Goal: Task Accomplishment & Management: Use online tool/utility

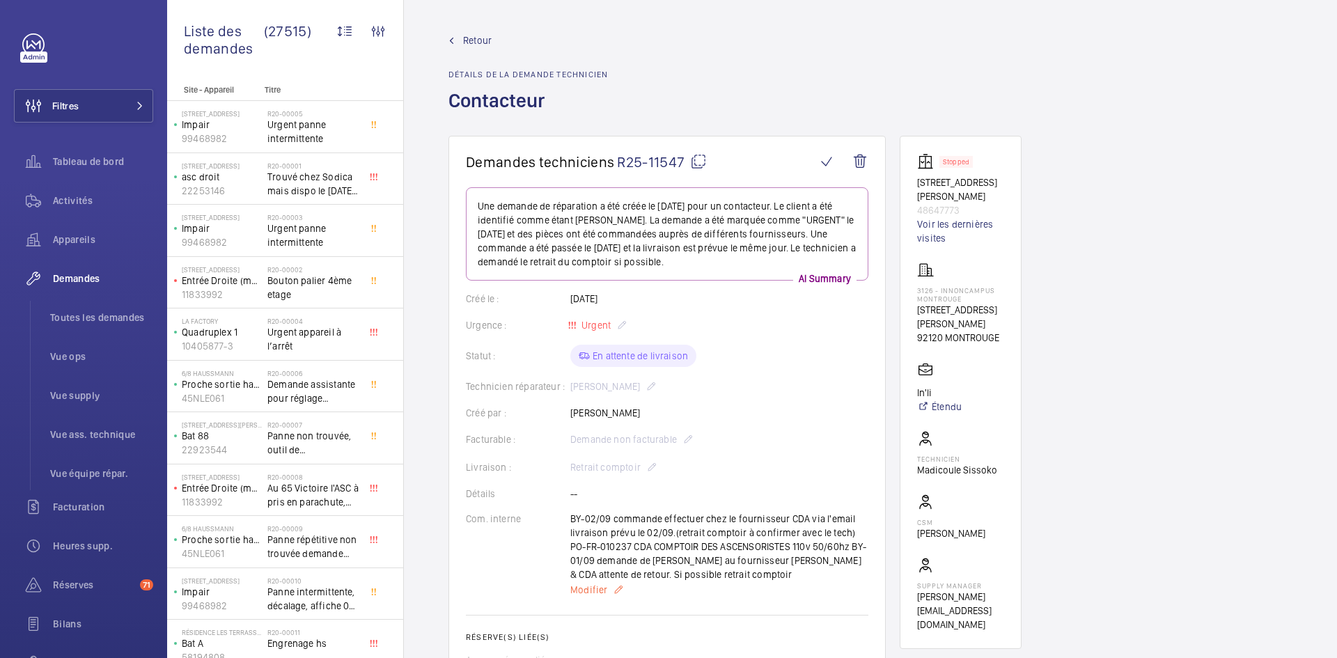
click at [597, 588] on span "Modifier" at bounding box center [588, 590] width 37 height 14
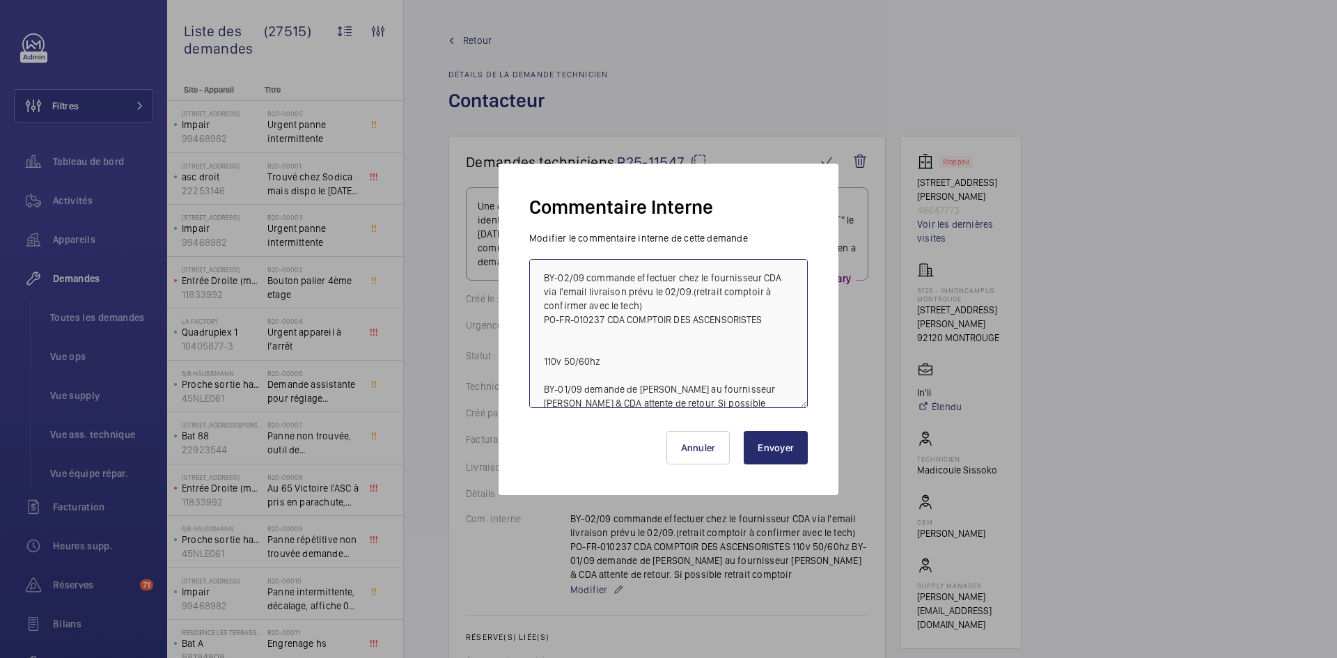
click at [543, 277] on textarea "BY-02/09 commande effectuer chez le fournisseur CDA via l'email livraison prévu…" at bounding box center [668, 333] width 279 height 149
click at [542, 277] on textarea "BY-02/09 commande effectuer chez le fournisseur CDA via l'email livraison prévu…" at bounding box center [668, 333] width 279 height 149
paste textarea "BY-02/09 commande annulée à la demande du tech julien panchévre"
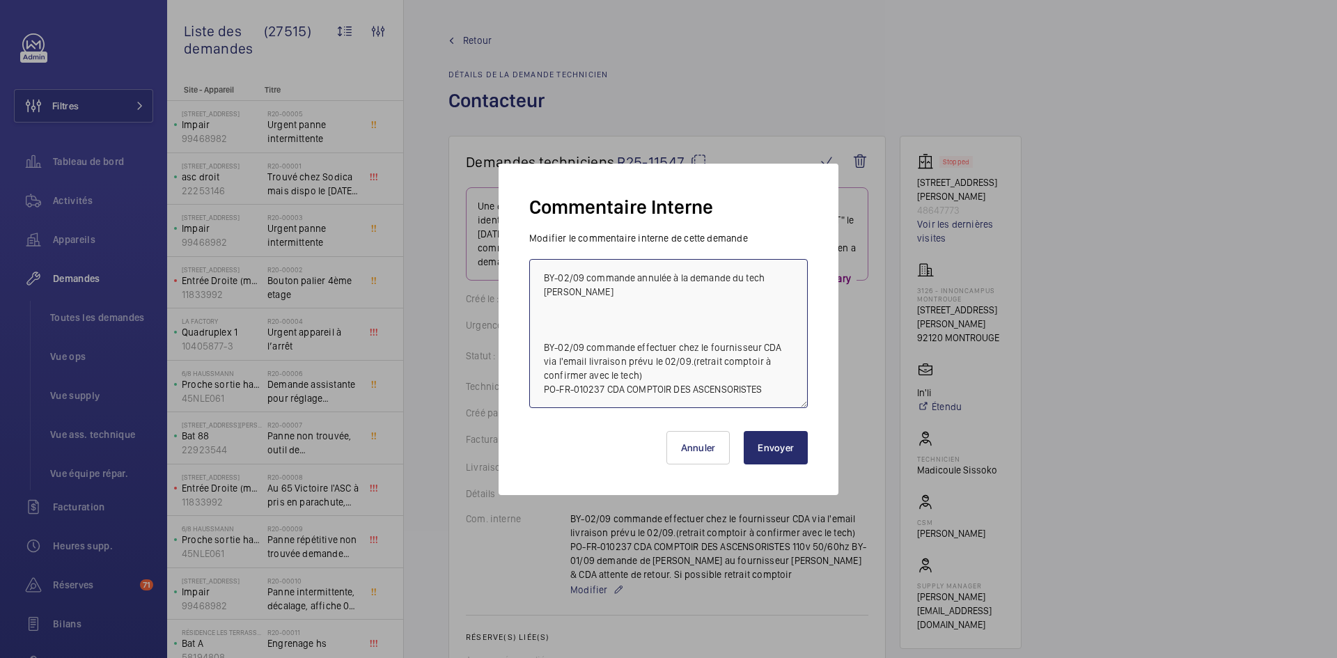
type textarea "BY-02/09 commande annulée à la demande du tech julien panchévre BY-02/09 comman…"
click at [785, 453] on button "Envoyer" at bounding box center [776, 447] width 64 height 33
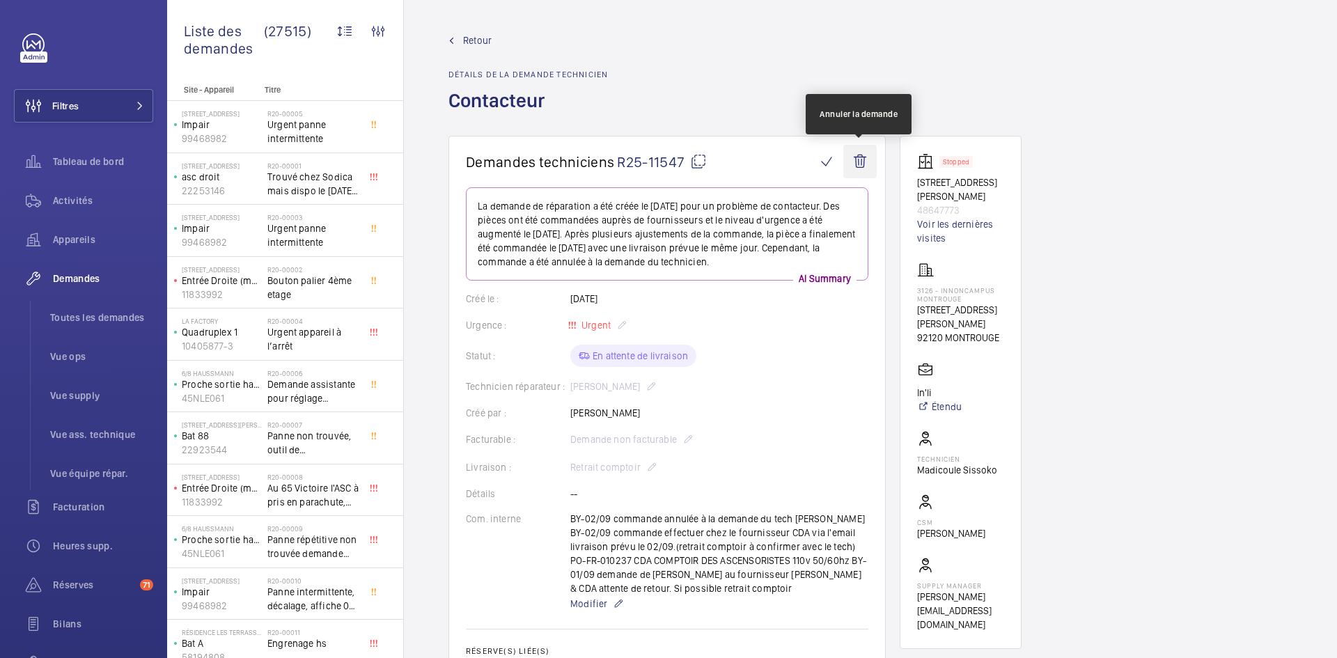
click at [866, 162] on wm-front-icon-button at bounding box center [859, 161] width 33 height 33
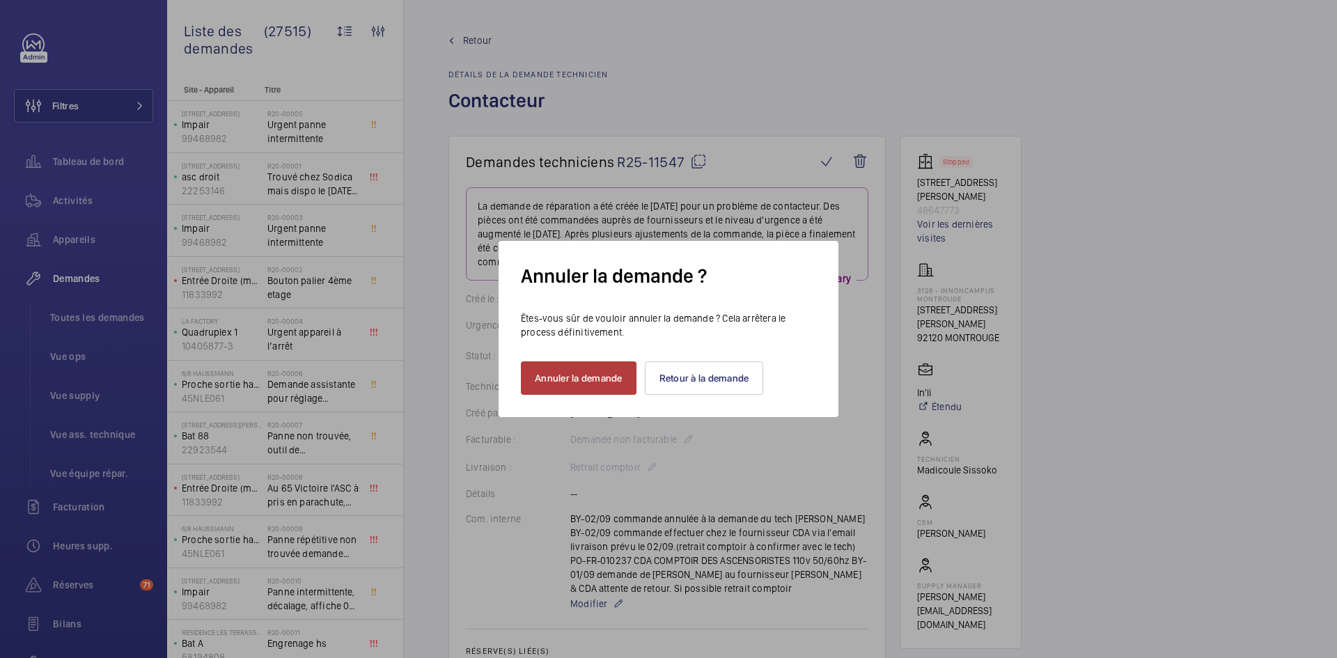
click at [616, 382] on button "Annuler la demande" at bounding box center [579, 377] width 116 height 33
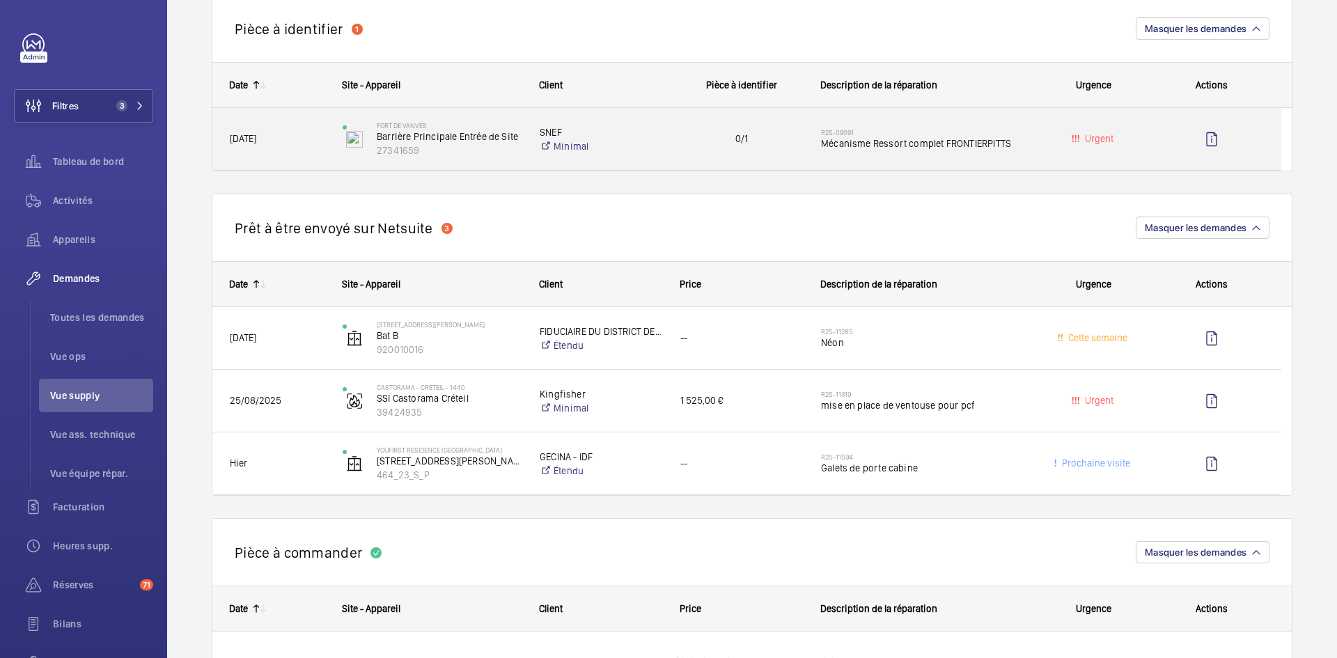
scroll to position [1044, 0]
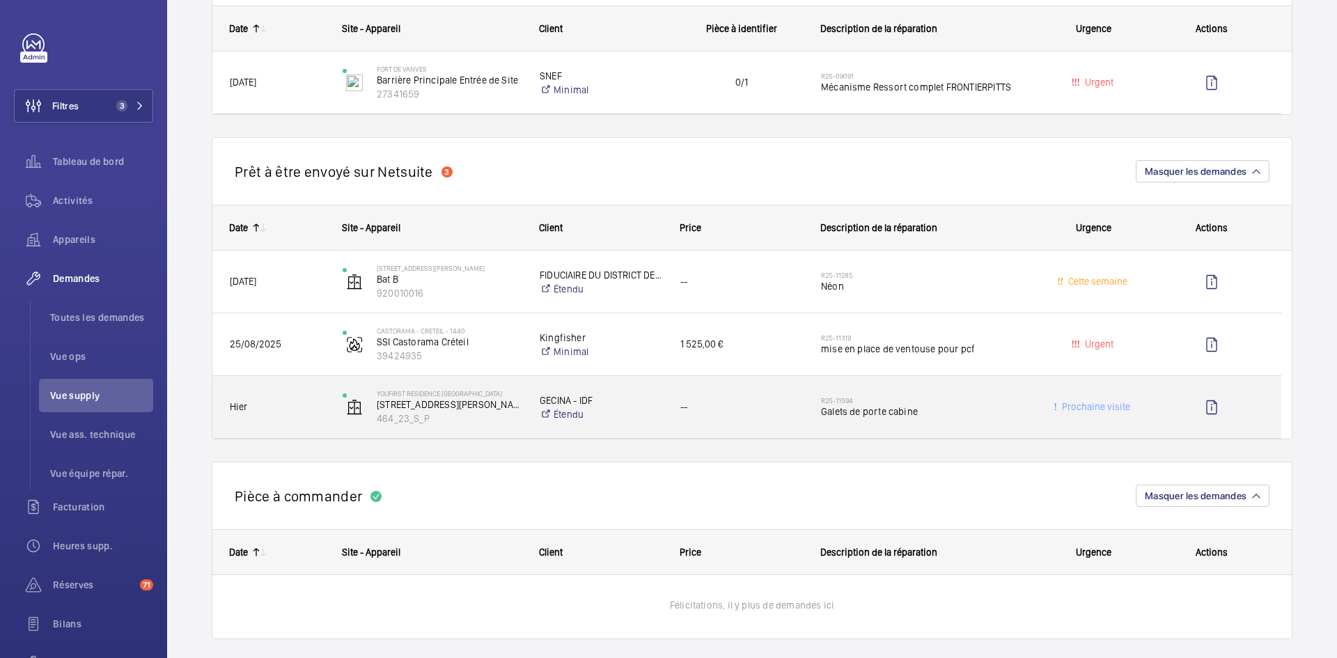
click at [309, 417] on div "Hier" at bounding box center [268, 407] width 111 height 44
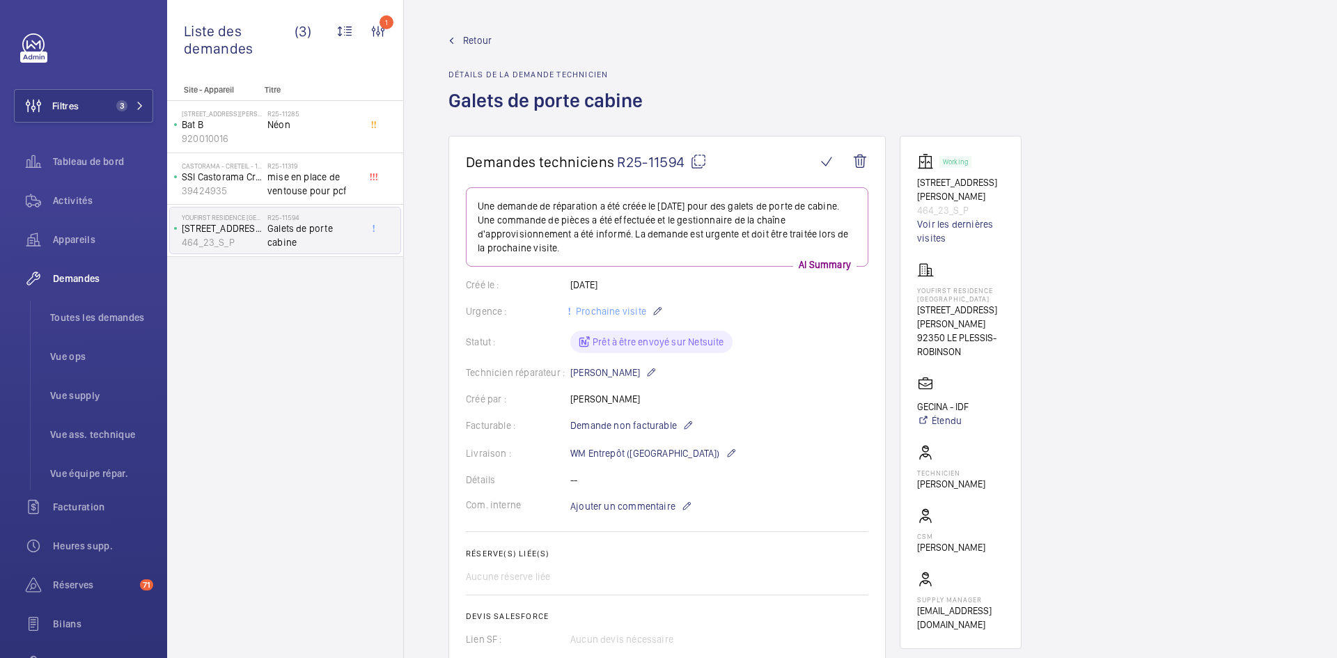
click at [489, 36] on span "Retour" at bounding box center [477, 40] width 29 height 14
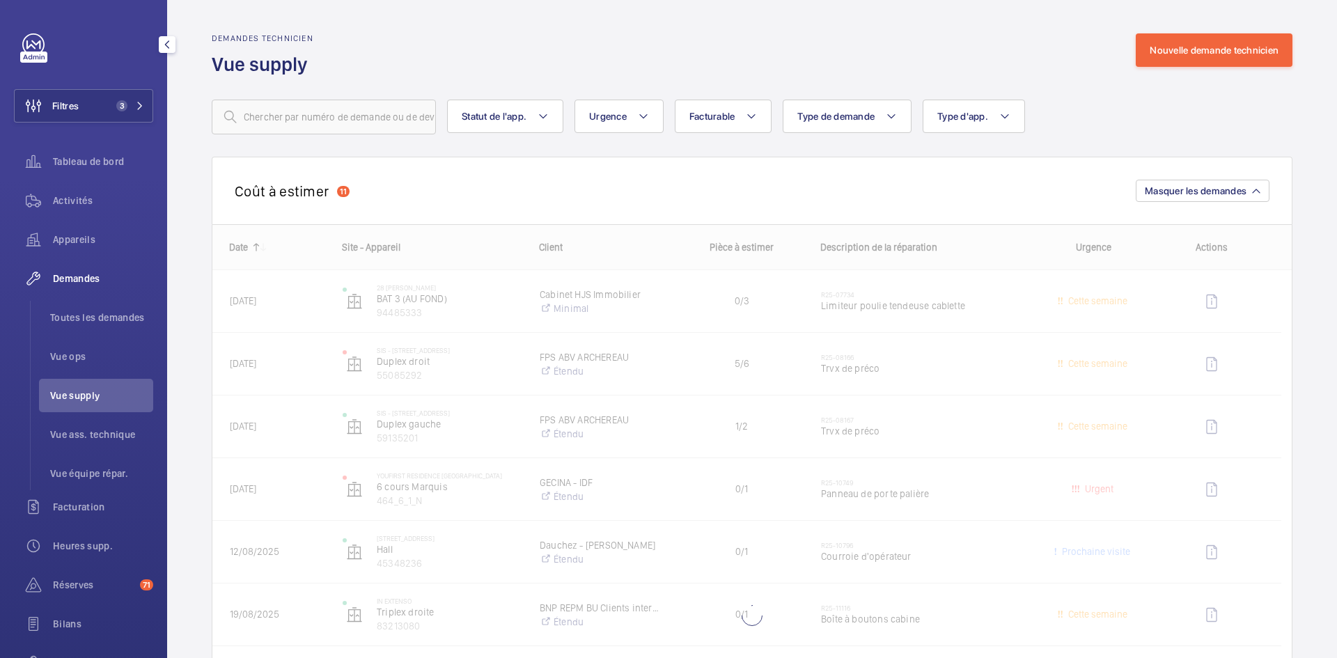
click at [88, 398] on span "Vue supply" at bounding box center [101, 396] width 103 height 14
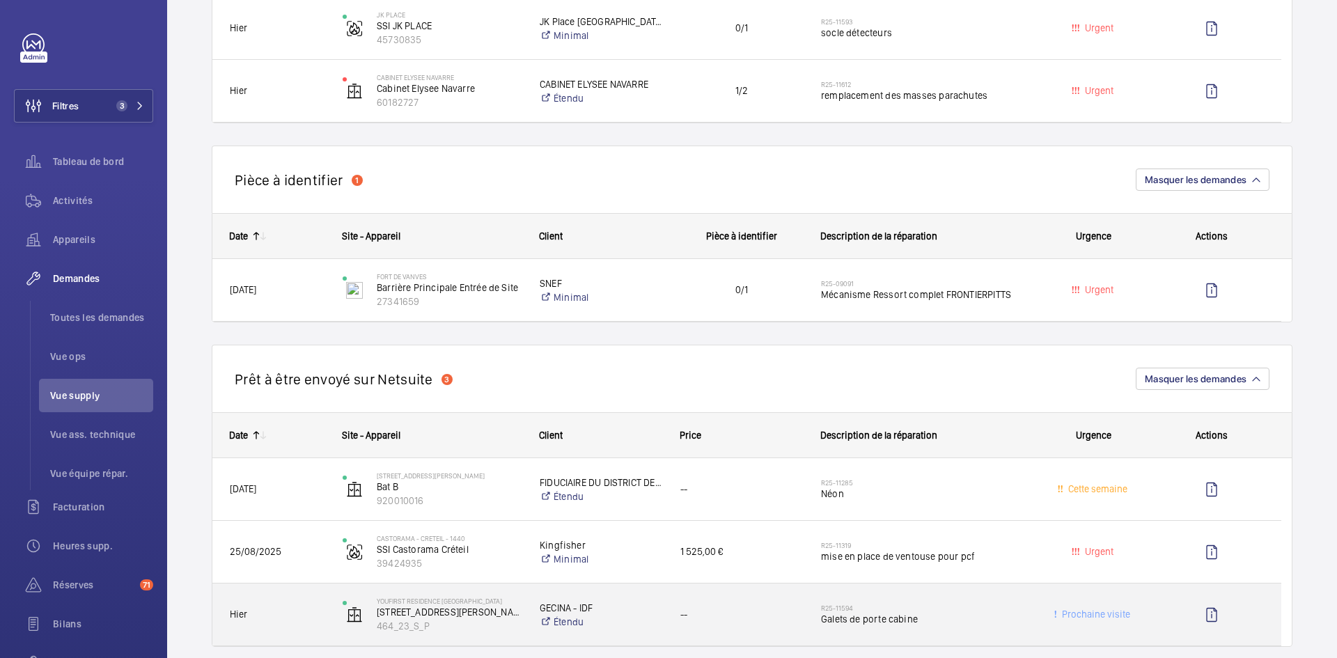
scroll to position [836, 0]
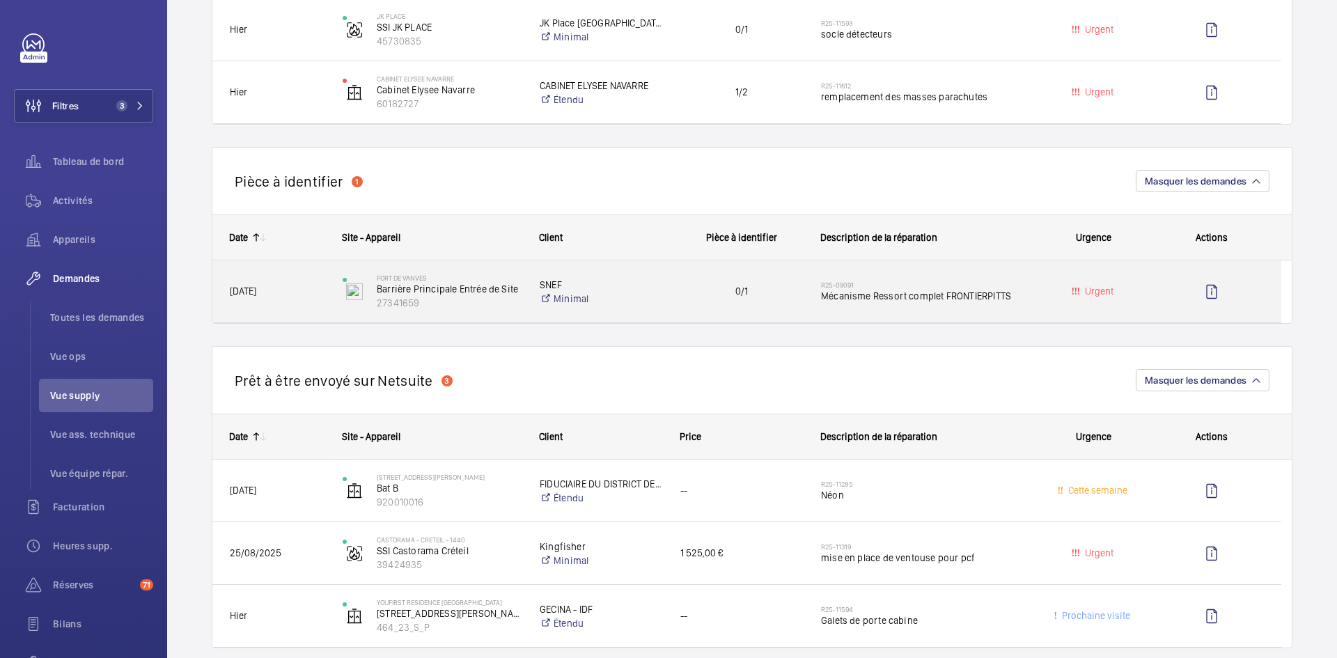
click at [303, 299] on span "04/07/2025" at bounding box center [277, 291] width 95 height 16
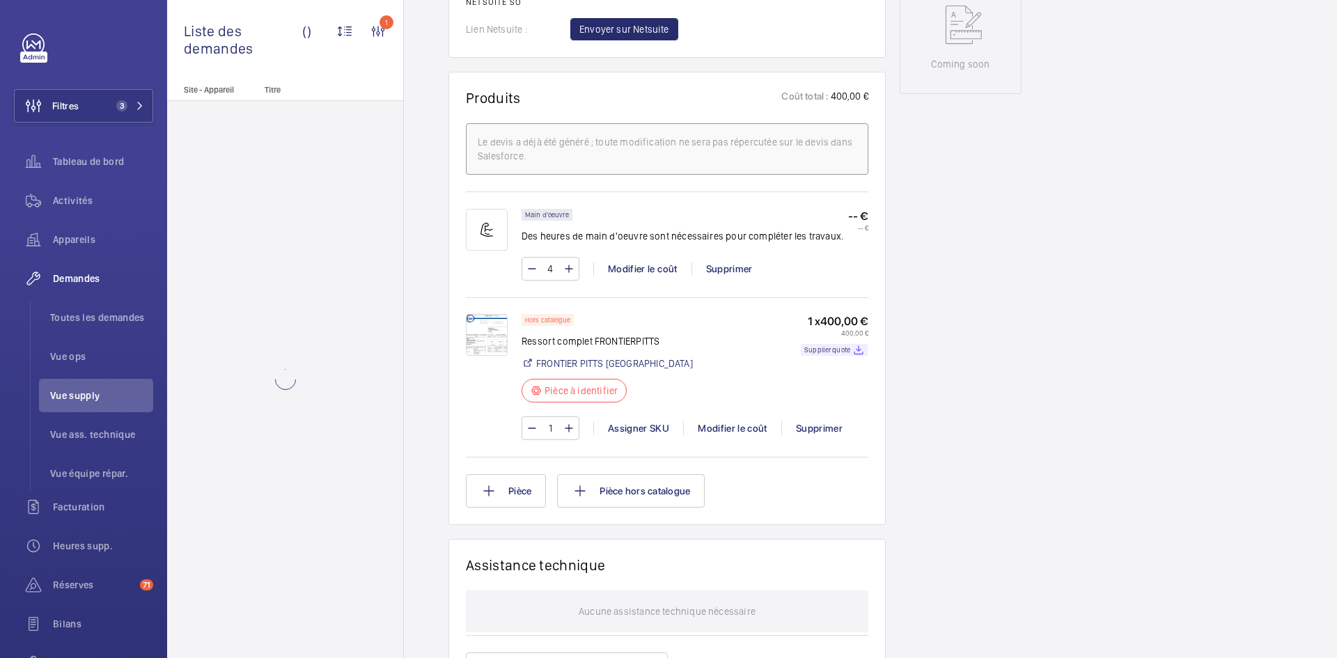
scroll to position [836, 0]
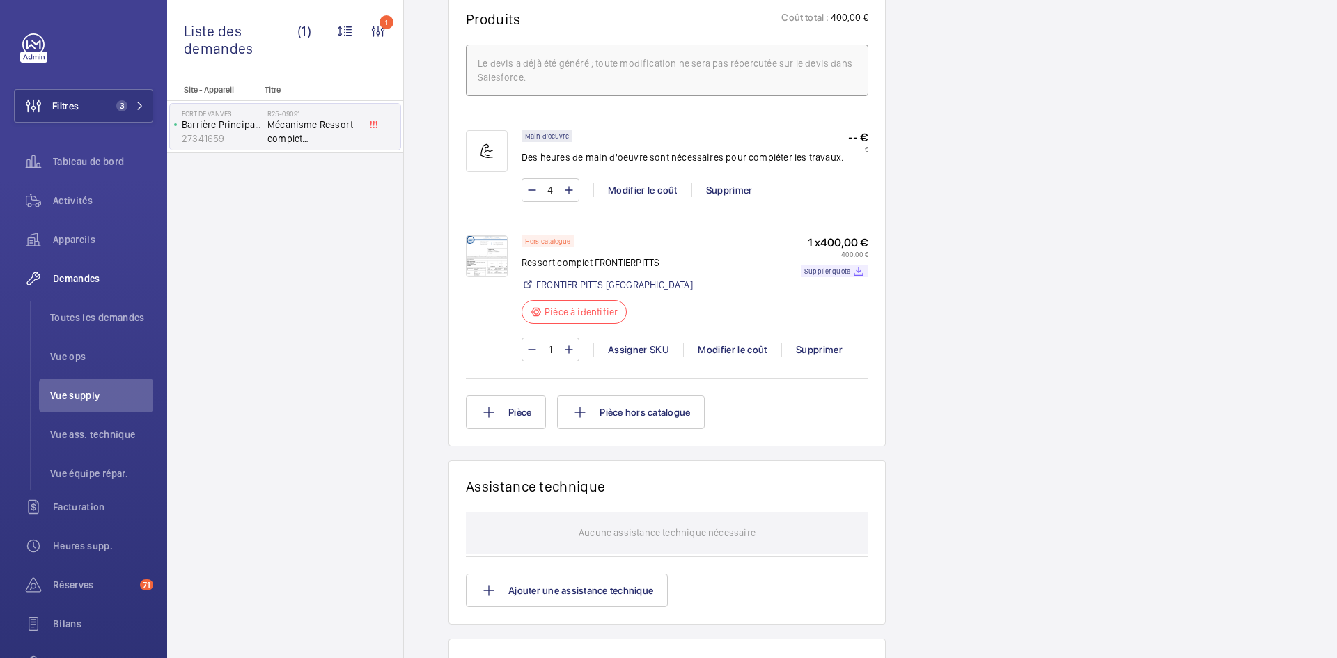
scroll to position [877, 0]
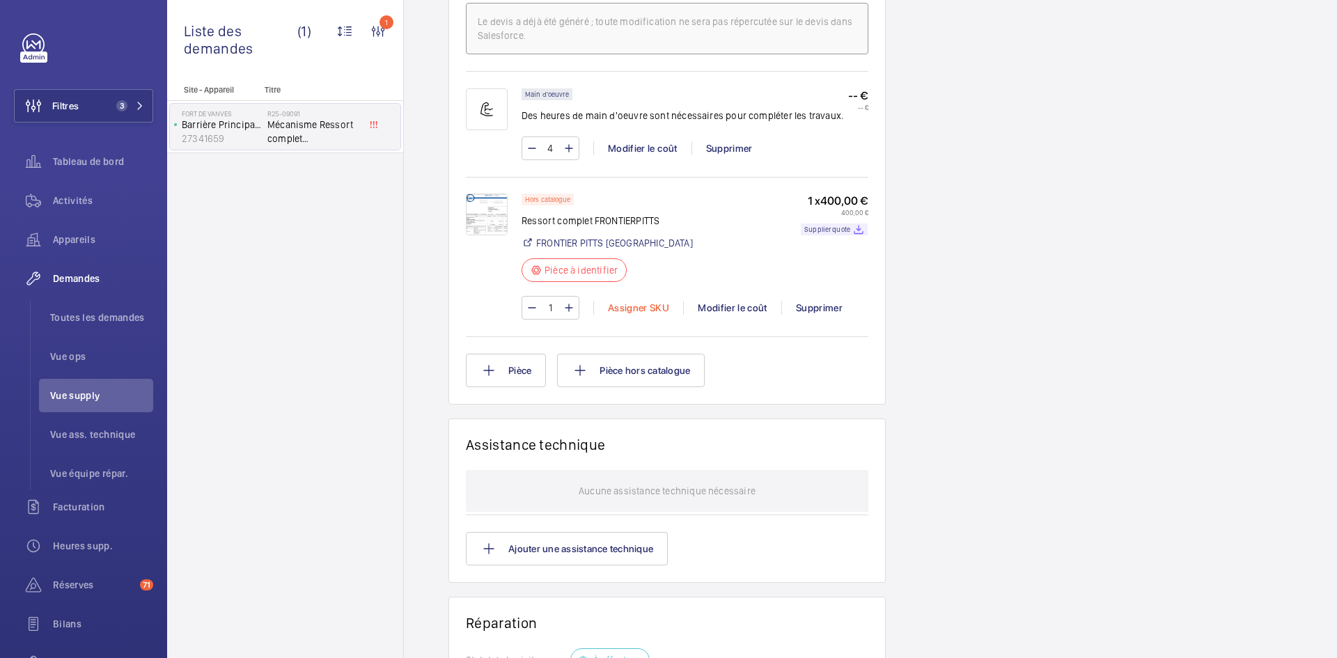
click at [627, 311] on div "Assigner SKU" at bounding box center [638, 308] width 90 height 14
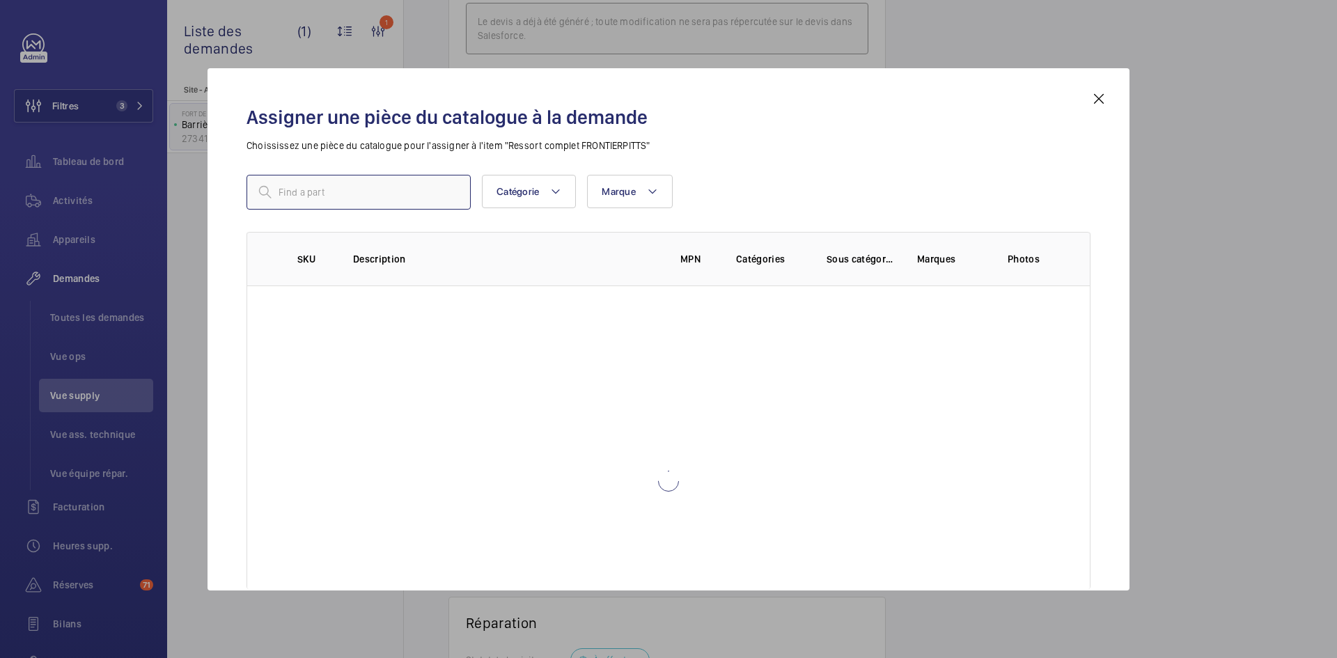
click at [412, 195] on input "text" at bounding box center [358, 192] width 224 height 35
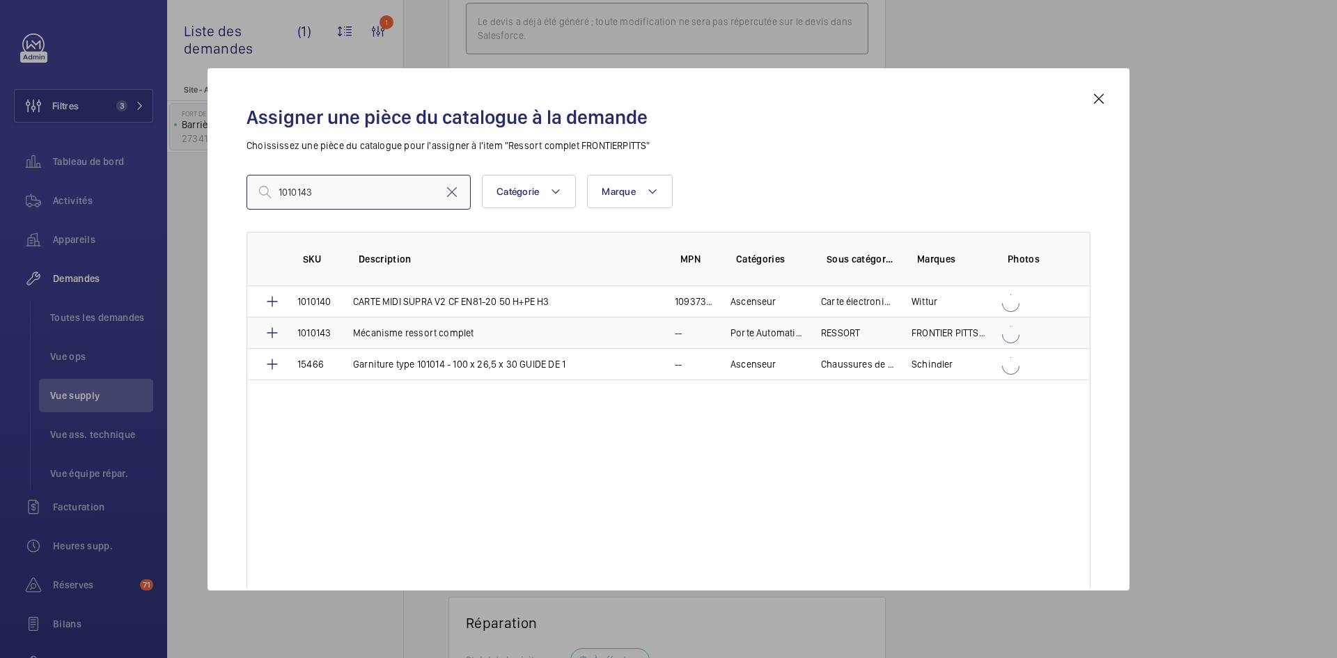
type input "1010143"
click at [384, 332] on p "Mécanisme ressort complet" at bounding box center [413, 333] width 121 height 14
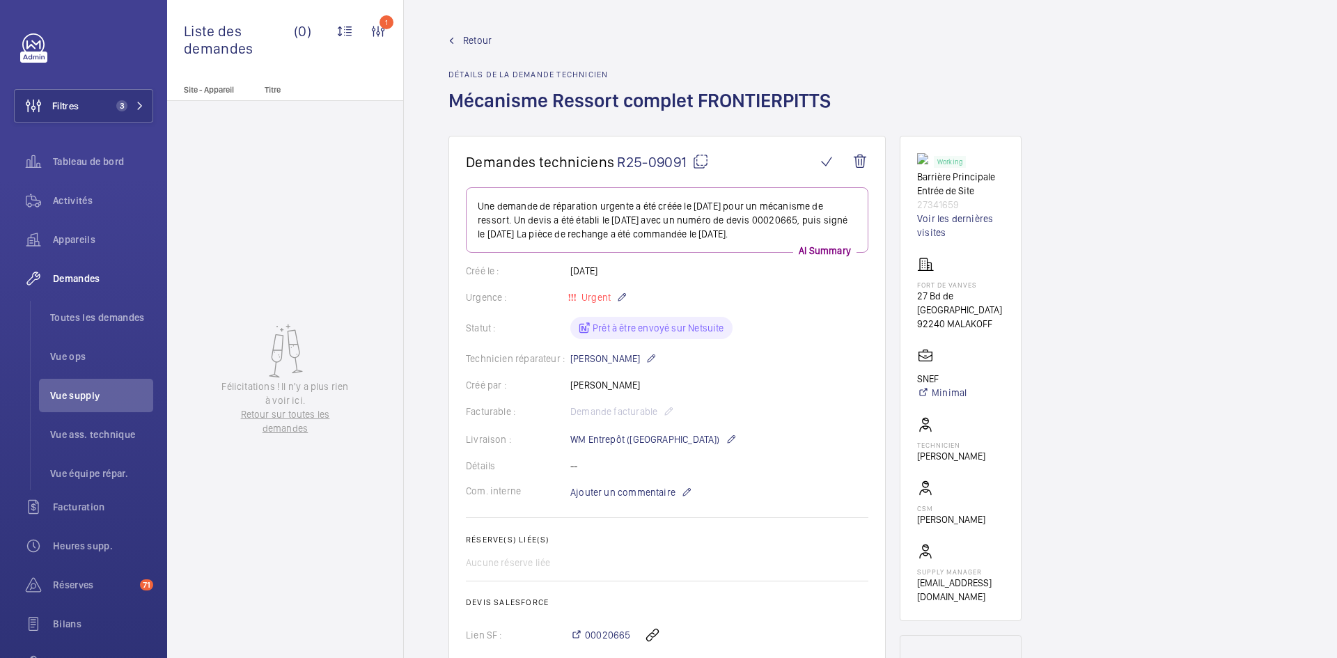
click at [701, 162] on mat-icon at bounding box center [700, 161] width 17 height 17
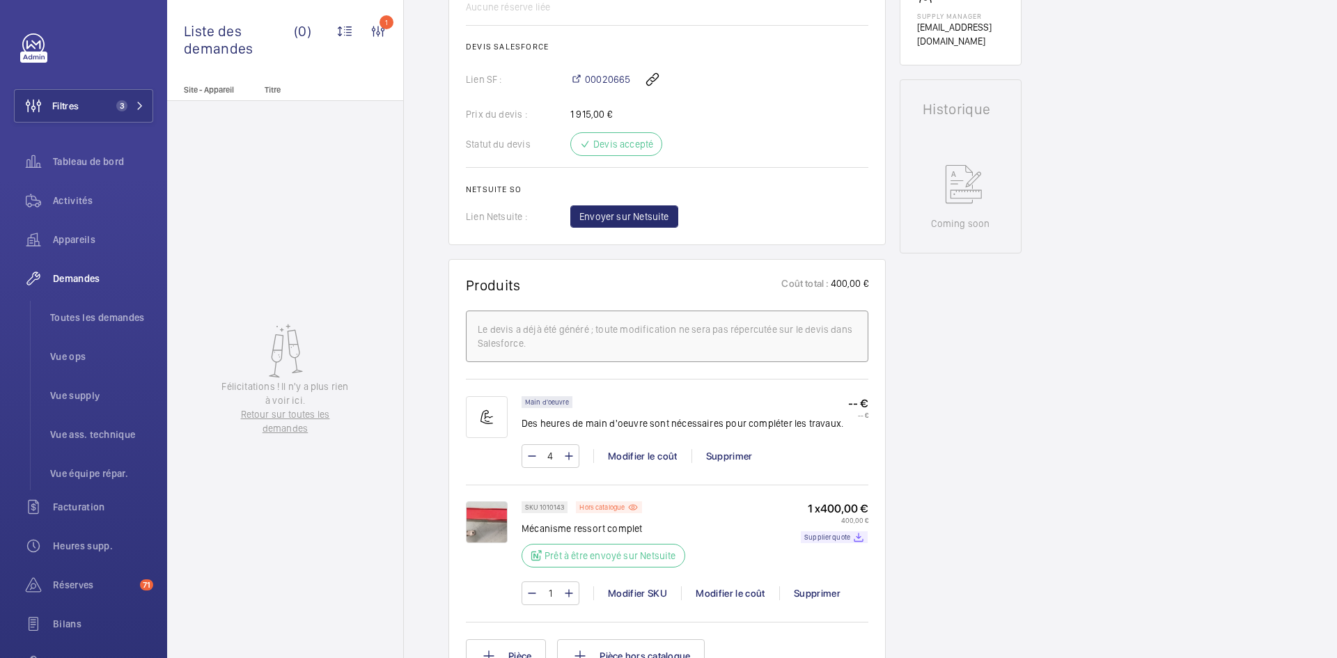
scroll to position [557, 0]
click at [638, 218] on span "Envoyer sur Netsuite" at bounding box center [624, 215] width 90 height 14
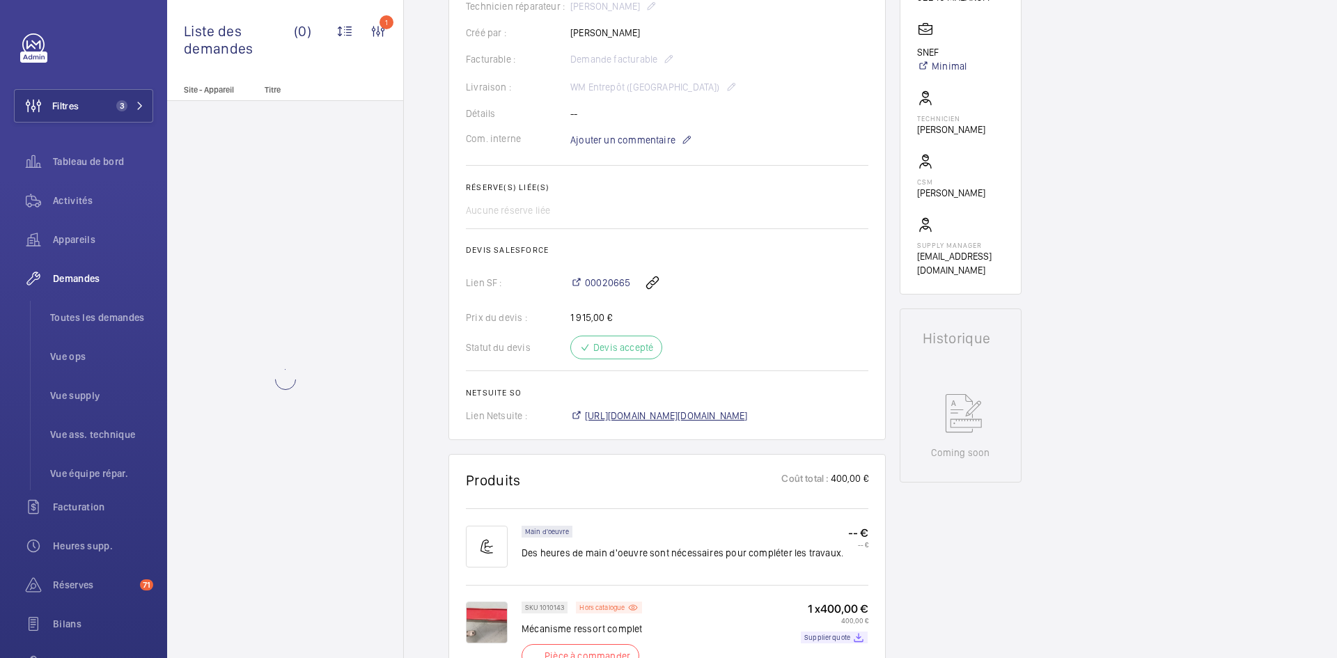
scroll to position [348, 0]
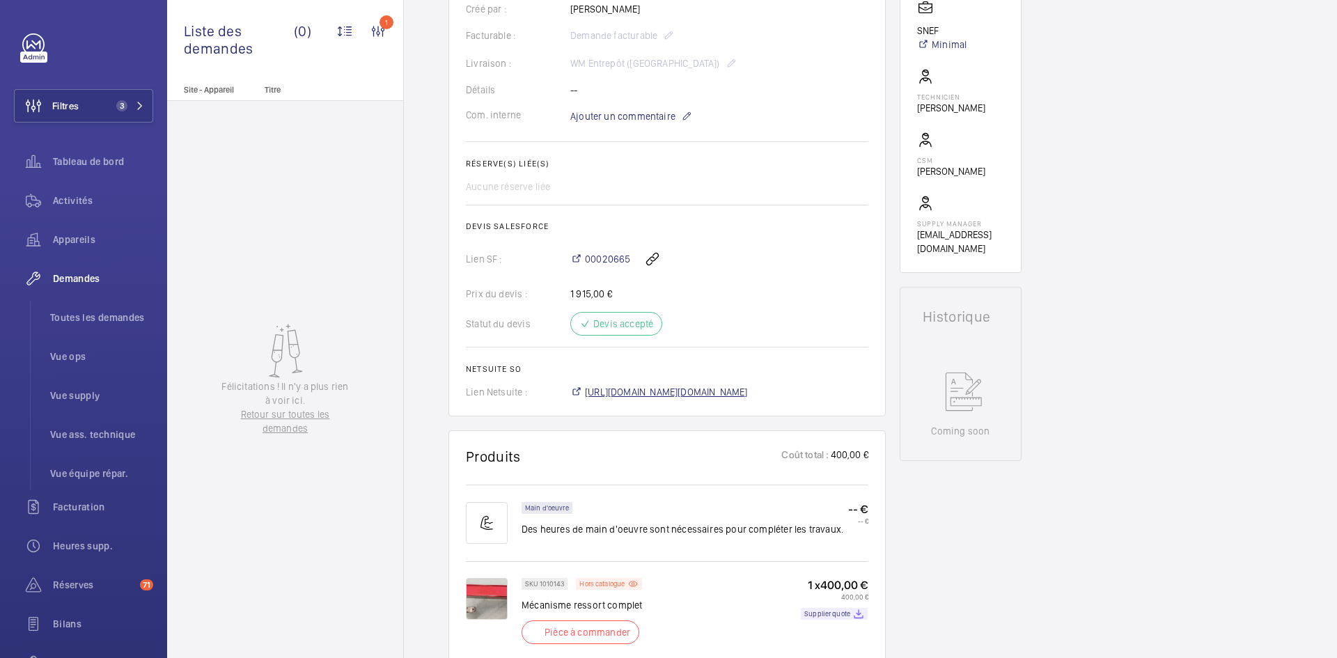
click at [714, 389] on span "https://6461500.app.netsuite.com/app/accounting/transactions/salesord.nl?id=297…" at bounding box center [666, 392] width 163 height 14
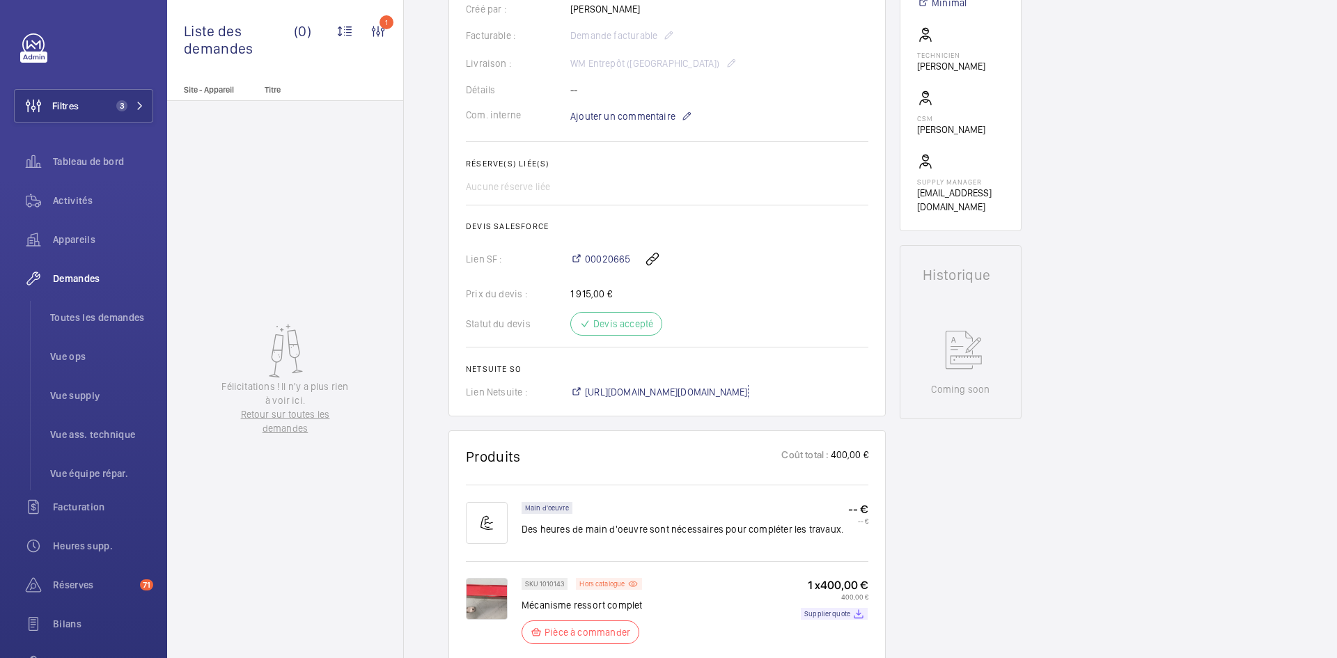
scroll to position [181, 0]
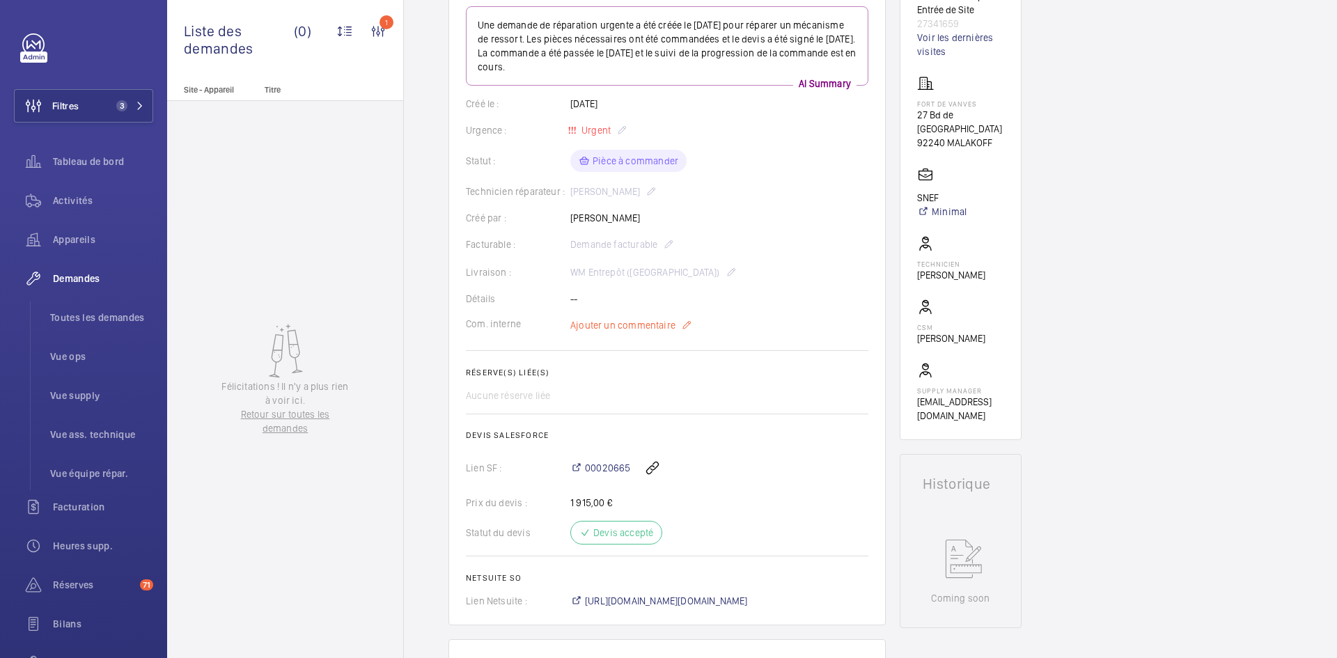
click at [637, 327] on span "Ajouter un commentaire" at bounding box center [622, 325] width 105 height 14
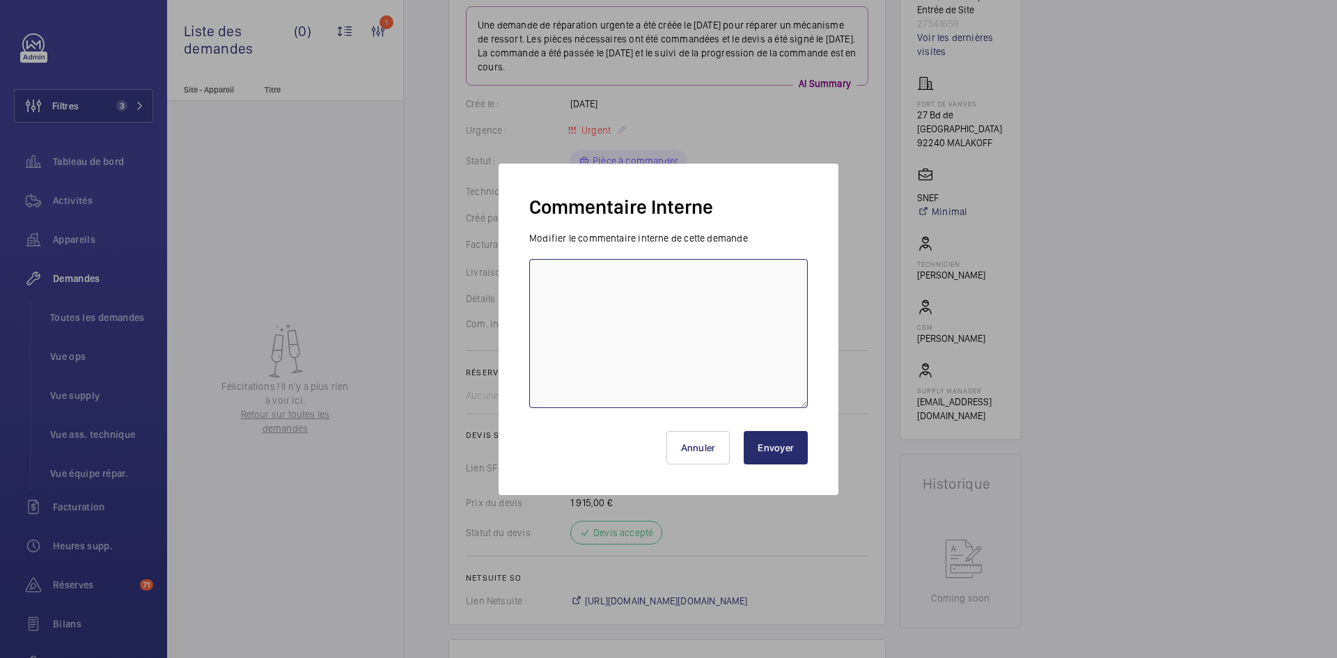
click at [561, 285] on textarea at bounding box center [668, 333] width 279 height 149
paste textarea "BY-02/09 commande effectuer chez le fournisseur FRONTIER PITTS FRANCE via l'ema…"
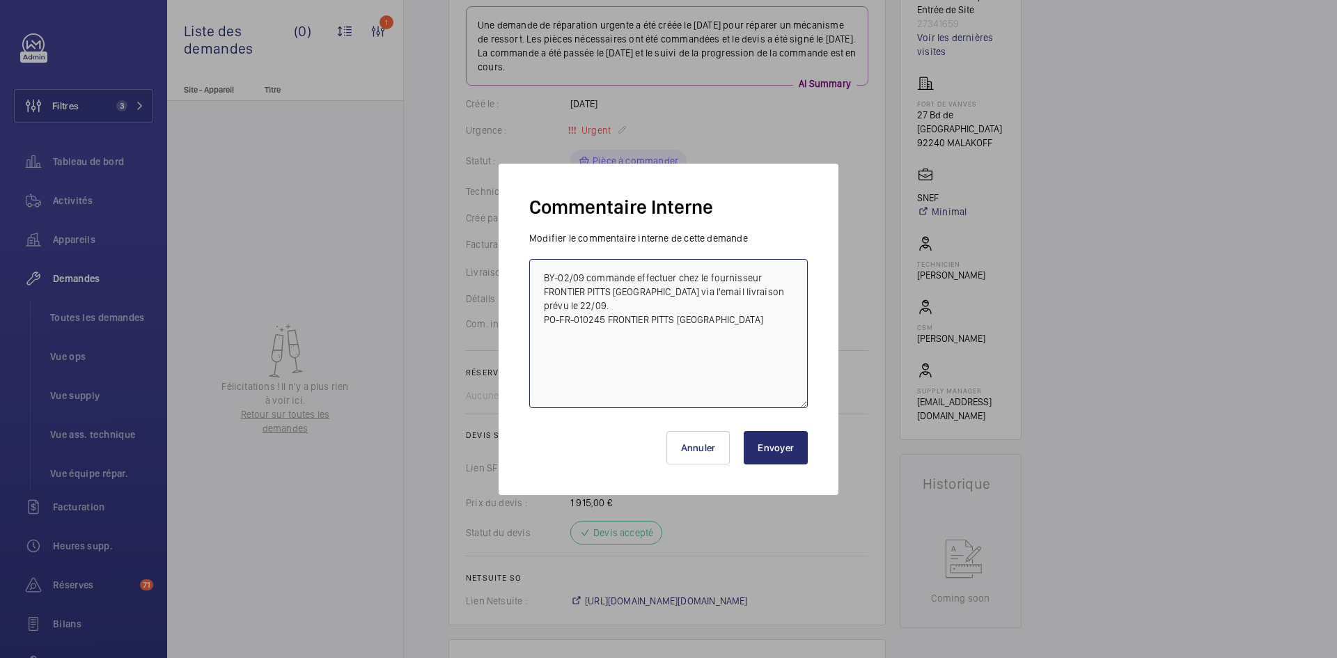
type textarea "BY-02/09 commande effectuer chez le fournisseur FRONTIER PITTS FRANCE via l'ema…"
click at [784, 448] on button "Envoyer" at bounding box center [776, 447] width 64 height 33
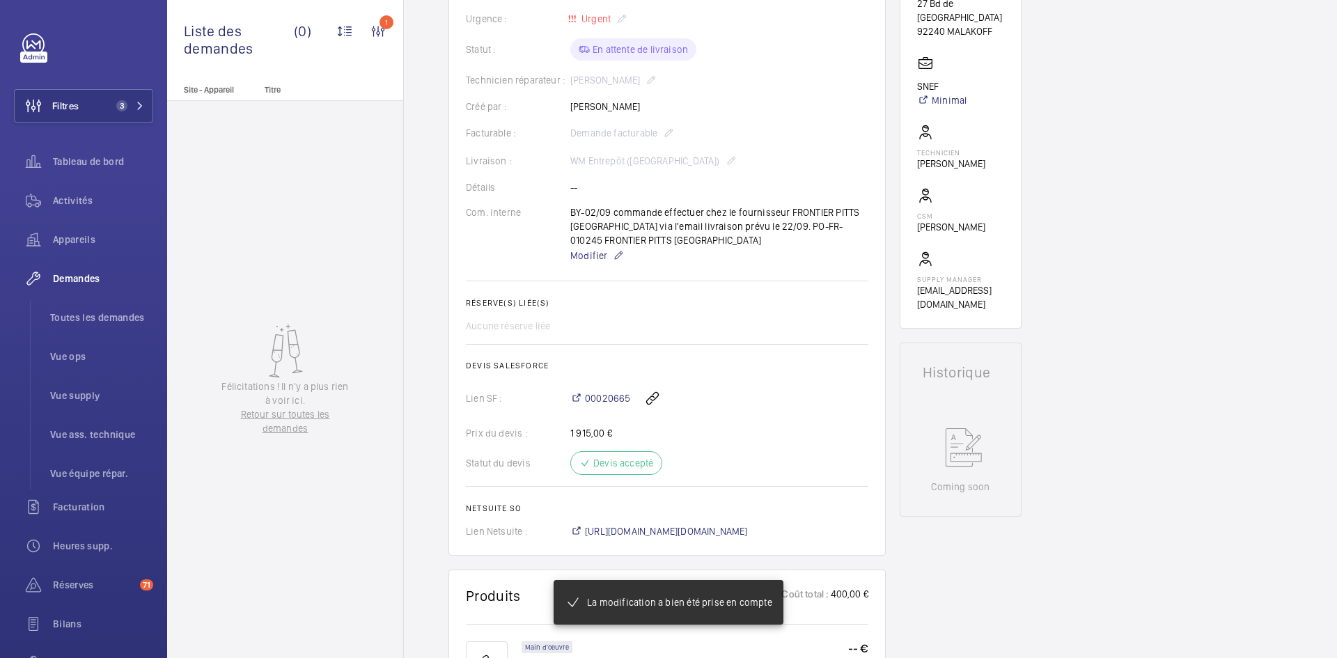
scroll to position [0, 0]
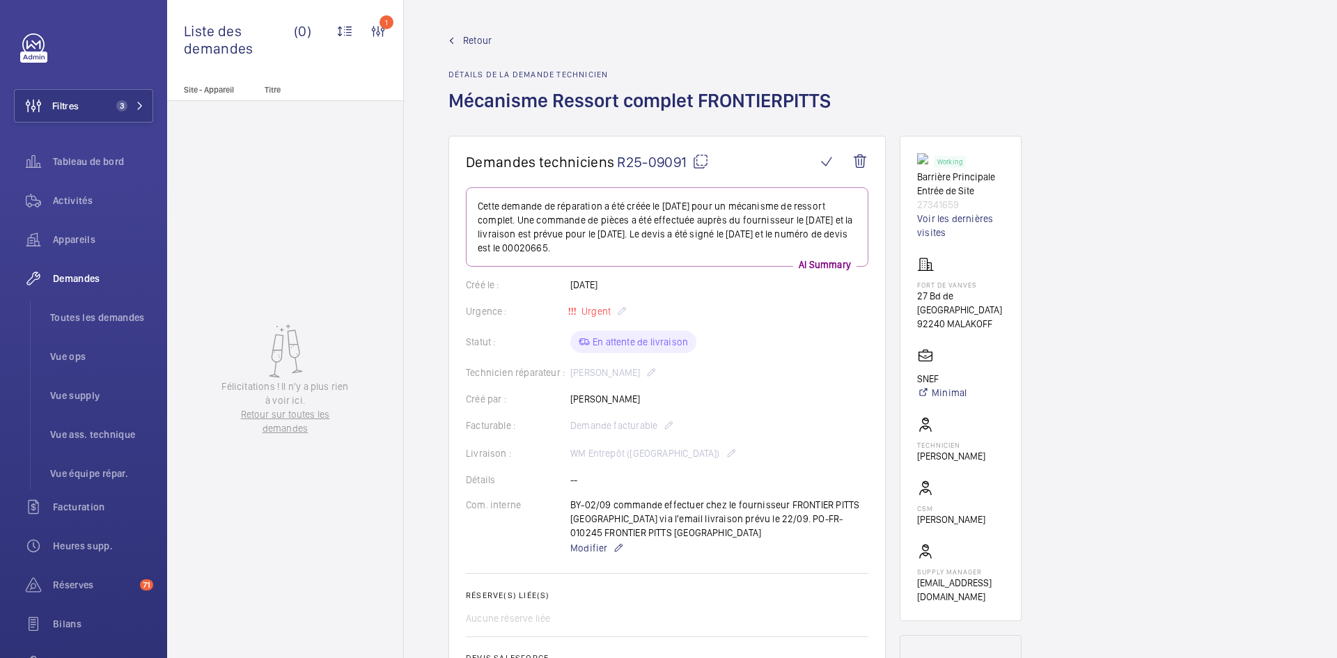
click at [473, 41] on span "Retour" at bounding box center [477, 40] width 29 height 14
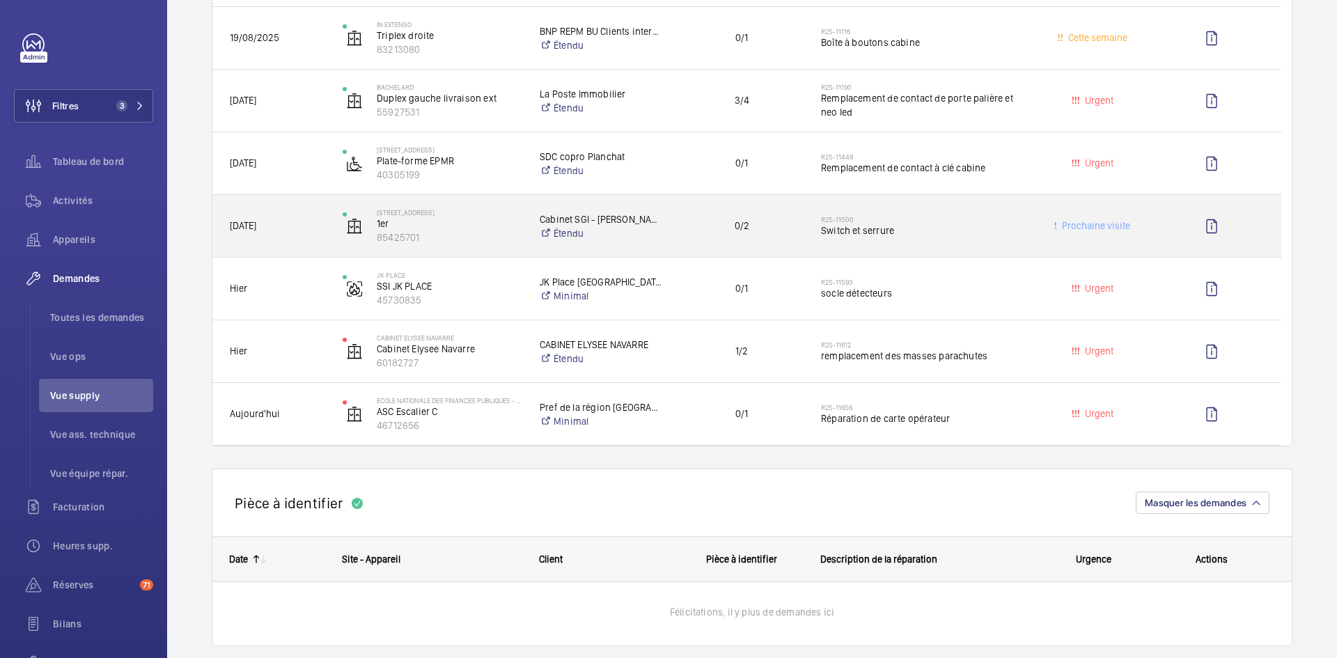
scroll to position [696, 0]
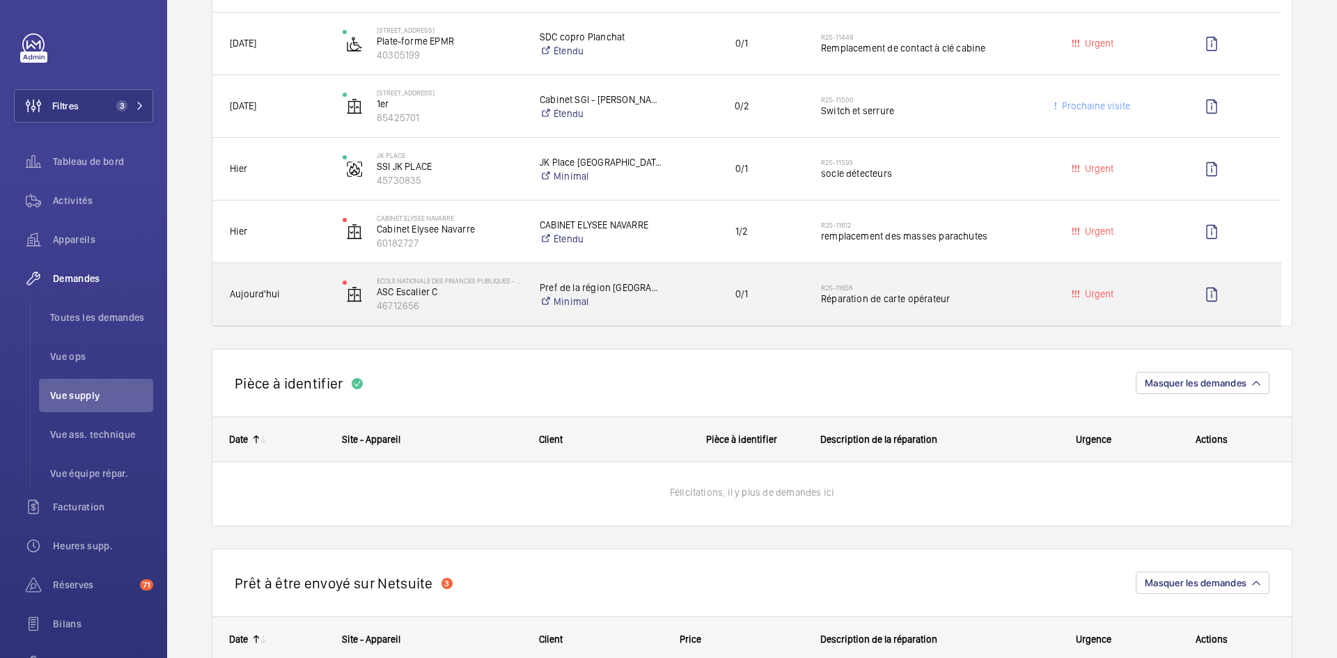
click at [320, 298] on span "Aujourd'hui" at bounding box center [277, 294] width 95 height 16
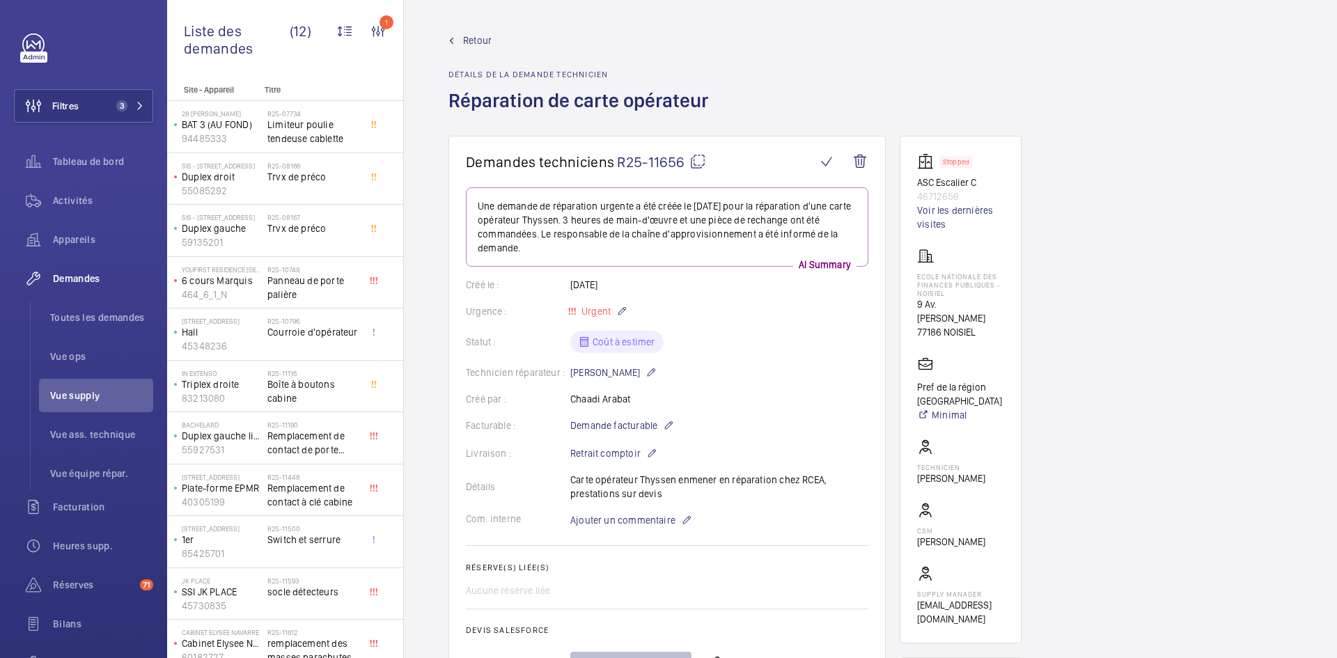
click at [481, 45] on span "Retour" at bounding box center [477, 40] width 29 height 14
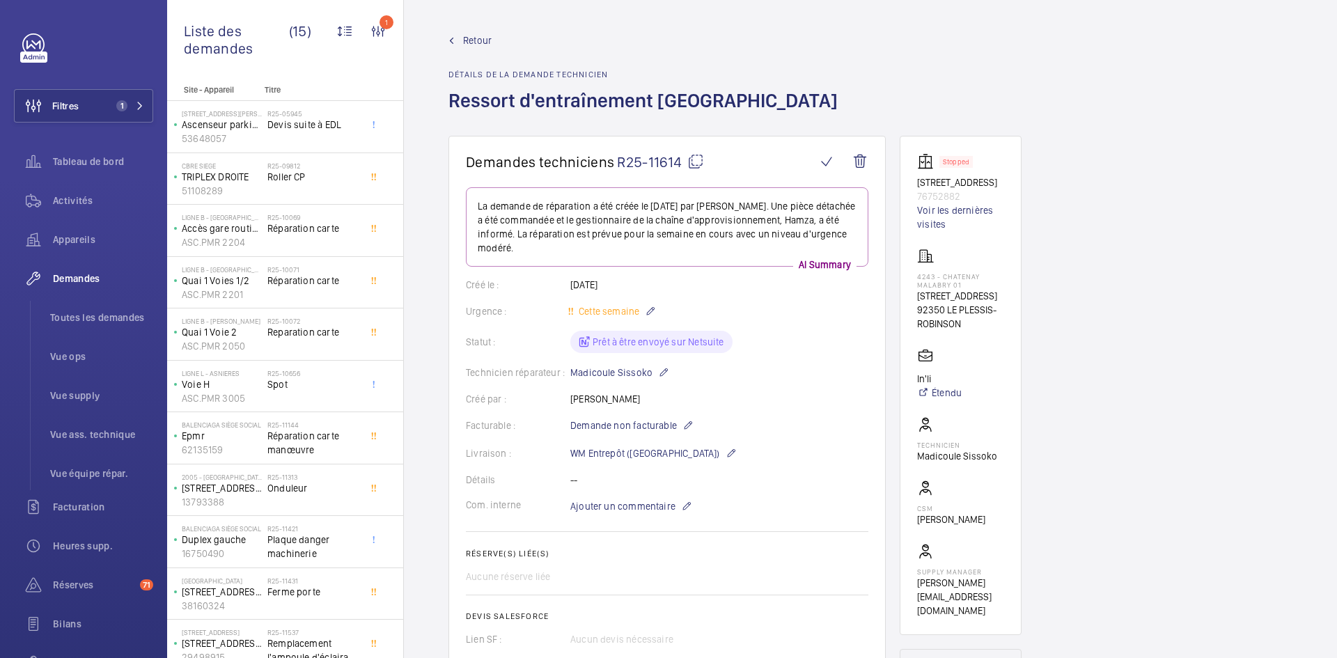
click at [469, 46] on span "Retour" at bounding box center [477, 40] width 29 height 14
click at [472, 39] on span "Retour" at bounding box center [477, 40] width 29 height 14
drag, startPoint x: 472, startPoint y: 39, endPoint x: 476, endPoint y: 60, distance: 21.3
click at [476, 60] on div "Retour Détails de la demande technicien Ressort d'entraînement porte palière" at bounding box center [647, 84] width 398 height 102
click at [472, 37] on span "Retour" at bounding box center [477, 40] width 29 height 14
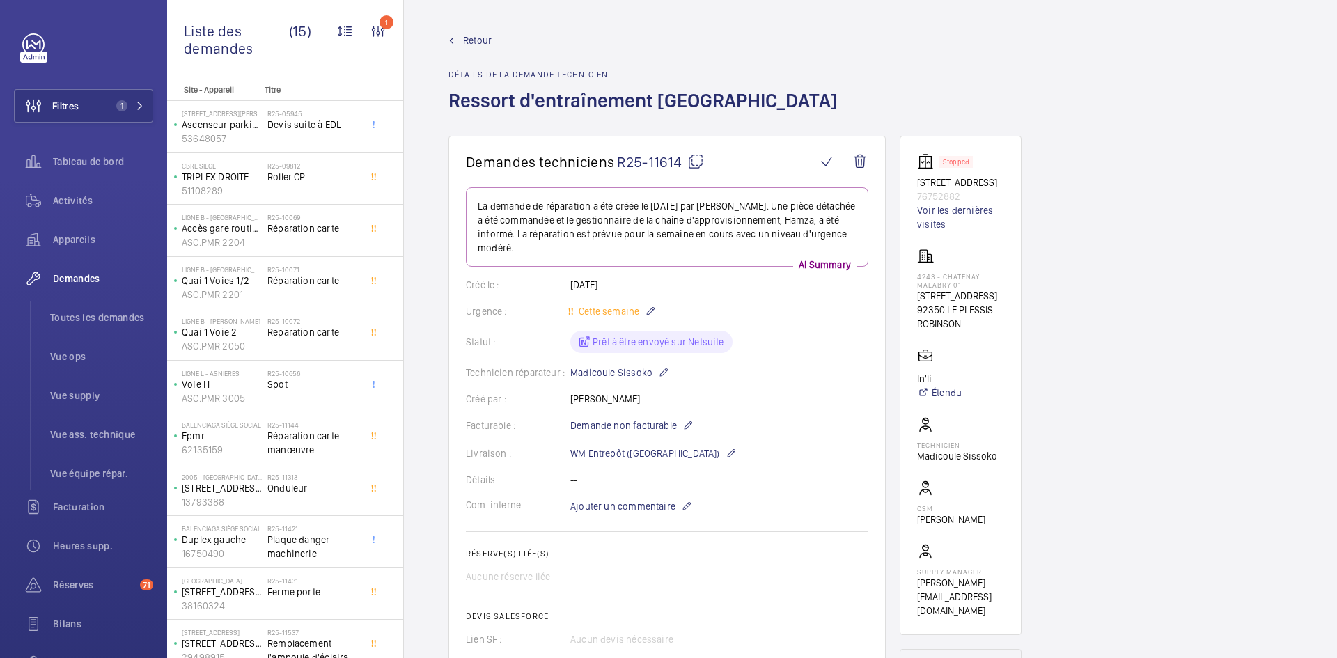
click at [472, 37] on span "Retour" at bounding box center [477, 40] width 29 height 14
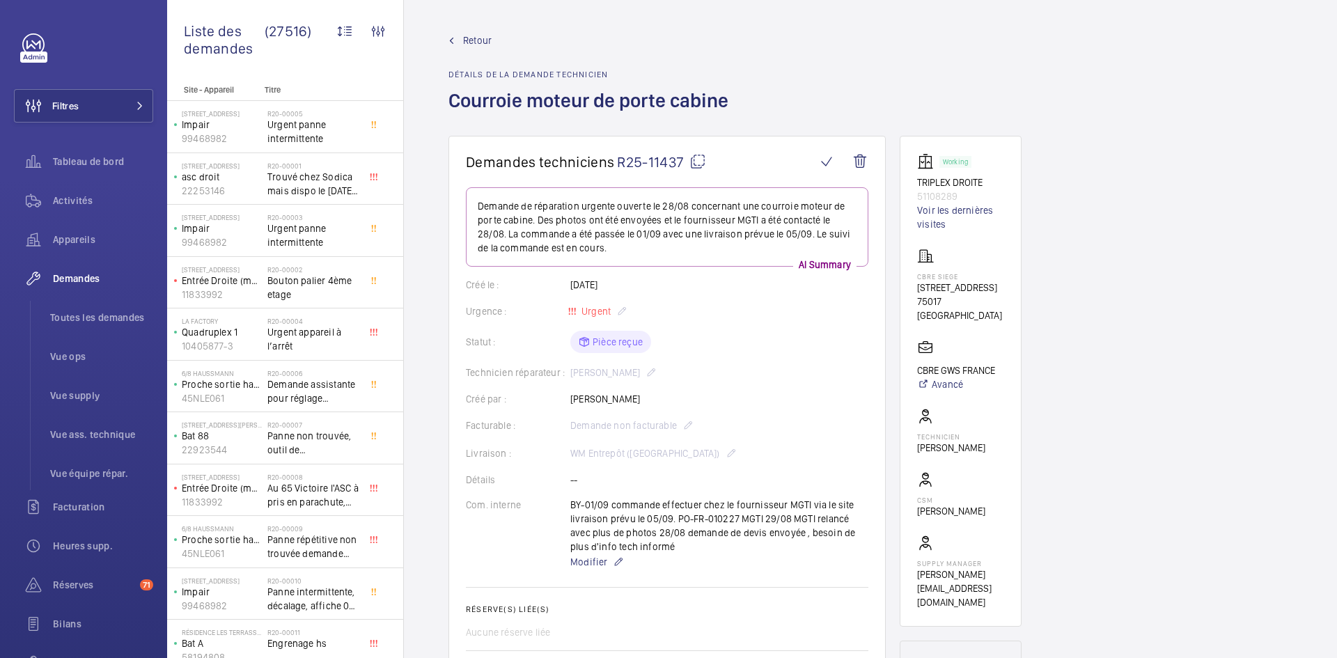
drag, startPoint x: 639, startPoint y: 400, endPoint x: 573, endPoint y: 400, distance: 66.2
click at [573, 400] on div "Créé par : Olivier Luntadi" at bounding box center [667, 399] width 402 height 14
copy p "Olivier Luntadi"
drag, startPoint x: 967, startPoint y: 194, endPoint x: 911, endPoint y: 187, distance: 56.8
click at [911, 187] on wm-front-card "Working TRIPLEX DROITE 51108289 Voir les dernières visites CBRE SIEGE 76 Rue de…" at bounding box center [961, 381] width 122 height 491
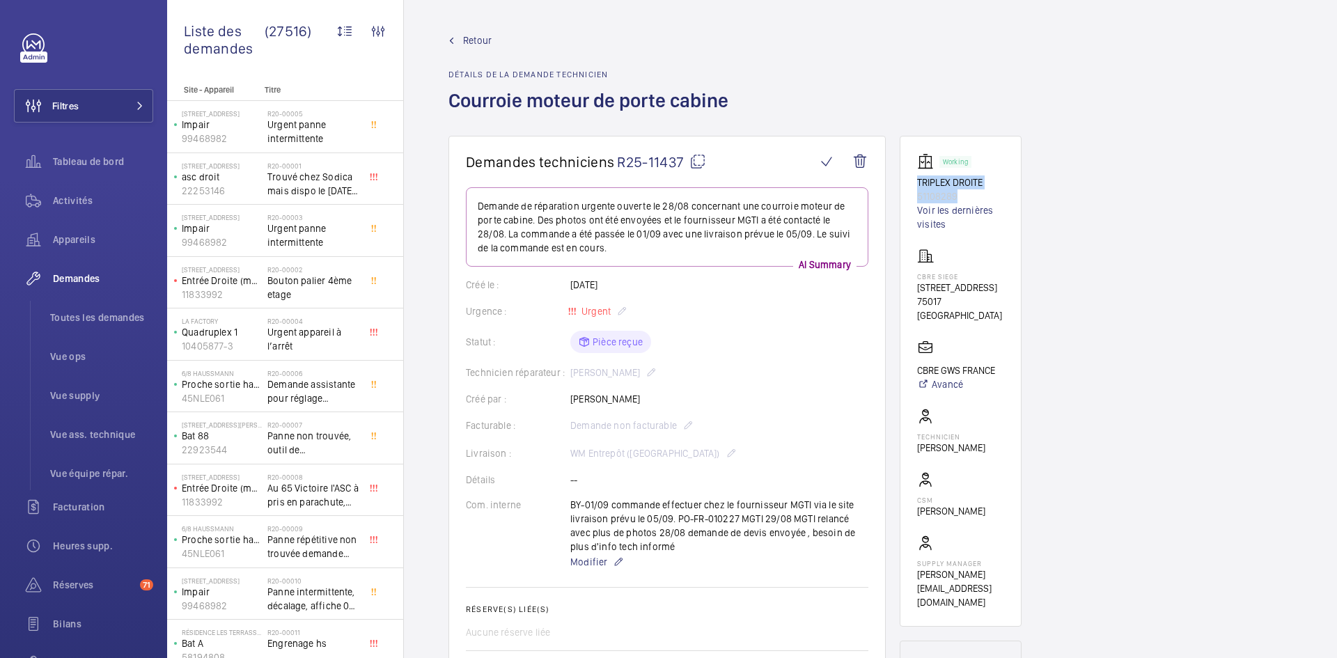
copy div "TRIPLEX DROITE 51108289"
drag, startPoint x: 973, startPoint y: 301, endPoint x: 909, endPoint y: 276, distance: 67.9
click at [909, 276] on wm-front-card "Working TRIPLEX DROITE 51108289 Voir les dernières visites CBRE SIEGE 76 Rue de…" at bounding box center [961, 381] width 122 height 491
copy div "CBRE SIEGE 76 Rue de Prony 75017 PARIS"
drag, startPoint x: 996, startPoint y: 356, endPoint x: 920, endPoint y: 355, distance: 75.9
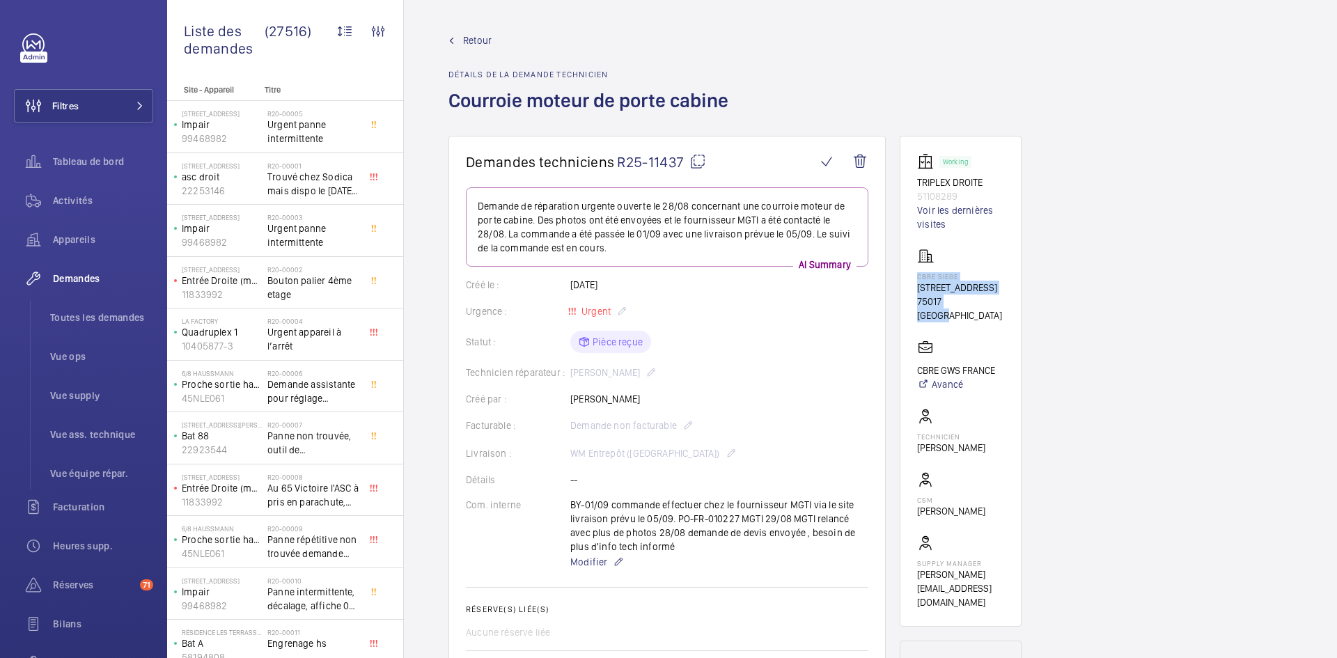
click at [920, 363] on p "CBRE GWS FRANCE" at bounding box center [956, 370] width 78 height 14
copy p "CBRE GWS FRANCE"
click at [699, 160] on mat-icon at bounding box center [697, 161] width 17 height 17
copy p "CBRE GWS FRANCE"
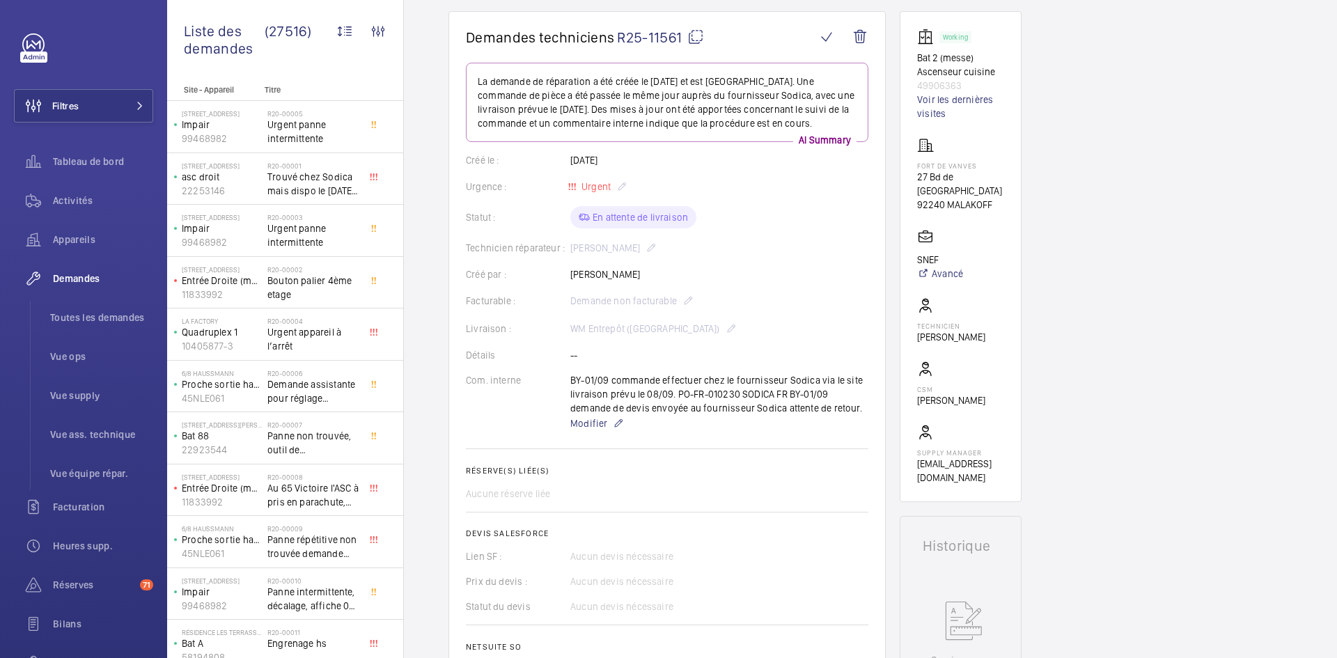
scroll to position [139, 0]
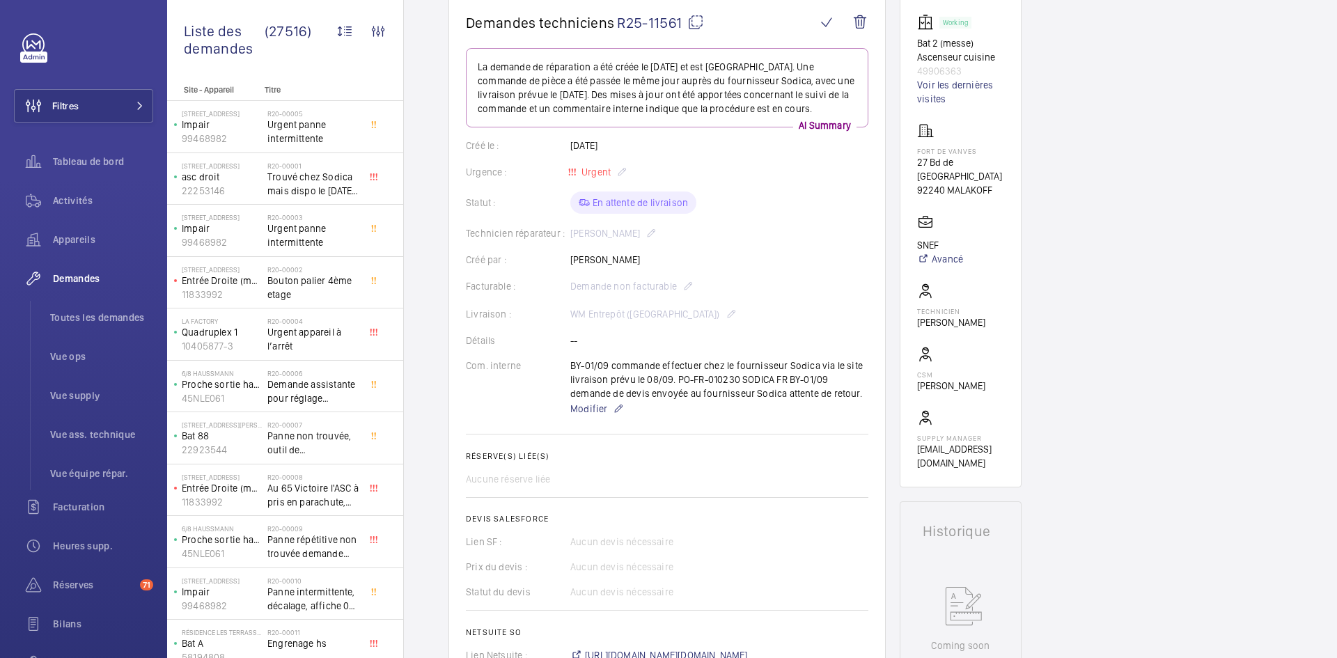
drag, startPoint x: 641, startPoint y: 261, endPoint x: 568, endPoint y: 257, distance: 72.5
click at [568, 257] on div "Créé par : [PERSON_NAME]" at bounding box center [667, 260] width 402 height 14
copy div "Créé par : [PERSON_NAME]"
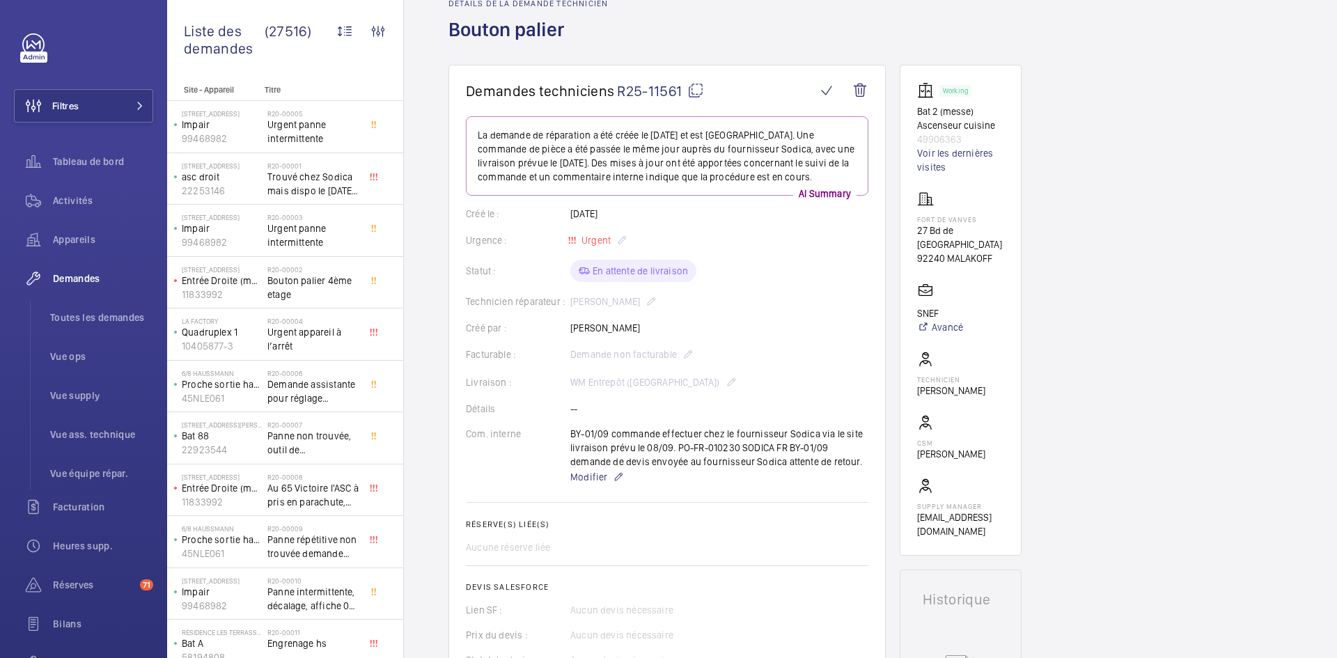
scroll to position [0, 0]
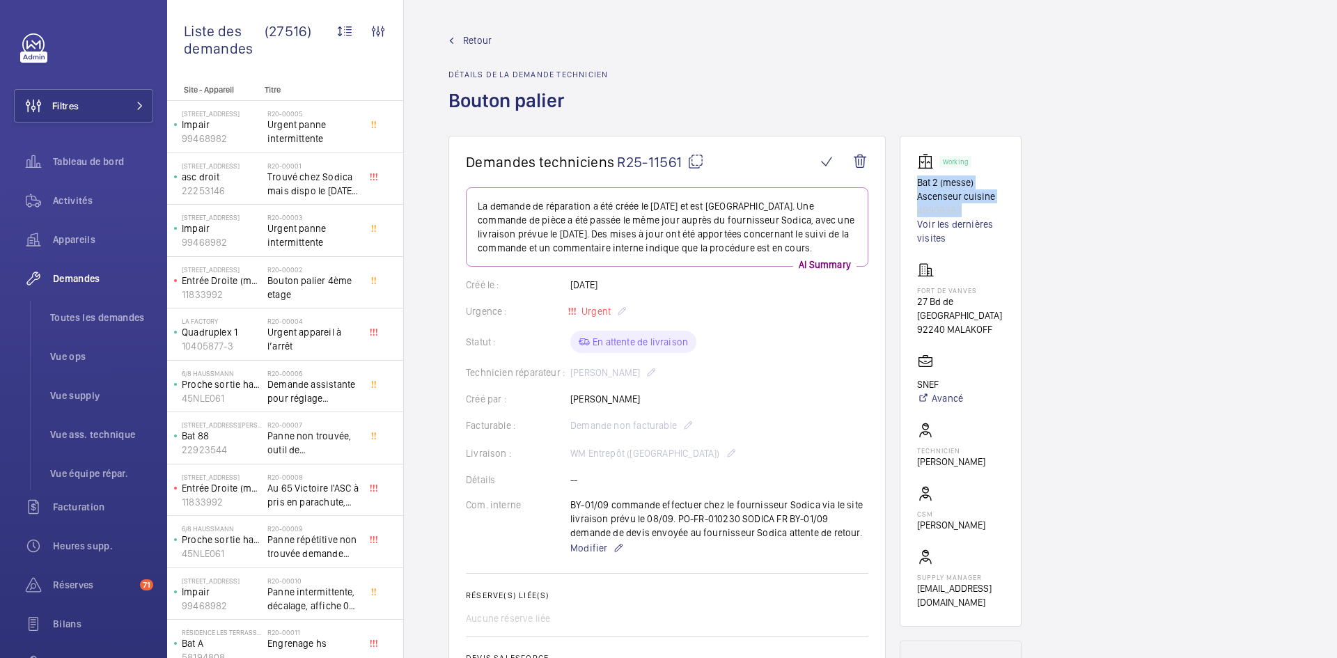
drag, startPoint x: 951, startPoint y: 210, endPoint x: 901, endPoint y: 183, distance: 57.0
click at [901, 183] on wm-front-card "Working Bat 2 (messe) Ascenseur cuisine 49906363 Voir les dernières visites For…" at bounding box center [961, 381] width 122 height 491
copy div "Bat 2 (messe) Ascenseur cuisine 49906363"
drag, startPoint x: 996, startPoint y: 313, endPoint x: 917, endPoint y: 293, distance: 81.1
click at [917, 293] on div "Fort de vanves 27 Bd de [GEOGRAPHIC_DATA] 92240 MALAKOFF" at bounding box center [960, 299] width 87 height 75
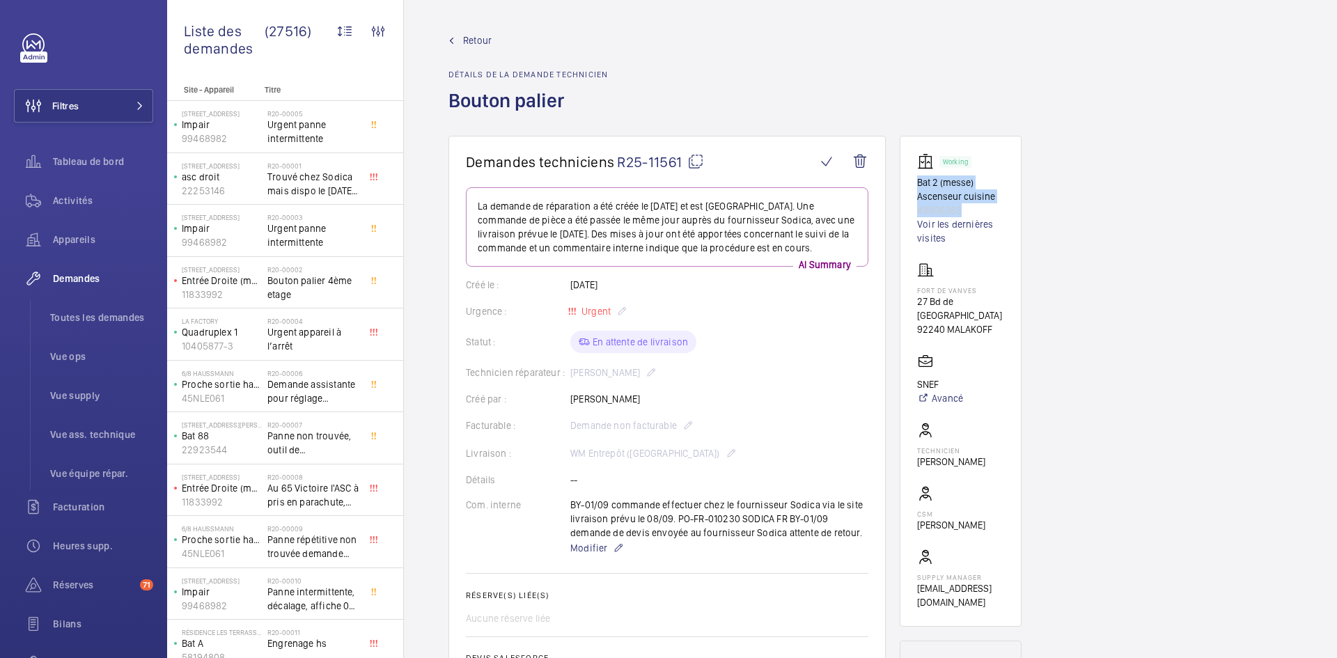
copy div "Fort de vanves 27 Bd de [GEOGRAPHIC_DATA] 92240 MALAKOFF"
drag, startPoint x: 943, startPoint y: 366, endPoint x: 913, endPoint y: 369, distance: 30.8
click at [913, 369] on wm-front-card "Working Bat 2 (messe) Ascenseur cuisine 49906363 Voir les dernières visites For…" at bounding box center [961, 381] width 122 height 491
copy p "SNEF"
click at [698, 162] on mat-icon at bounding box center [695, 161] width 17 height 17
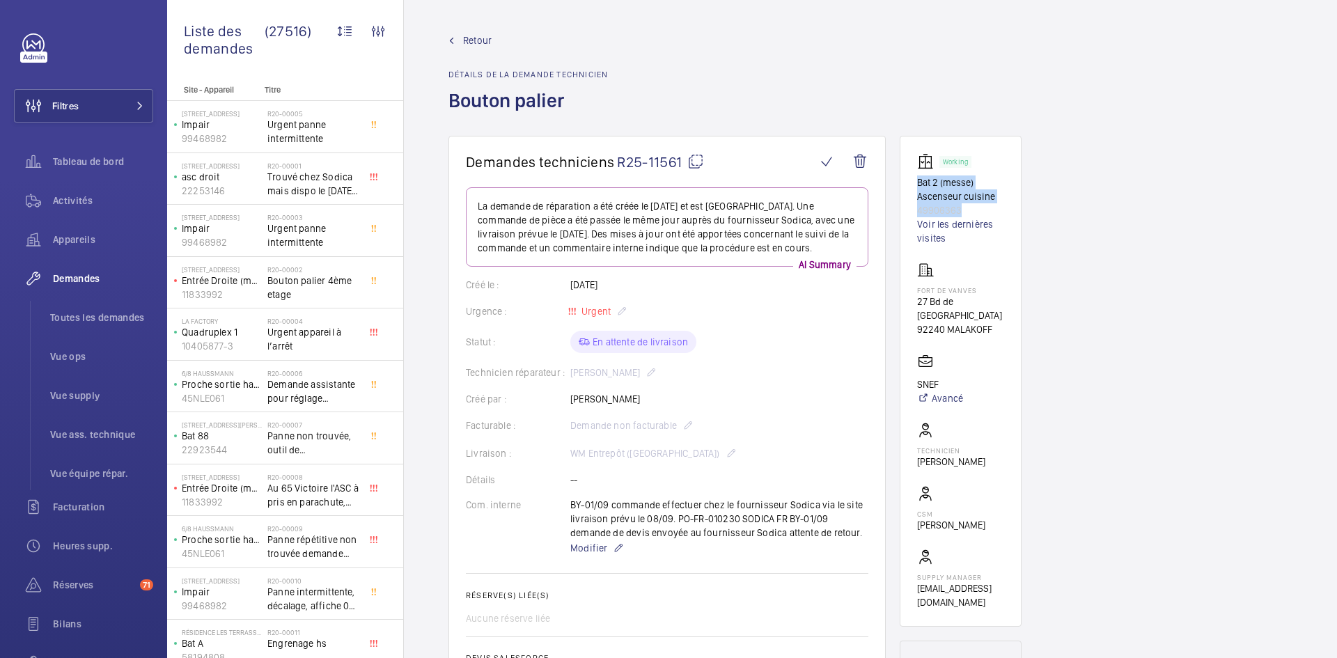
copy p "SNEF"
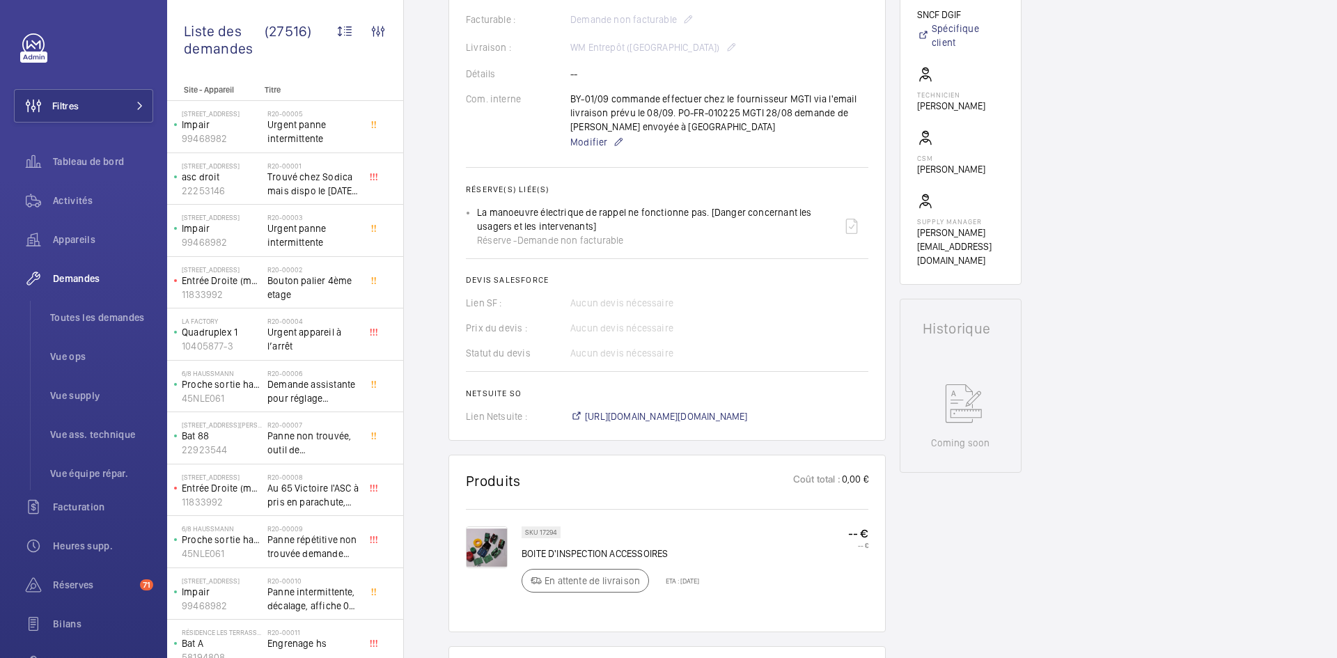
scroll to position [487, 0]
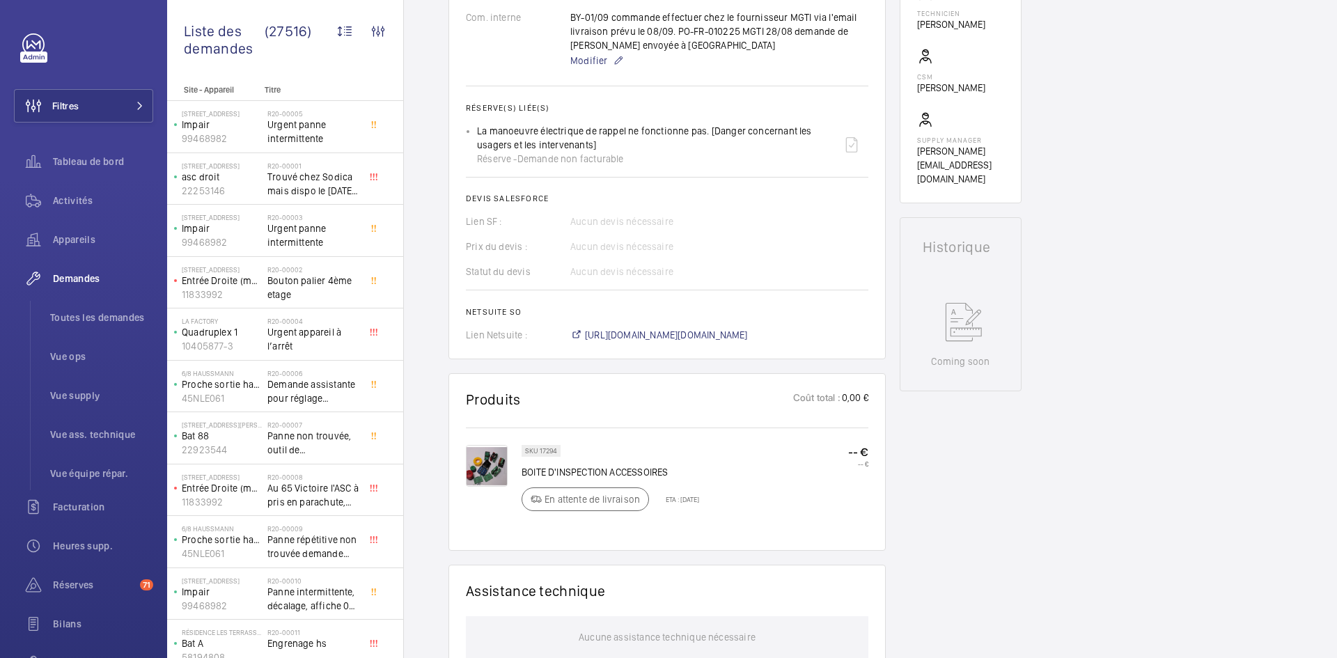
click at [491, 485] on img at bounding box center [487, 466] width 42 height 42
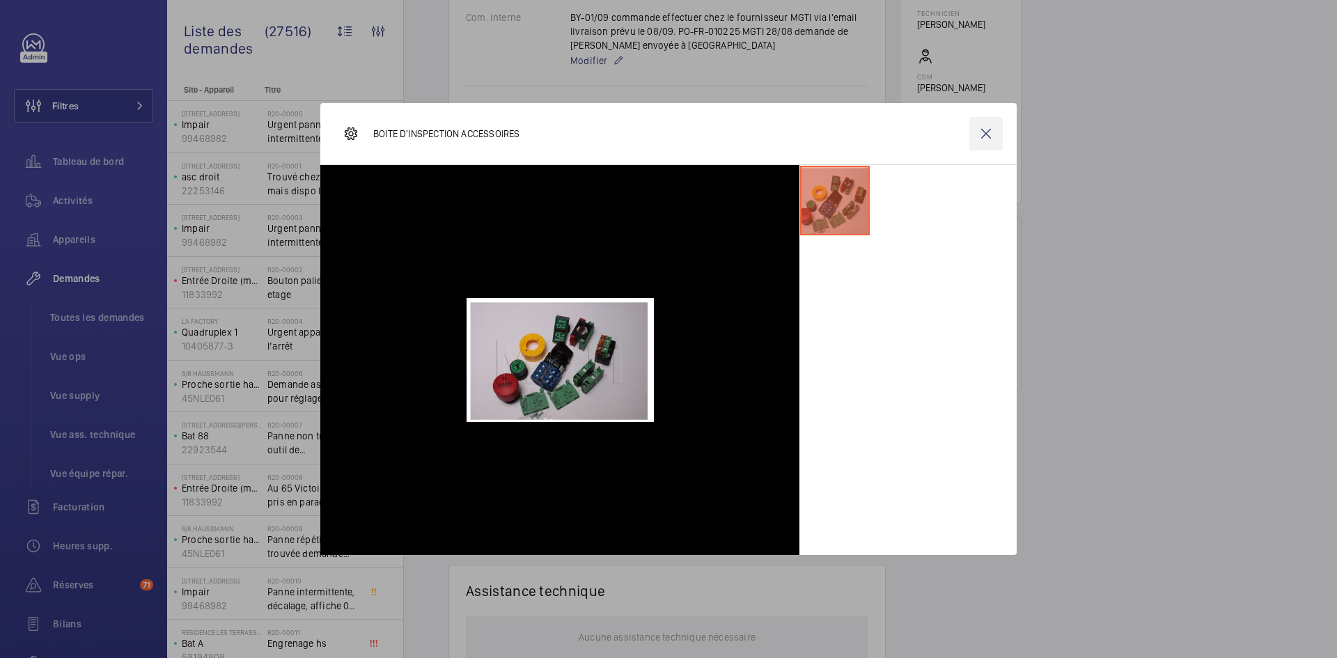
click at [979, 141] on wm-front-icon-button at bounding box center [985, 133] width 33 height 33
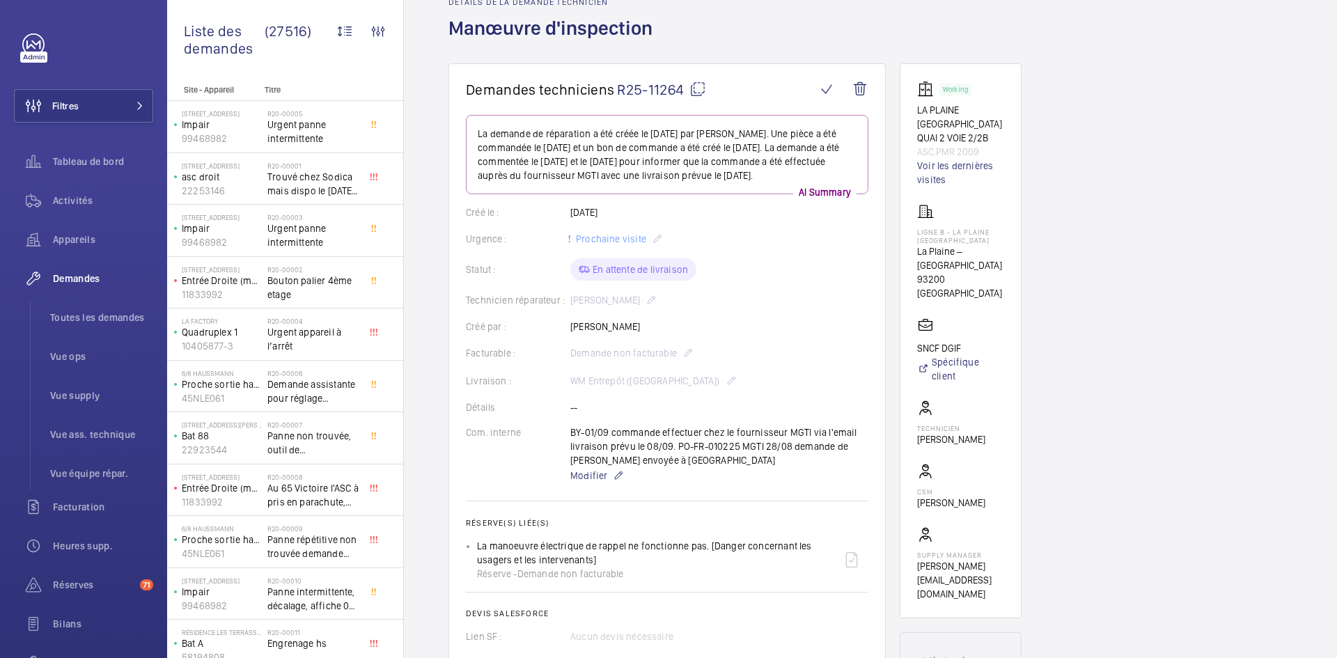
scroll to position [0, 0]
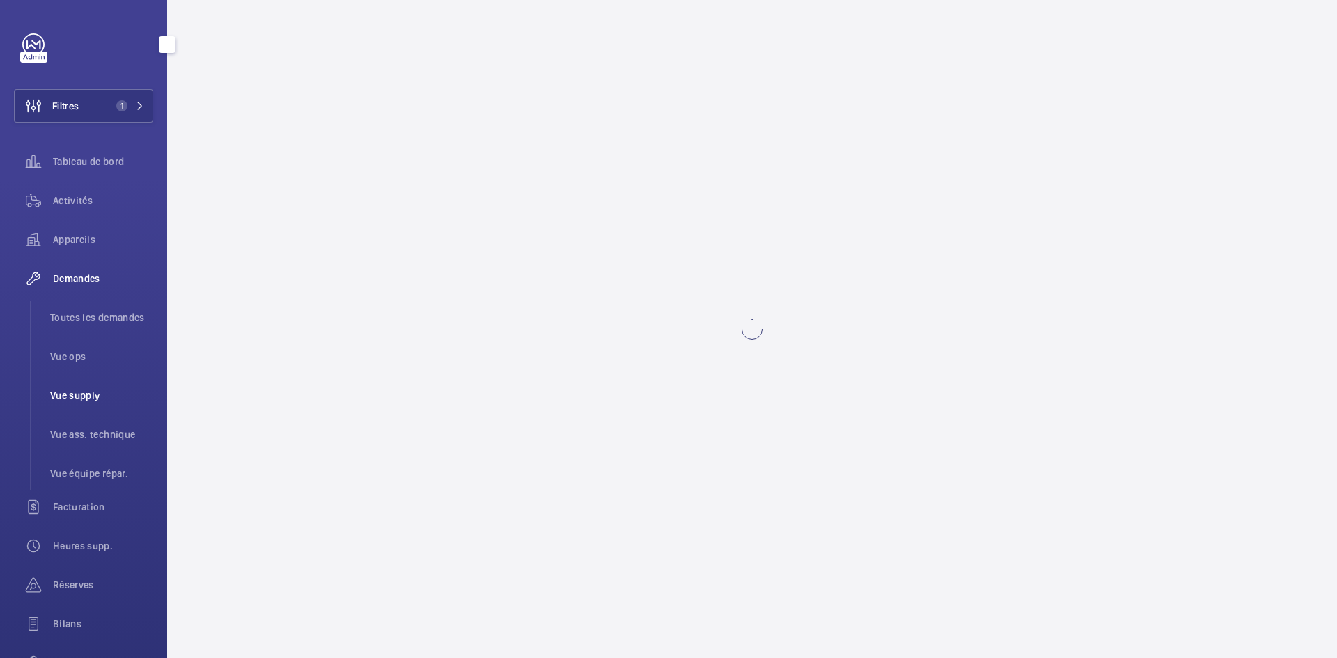
click at [97, 391] on span "Vue supply" at bounding box center [101, 396] width 103 height 14
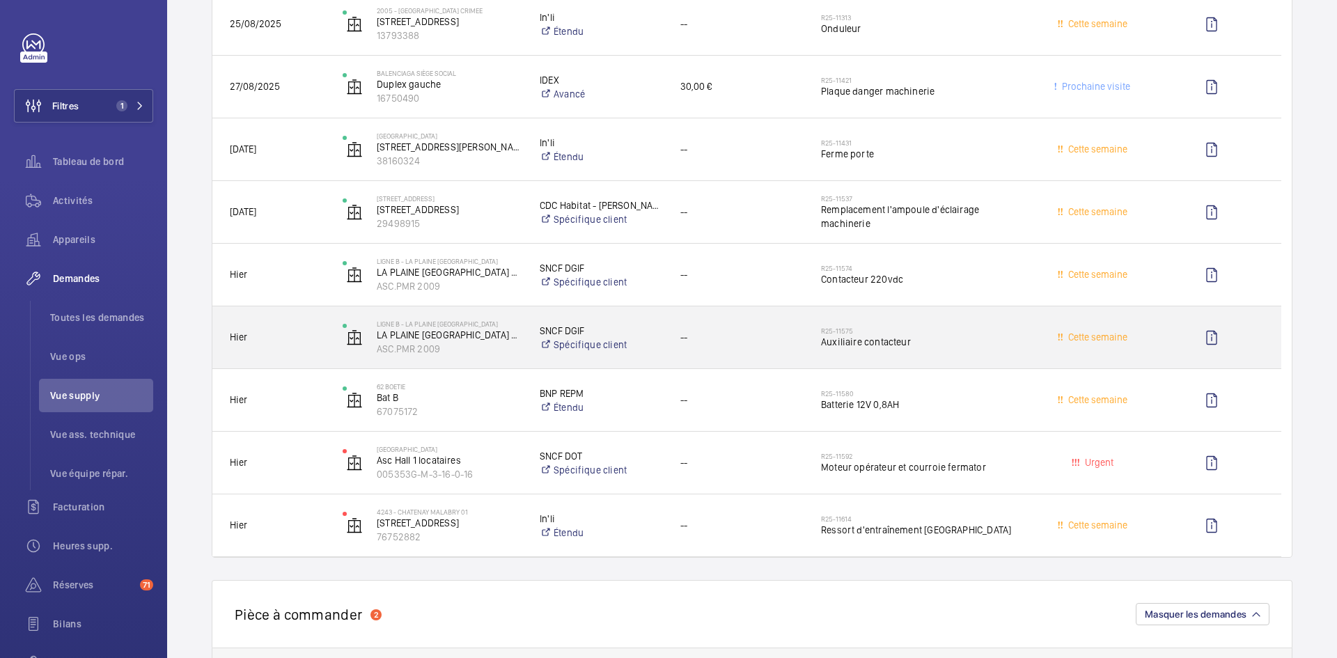
scroll to position [2576, 0]
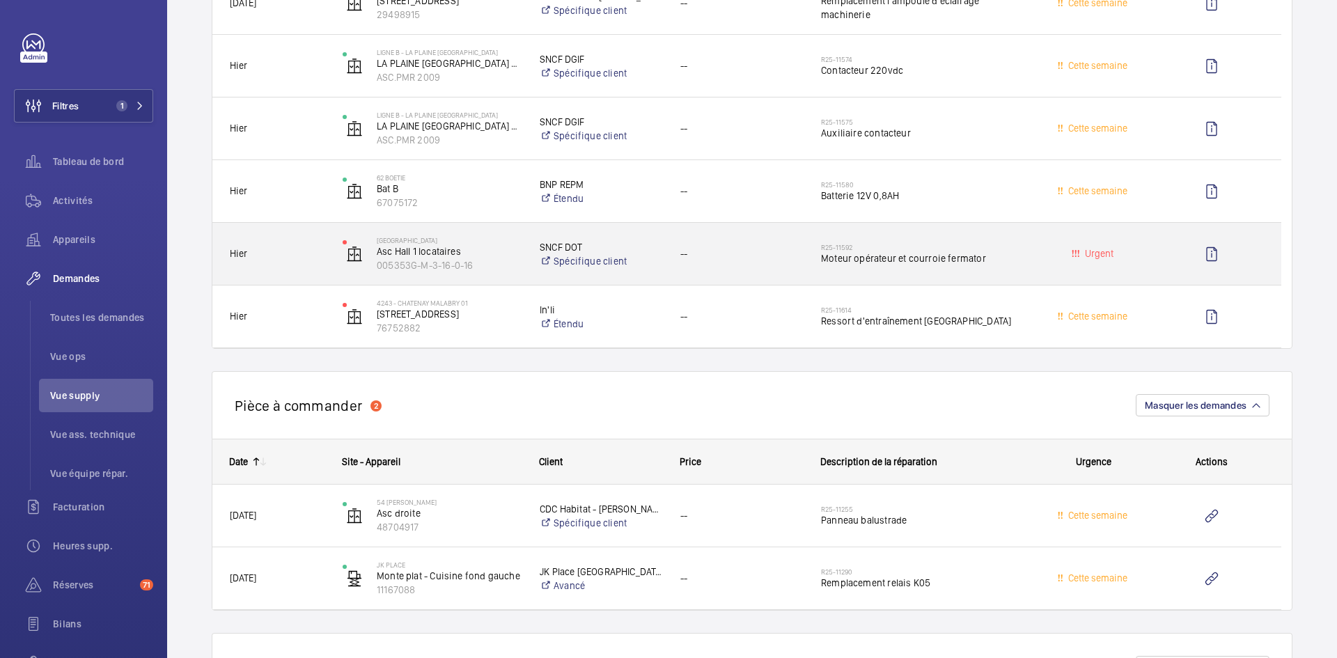
click at [320, 248] on span "Hier" at bounding box center [277, 254] width 95 height 16
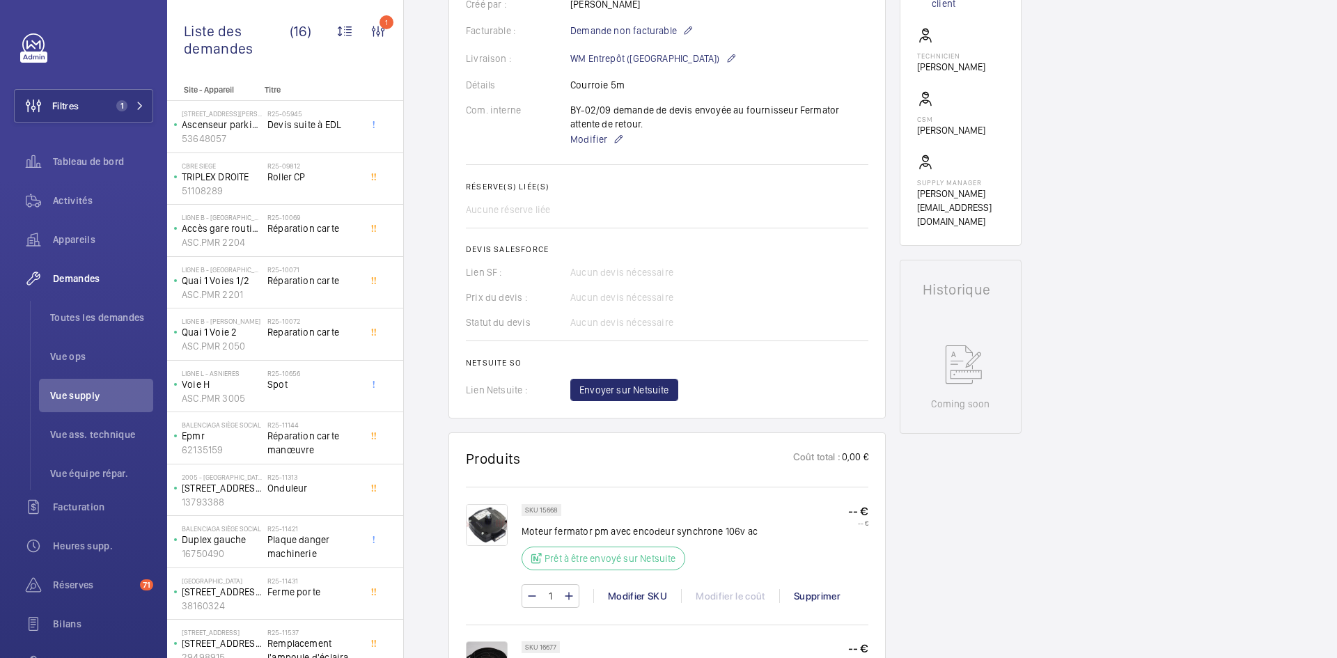
scroll to position [557, 0]
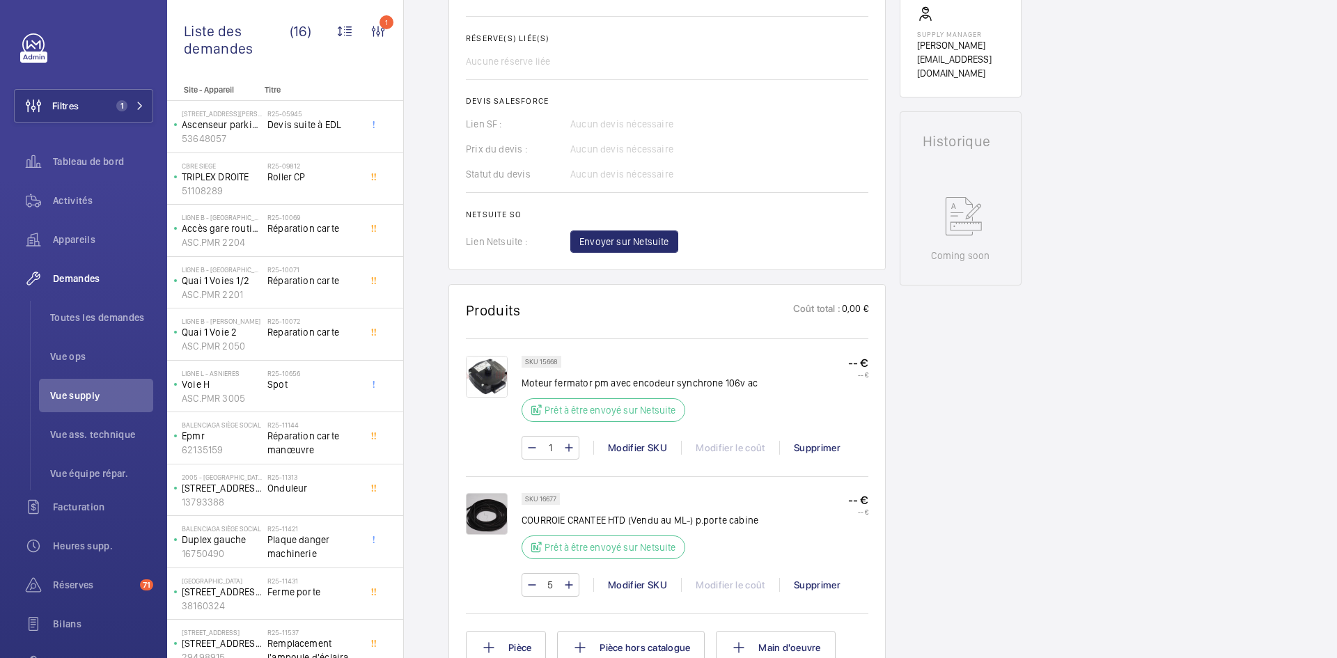
click at [501, 370] on img at bounding box center [487, 377] width 42 height 42
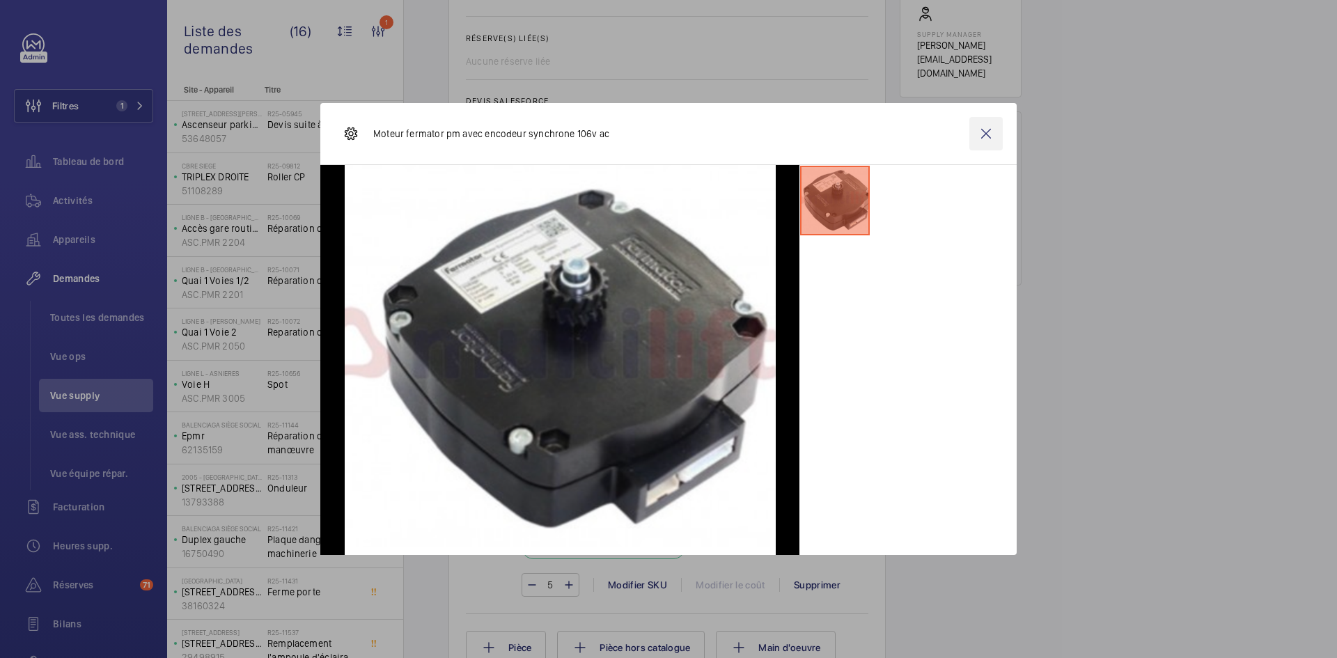
click at [987, 134] on wm-front-icon-button at bounding box center [985, 133] width 33 height 33
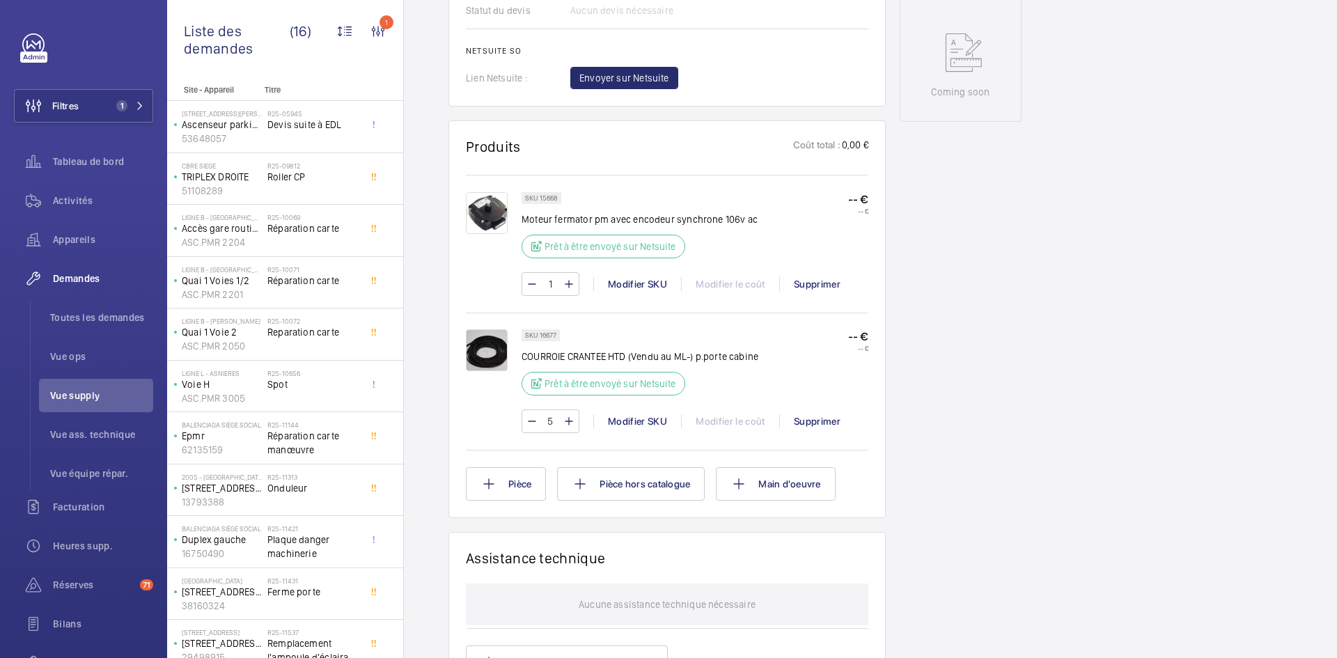
scroll to position [905, 0]
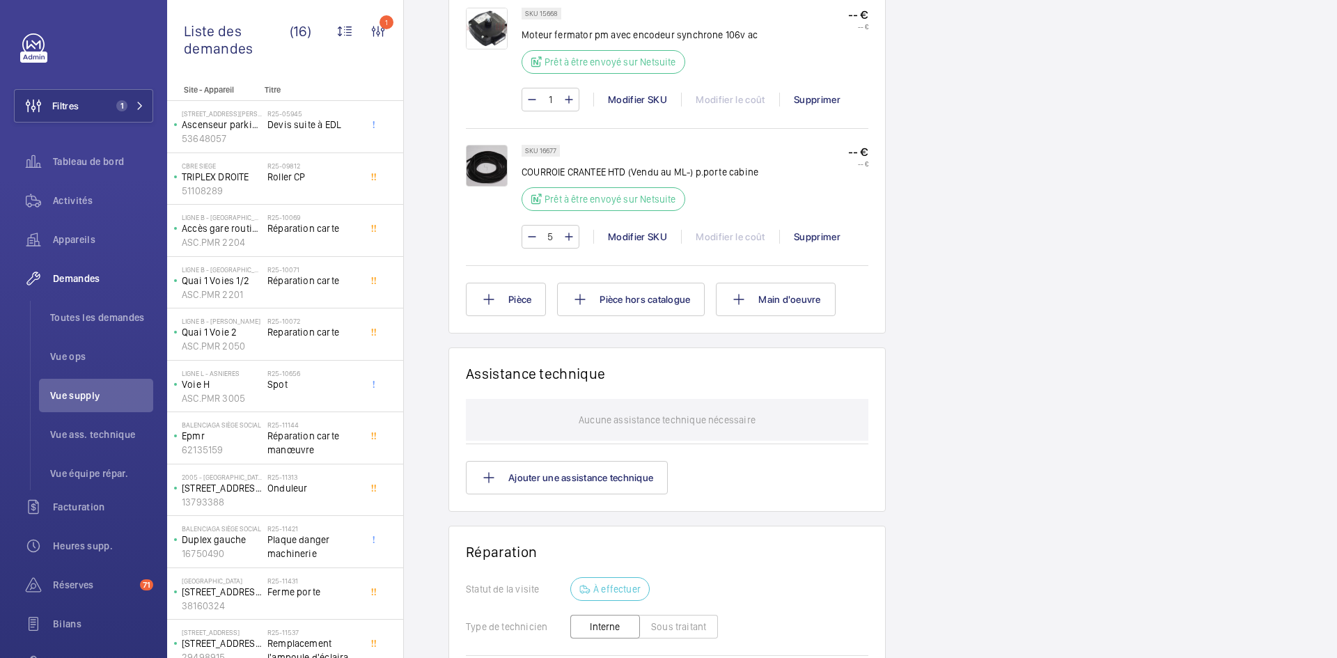
click at [497, 171] on img at bounding box center [487, 166] width 42 height 42
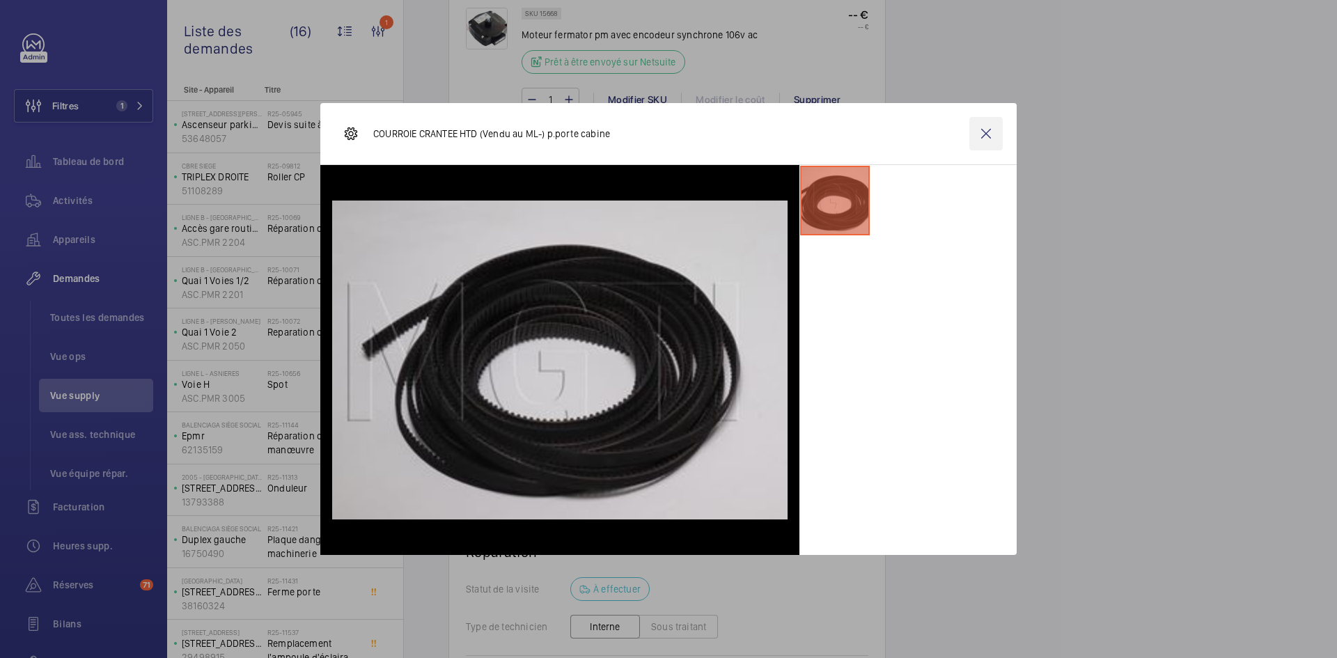
click at [976, 131] on wm-front-icon-button at bounding box center [985, 133] width 33 height 33
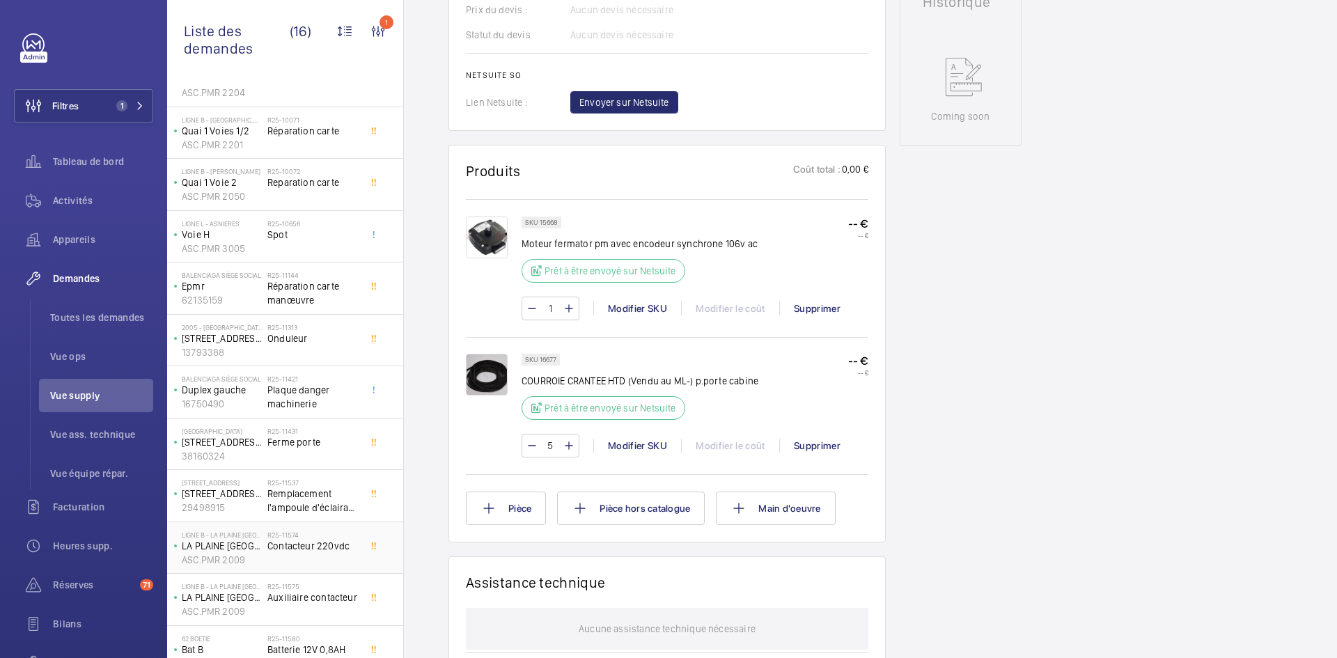
scroll to position [273, 0]
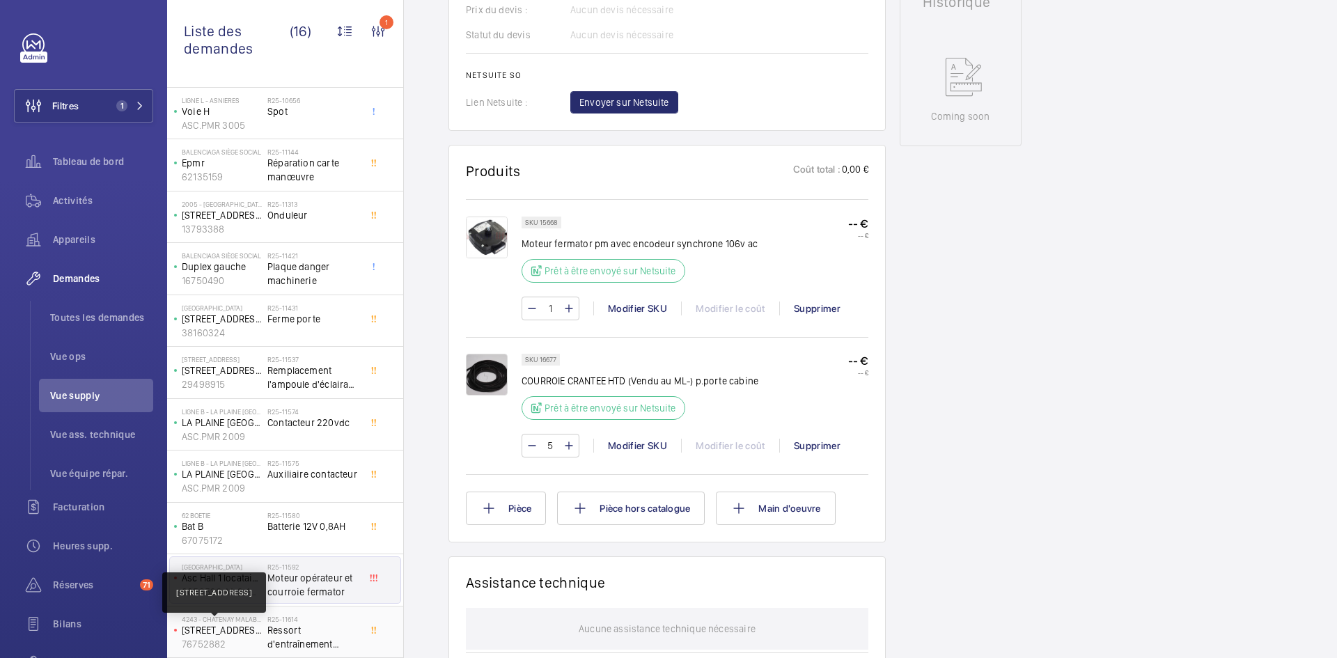
click at [260, 629] on p "[STREET_ADDRESS]" at bounding box center [222, 630] width 80 height 14
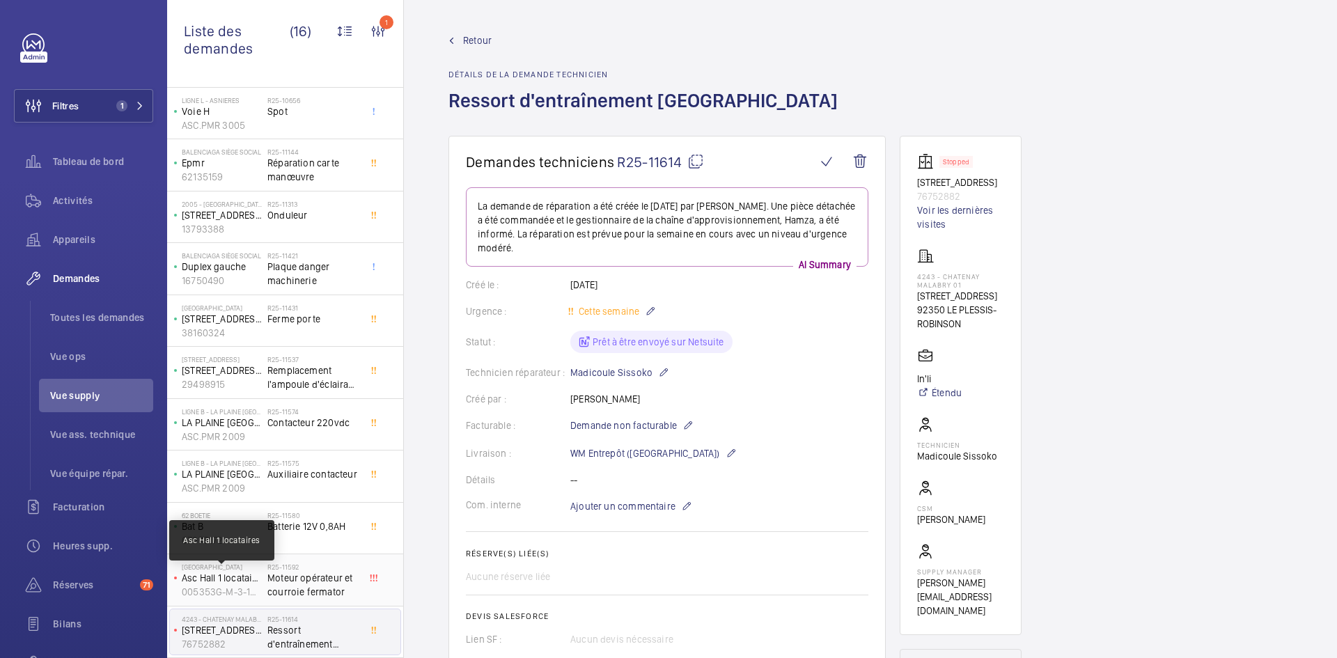
click at [243, 581] on p "Asc Hall 1 locataires" at bounding box center [222, 578] width 80 height 14
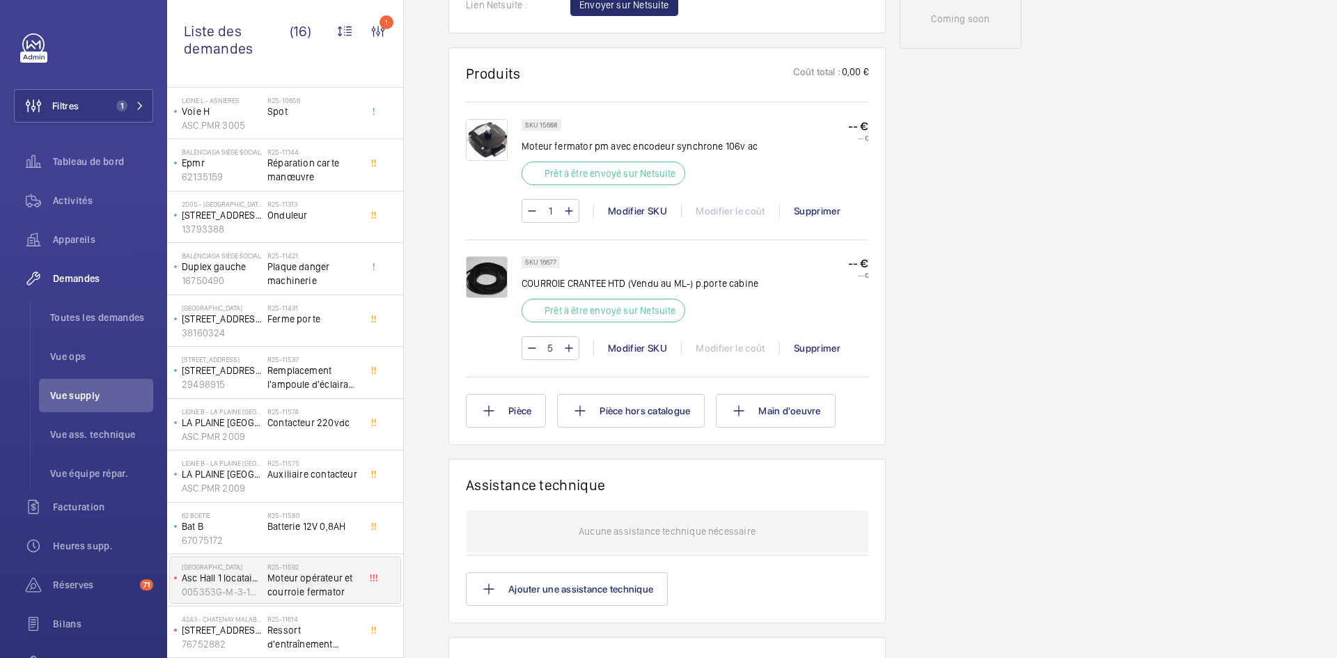
scroll to position [905, 0]
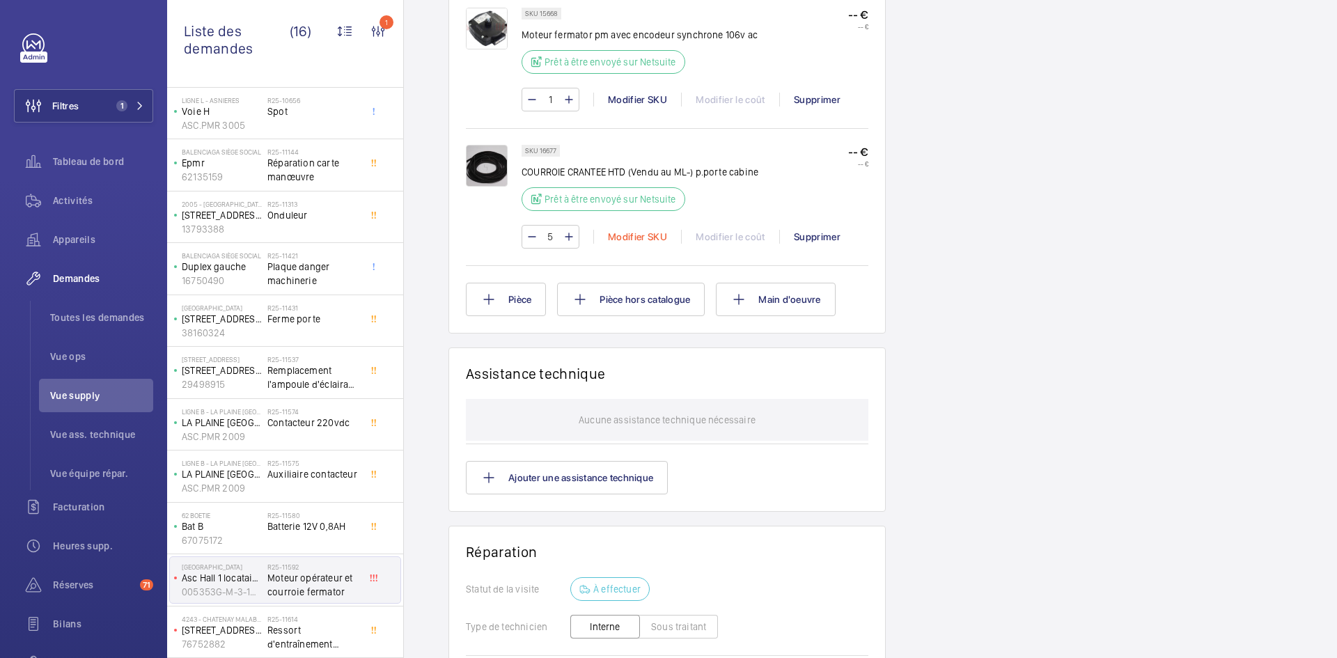
click at [648, 239] on div "Modifier SKU" at bounding box center [637, 237] width 88 height 14
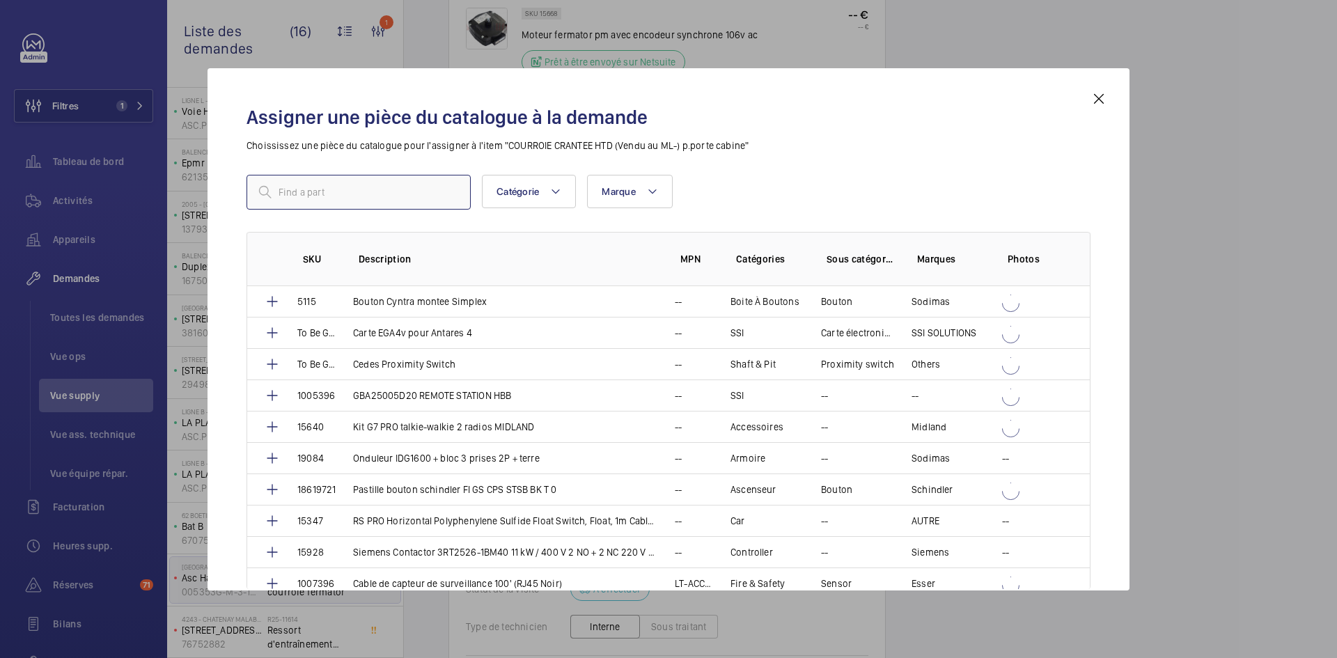
click at [402, 195] on input "text" at bounding box center [358, 192] width 224 height 35
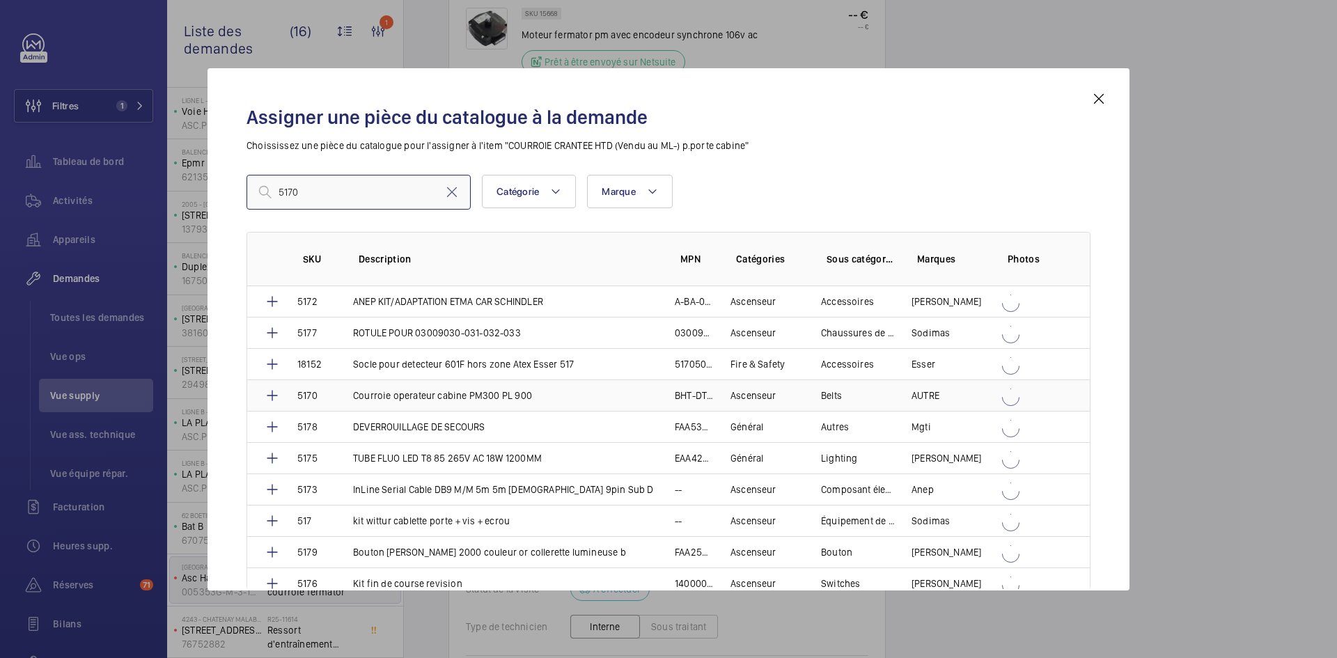
type input "5170"
click at [323, 392] on td "5170" at bounding box center [309, 394] width 56 height 31
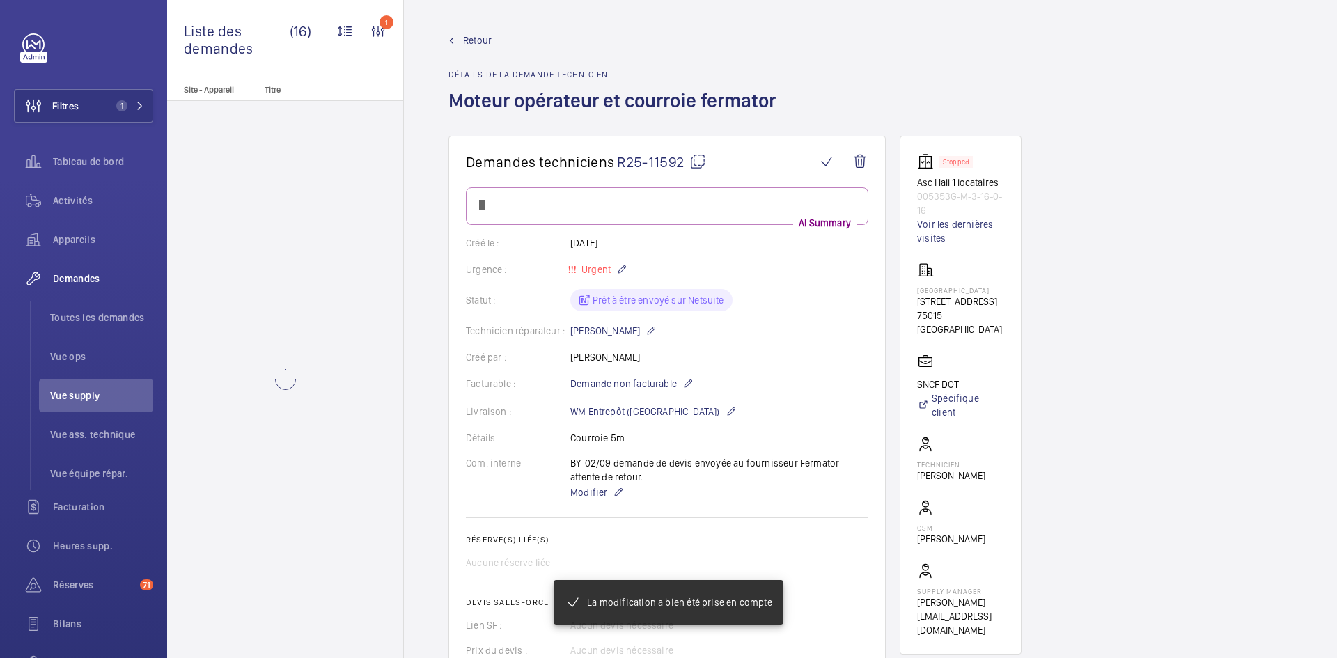
scroll to position [905, 0]
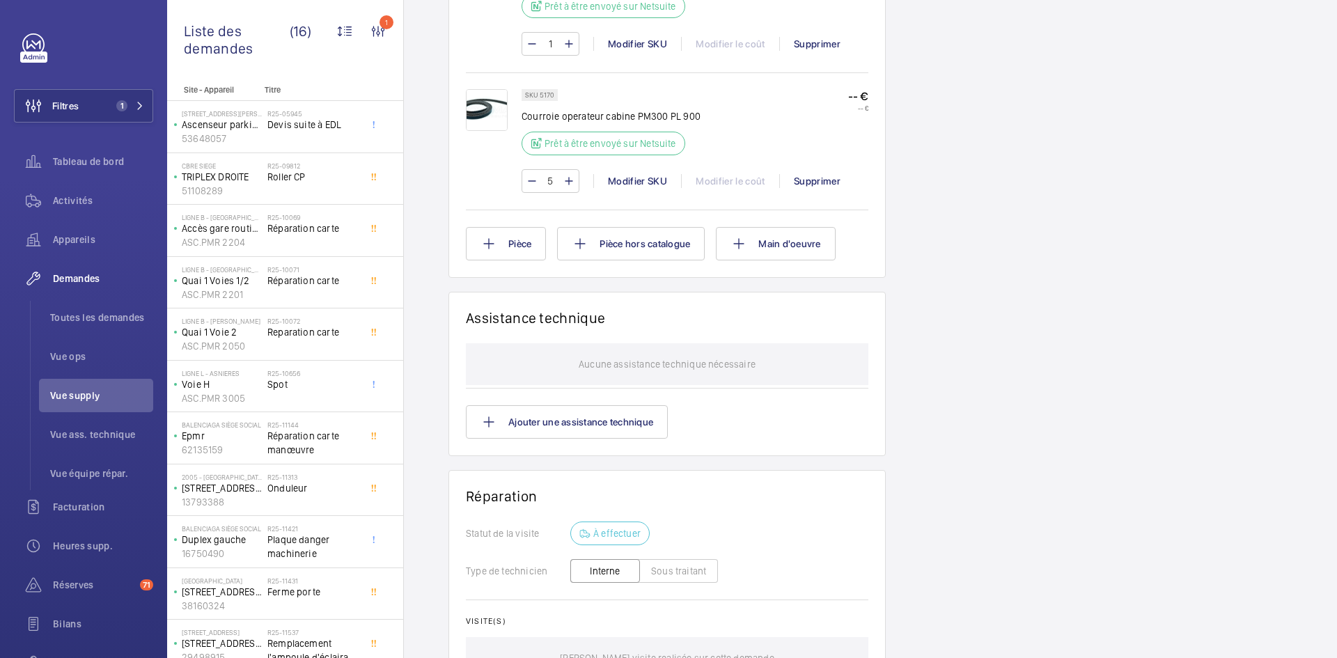
scroll to position [766, 0]
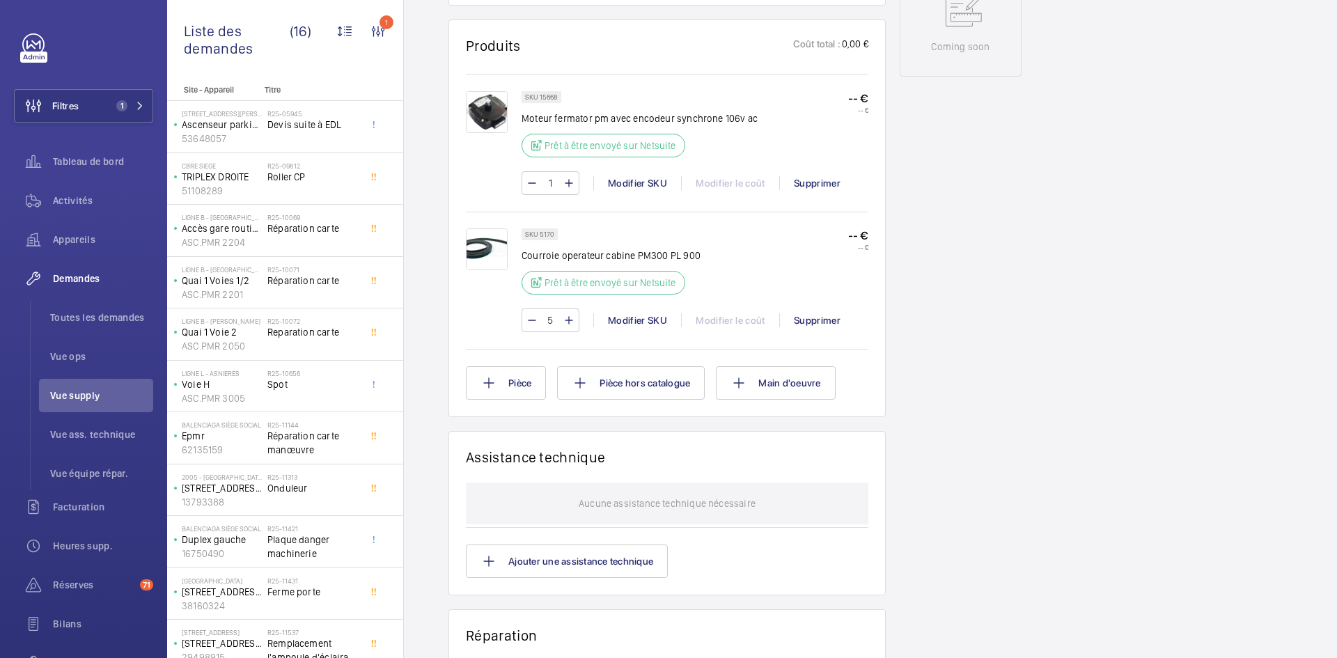
click at [488, 249] on img at bounding box center [487, 249] width 42 height 42
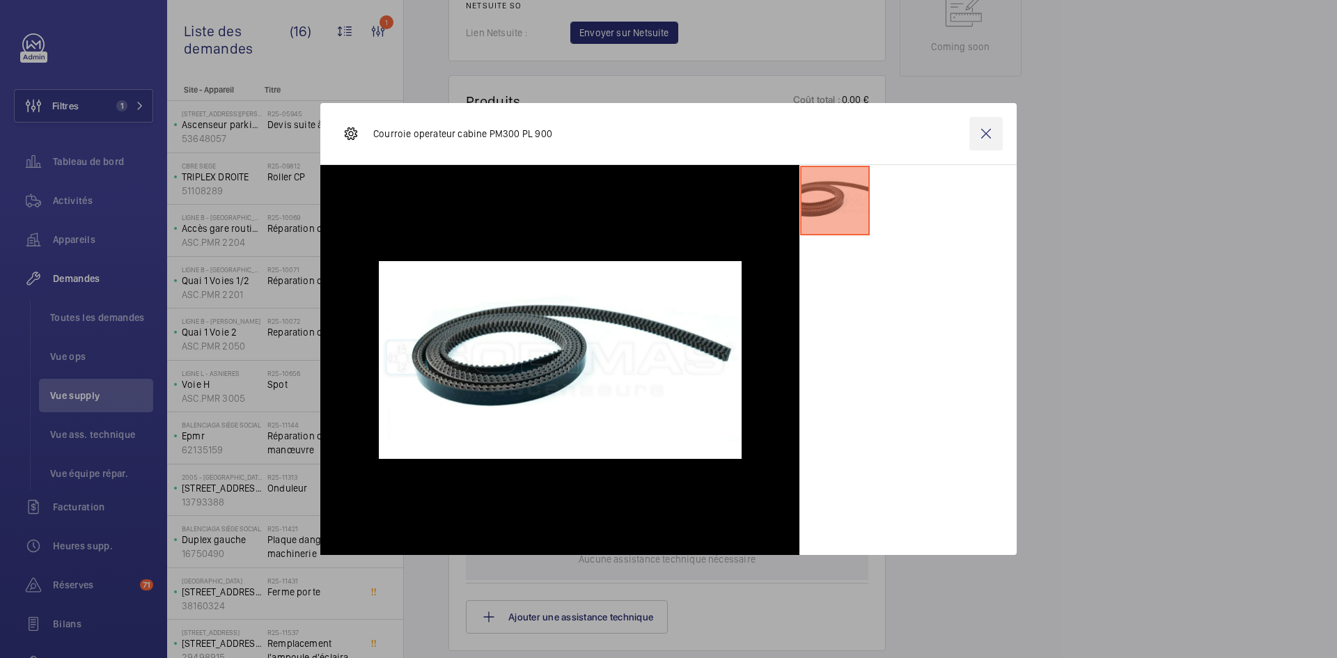
click at [992, 134] on wm-front-icon-button at bounding box center [985, 133] width 33 height 33
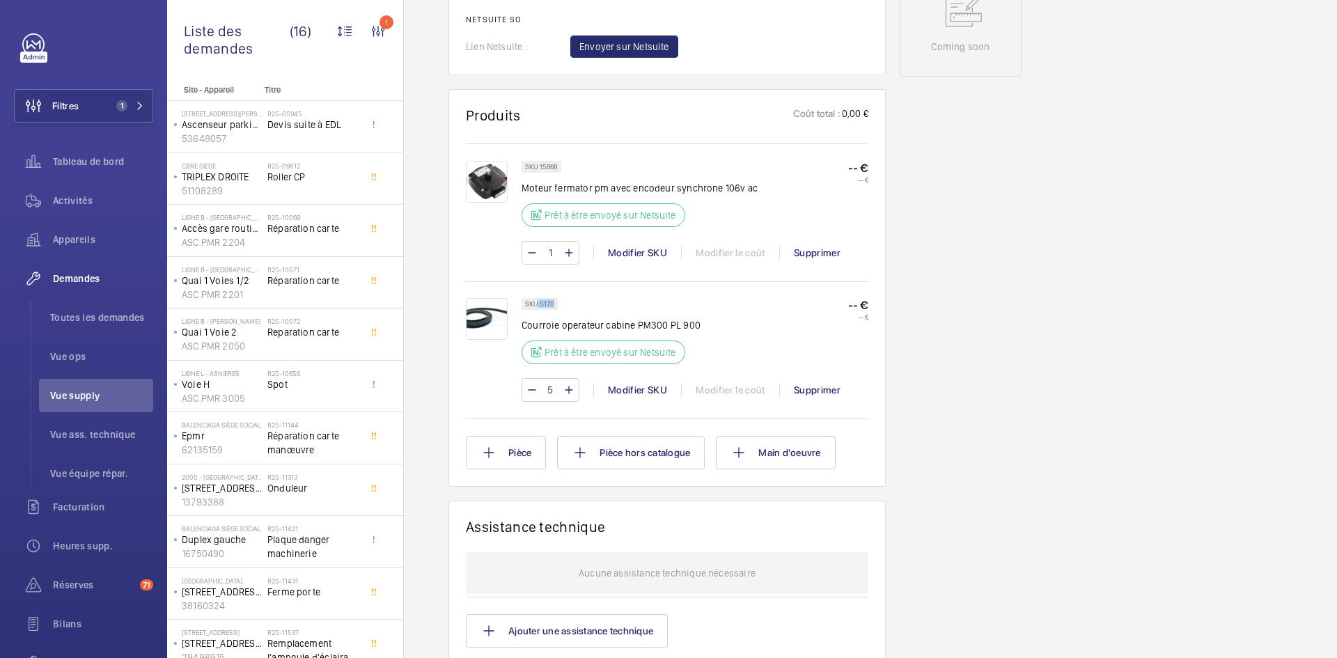
drag, startPoint x: 554, startPoint y: 302, endPoint x: 536, endPoint y: 305, distance: 17.6
click at [536, 305] on p "SKU 5170" at bounding box center [539, 304] width 29 height 5
copy p "5170"
click at [485, 315] on img at bounding box center [487, 319] width 42 height 42
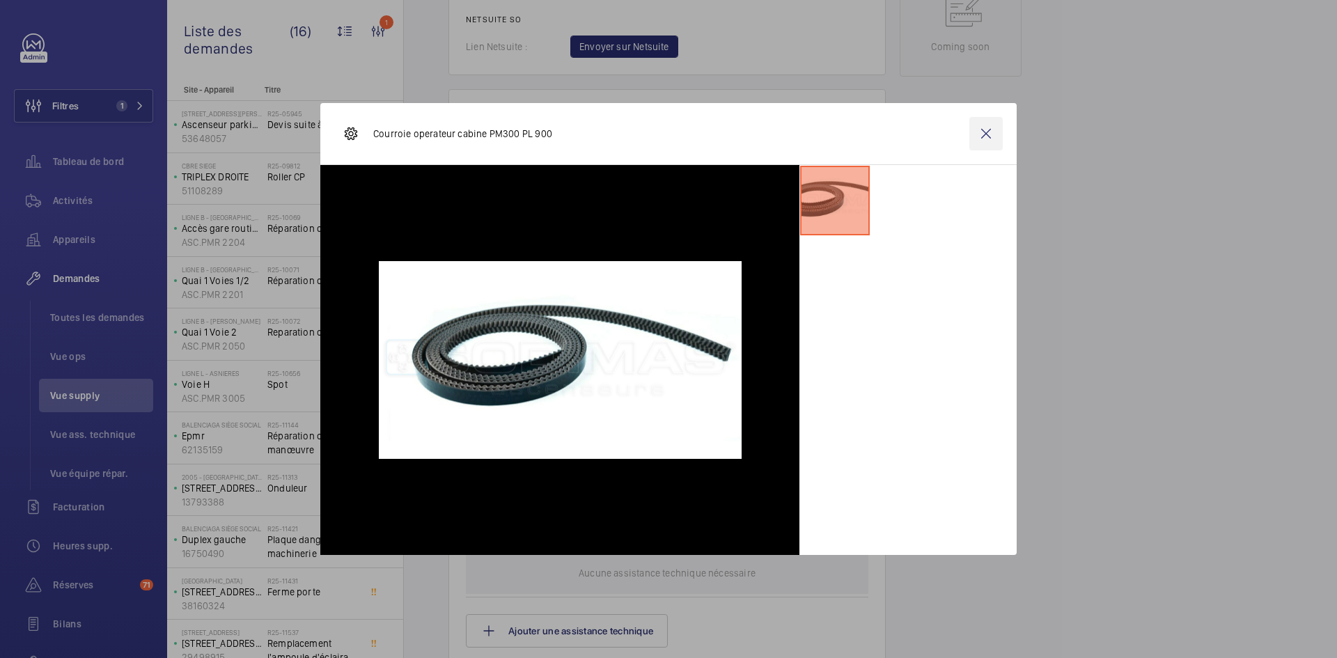
click at [986, 132] on wm-front-icon-button at bounding box center [985, 133] width 33 height 33
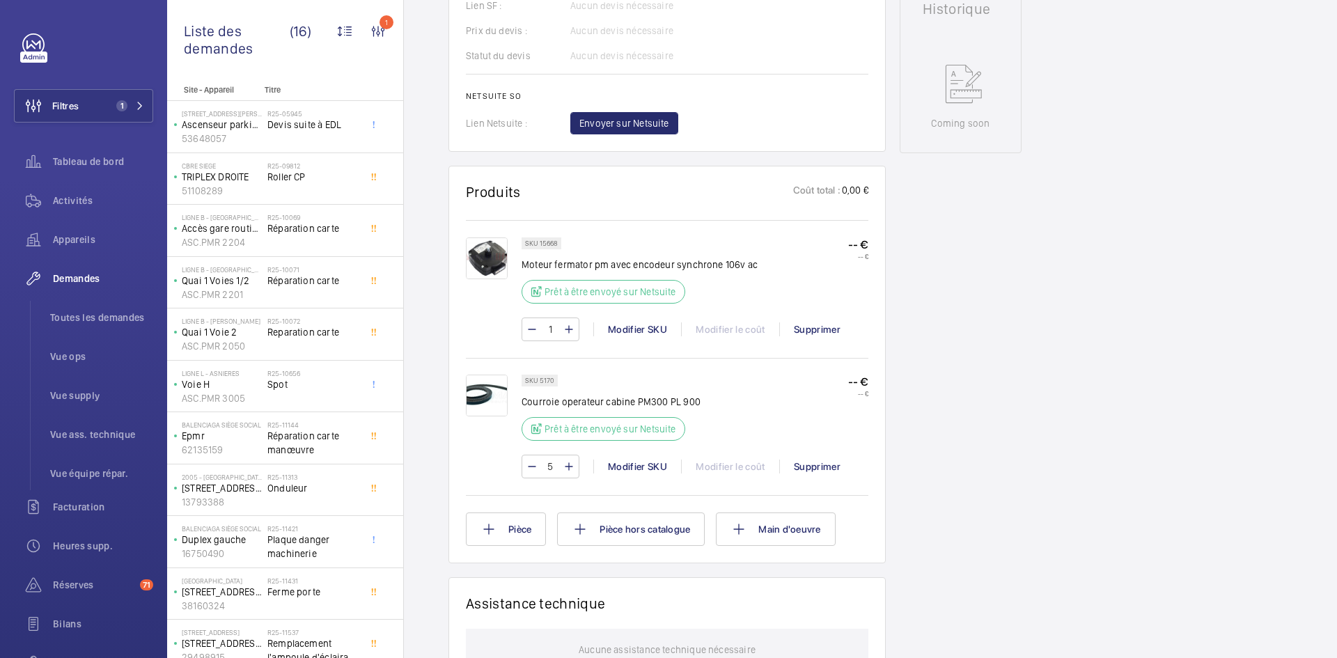
scroll to position [627, 0]
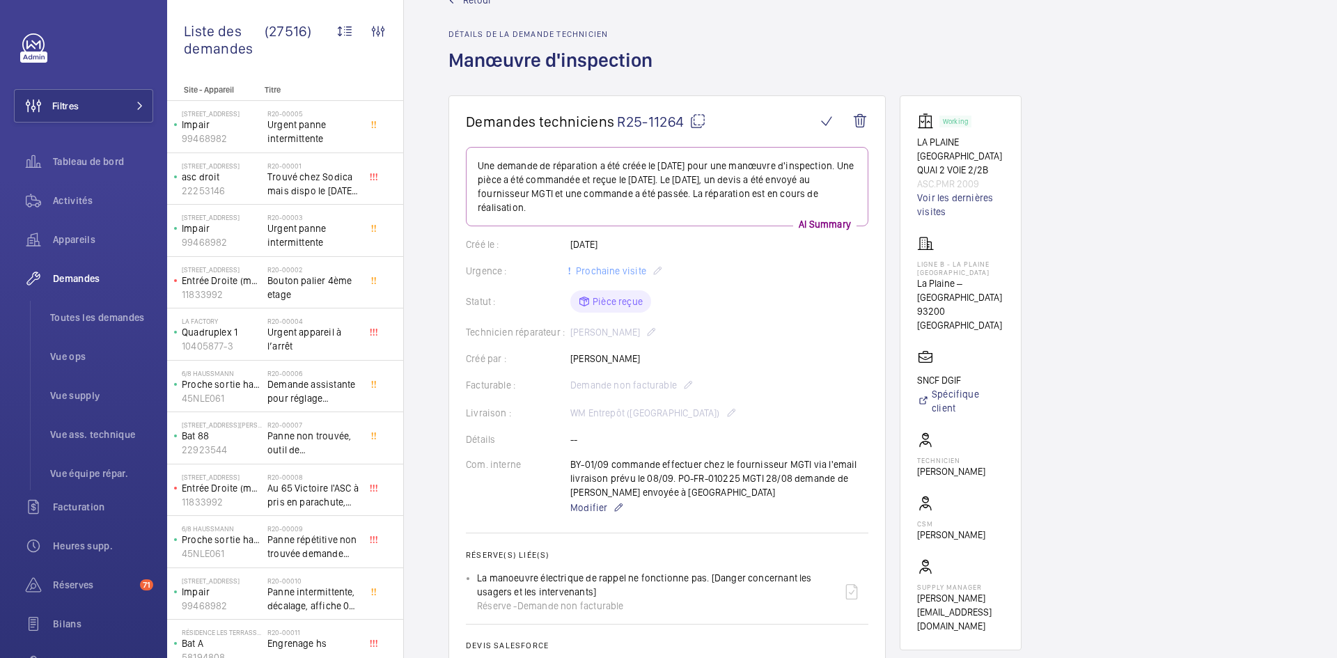
scroll to position [14, 0]
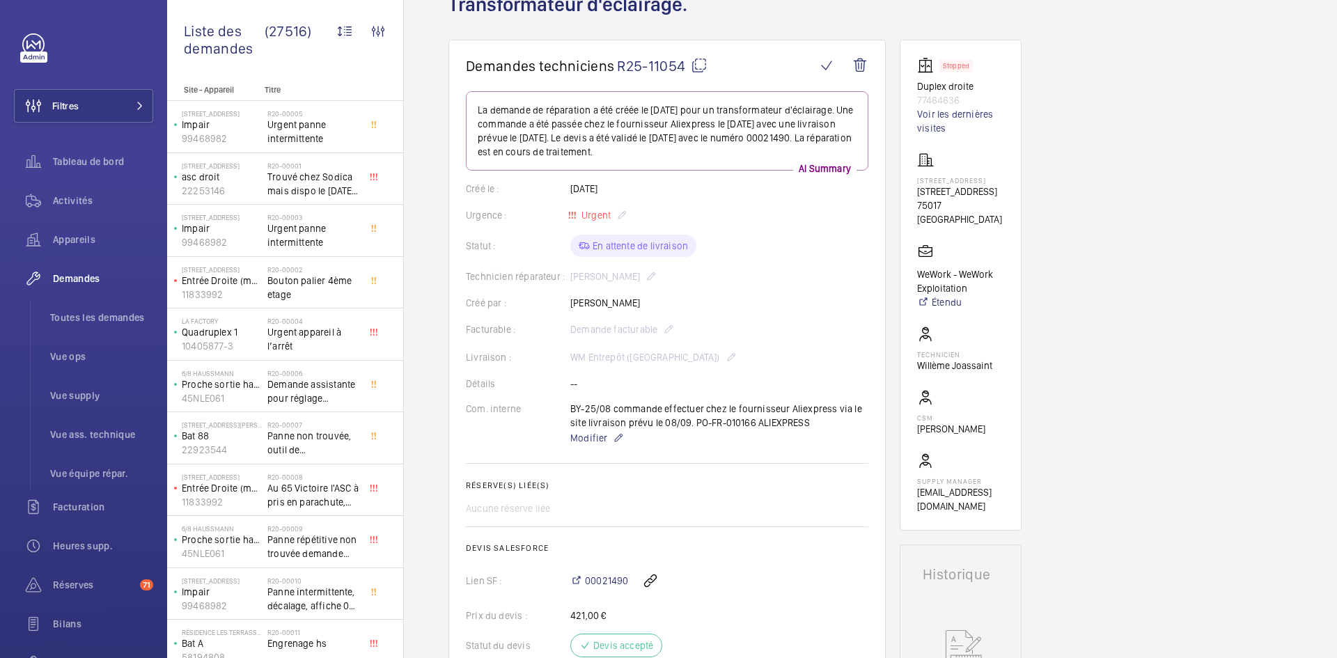
scroll to position [70, 0]
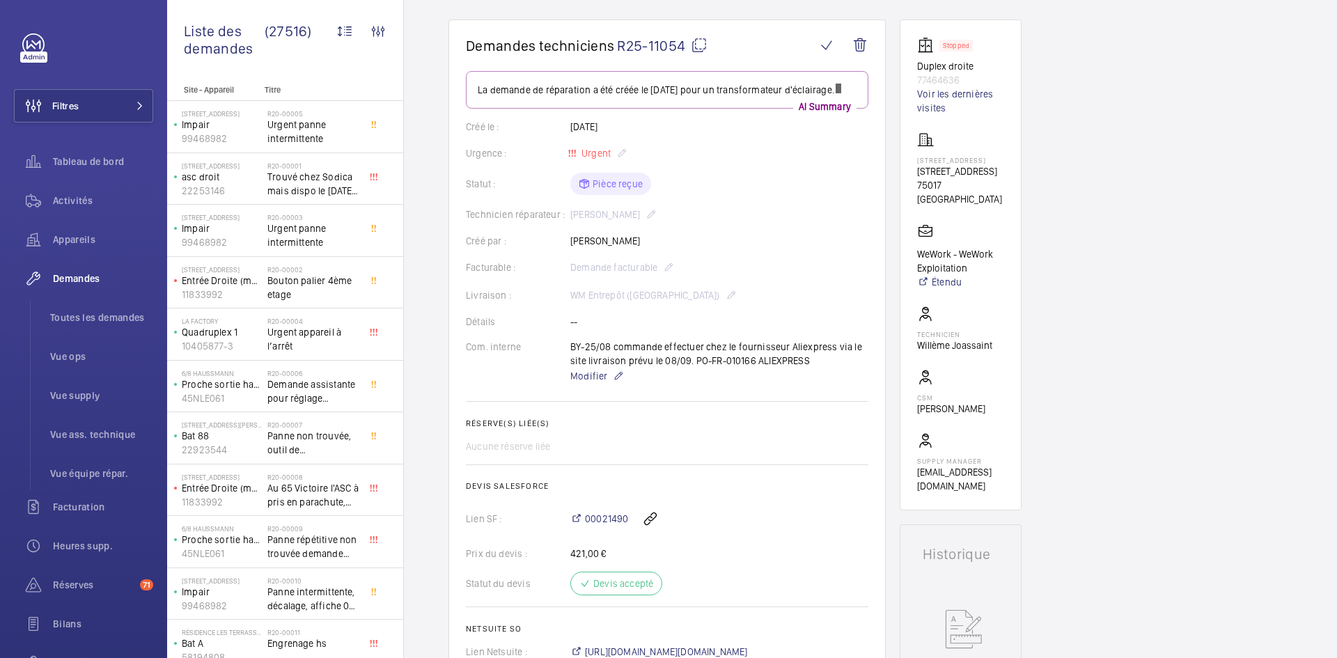
scroll to position [139, 0]
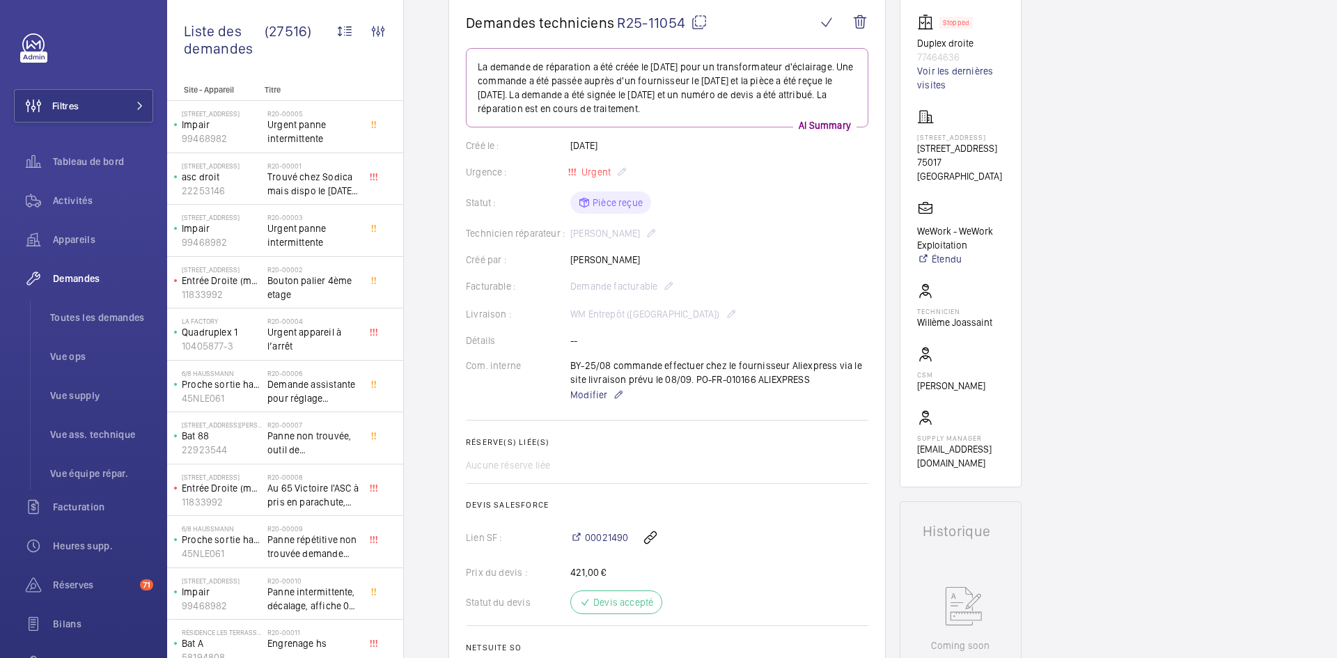
drag, startPoint x: 653, startPoint y: 261, endPoint x: 561, endPoint y: 261, distance: 91.9
click at [561, 261] on div "Créé par : Jamal Houdassine" at bounding box center [667, 260] width 402 height 14
copy div "Créé par : Jamal Houdassine"
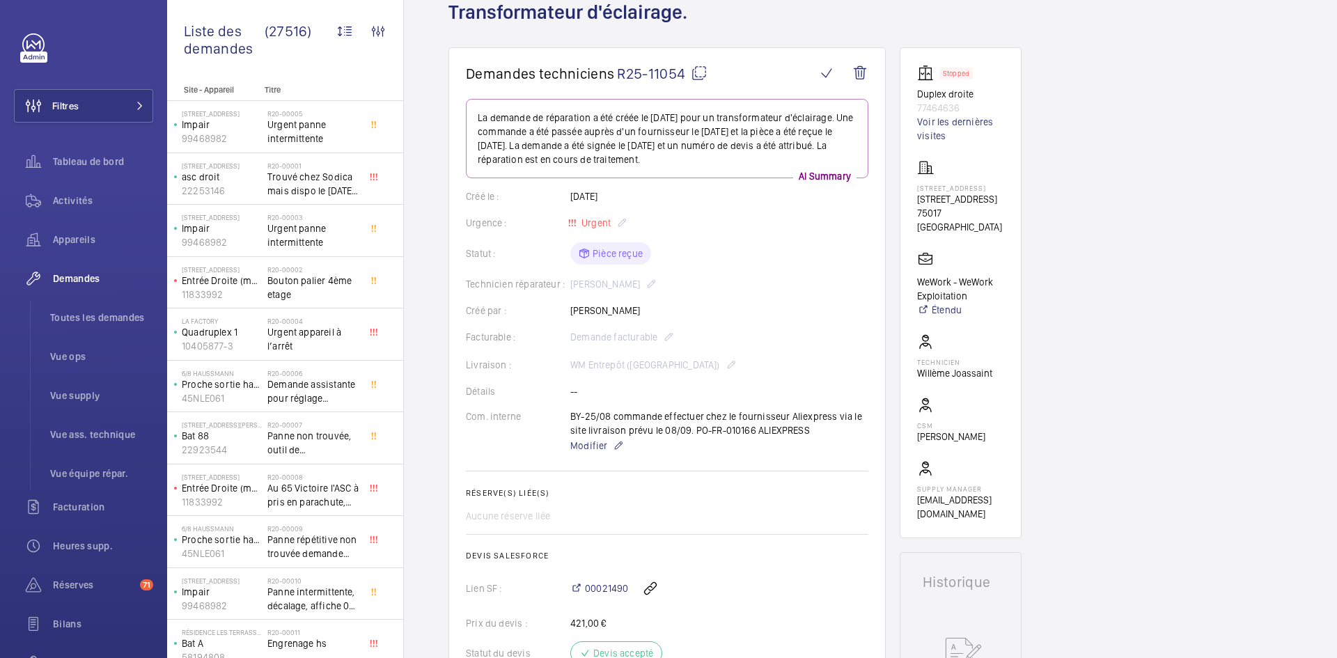
scroll to position [0, 0]
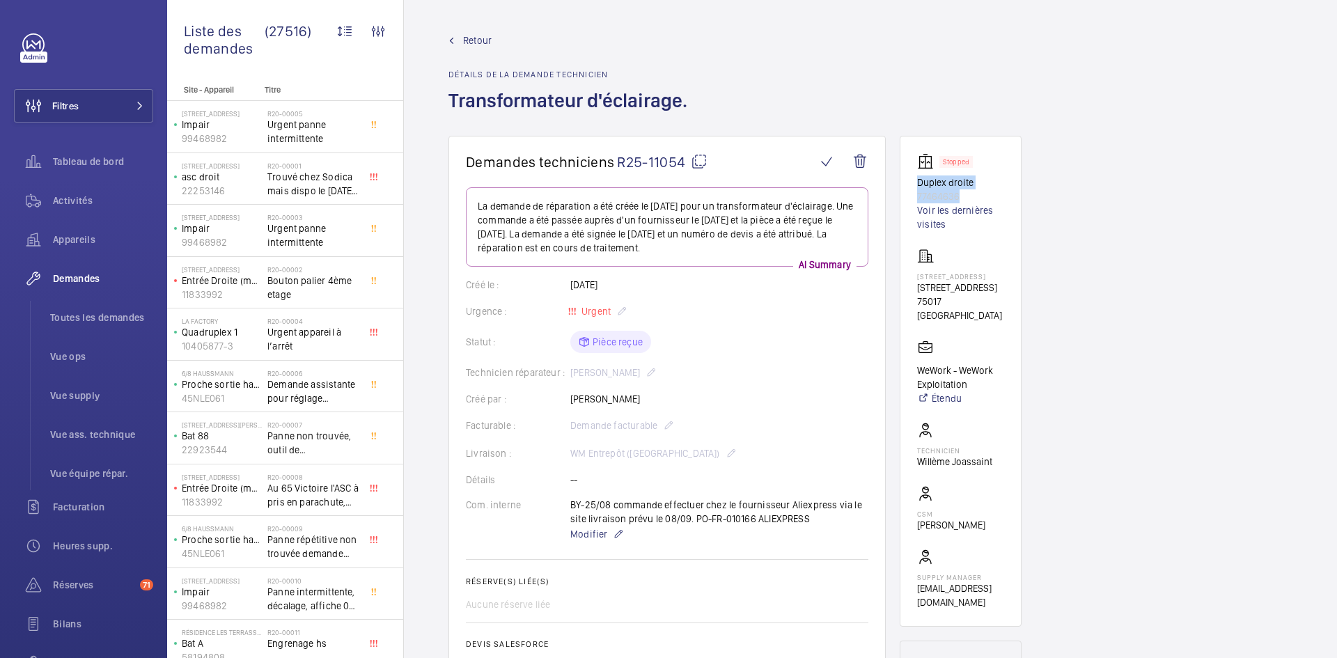
drag, startPoint x: 966, startPoint y: 193, endPoint x: 917, endPoint y: 185, distance: 49.3
click at [917, 185] on div "Stopped Duplex droite 77464636 Voir les dernières visites" at bounding box center [960, 192] width 87 height 78
copy div "Duplex droite 77464636"
drag, startPoint x: 960, startPoint y: 313, endPoint x: 914, endPoint y: 290, distance: 52.0
click at [914, 290] on wm-front-card "Stopped Duplex droite 77464636 Voir les dernières visites 67 Avenue de Wagram 6…" at bounding box center [961, 381] width 122 height 491
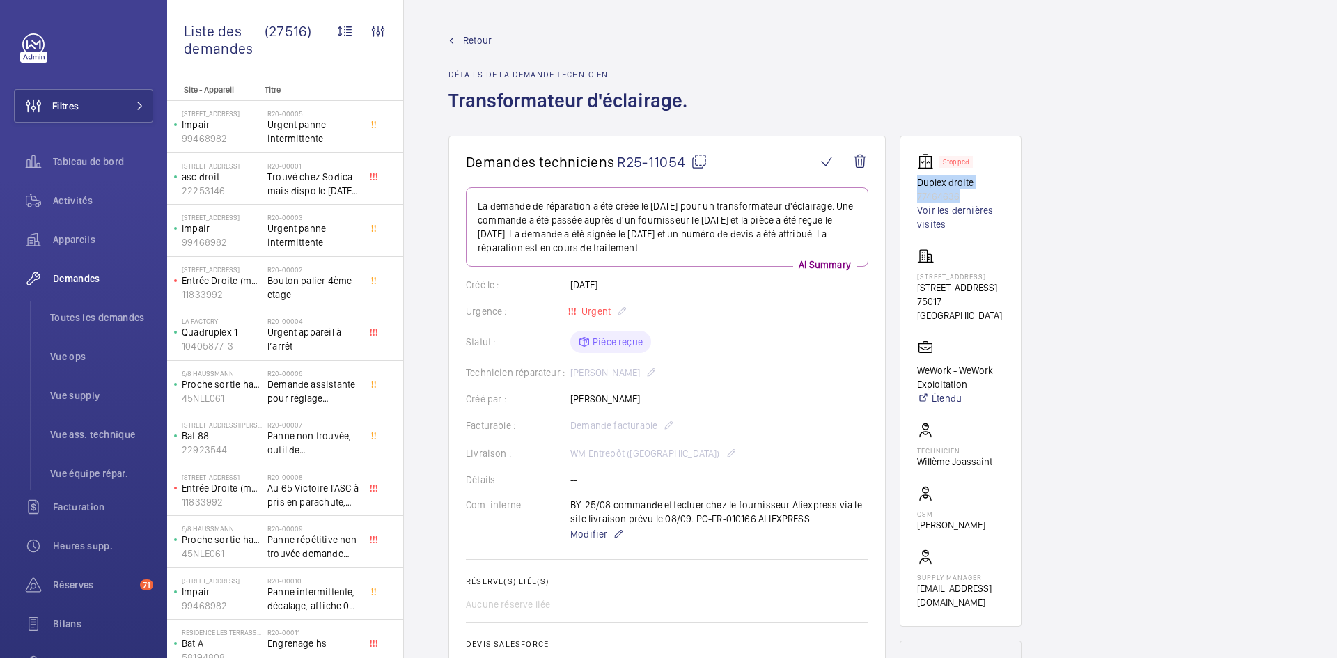
copy p "67 Avenue de Wagram, 75017 PARIS"
drag, startPoint x: 971, startPoint y: 397, endPoint x: 911, endPoint y: 384, distance: 61.3
click at [911, 384] on wm-front-card "Stopped Duplex droite 77464636 Voir les dernières visites 67 Avenue de Wagram 6…" at bounding box center [961, 381] width 122 height 491
copy p "WeWork - WeWork Exploitation"
click at [695, 161] on mat-icon at bounding box center [699, 161] width 17 height 17
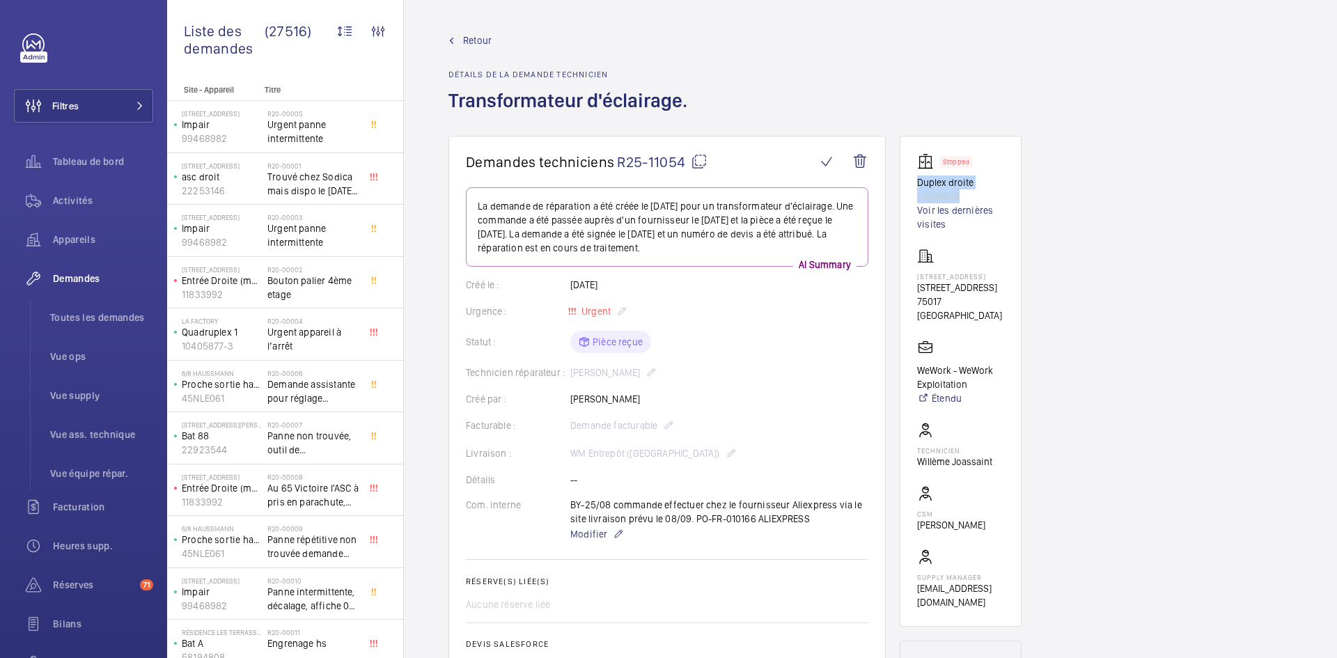
copy p "WeWork - WeWork Exploitation"
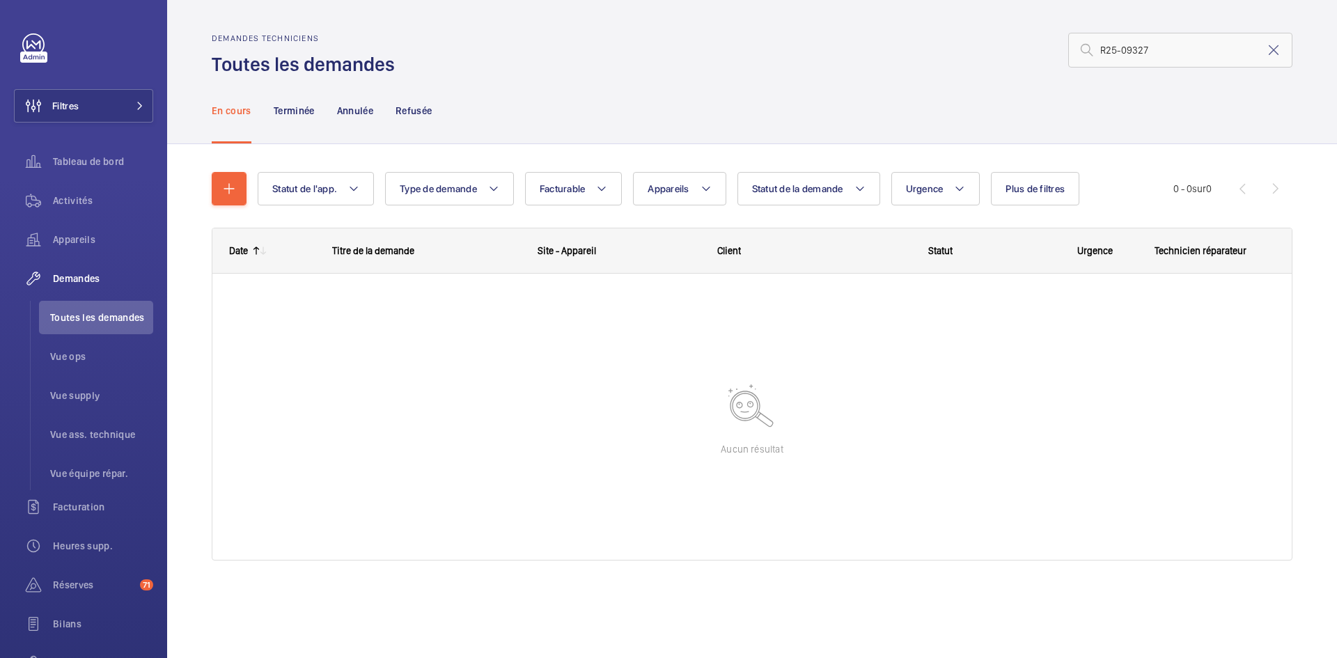
click at [1099, 47] on input "R25-09327" at bounding box center [1180, 50] width 224 height 35
click at [1204, 55] on input "R25-09327" at bounding box center [1180, 50] width 224 height 35
click at [303, 113] on p "Terminée" at bounding box center [294, 111] width 41 height 14
click at [240, 115] on p "En cours" at bounding box center [232, 111] width 40 height 14
click at [1165, 45] on input "R25-09327" at bounding box center [1180, 50] width 224 height 35
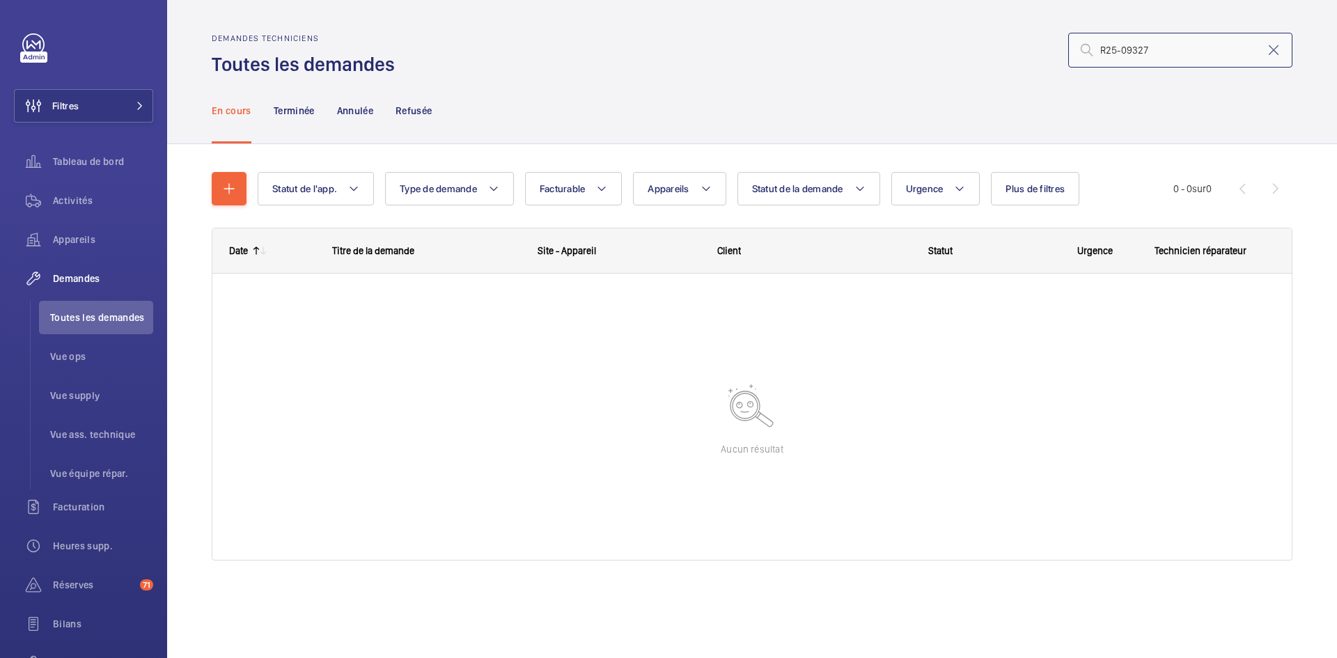
drag, startPoint x: 1120, startPoint y: 46, endPoint x: 1063, endPoint y: 52, distance: 58.1
click at [1063, 52] on div "R25-09327" at bounding box center [847, 49] width 889 height 33
type input "09327"
click at [302, 120] on div "Terminée" at bounding box center [294, 110] width 41 height 66
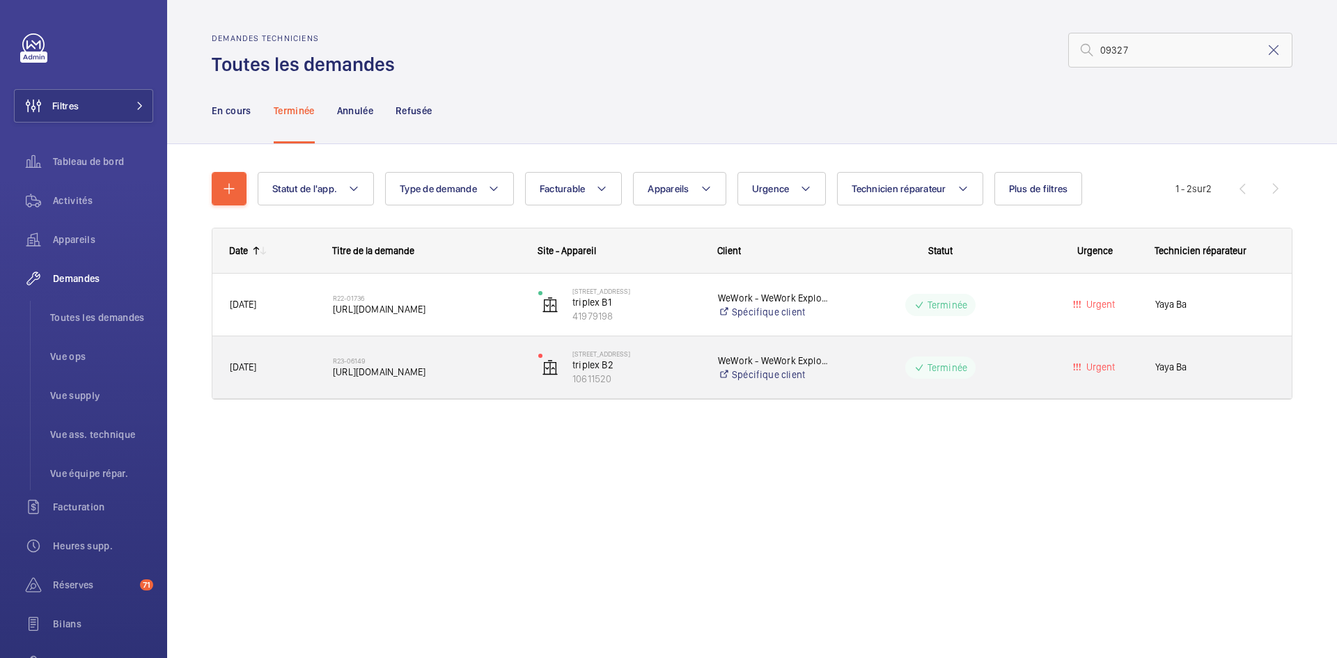
click at [306, 368] on span "[DATE]" at bounding box center [272, 367] width 85 height 16
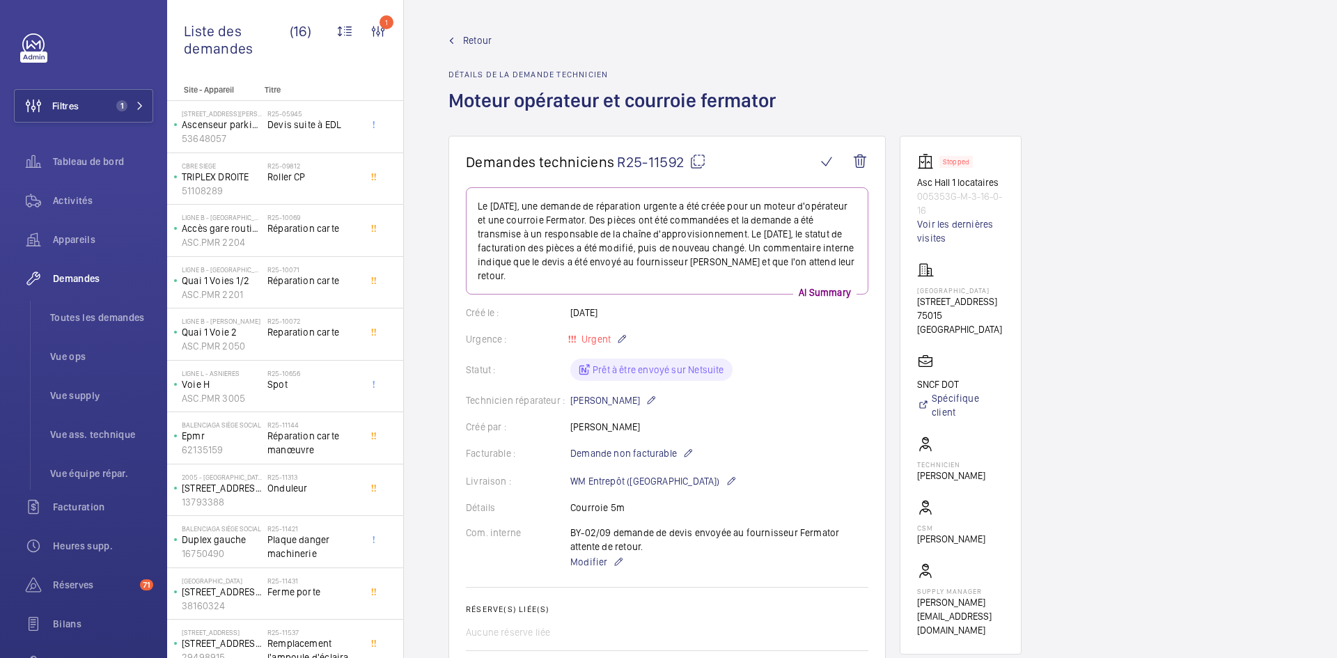
click at [697, 155] on mat-icon at bounding box center [697, 161] width 17 height 17
drag, startPoint x: 954, startPoint y: 318, endPoint x: 907, endPoint y: 289, distance: 55.3
click at [907, 289] on wm-front-card "Stopped Asc Hall 1 locataires 005353G-M-3-16-0-16 Voir les dernières visites Pa…" at bounding box center [961, 395] width 122 height 519
copy div "Paris Montparnasse 17 BOULEVARD DE VAUGIRARD"
drag, startPoint x: 969, startPoint y: 329, endPoint x: 907, endPoint y: 292, distance: 73.1
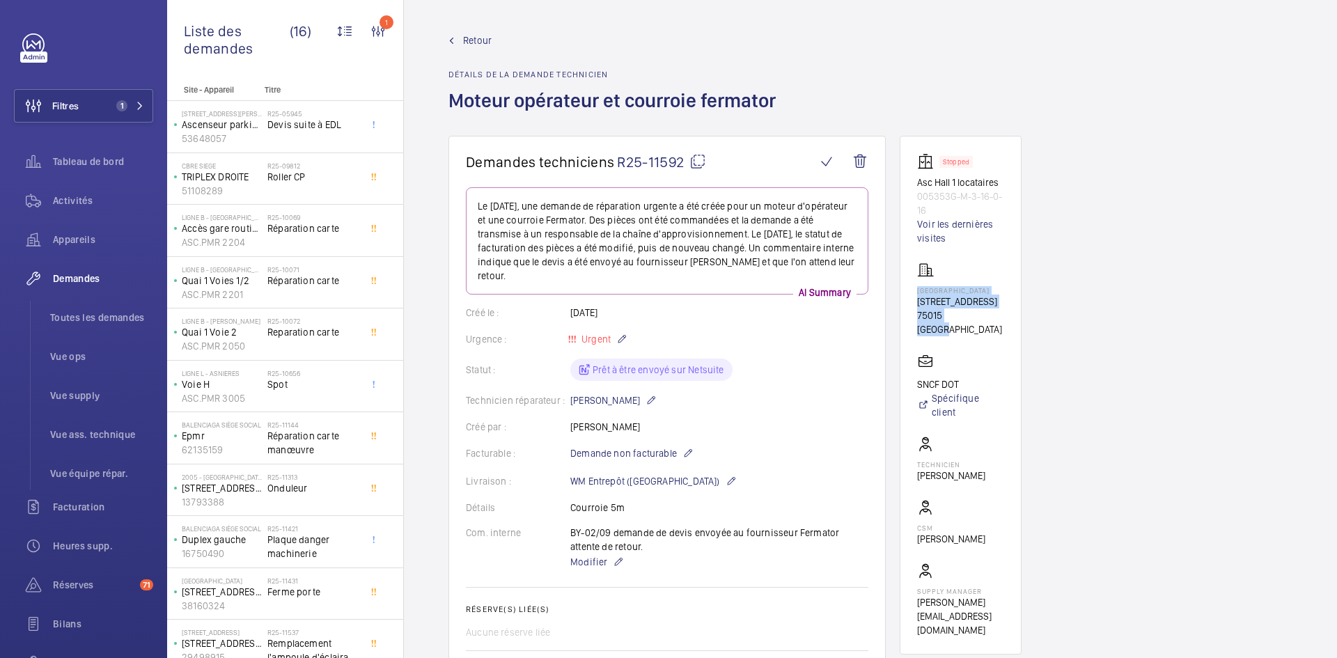
click at [907, 292] on wm-front-card "Stopped Asc Hall 1 locataires 005353G-M-3-16-0-16 Voir les dernières visites Pa…" at bounding box center [961, 395] width 122 height 519
copy div "Paris Montparnasse 17 BOULEVARD DE VAUGIRARD 75015 PARIS"
click at [774, 422] on div "Créé par : Mohammed Azza" at bounding box center [667, 427] width 402 height 14
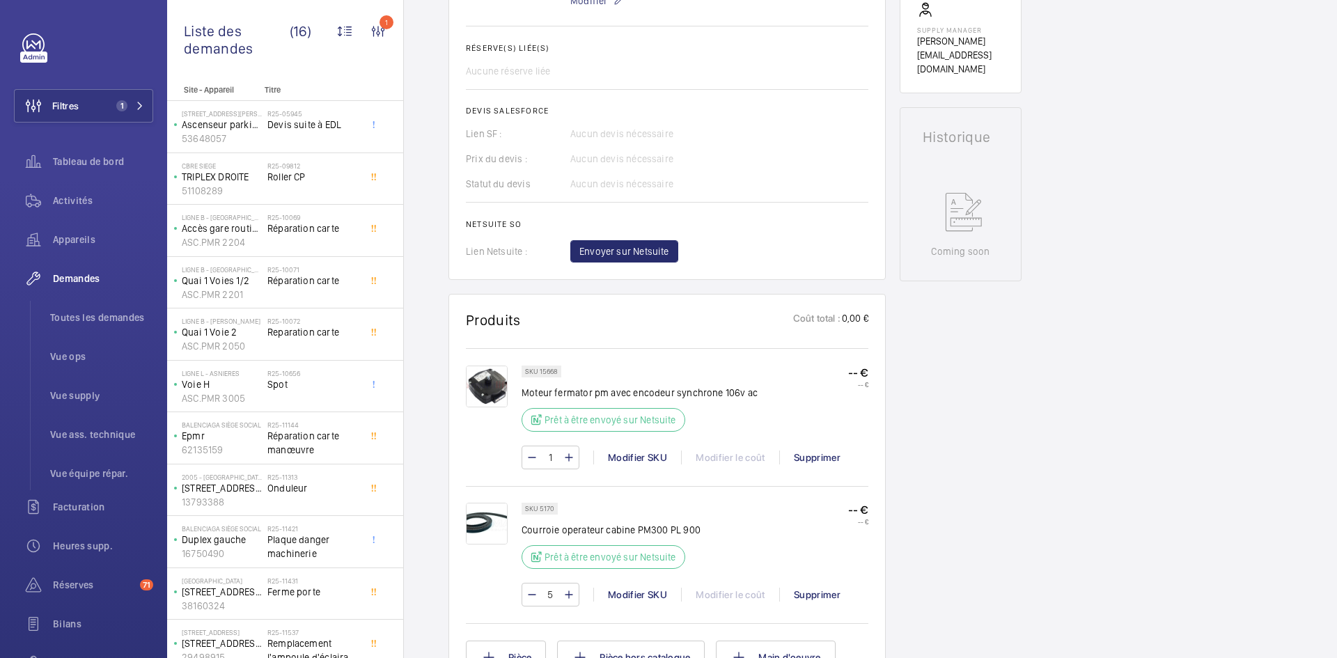
scroll to position [557, 0]
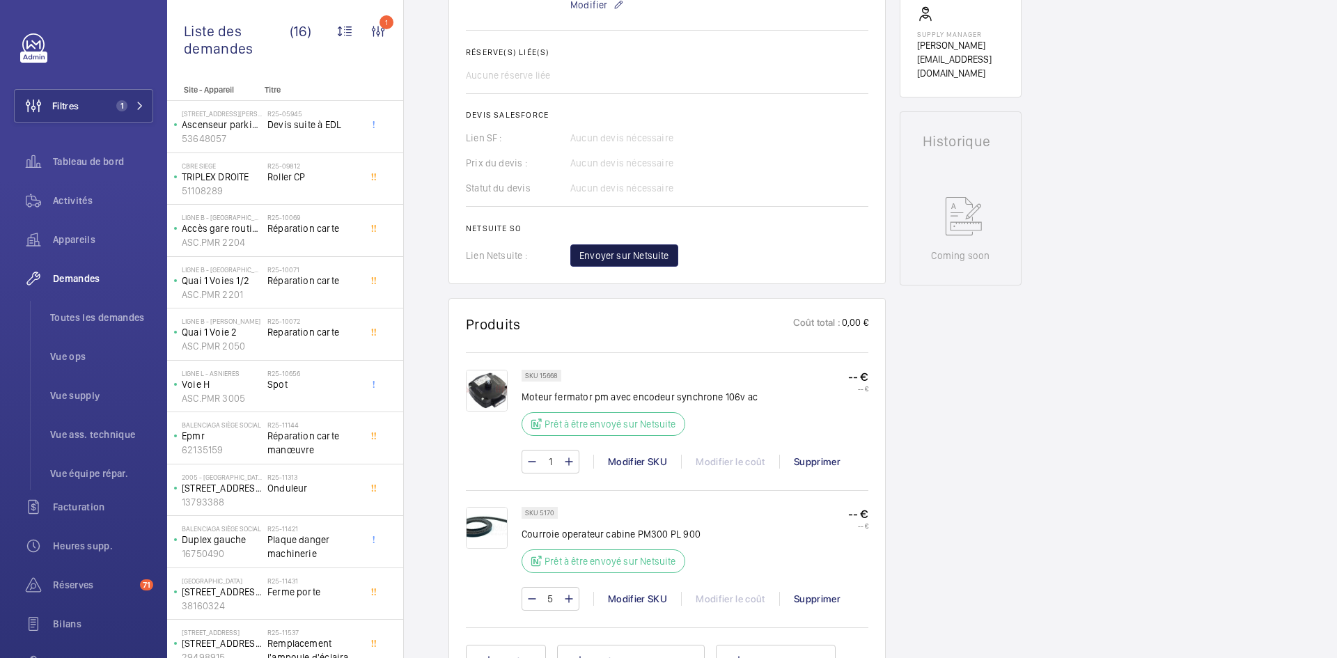
click at [652, 256] on span "Envoyer sur Netsuite" at bounding box center [624, 256] width 90 height 14
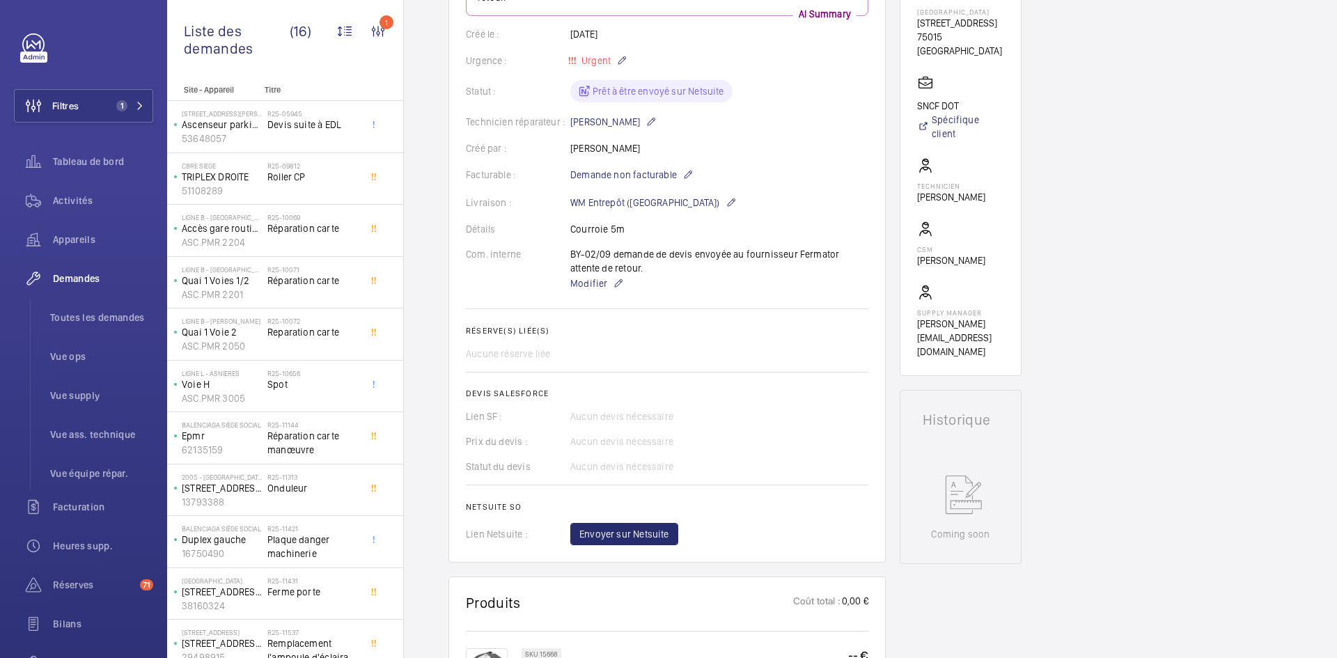
scroll to position [487, 0]
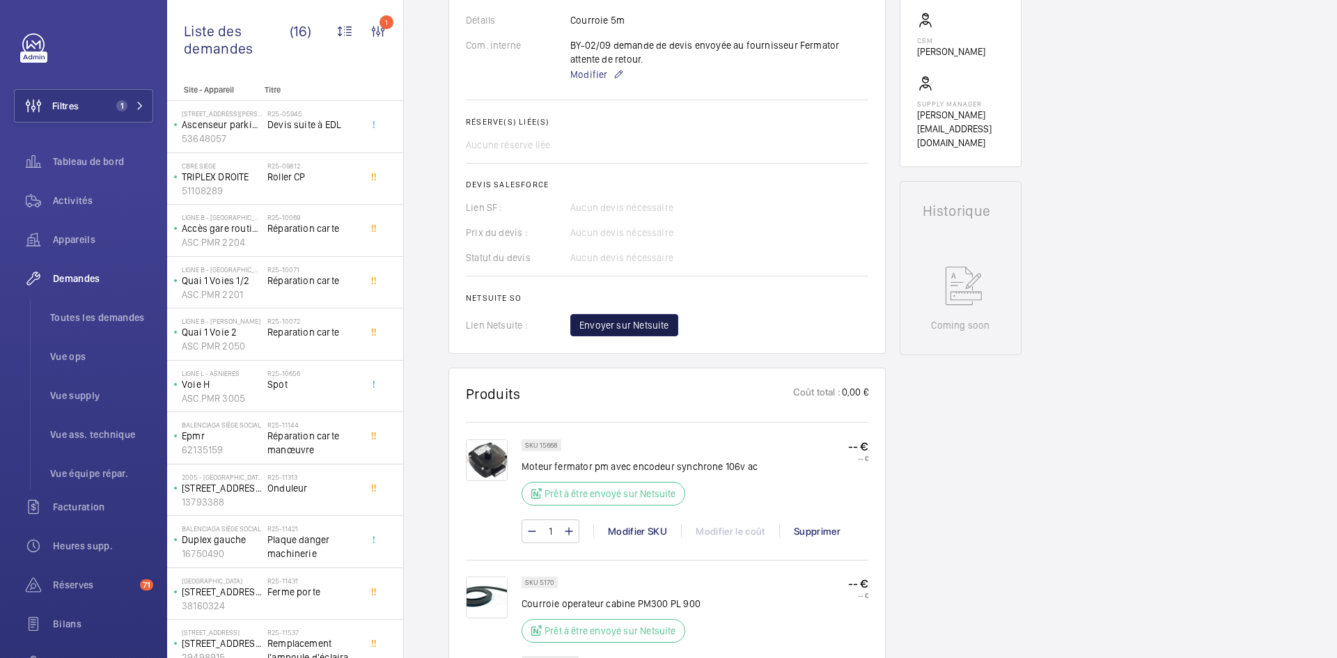
click at [653, 324] on span "Envoyer sur Netsuite" at bounding box center [624, 325] width 90 height 14
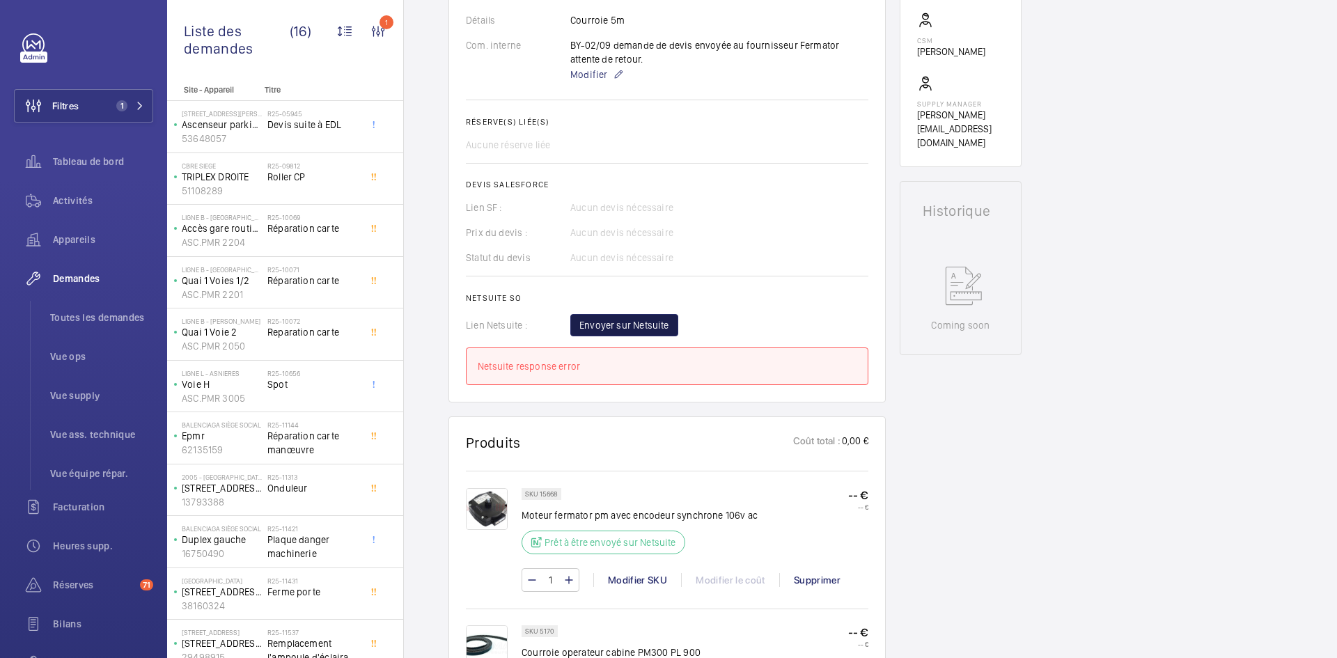
click at [653, 324] on span "Envoyer sur Netsuite" at bounding box center [624, 325] width 90 height 14
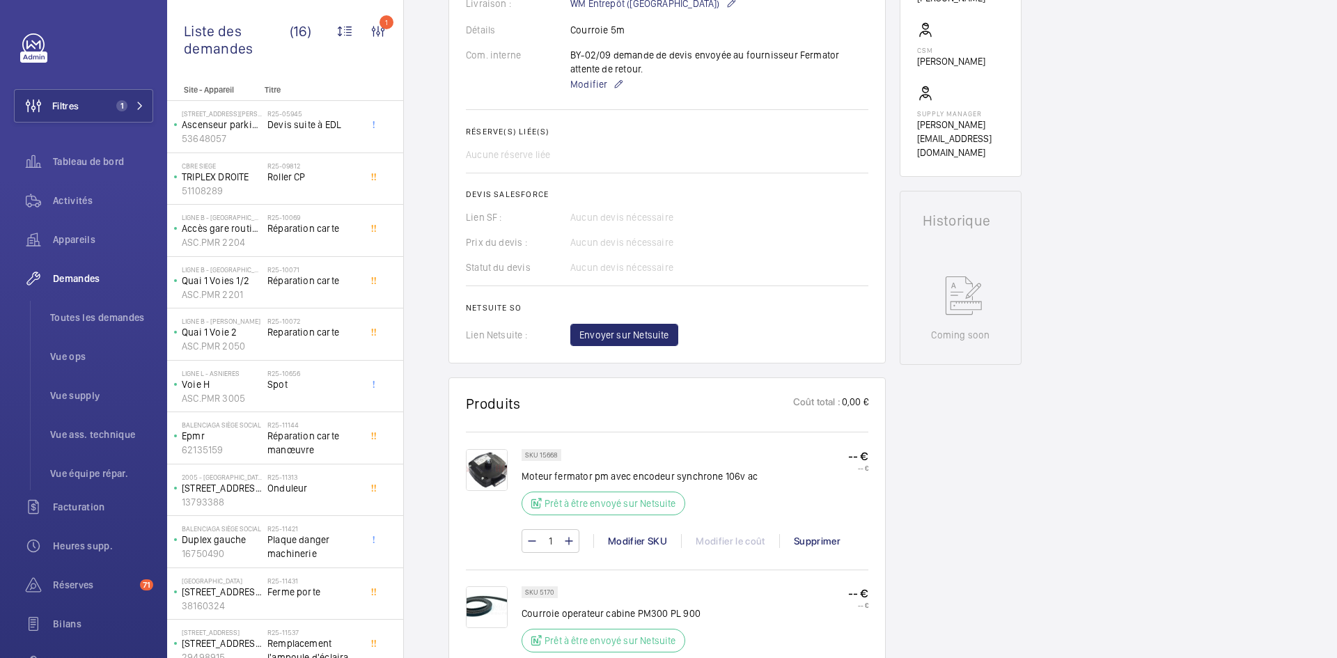
scroll to position [557, 0]
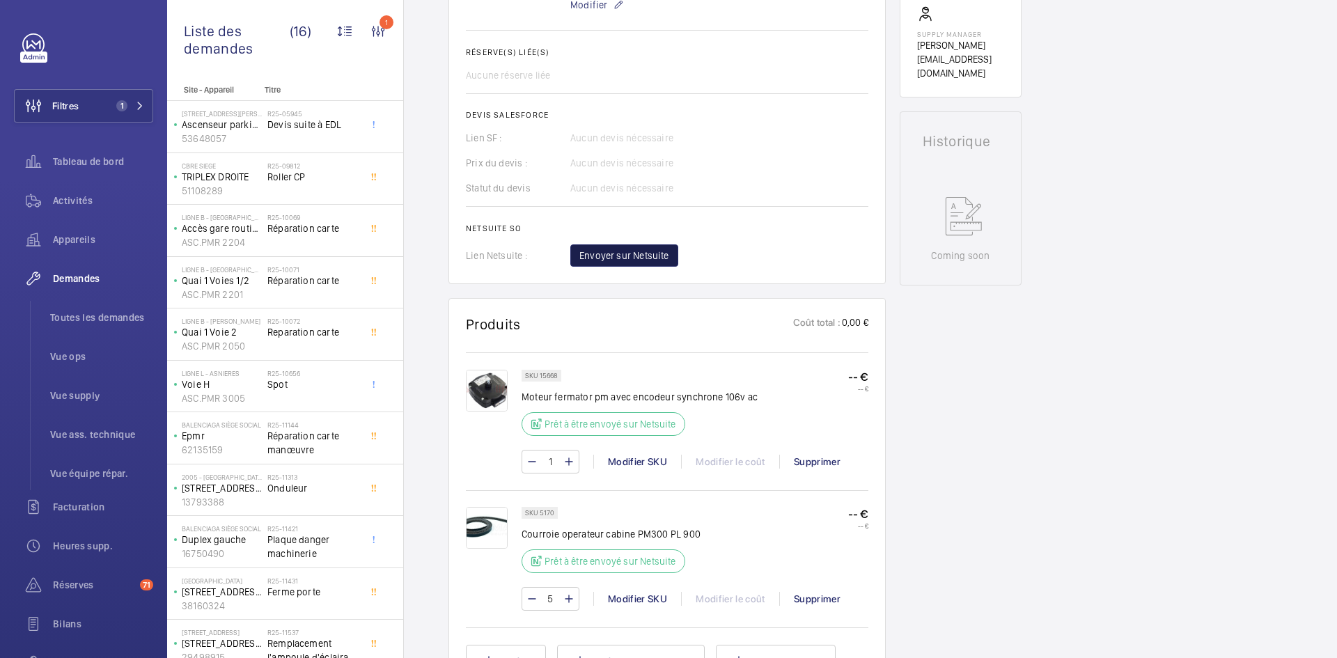
click at [651, 254] on span "Envoyer sur Netsuite" at bounding box center [624, 256] width 90 height 14
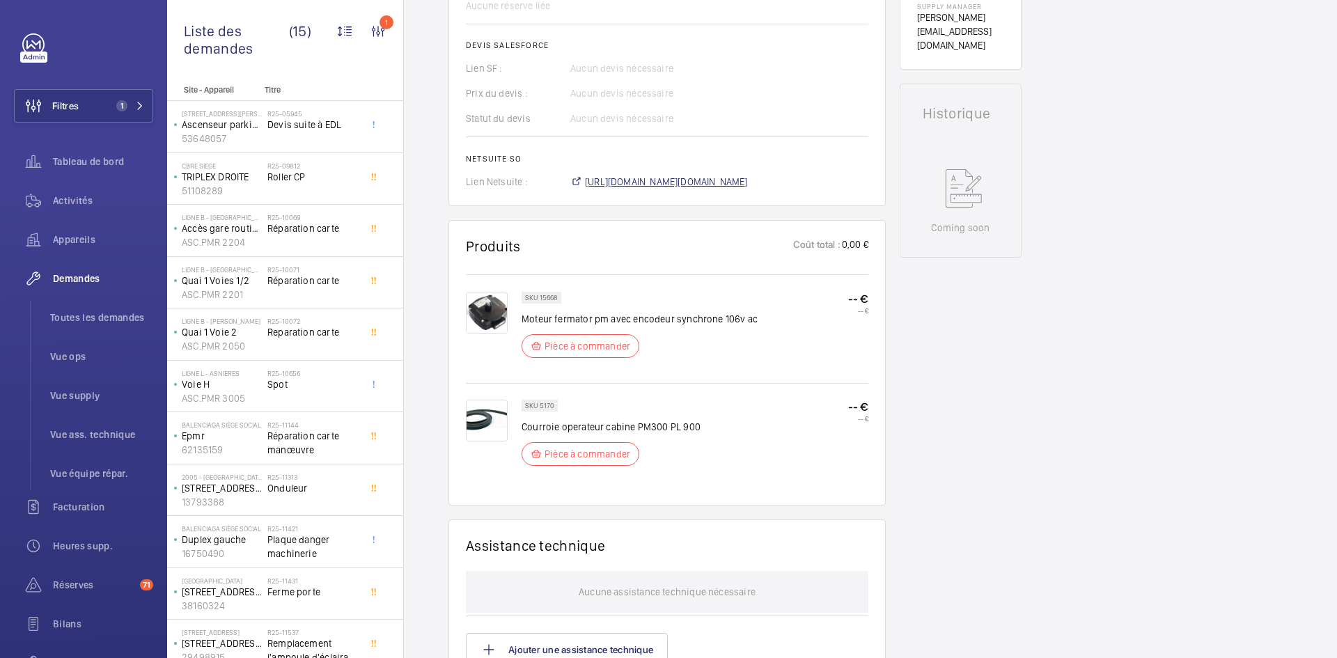
scroll to position [599, 0]
click at [690, 180] on span "https://6461500.app.netsuite.com/app/accounting/transactions/salesord.nl?id=297…" at bounding box center [666, 182] width 163 height 14
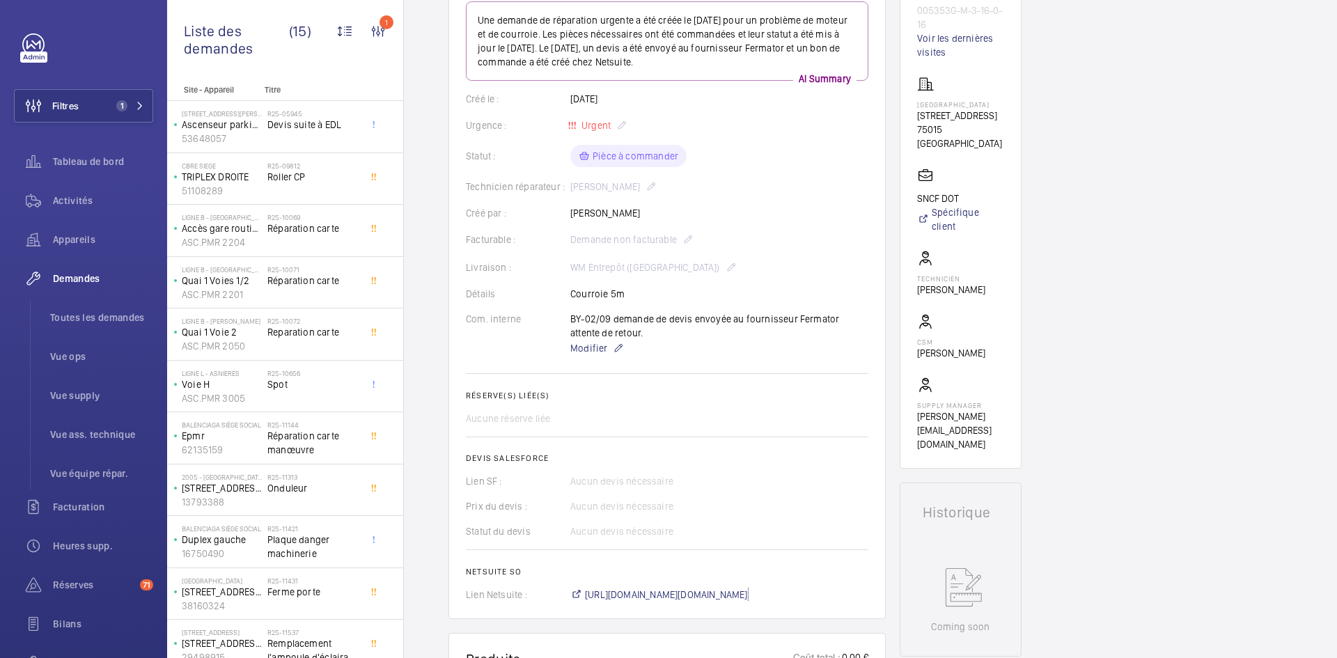
scroll to position [111, 0]
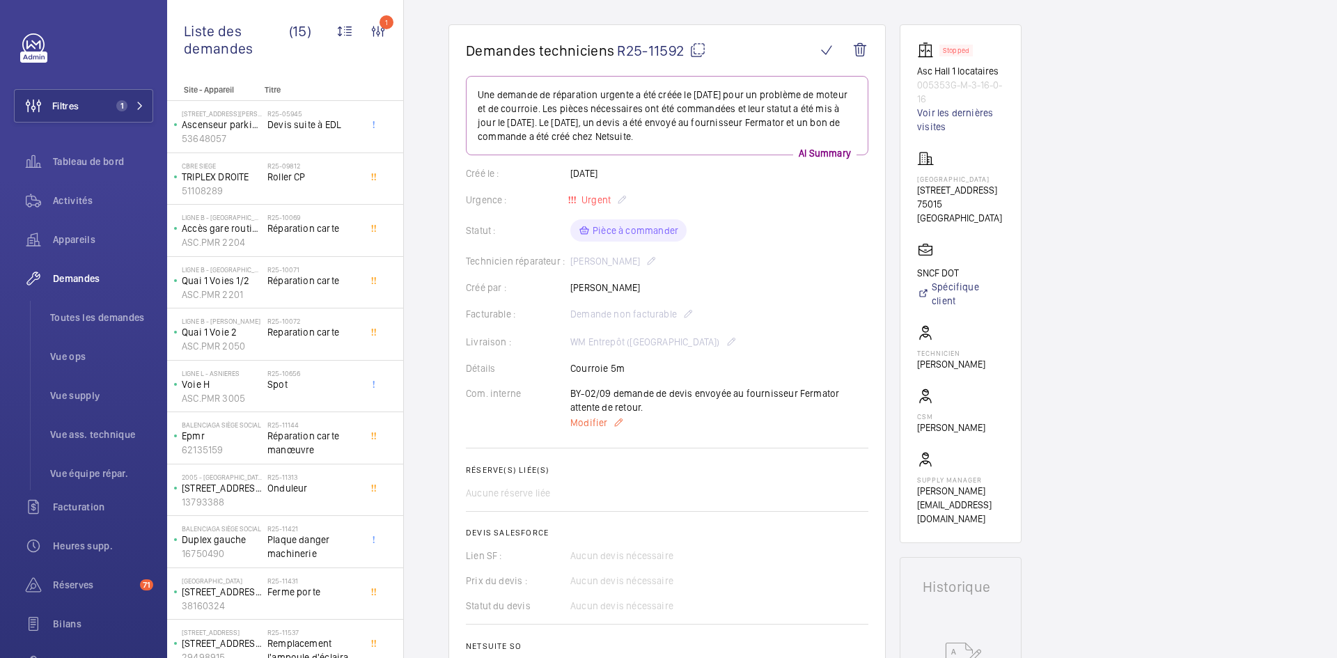
click at [583, 426] on span "Modifier" at bounding box center [588, 423] width 37 height 14
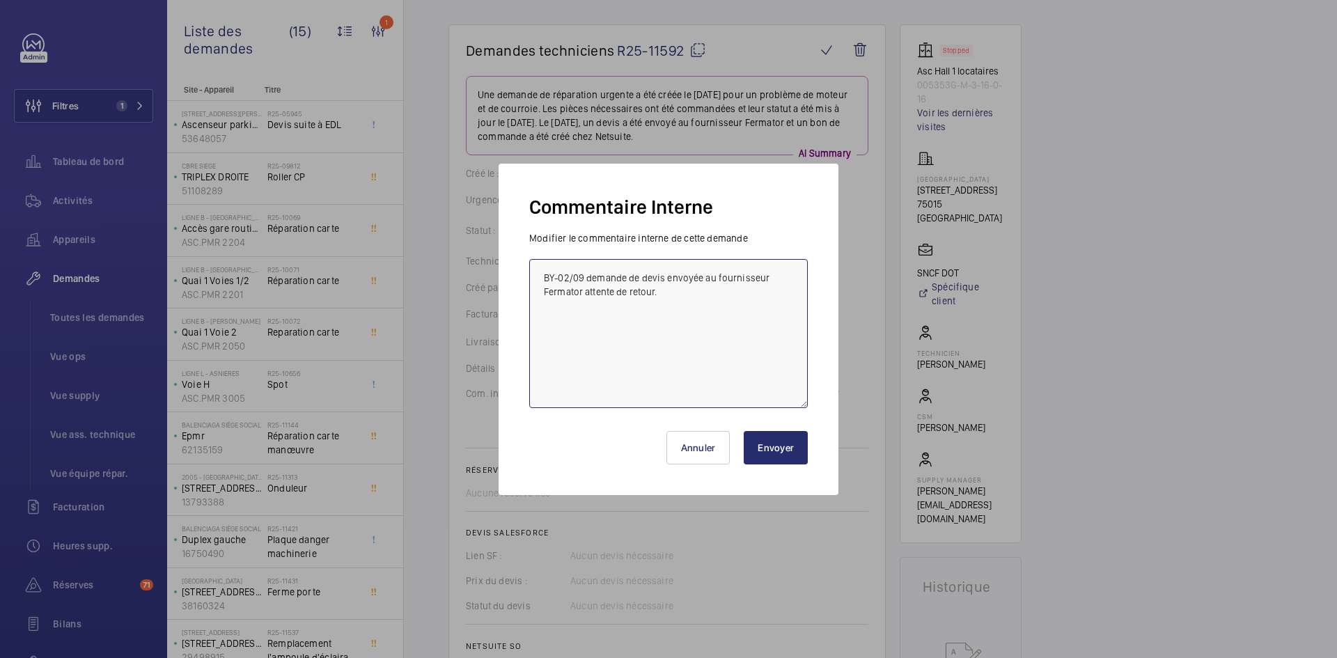
click at [532, 272] on textarea "BY-02/09 demande de devis envoyée au fournisseur Fermator attente de retour." at bounding box center [668, 333] width 279 height 149
paste textarea "BY-02/09 commande effectuer chez le fournisseur Fermator via l'email livraison …"
type textarea "BY-02/09 commande effectuer chez le fournisseur Fermator via l'email livraison …"
click at [793, 449] on button "Envoyer" at bounding box center [776, 447] width 64 height 33
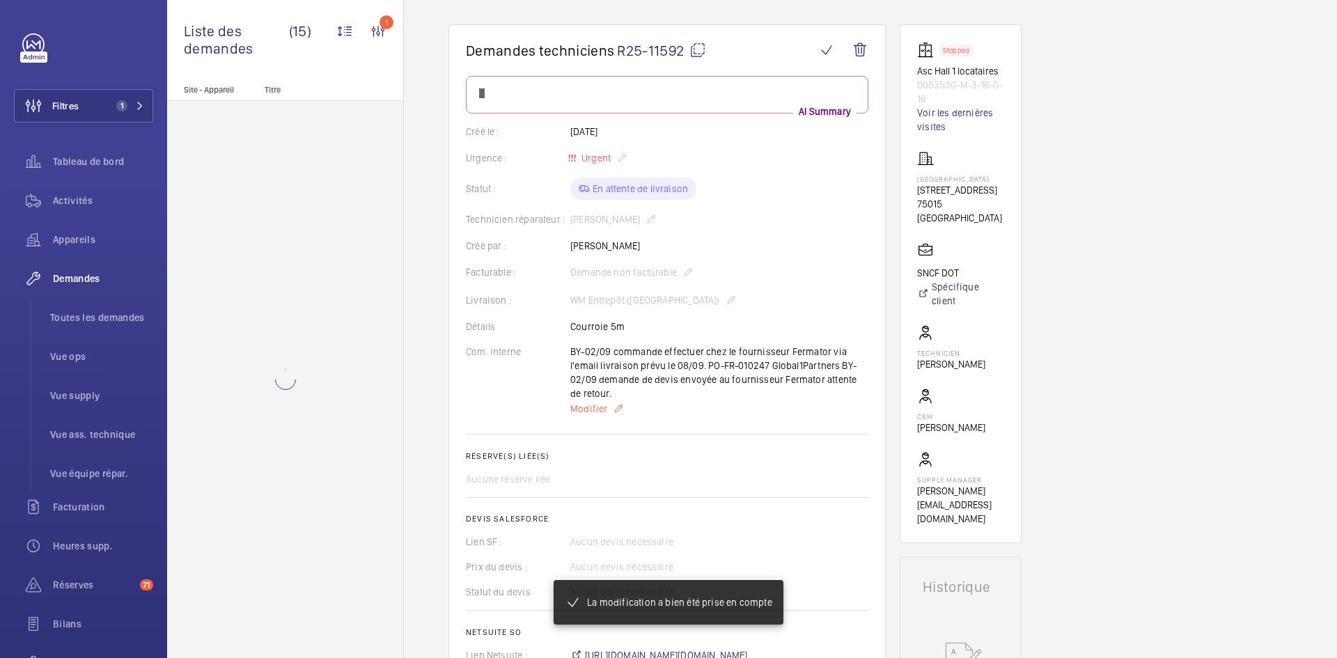
click at [593, 407] on span "Modifier" at bounding box center [588, 409] width 37 height 14
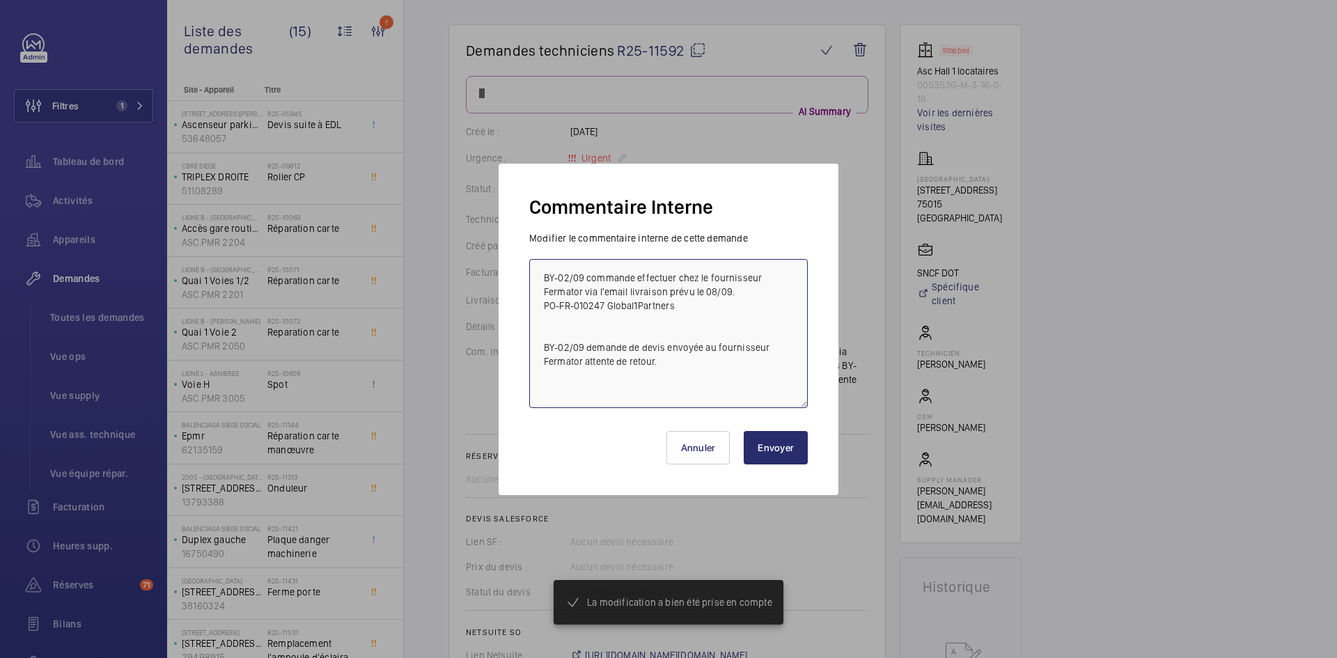
click at [542, 273] on textarea "BY-02/09 commande effectuer chez le fournisseur Fermator via l'email livraison …" at bounding box center [668, 333] width 279 height 149
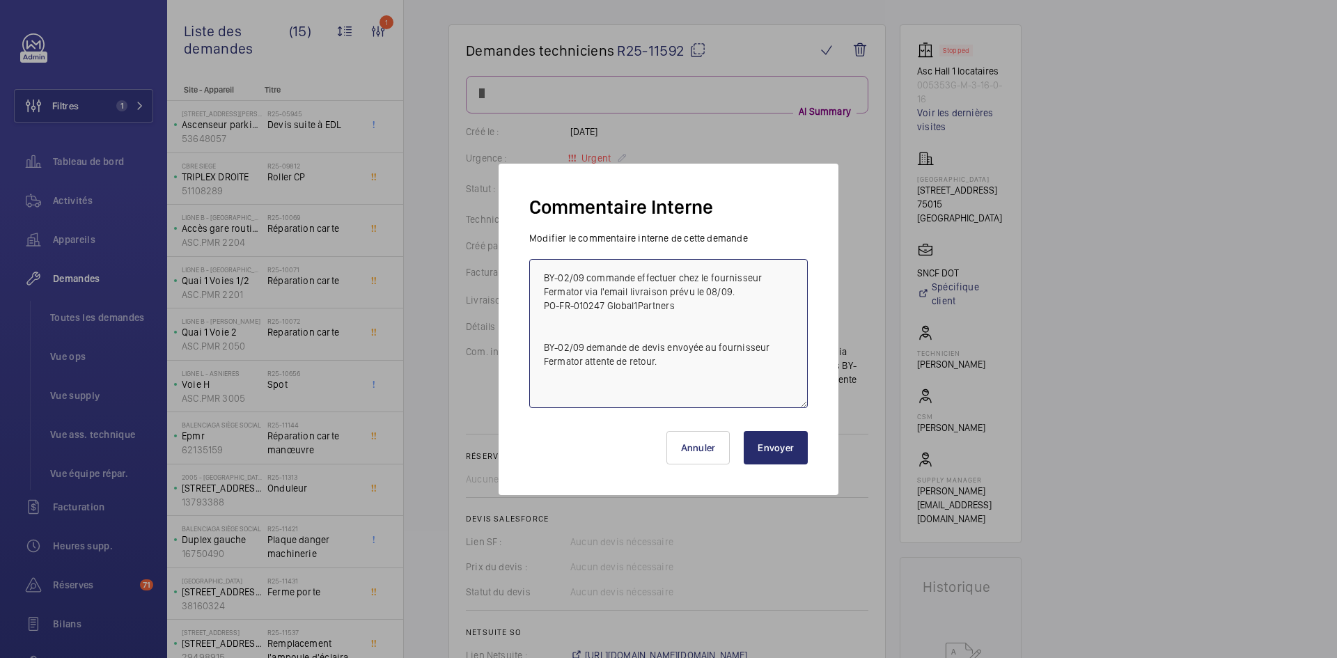
click at [542, 278] on textarea "BY-02/09 commande effectuer chez le fournisseur Fermator via l'email livraison …" at bounding box center [668, 333] width 279 height 149
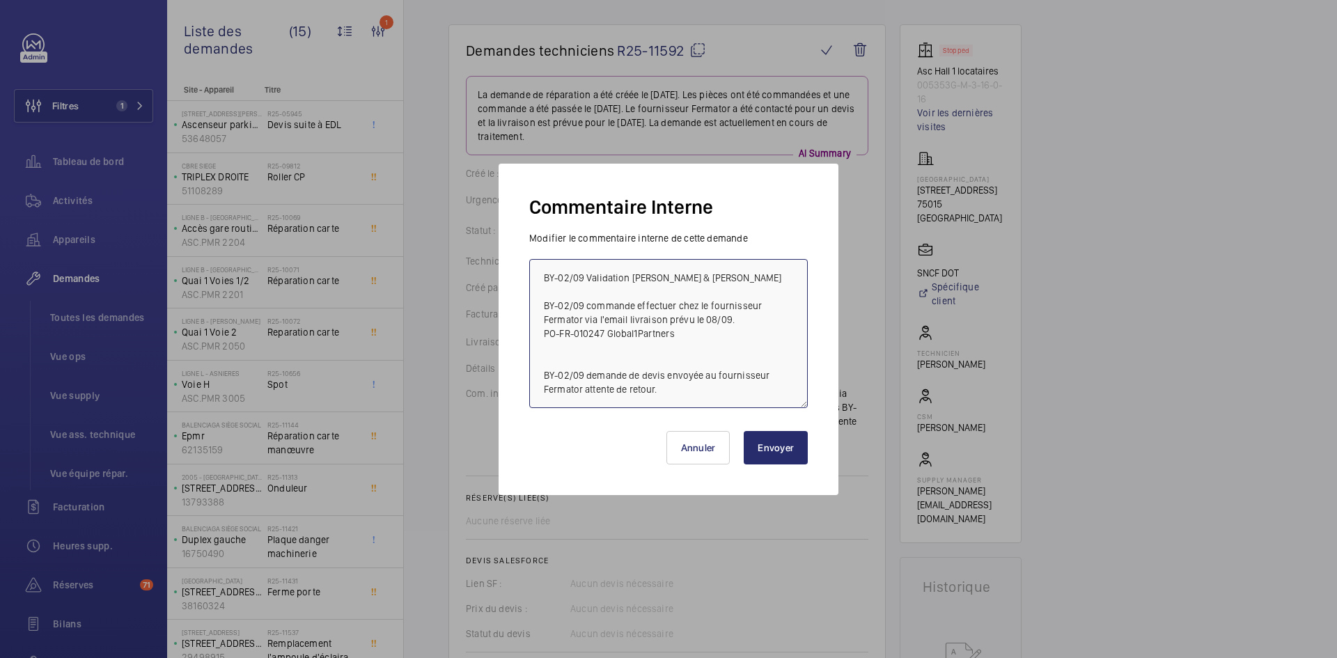
type textarea "BY-02/09 Validation caroline & Olvier BY-02/09 commande effectuer chez le fourn…"
click at [783, 452] on button "Envoyer" at bounding box center [776, 447] width 64 height 33
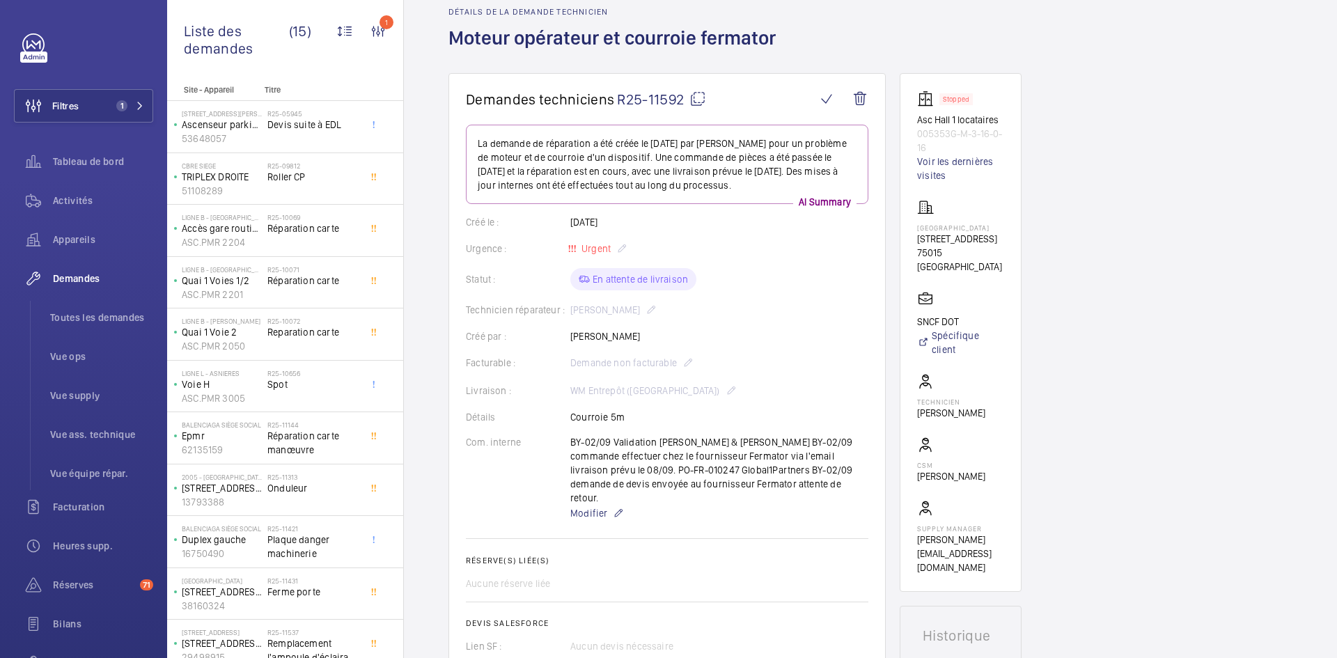
scroll to position [0, 0]
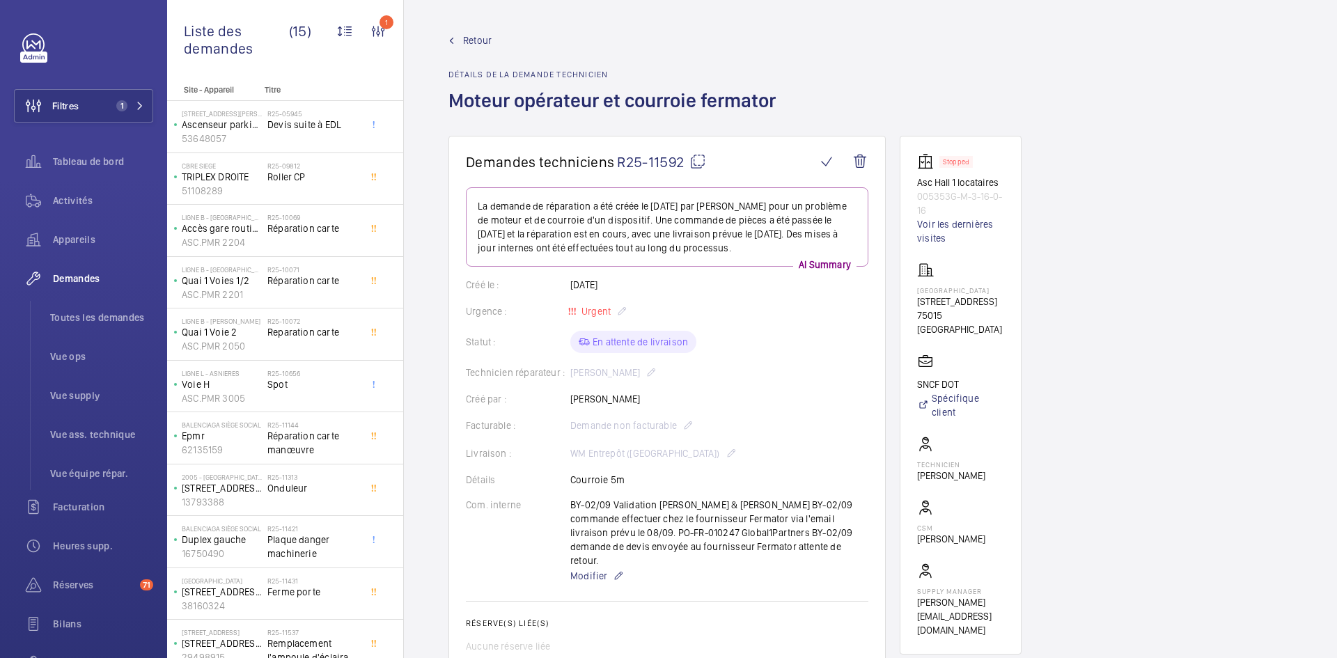
click at [476, 37] on span "Retour" at bounding box center [477, 40] width 29 height 14
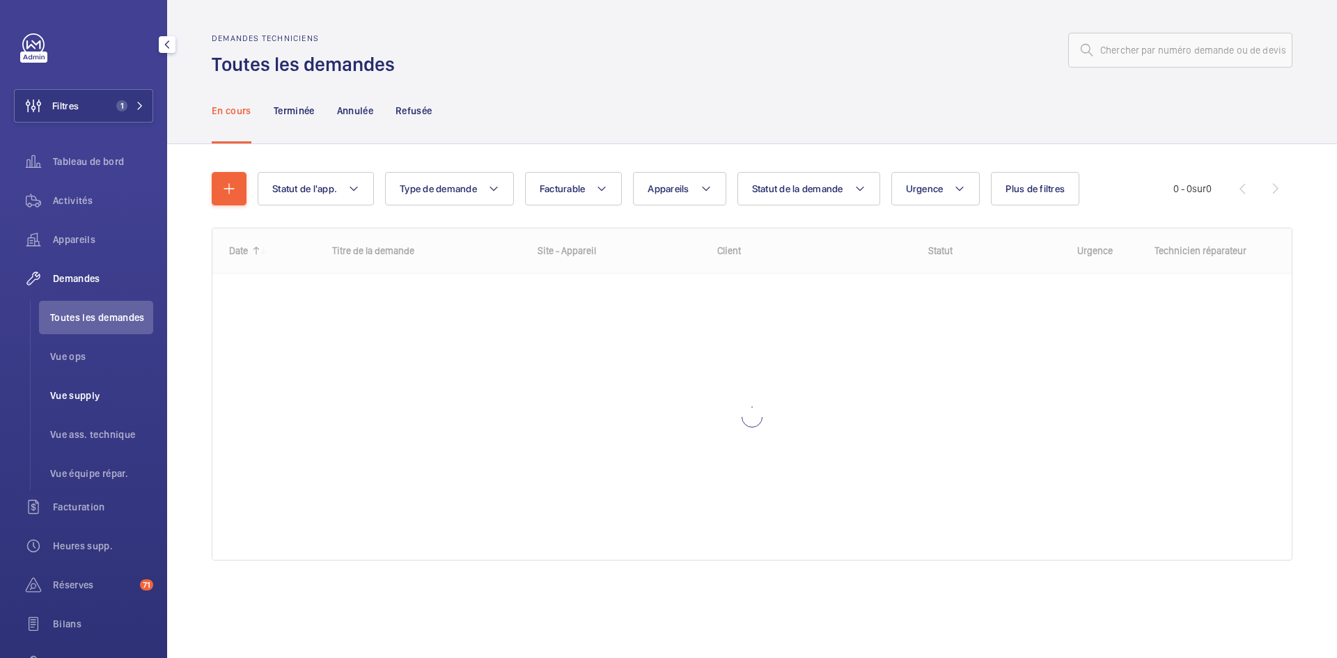
click at [75, 391] on span "Vue supply" at bounding box center [101, 396] width 103 height 14
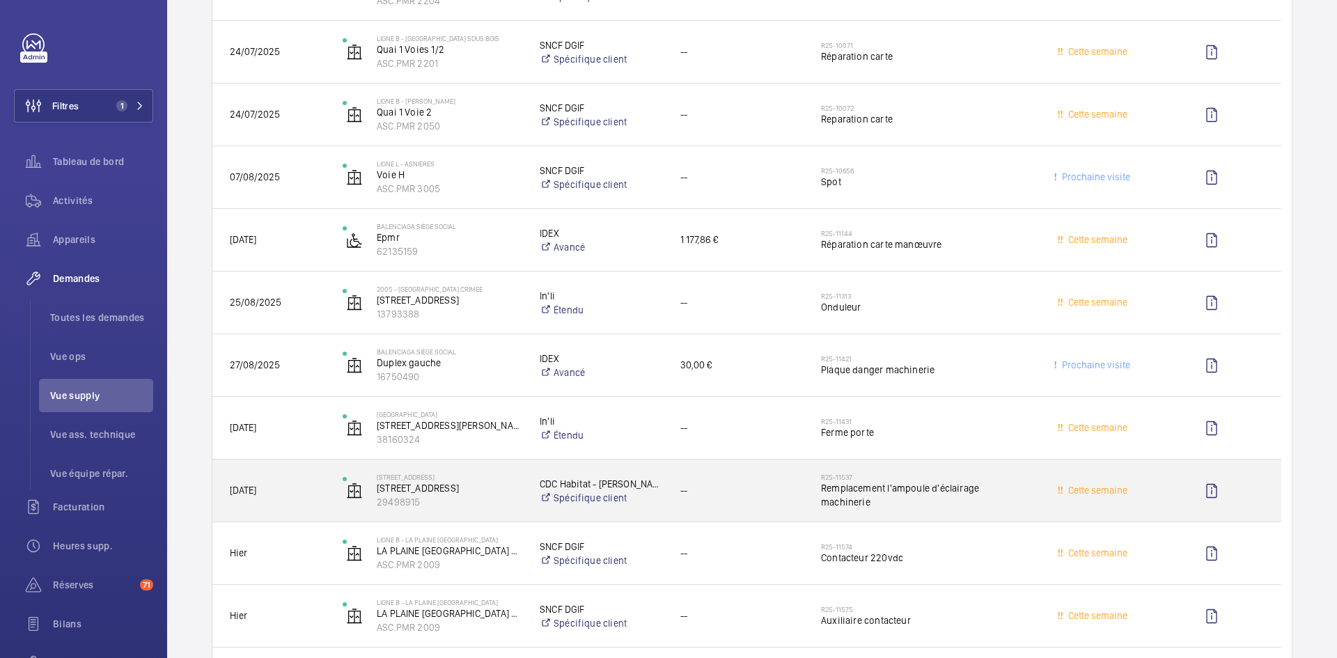
scroll to position [127, 0]
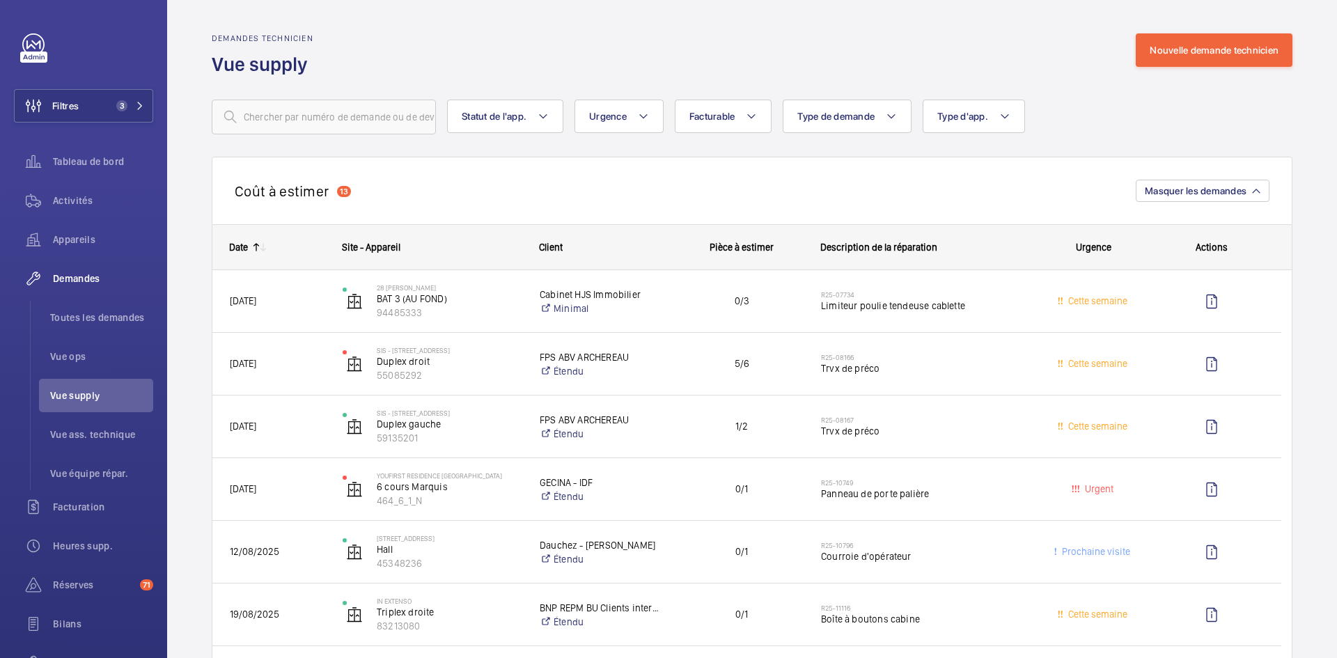
scroll to position [766, 0]
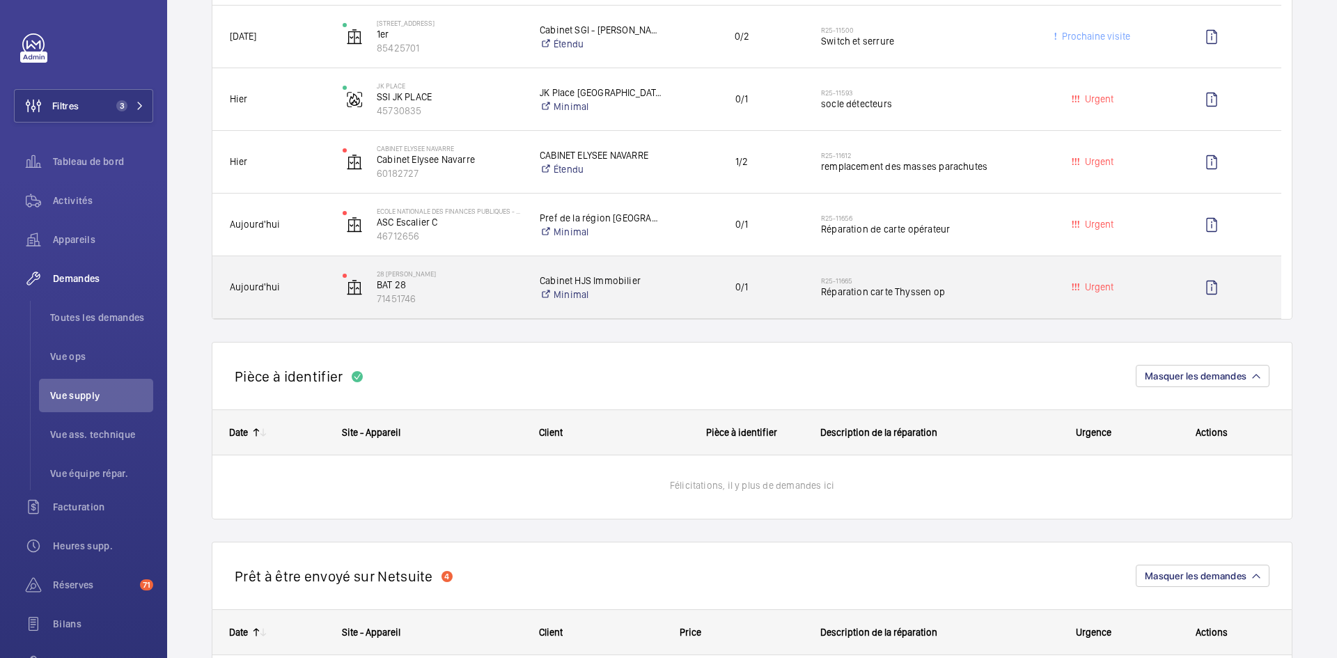
click at [299, 290] on span "Aujourd'hui" at bounding box center [277, 287] width 95 height 16
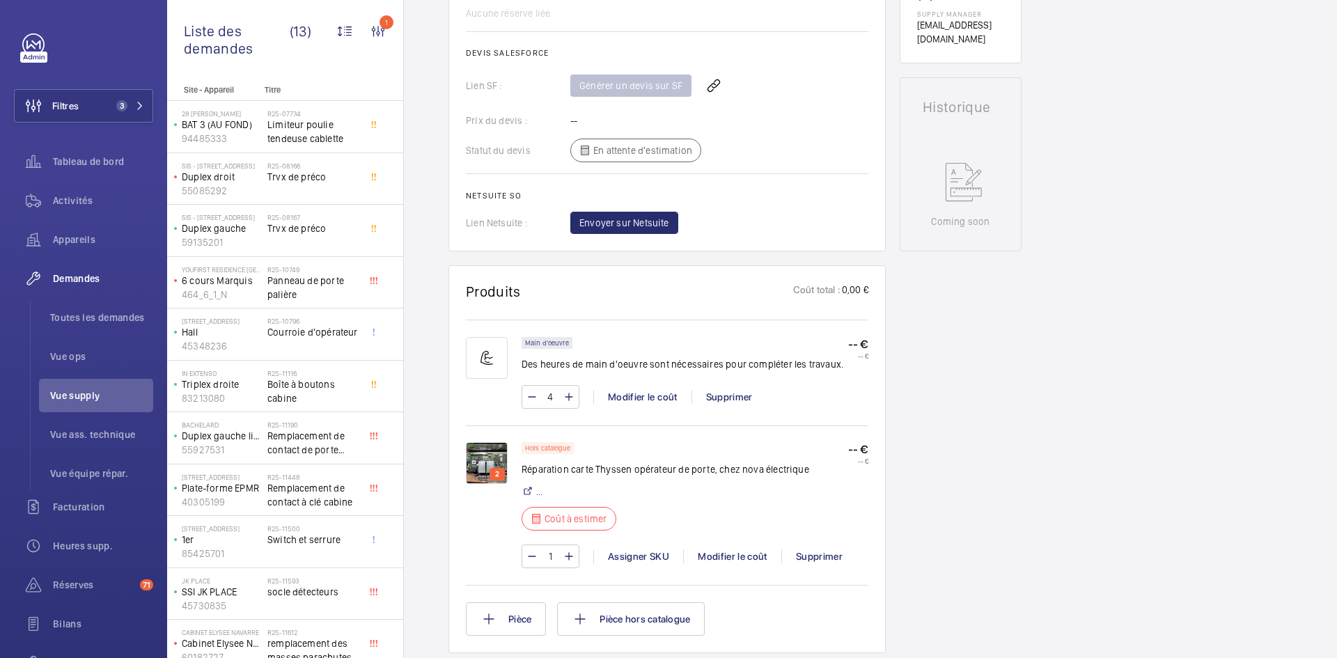
scroll to position [627, 0]
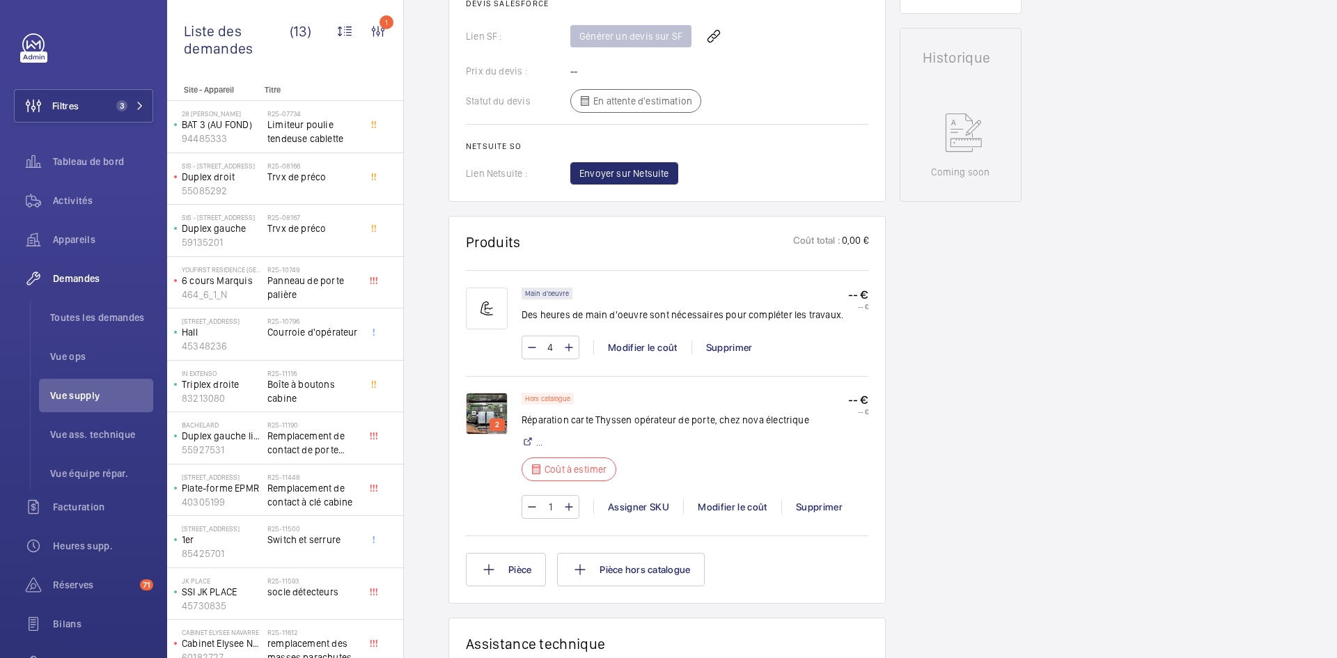
click at [492, 402] on img at bounding box center [487, 414] width 42 height 42
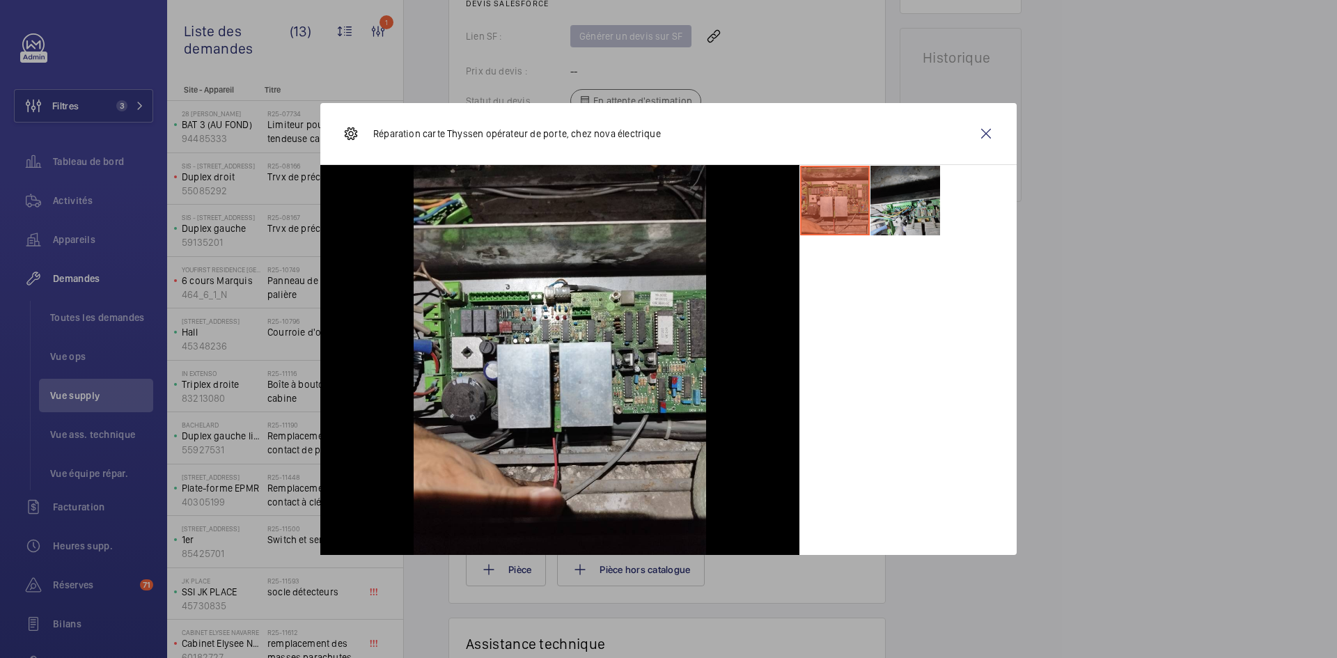
click at [915, 196] on li at bounding box center [905, 201] width 70 height 70
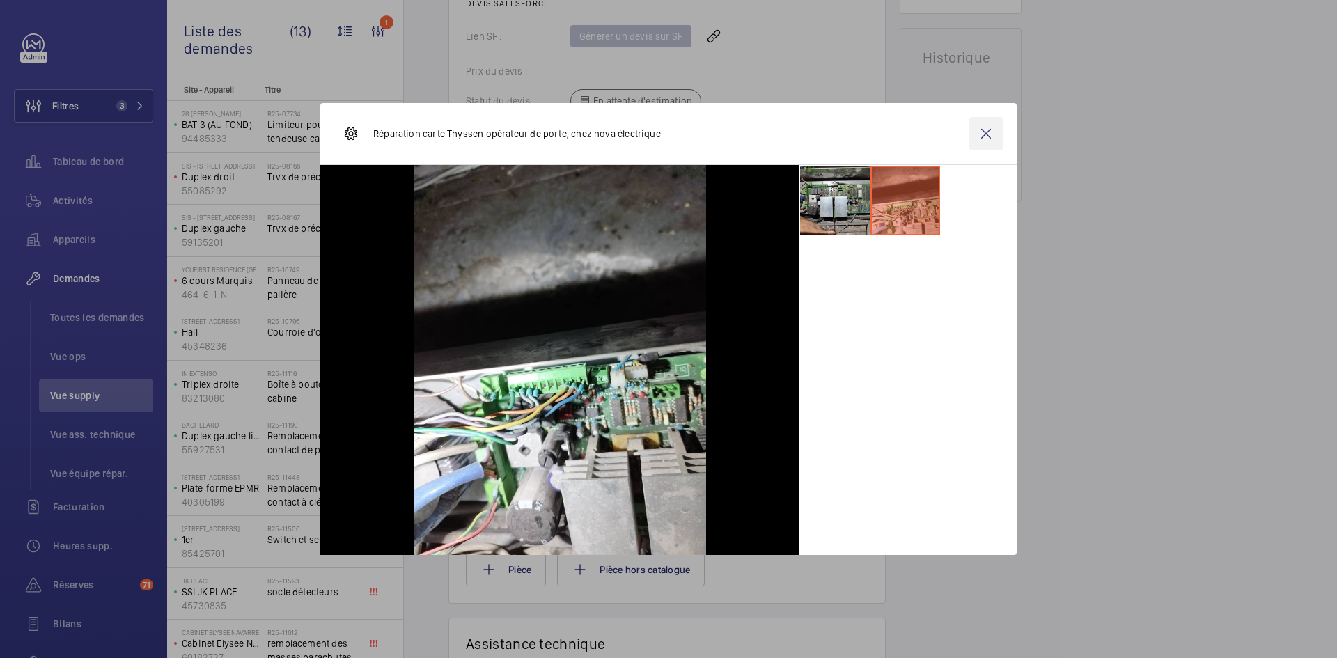
click at [978, 133] on wm-front-icon-button at bounding box center [985, 133] width 33 height 33
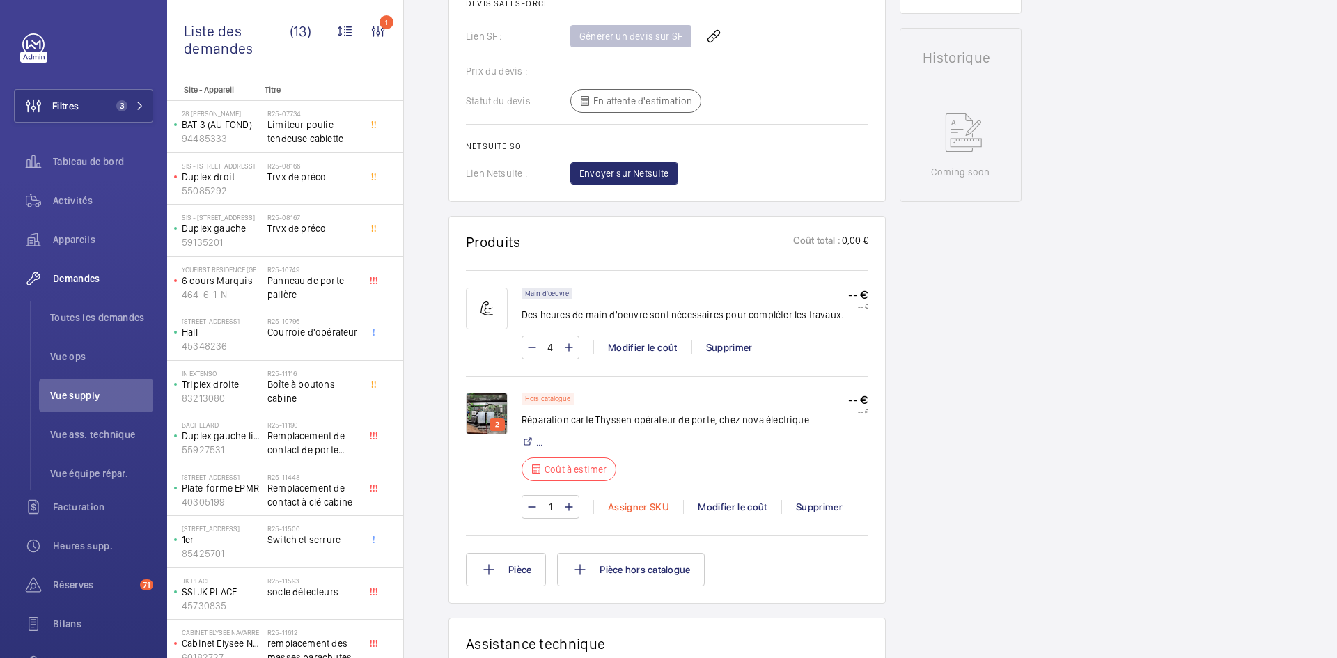
click at [641, 505] on div "Assigner SKU" at bounding box center [638, 507] width 90 height 14
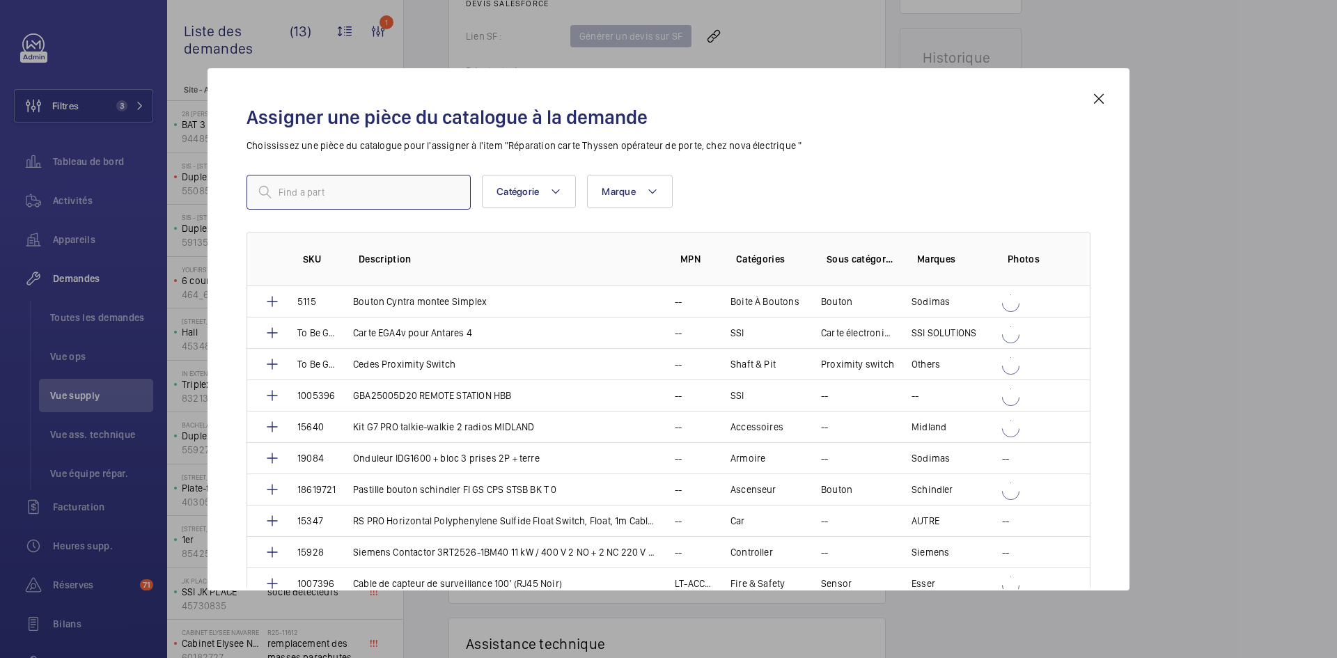
click at [359, 182] on input "text" at bounding box center [358, 192] width 224 height 35
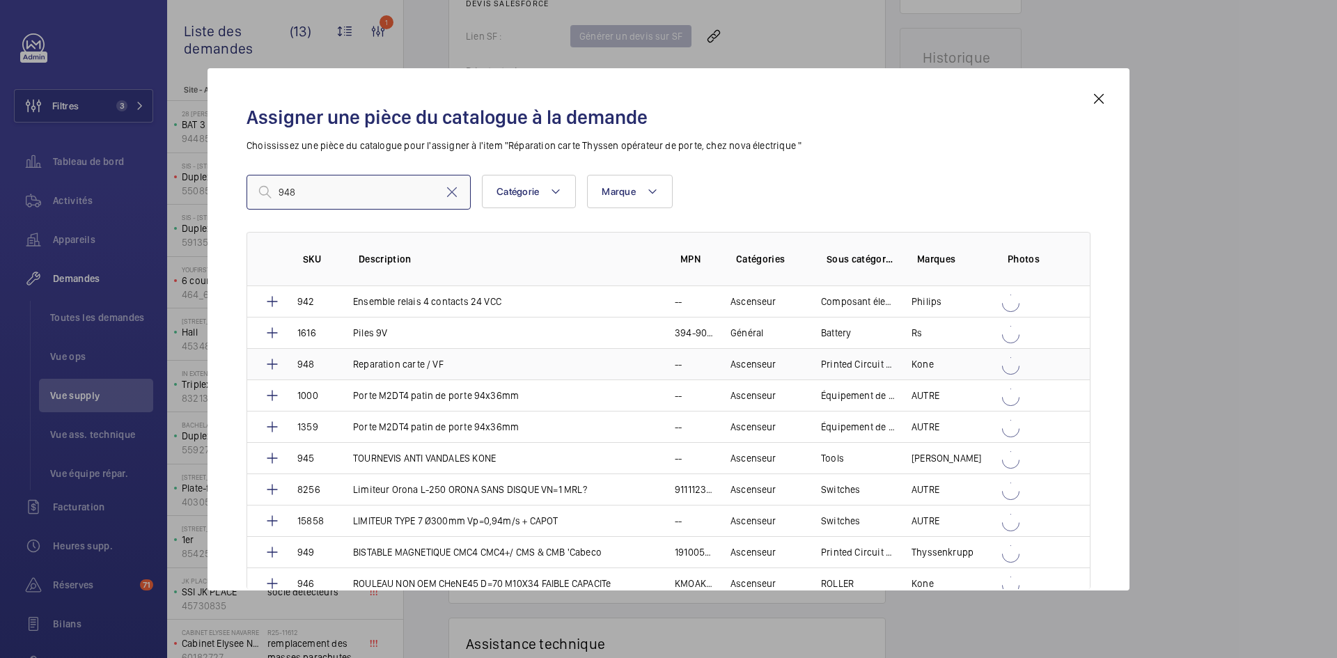
type input "948"
click at [324, 366] on td "948" at bounding box center [309, 363] width 56 height 31
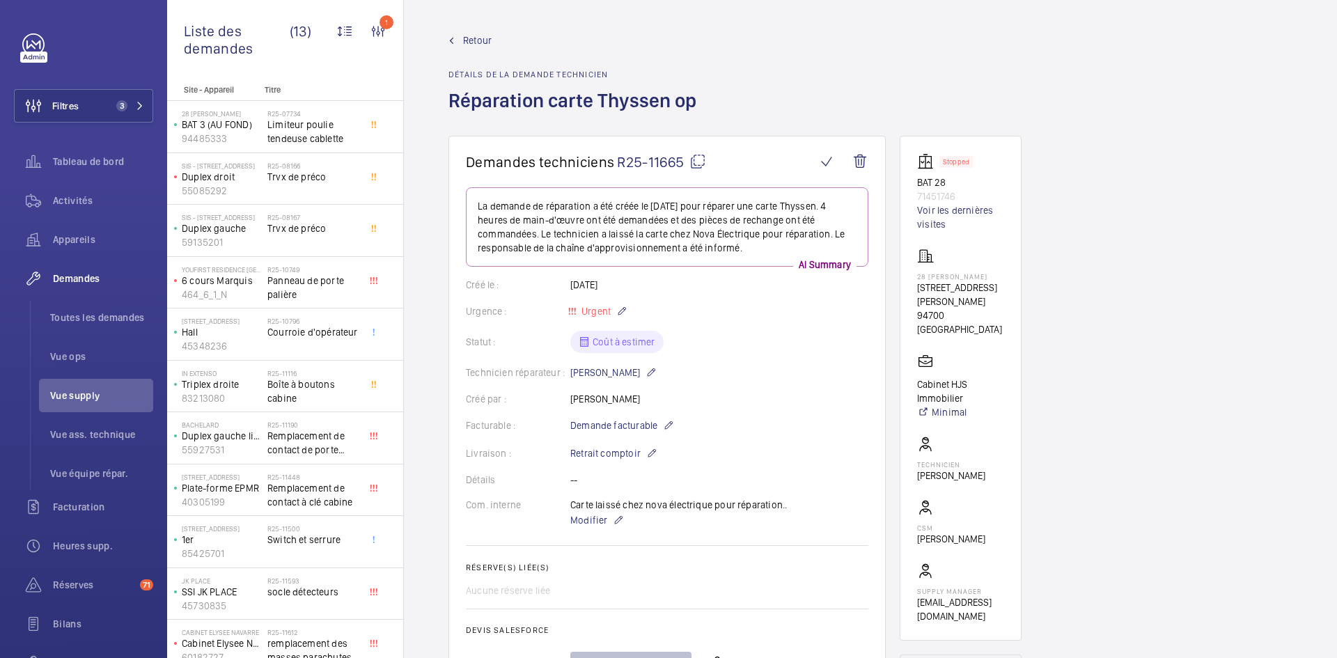
click at [469, 38] on span "Retour" at bounding box center [477, 40] width 29 height 14
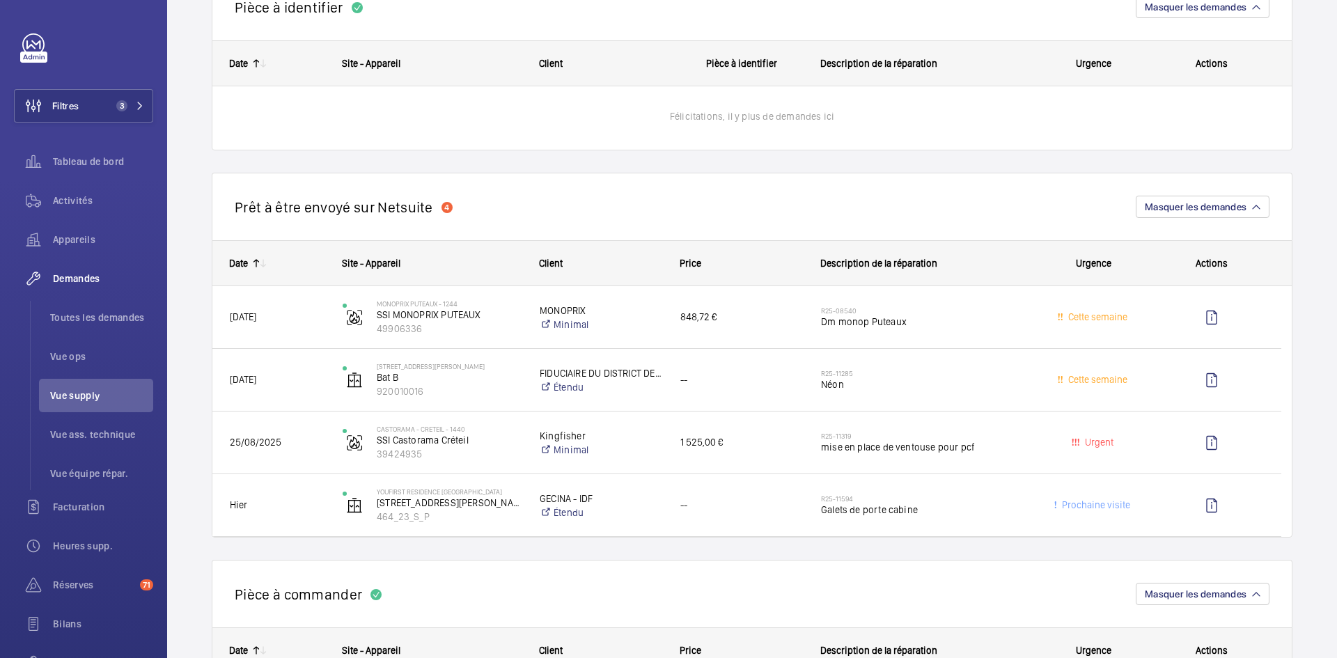
scroll to position [1184, 0]
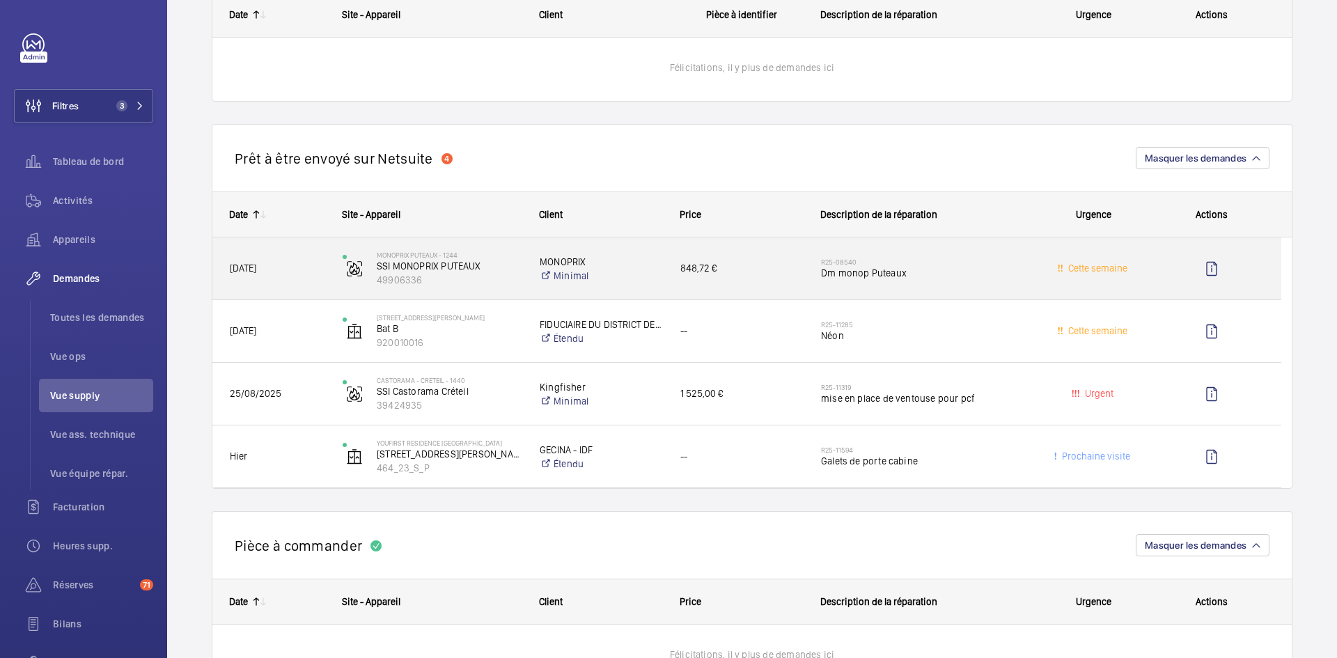
click at [290, 267] on span "24/06/2025" at bounding box center [277, 268] width 95 height 16
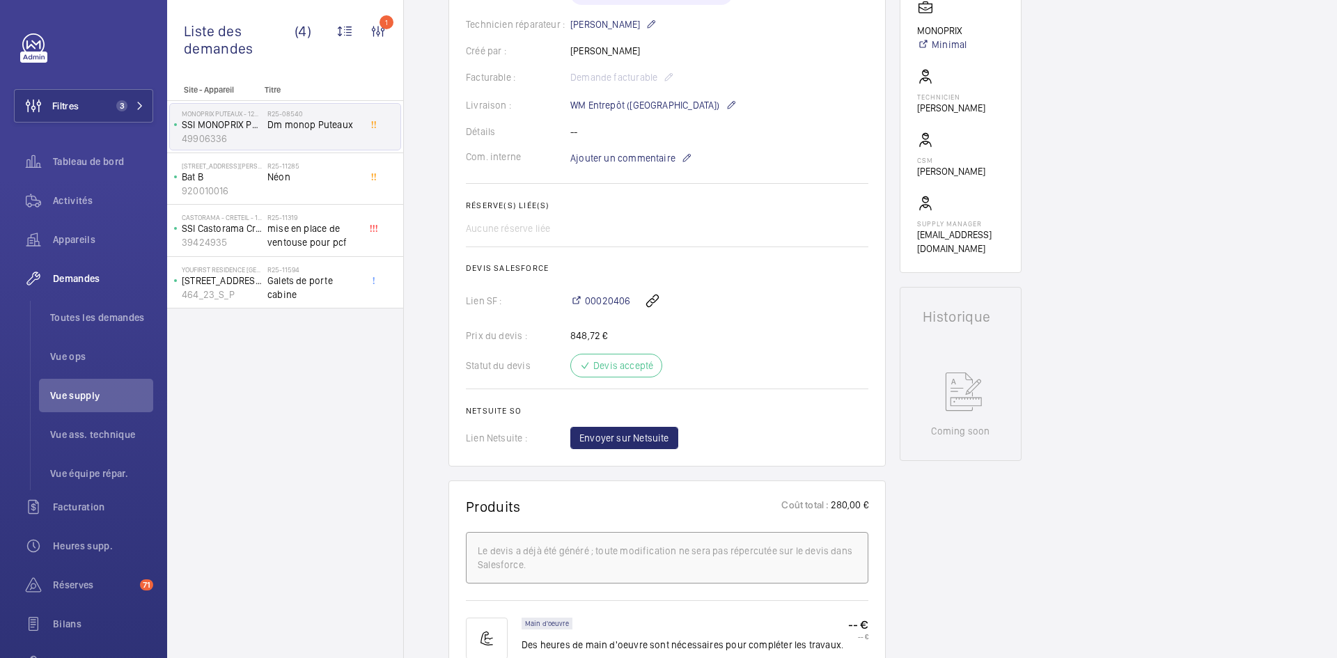
scroll to position [627, 0]
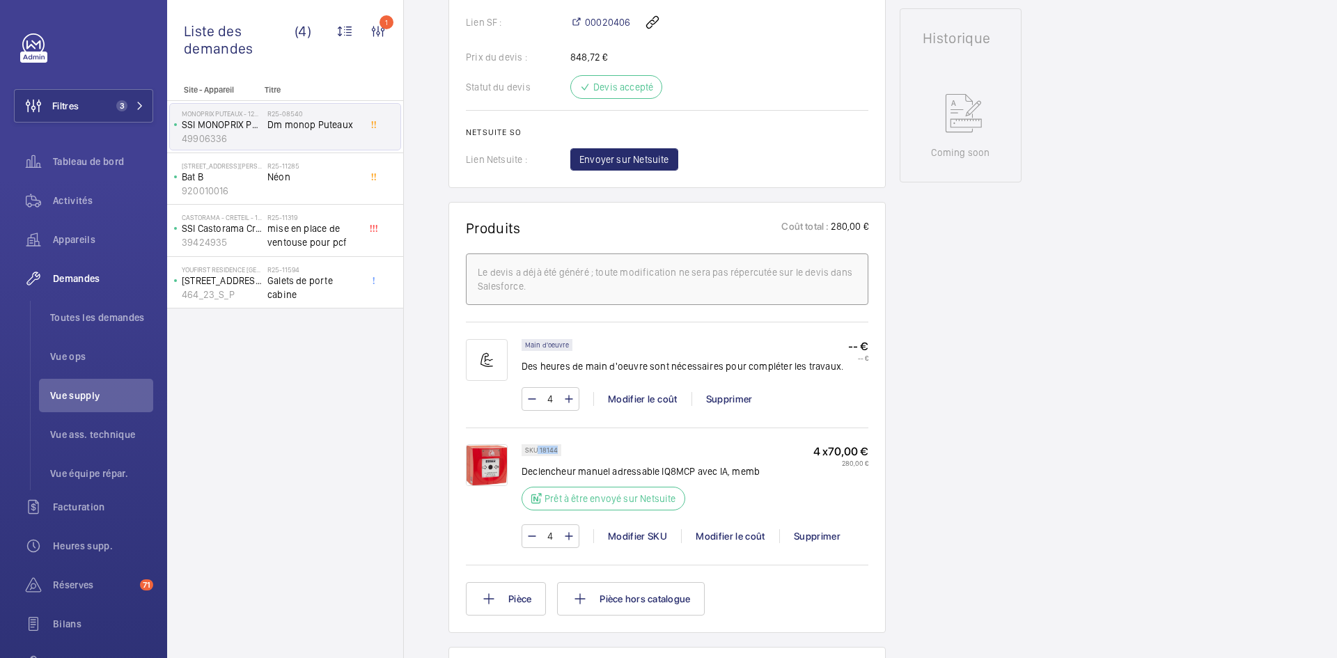
drag, startPoint x: 556, startPoint y: 449, endPoint x: 538, endPoint y: 448, distance: 17.4
click at [538, 448] on p "SKU 18144" at bounding box center [541, 450] width 33 height 5
copy p "18144"
click at [637, 157] on span "Envoyer sur Netsuite" at bounding box center [624, 159] width 90 height 14
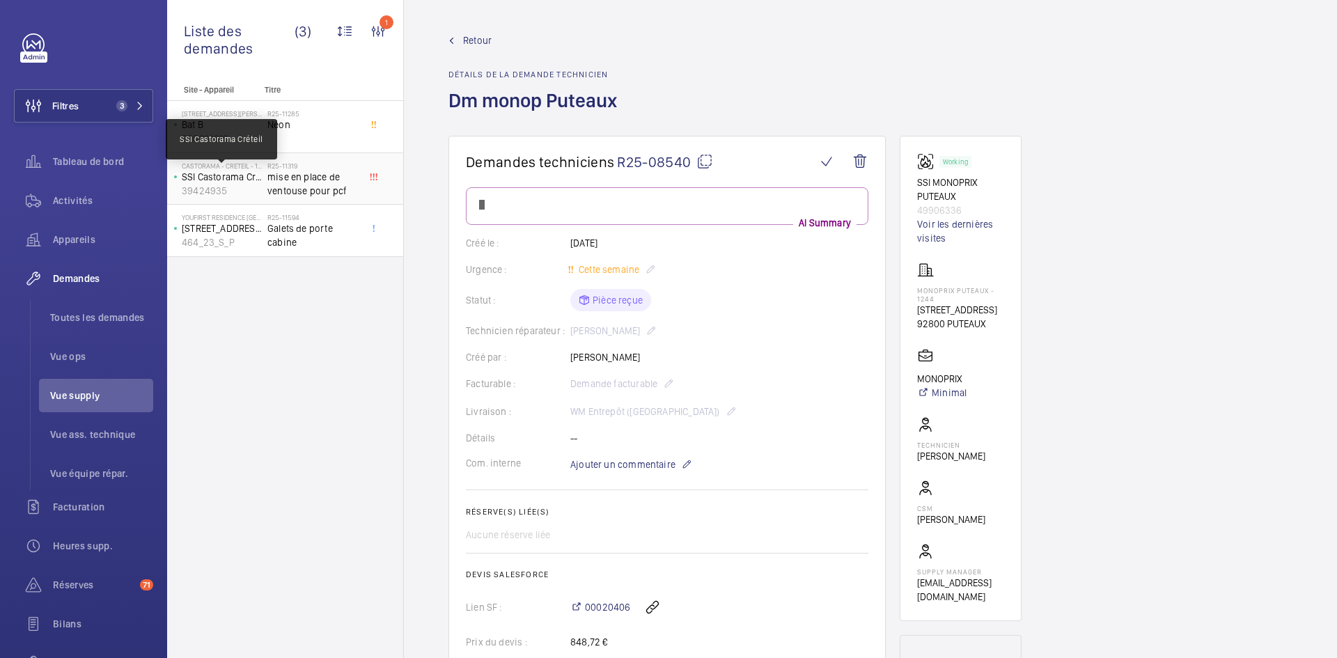
click at [256, 180] on p "SSI Castorama Créteil" at bounding box center [222, 177] width 80 height 14
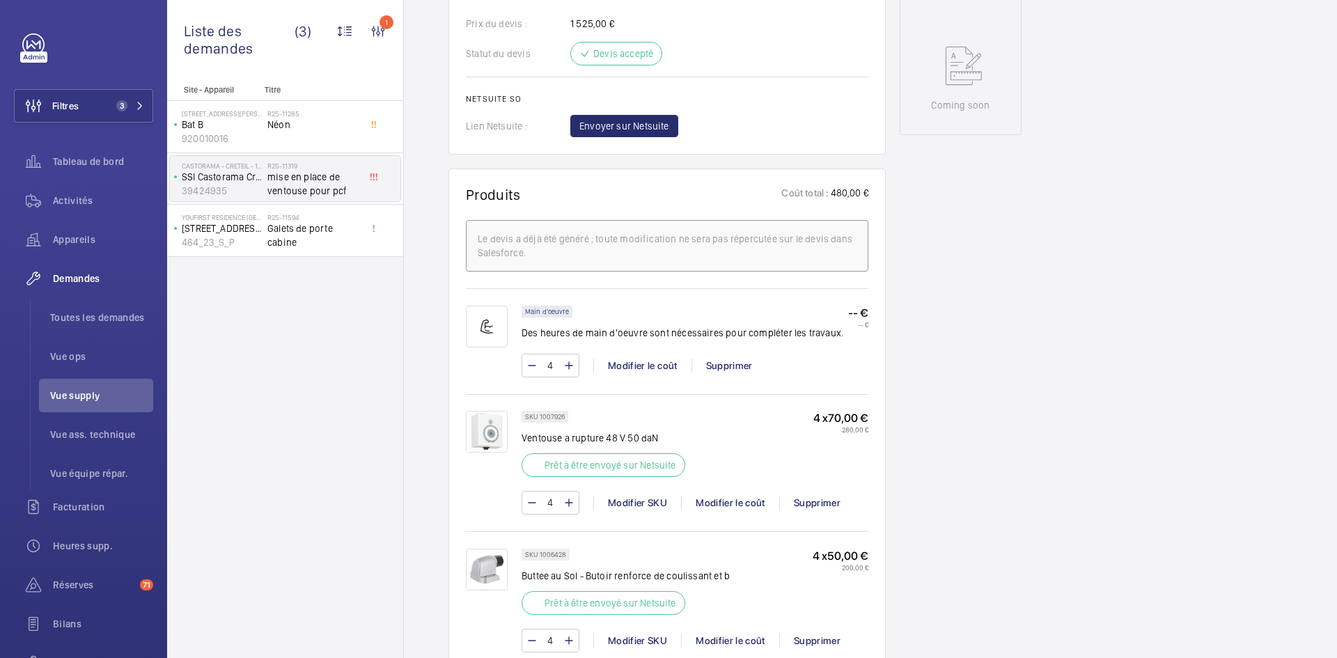
scroll to position [836, 0]
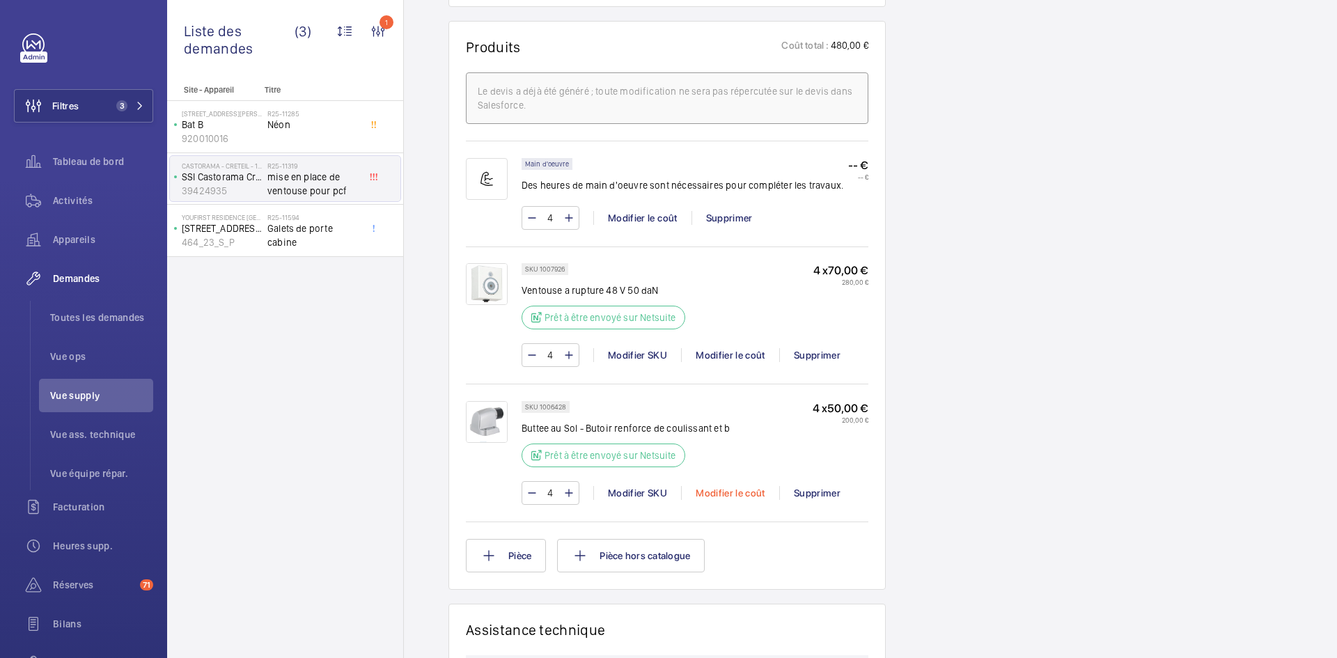
click at [749, 493] on div "Modifier le coût" at bounding box center [730, 493] width 98 height 14
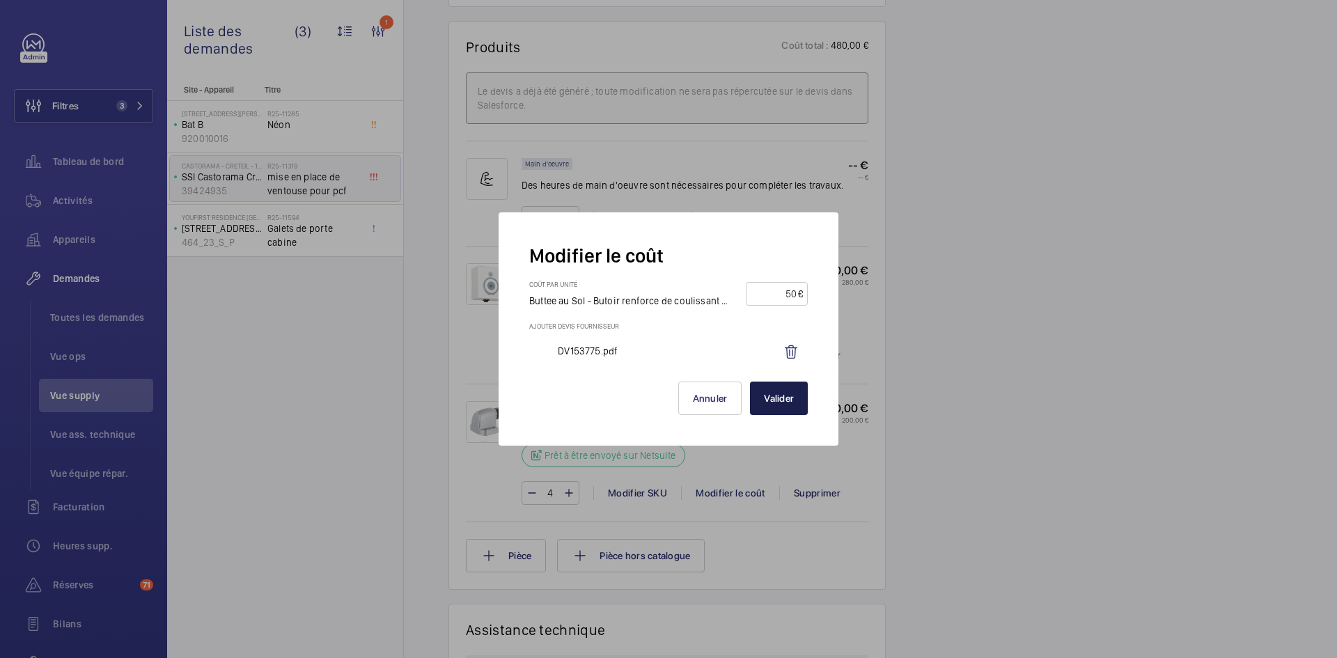
click at [762, 402] on button "Valider" at bounding box center [779, 398] width 58 height 33
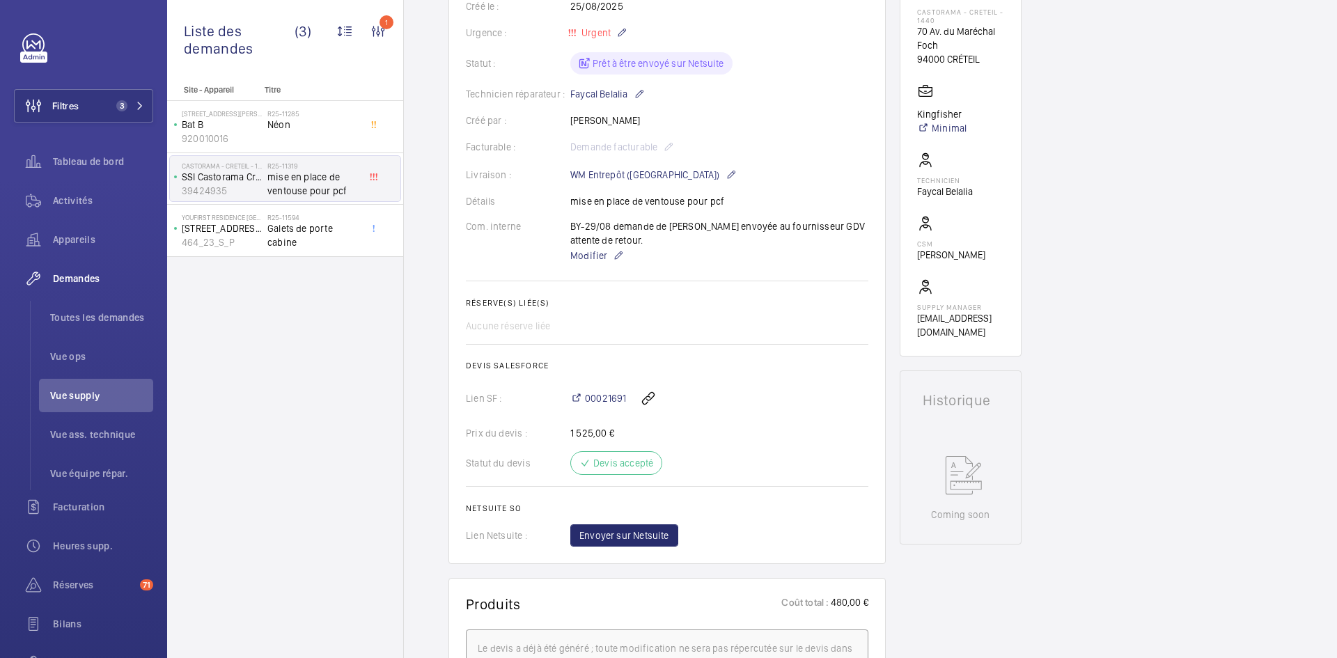
scroll to position [0, 0]
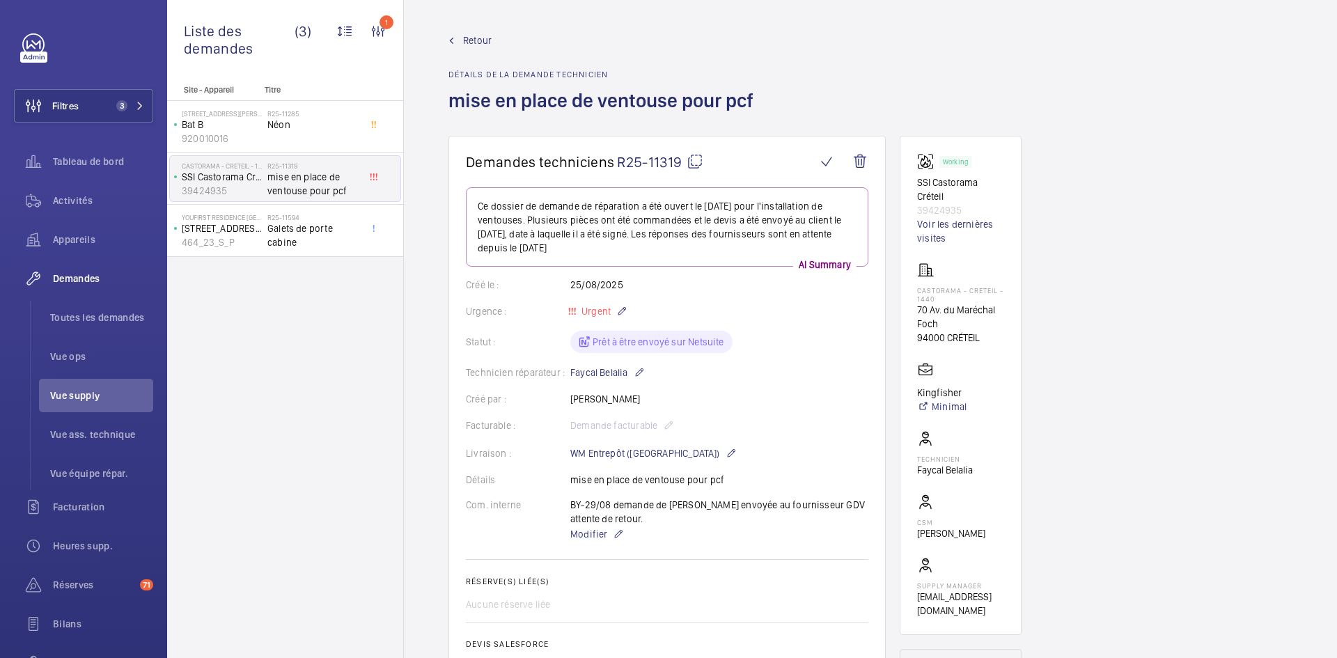
click at [476, 41] on span "Retour" at bounding box center [477, 40] width 29 height 14
click at [474, 38] on span "Retour" at bounding box center [477, 40] width 29 height 14
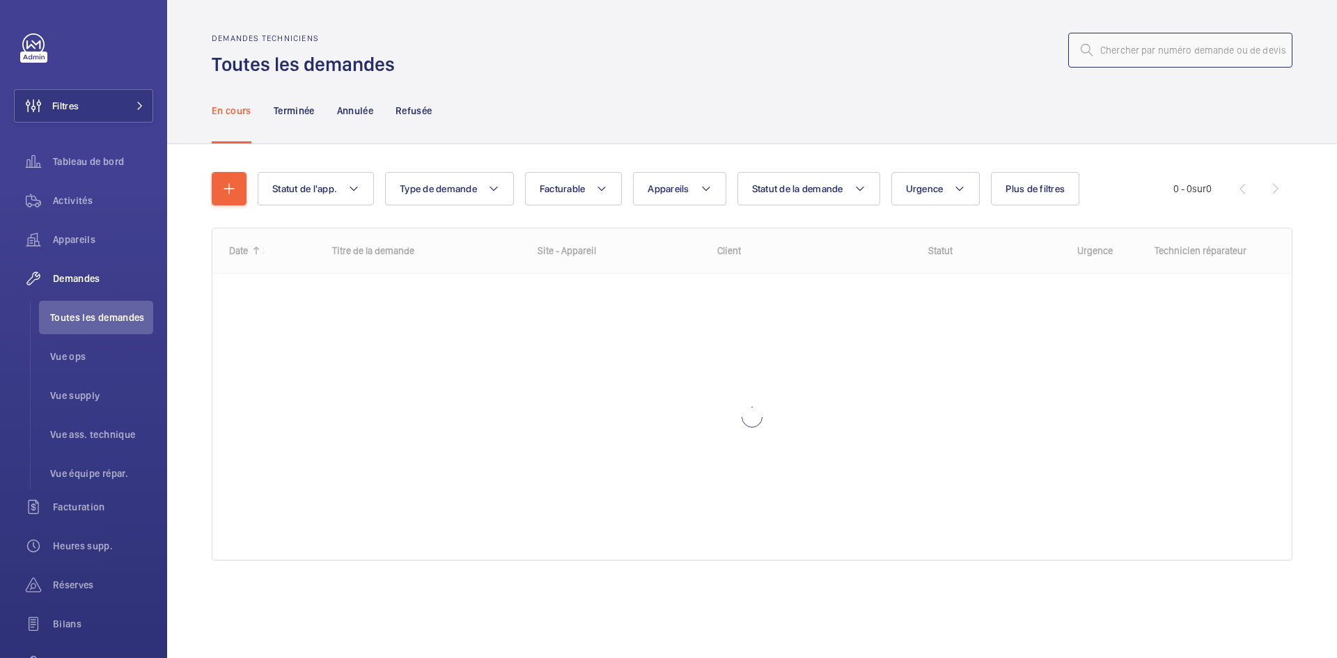
click at [1166, 35] on input "text" at bounding box center [1180, 50] width 224 height 35
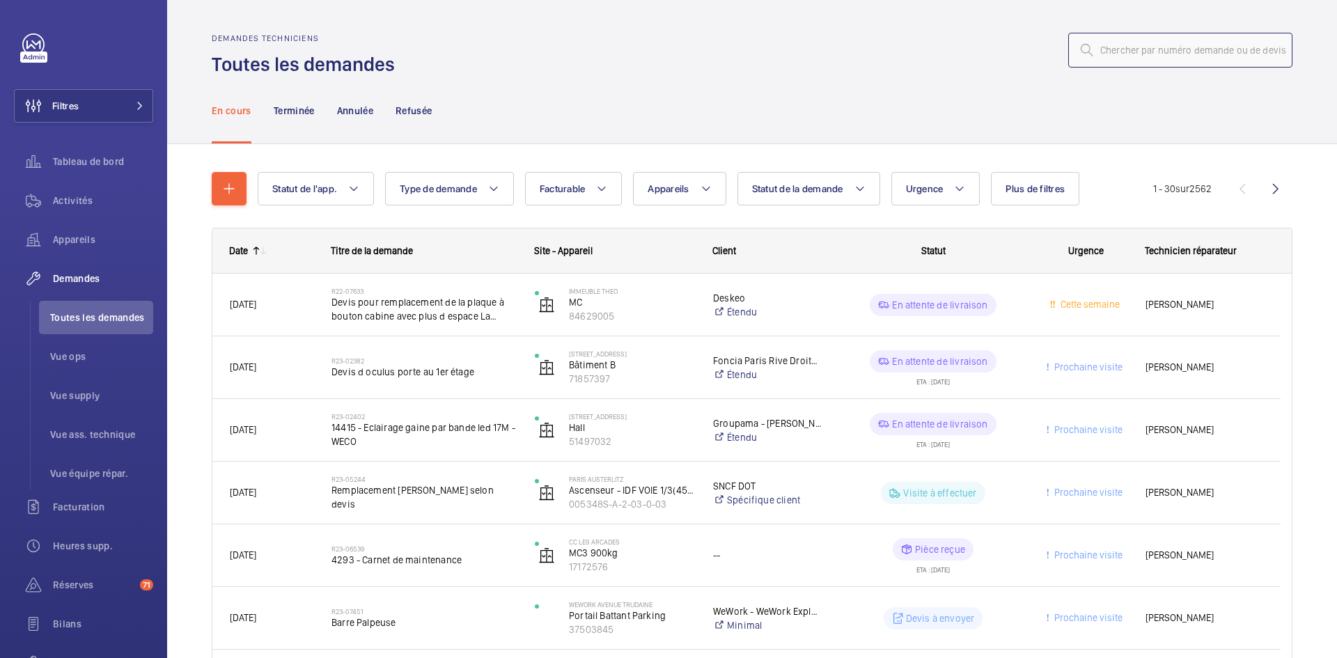
paste input "R25-11665"
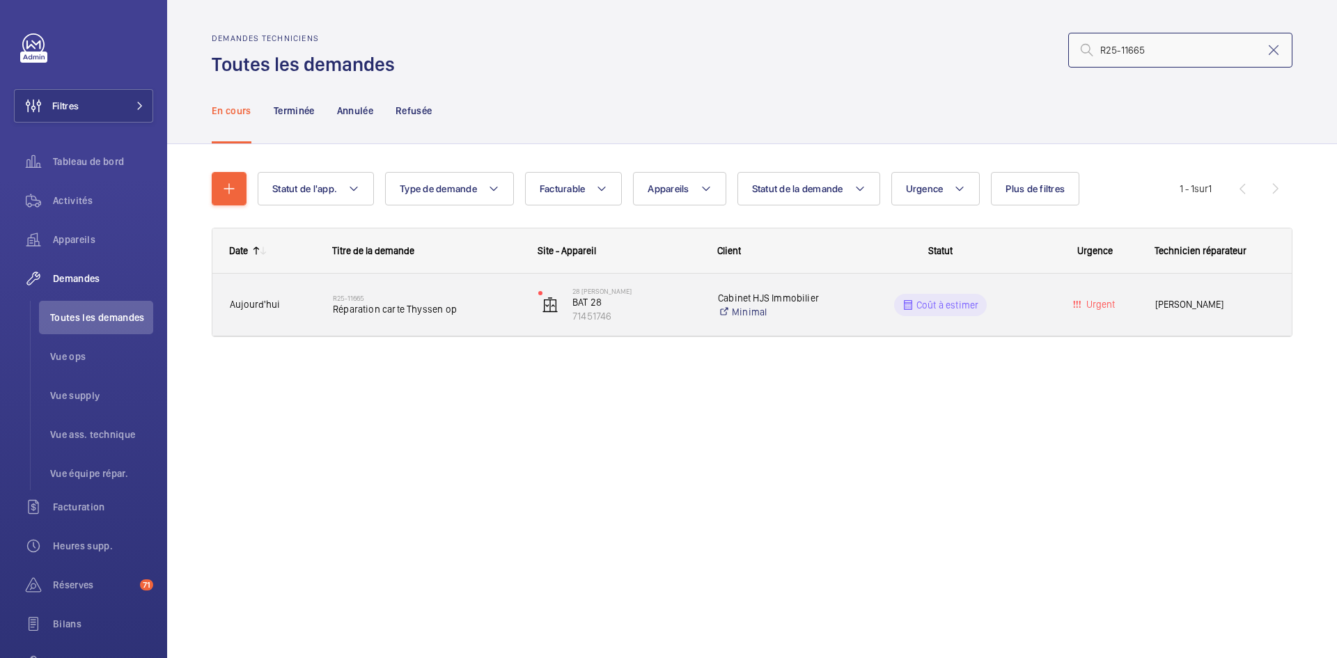
type input "R25-11665"
click at [295, 305] on span "Aujourd'hui" at bounding box center [272, 305] width 85 height 16
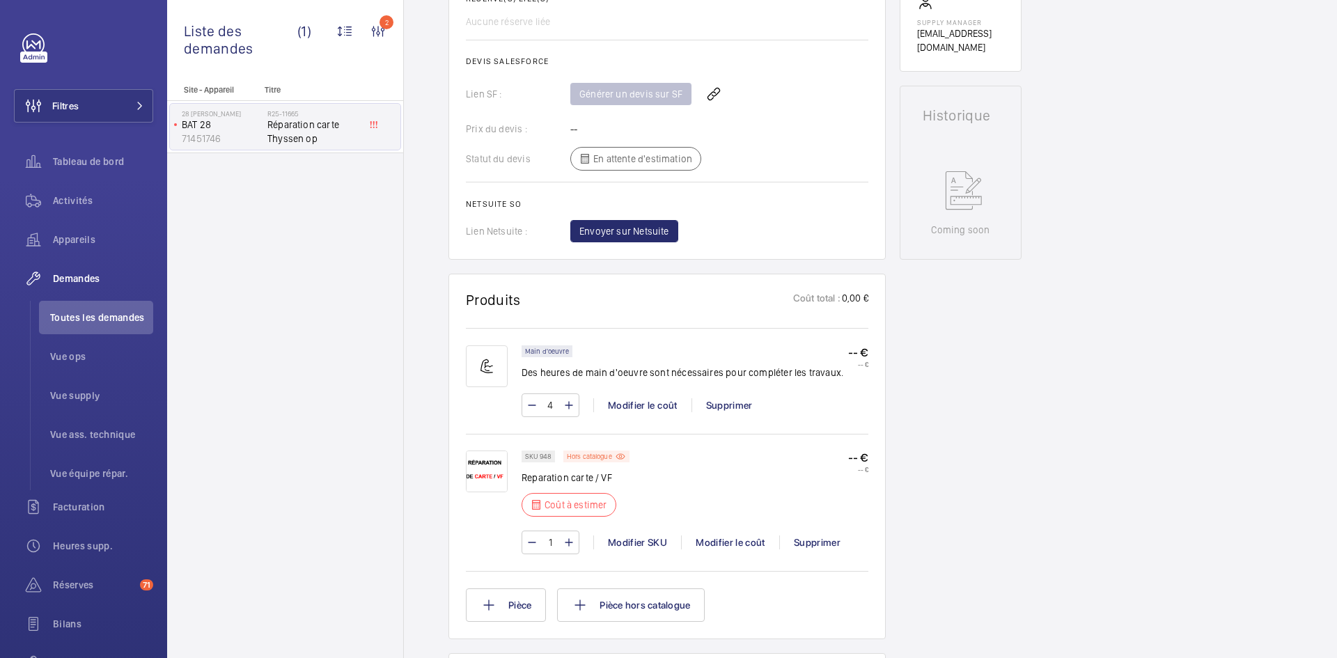
scroll to position [766, 0]
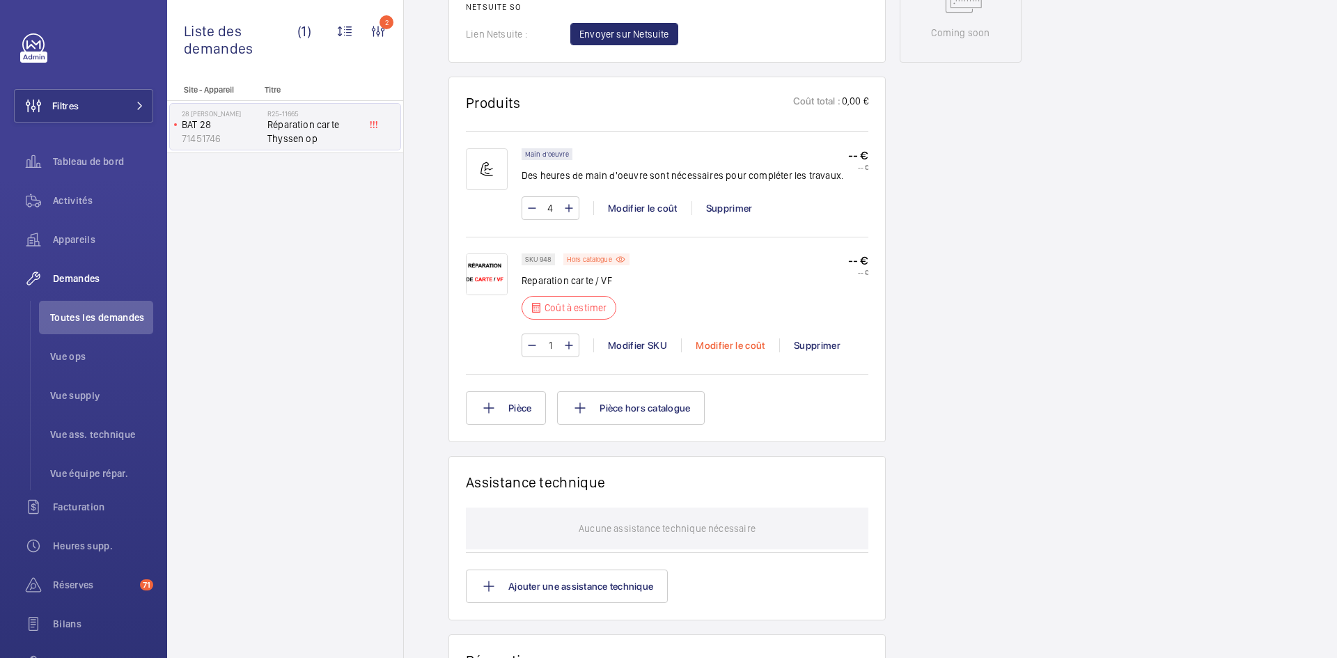
click at [735, 347] on div "Modifier le coût" at bounding box center [730, 345] width 98 height 14
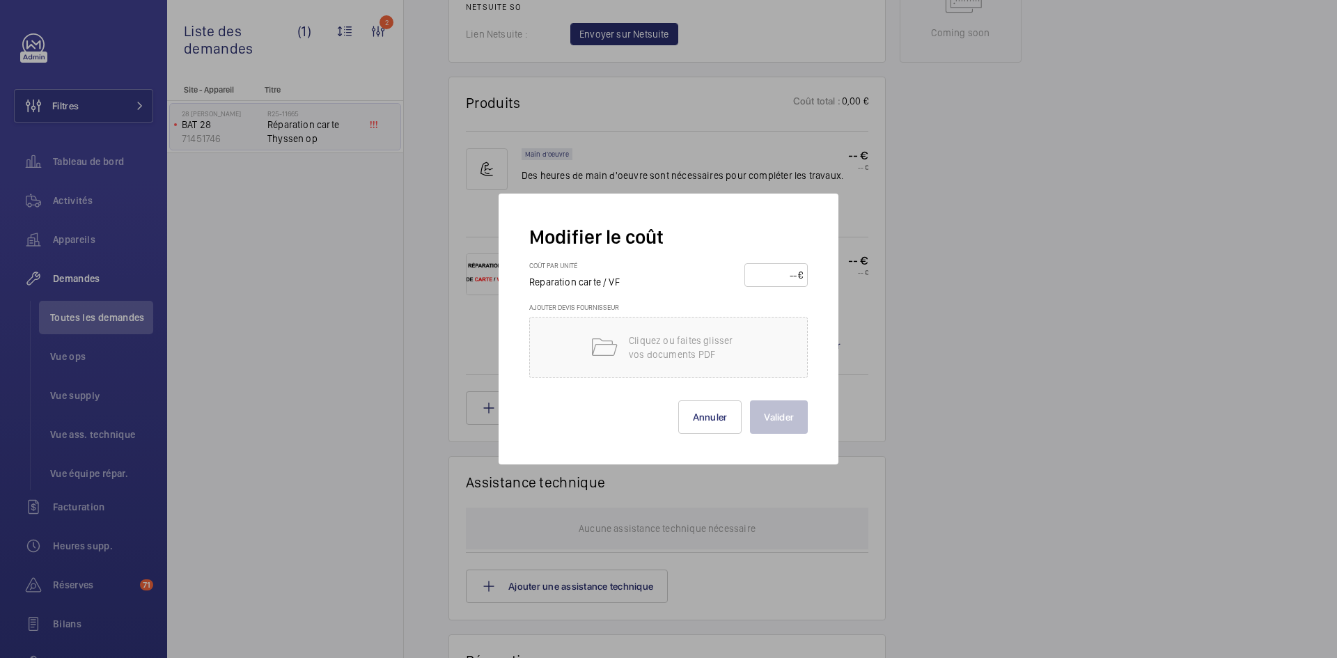
click at [777, 272] on input "number" at bounding box center [773, 275] width 49 height 22
type input "200"
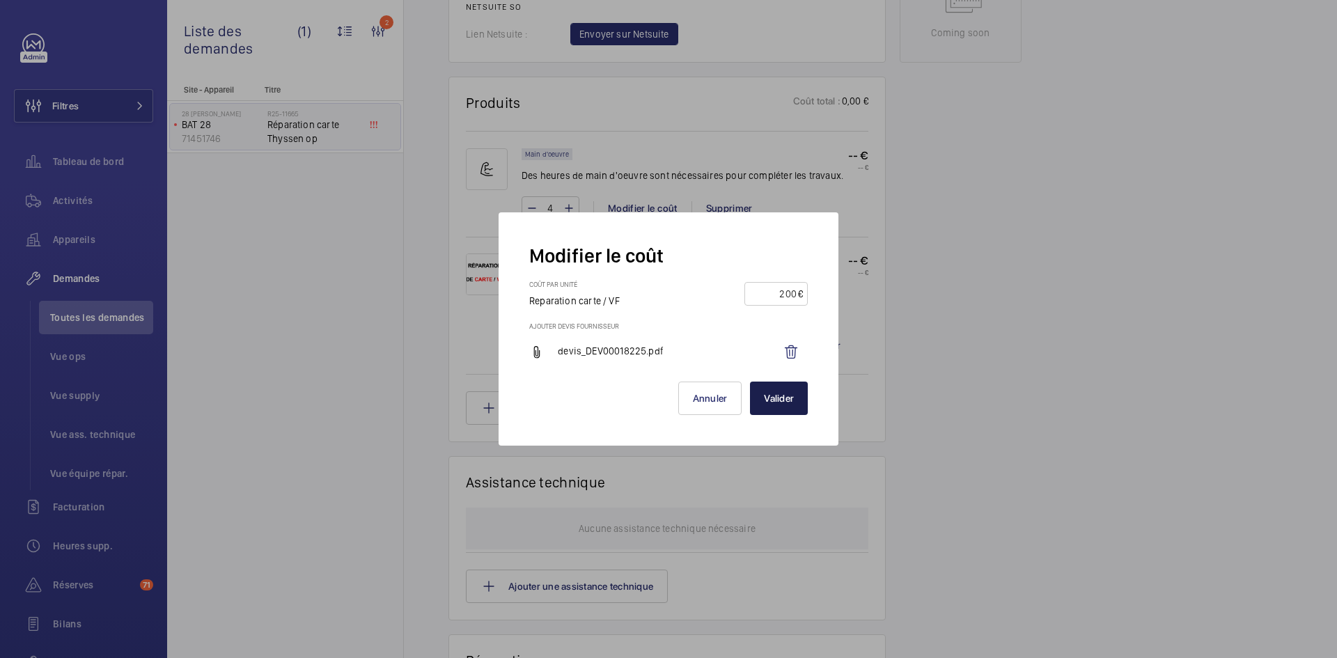
click at [781, 407] on button "Valider" at bounding box center [779, 398] width 58 height 33
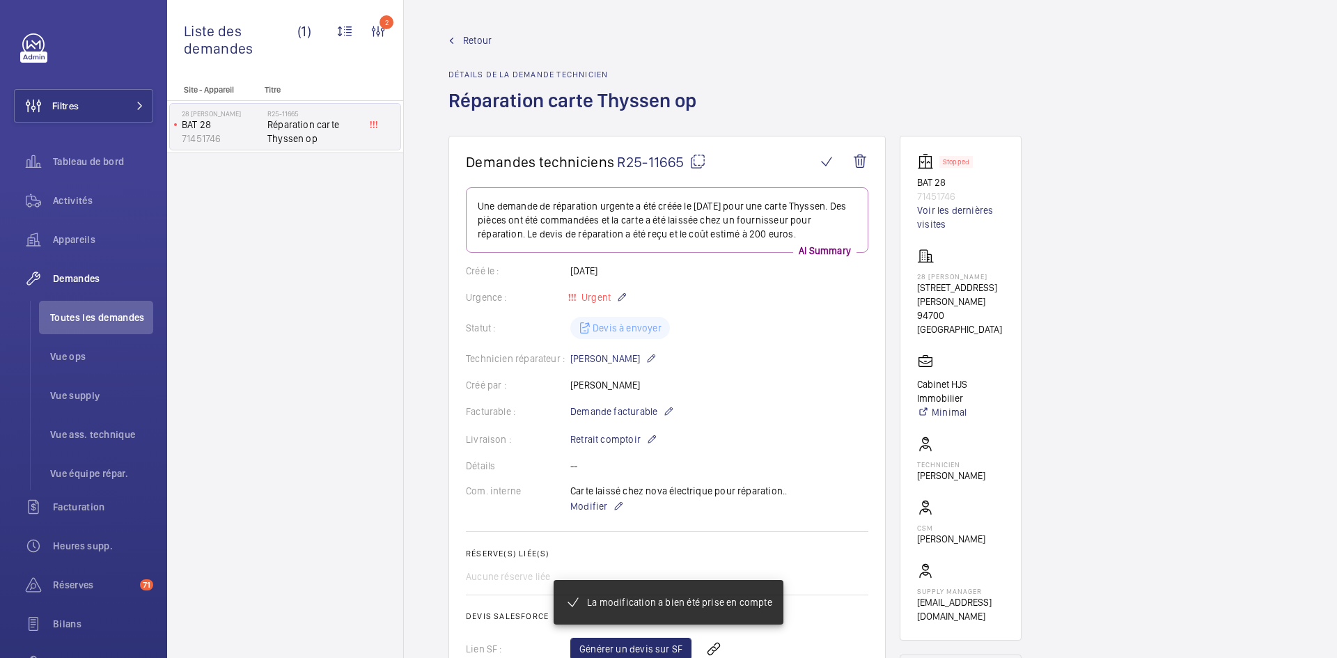
scroll to position [794, 0]
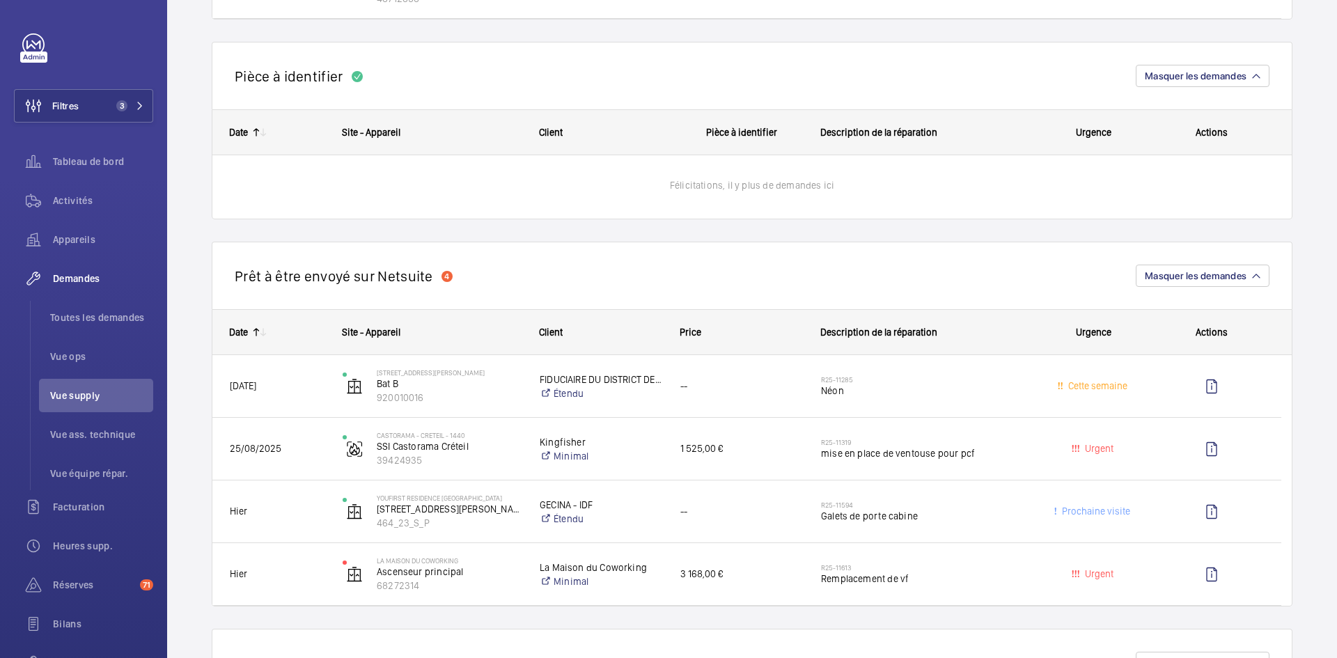
scroll to position [1044, 0]
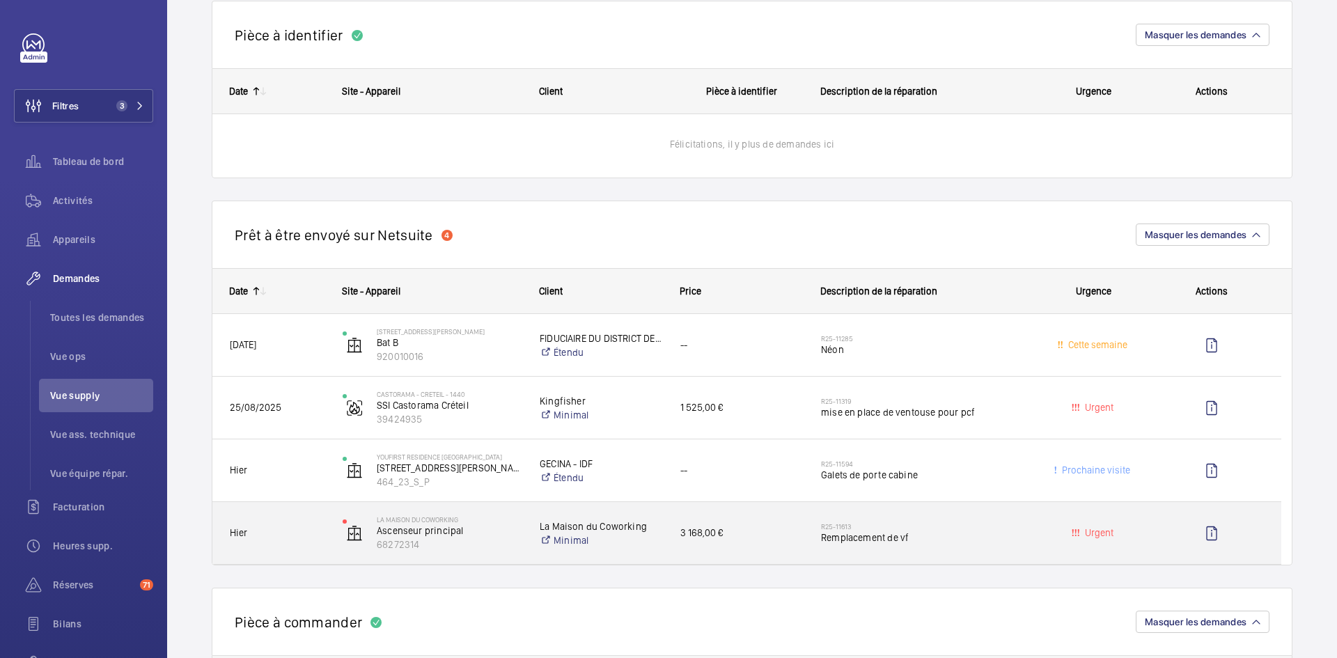
click at [314, 535] on span "Hier" at bounding box center [277, 533] width 95 height 16
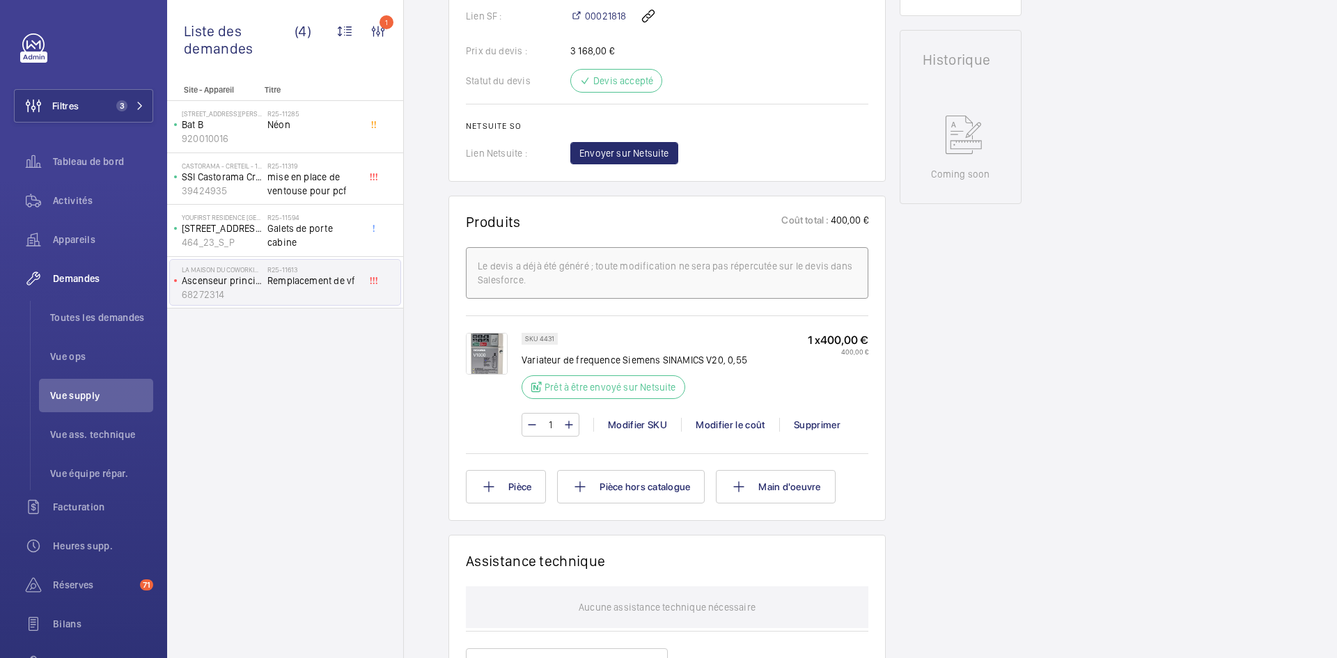
scroll to position [696, 0]
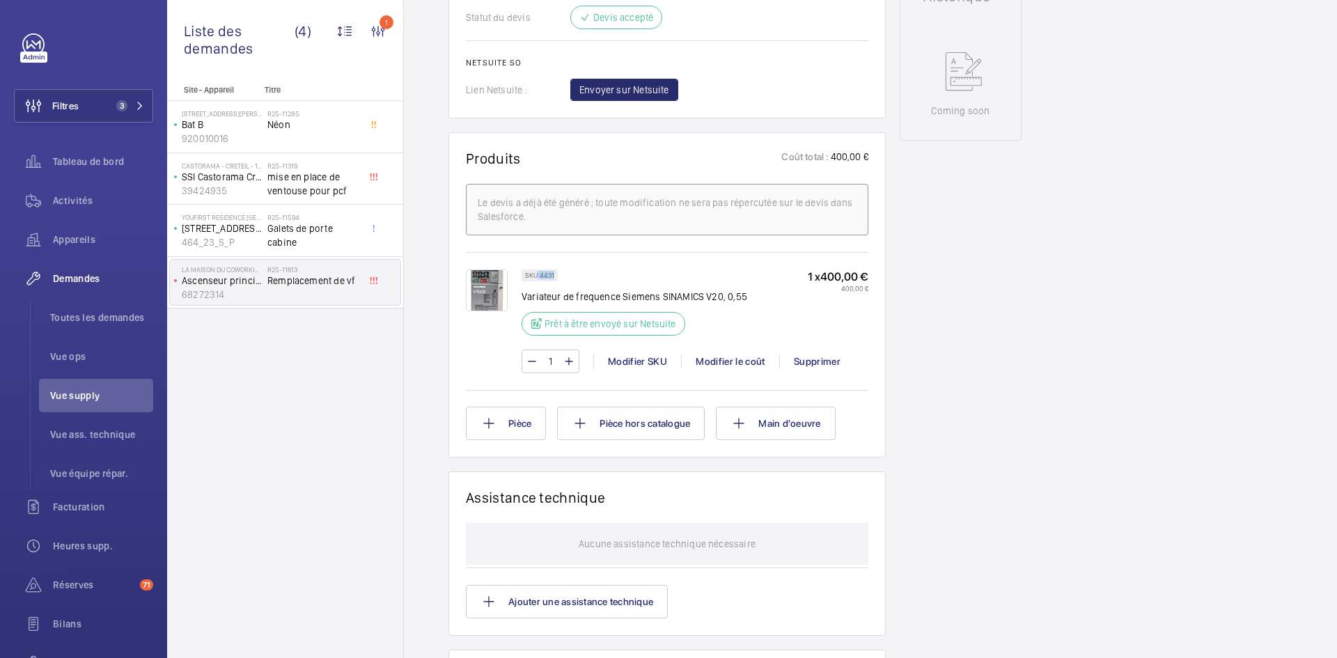
drag, startPoint x: 555, startPoint y: 275, endPoint x: 538, endPoint y: 274, distance: 16.7
click at [538, 274] on div "SKU 4431" at bounding box center [540, 275] width 36 height 12
copy p "4431"
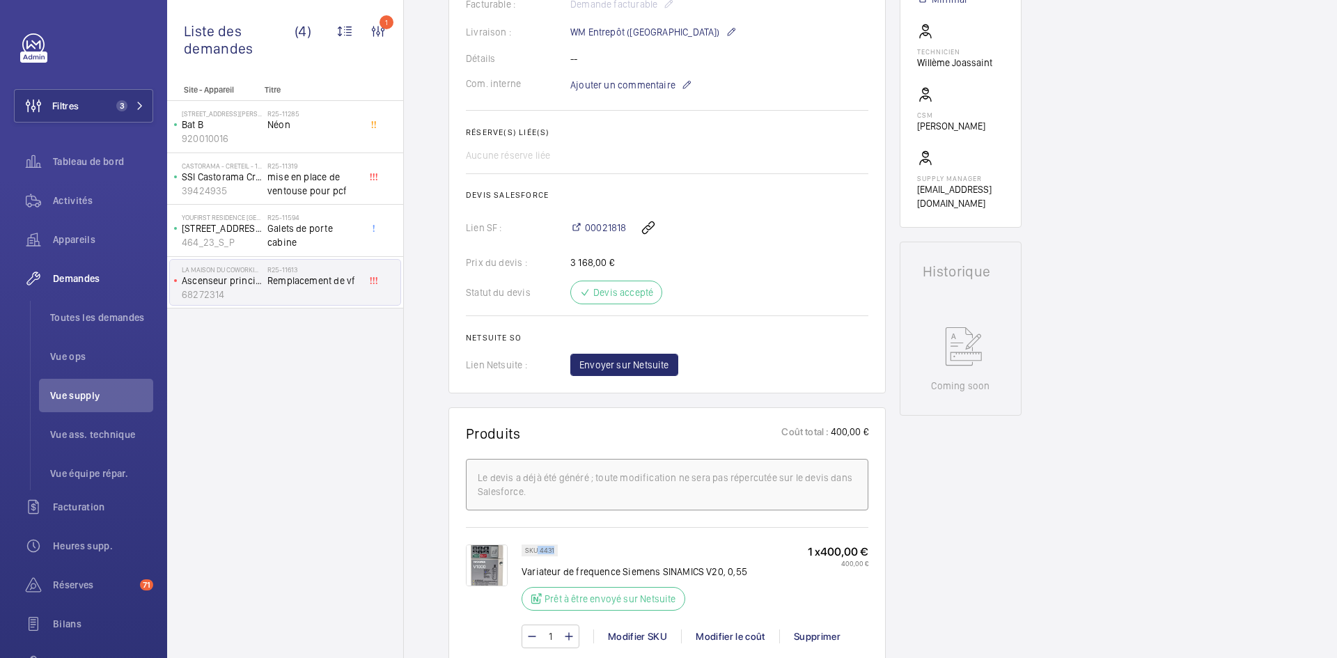
scroll to position [557, 0]
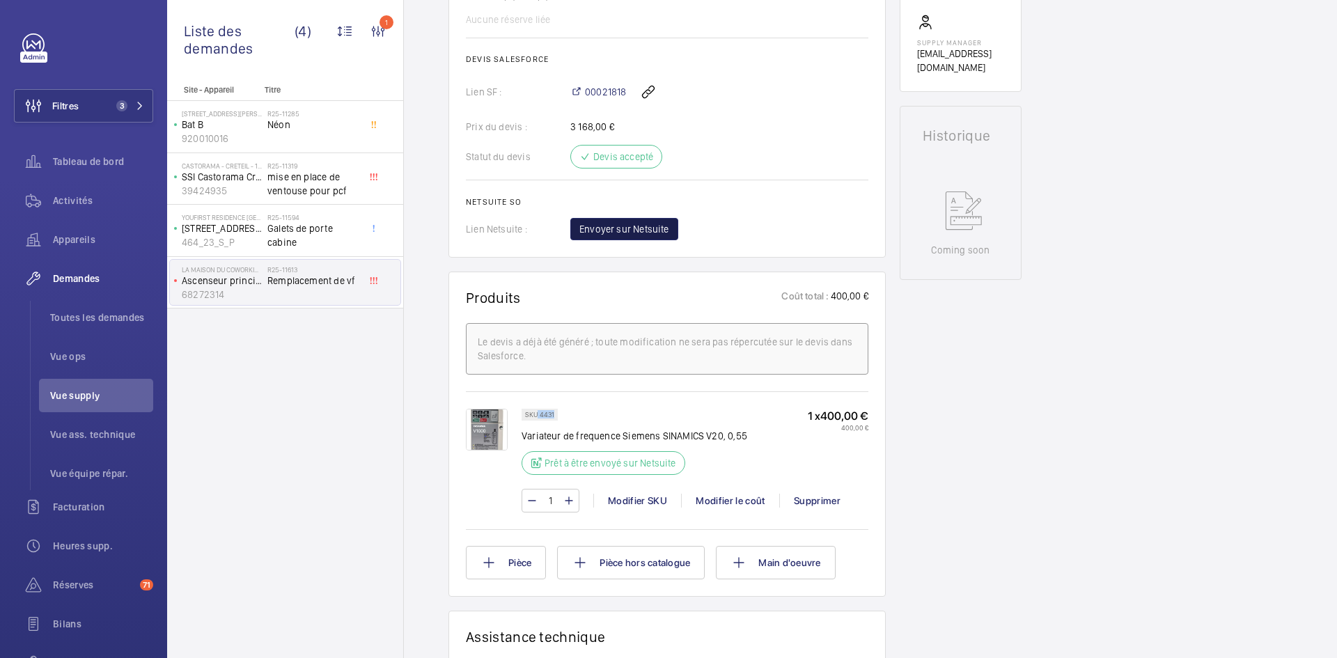
click at [652, 226] on span "Envoyer sur Netsuite" at bounding box center [624, 229] width 90 height 14
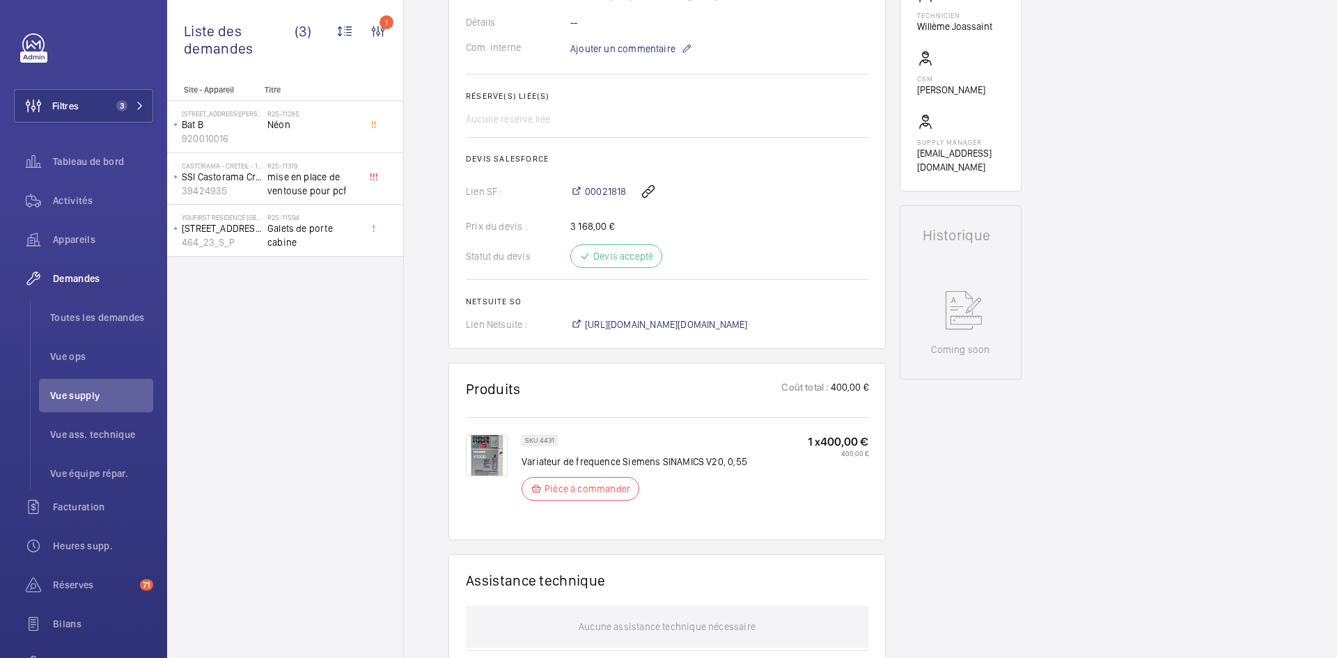
scroll to position [515, 0]
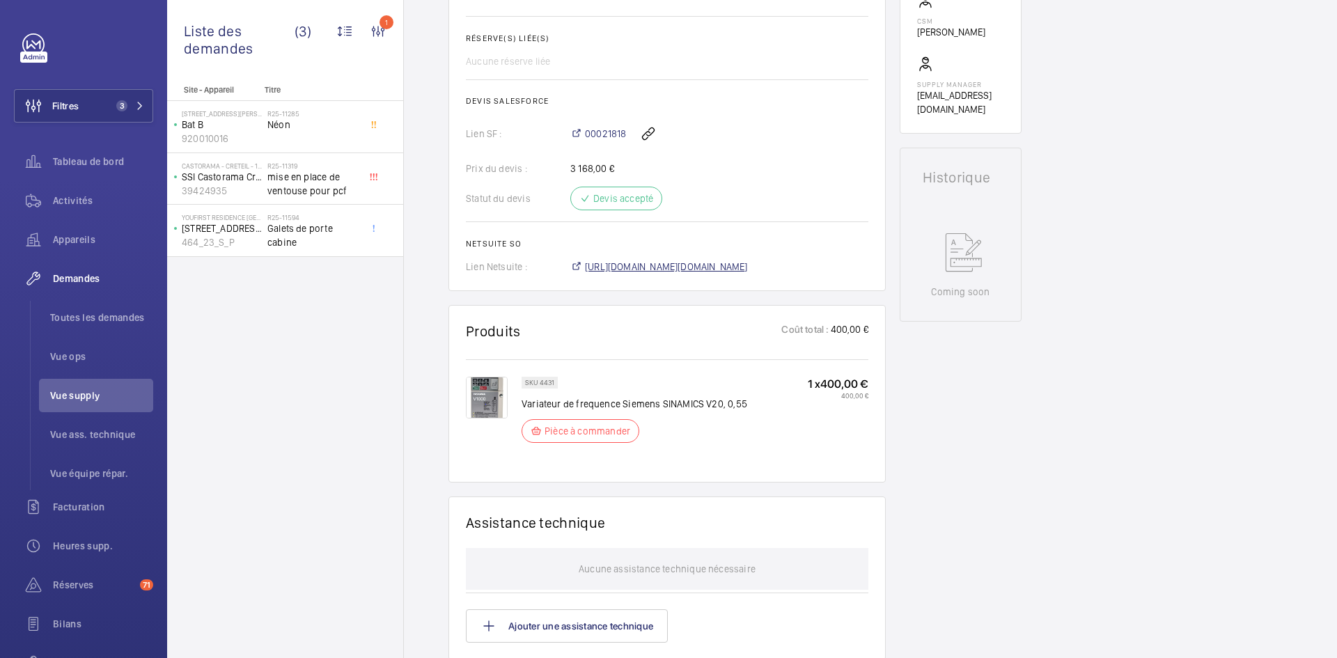
click at [714, 274] on span "https://6461500.app.netsuite.com/app/accounting/transactions/salesord.nl?id=297…" at bounding box center [666, 267] width 163 height 14
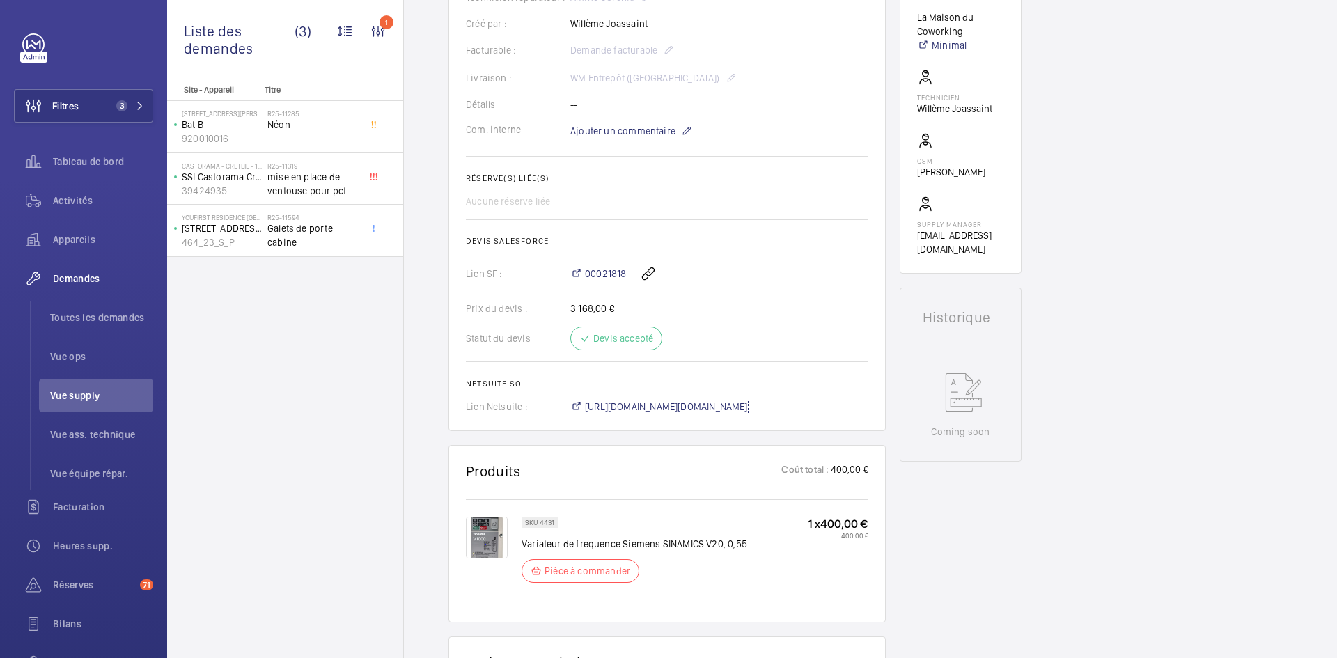
scroll to position [237, 0]
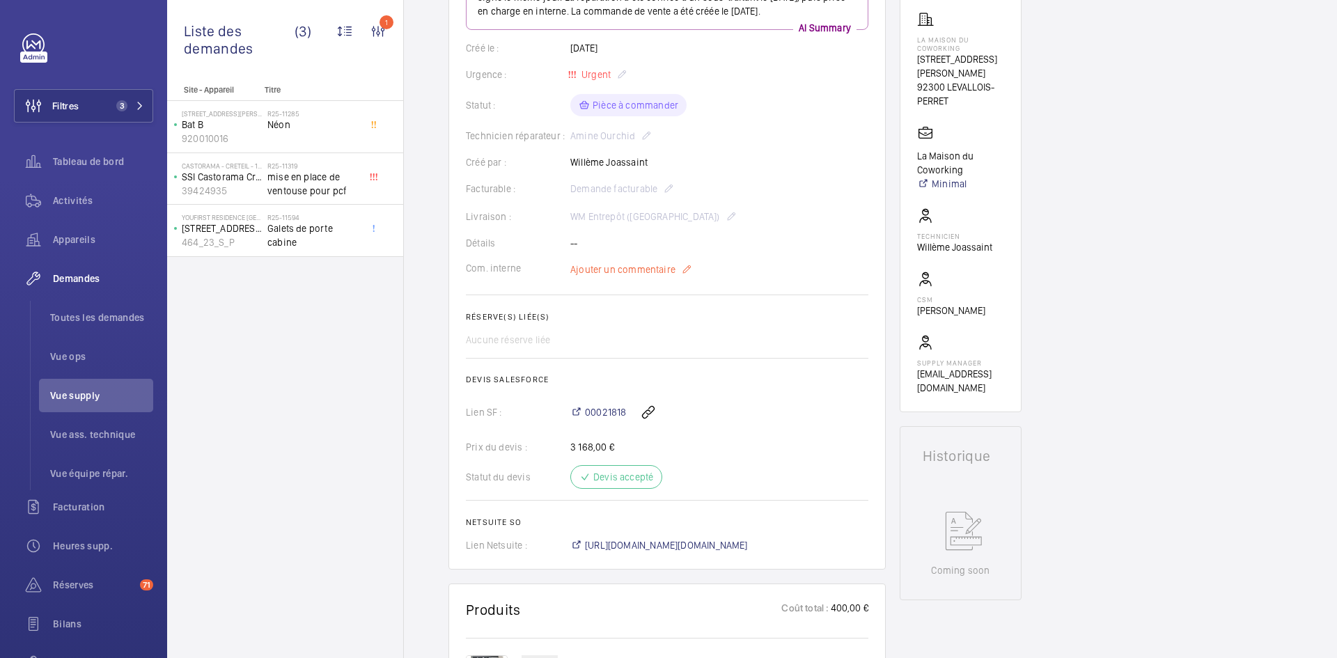
click at [638, 276] on span "Ajouter un commentaire" at bounding box center [622, 270] width 105 height 14
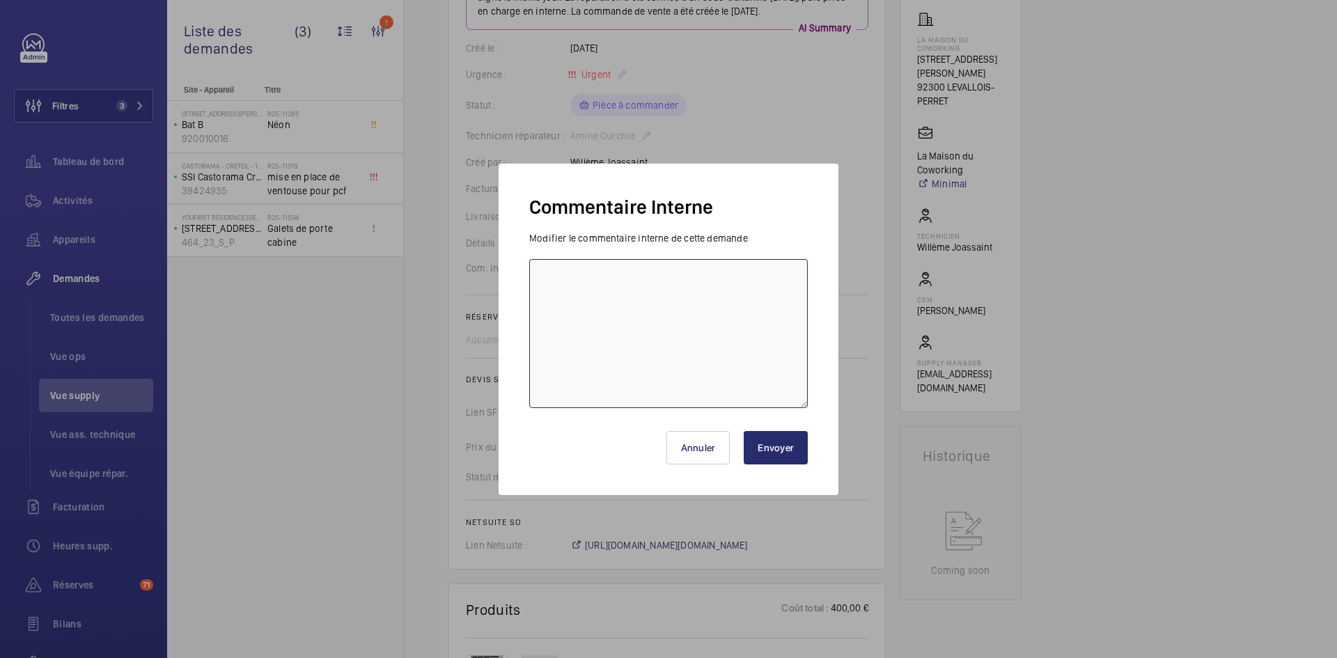
click at [609, 280] on textarea at bounding box center [668, 333] width 279 height 149
paste textarea "BY-02/09 commande effectuer chez le fournisseur RS COMPONENT via le site livrai…"
type textarea "BY-02/09 commande effectuer chez le fournisseur RS COMPONENT via le site livrai…"
click at [782, 448] on button "Envoyer" at bounding box center [776, 447] width 64 height 33
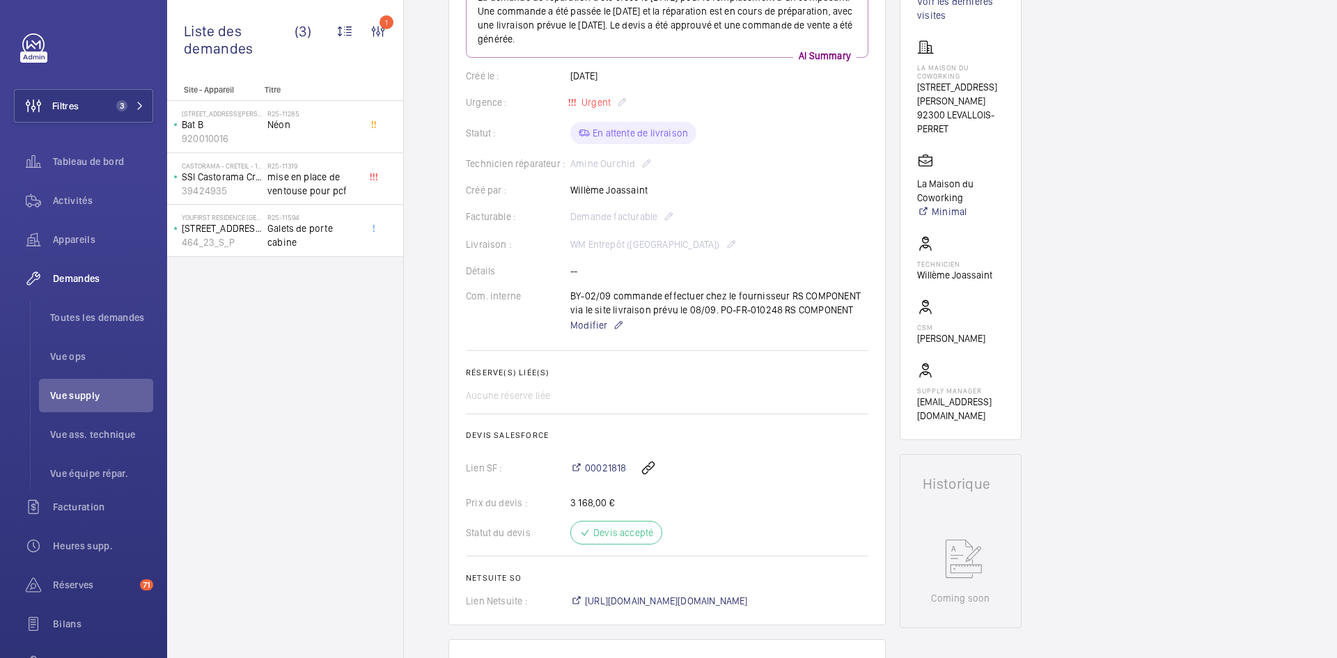
scroll to position [0, 0]
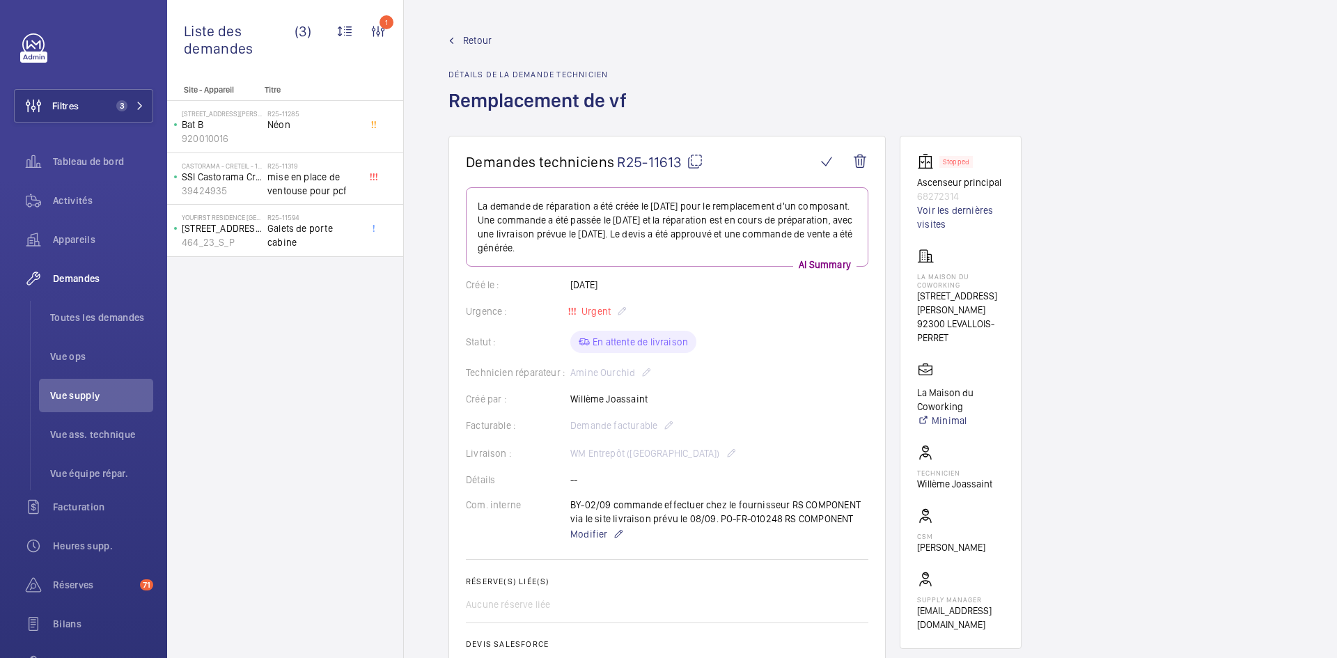
click at [474, 38] on span "Retour" at bounding box center [477, 40] width 29 height 14
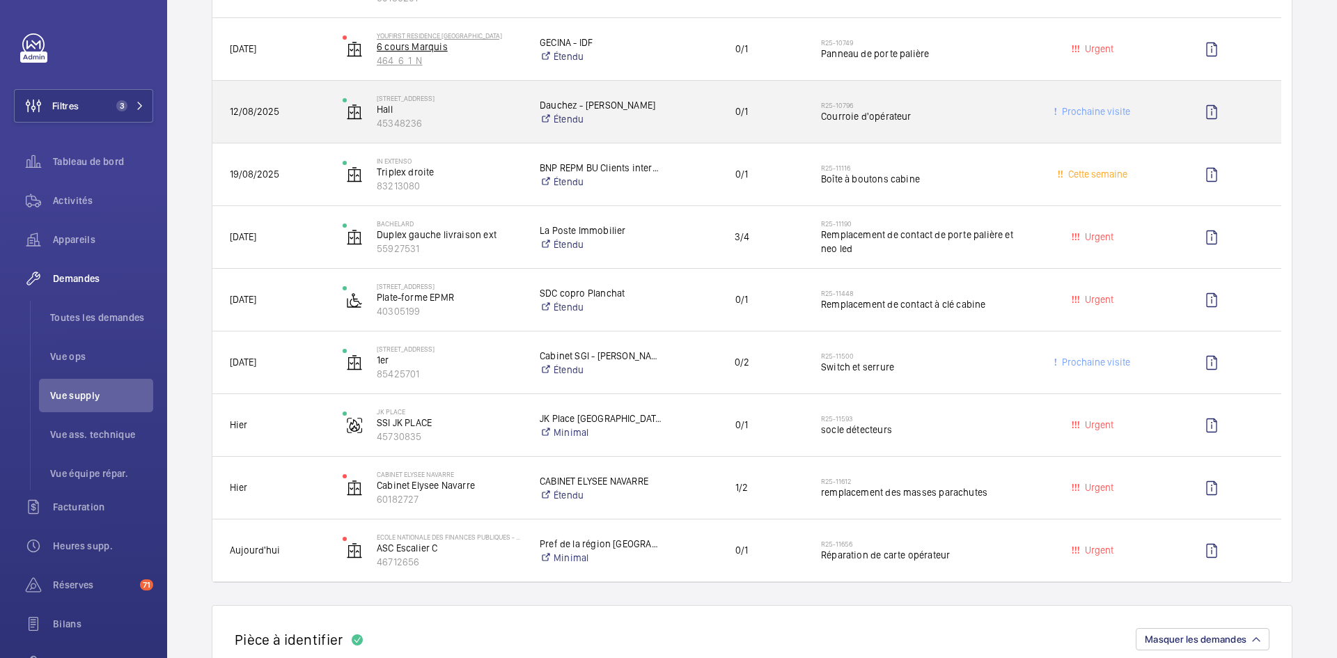
scroll to position [418, 0]
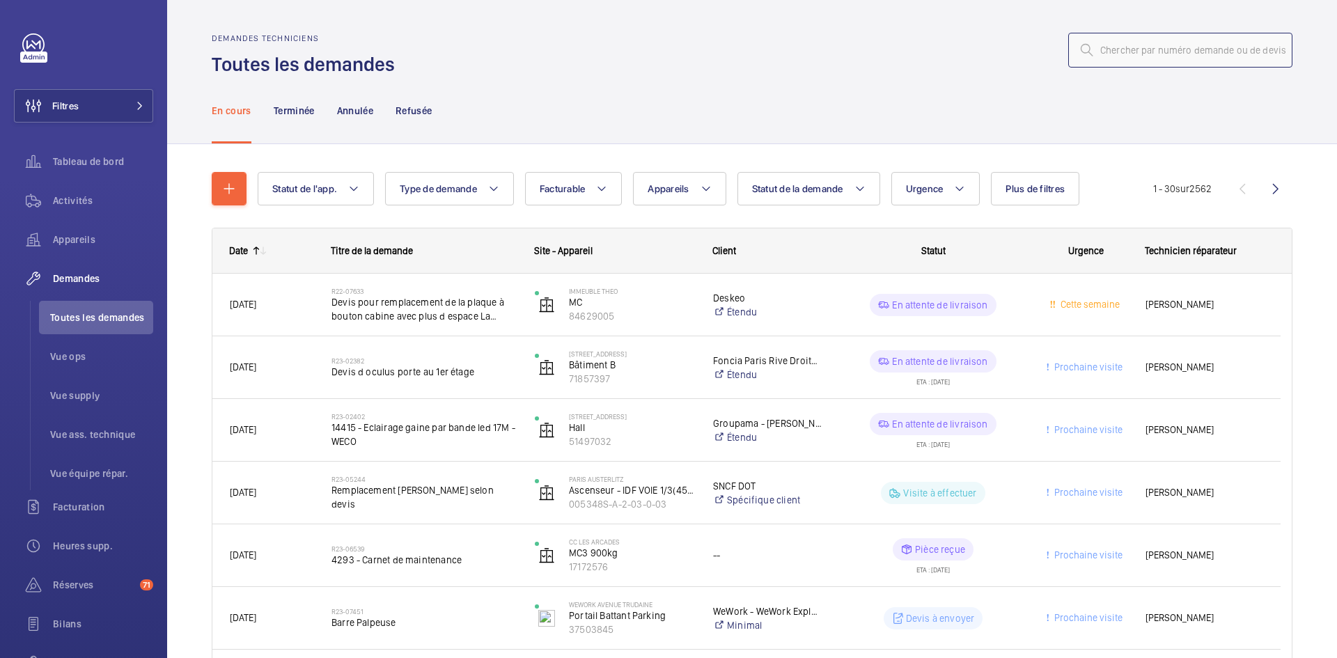
click at [1141, 47] on input "text" at bounding box center [1180, 50] width 224 height 35
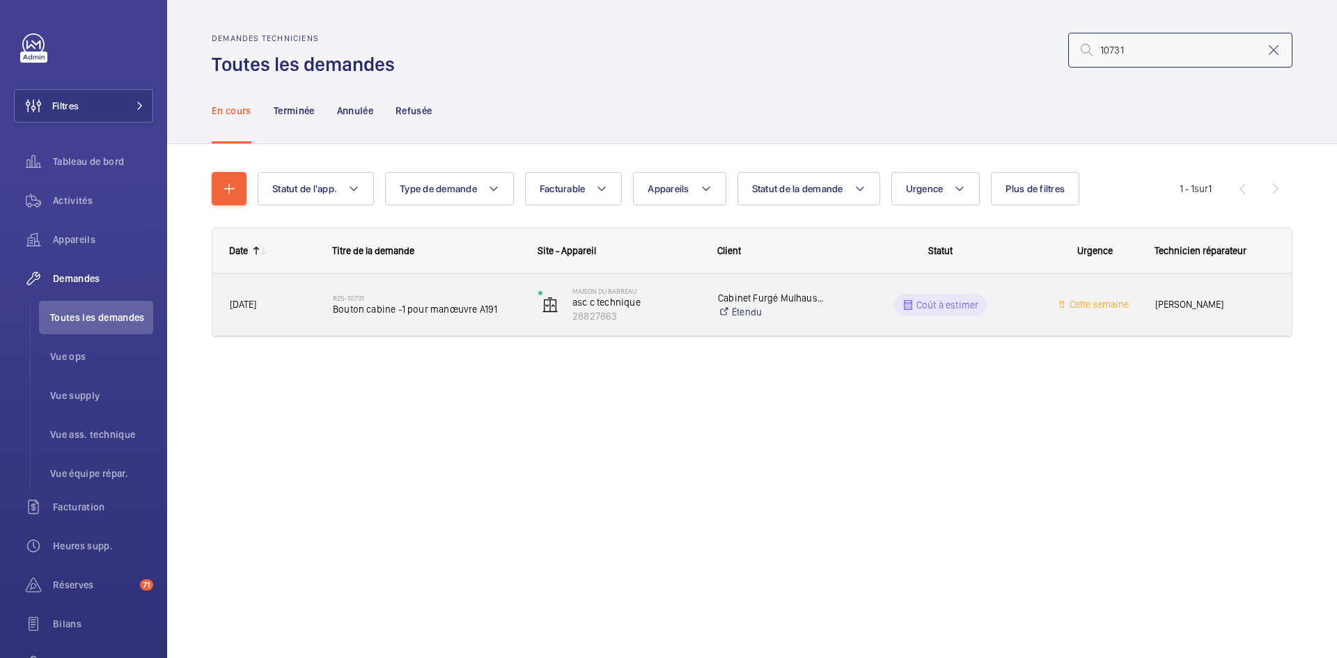
type input "10731"
click at [309, 299] on span "[DATE]" at bounding box center [272, 305] width 85 height 16
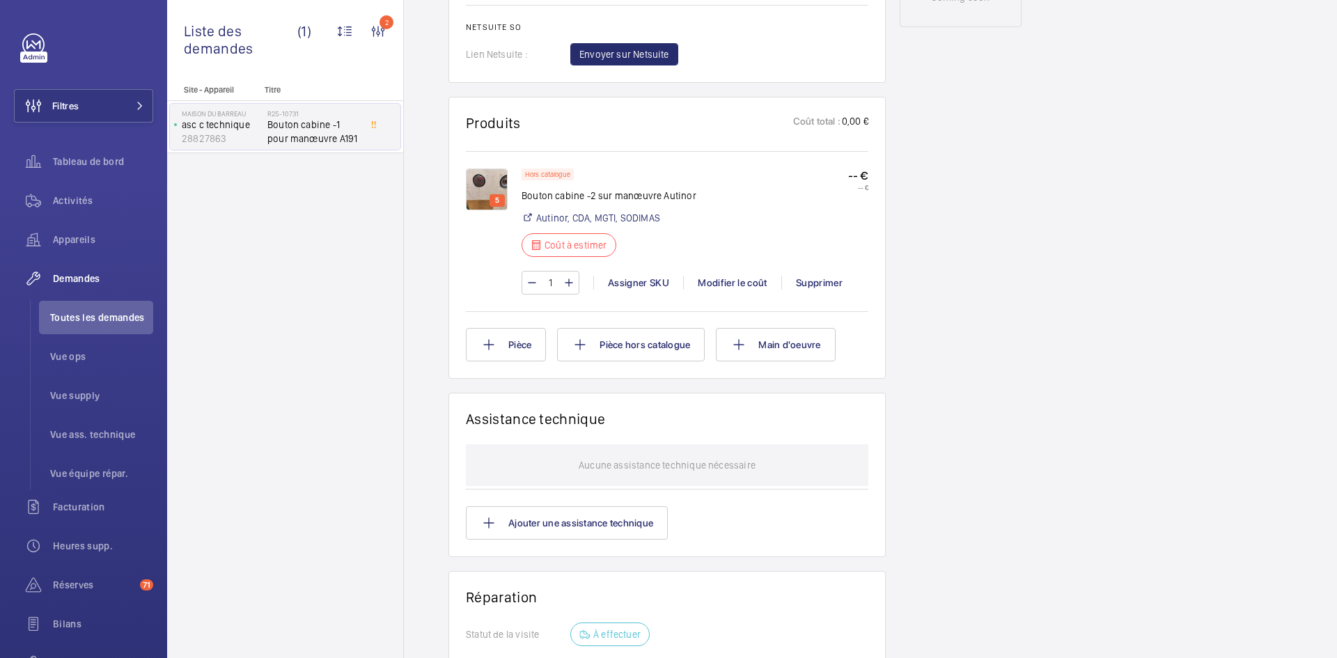
scroll to position [836, 0]
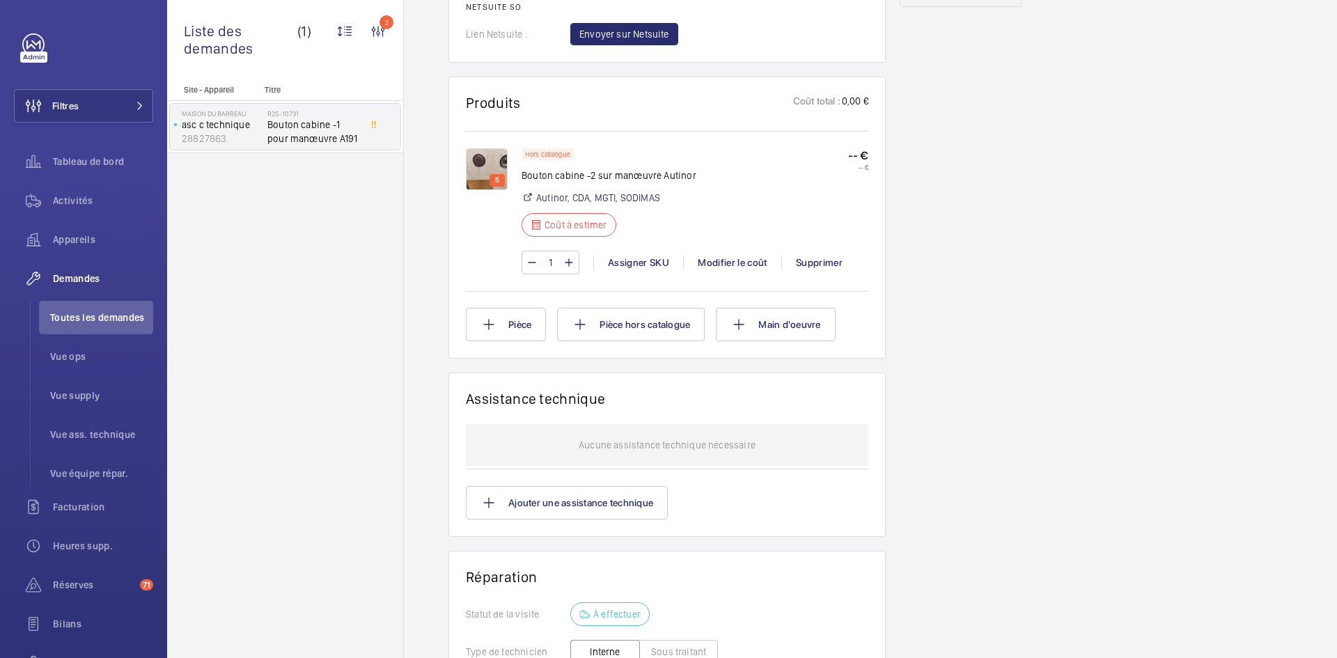
click at [471, 148] on img at bounding box center [487, 169] width 42 height 42
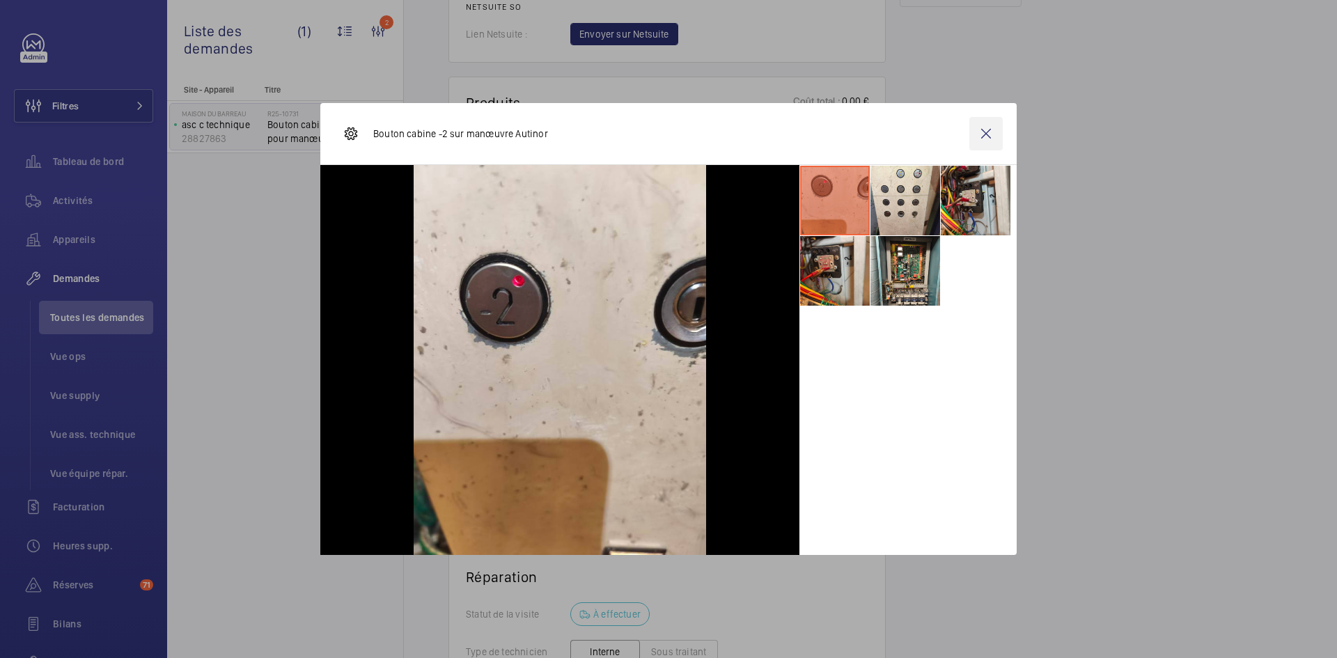
click at [983, 136] on wm-front-icon-button at bounding box center [985, 133] width 33 height 33
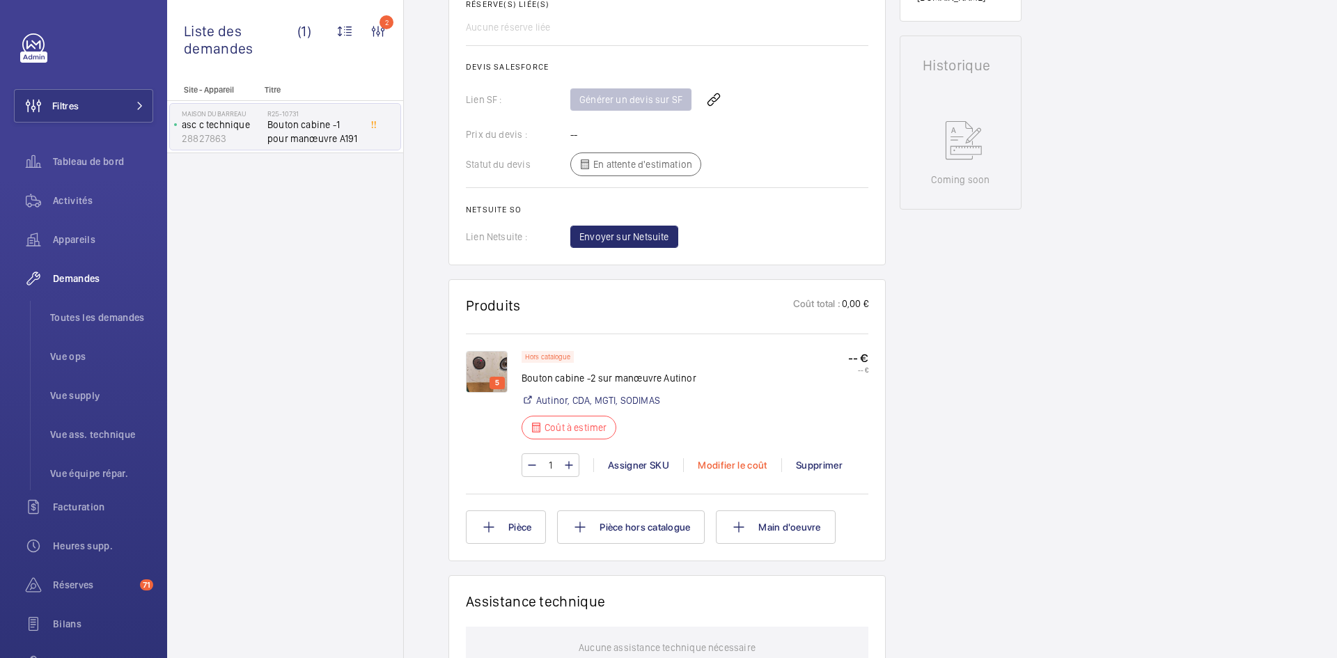
scroll to position [627, 0]
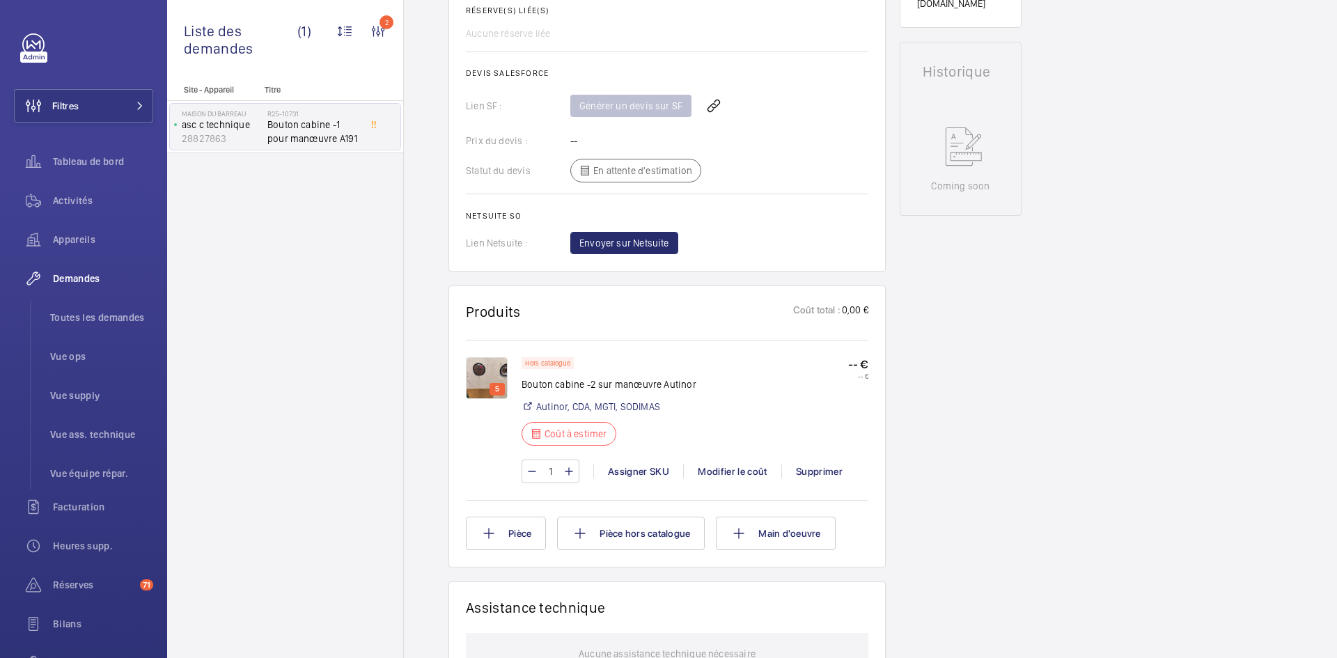
click at [496, 364] on img at bounding box center [487, 378] width 42 height 42
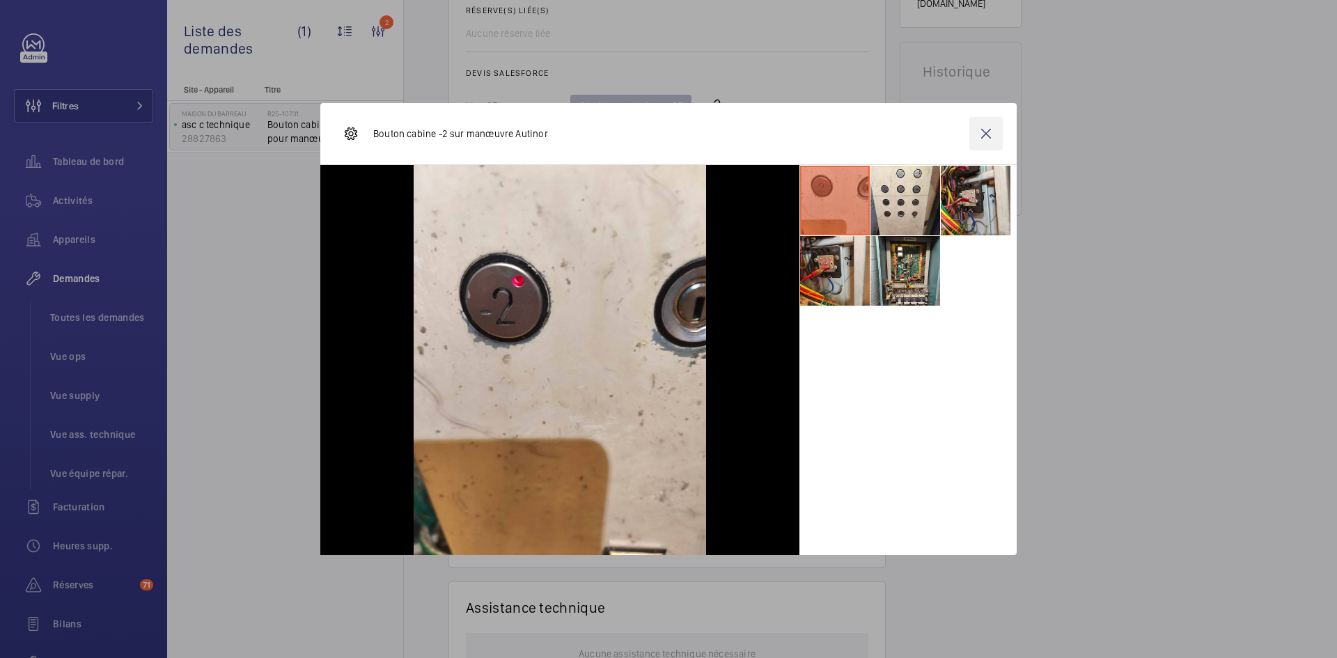
click at [982, 123] on wm-front-icon-button at bounding box center [985, 133] width 33 height 33
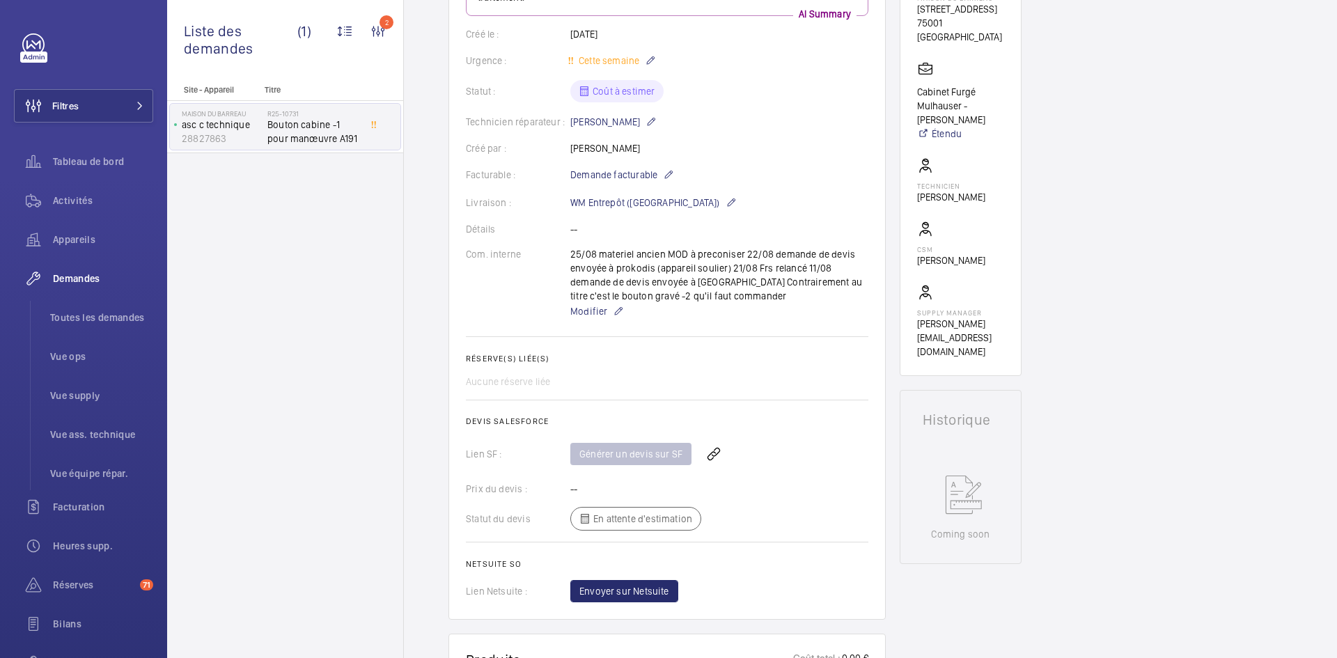
scroll to position [0, 0]
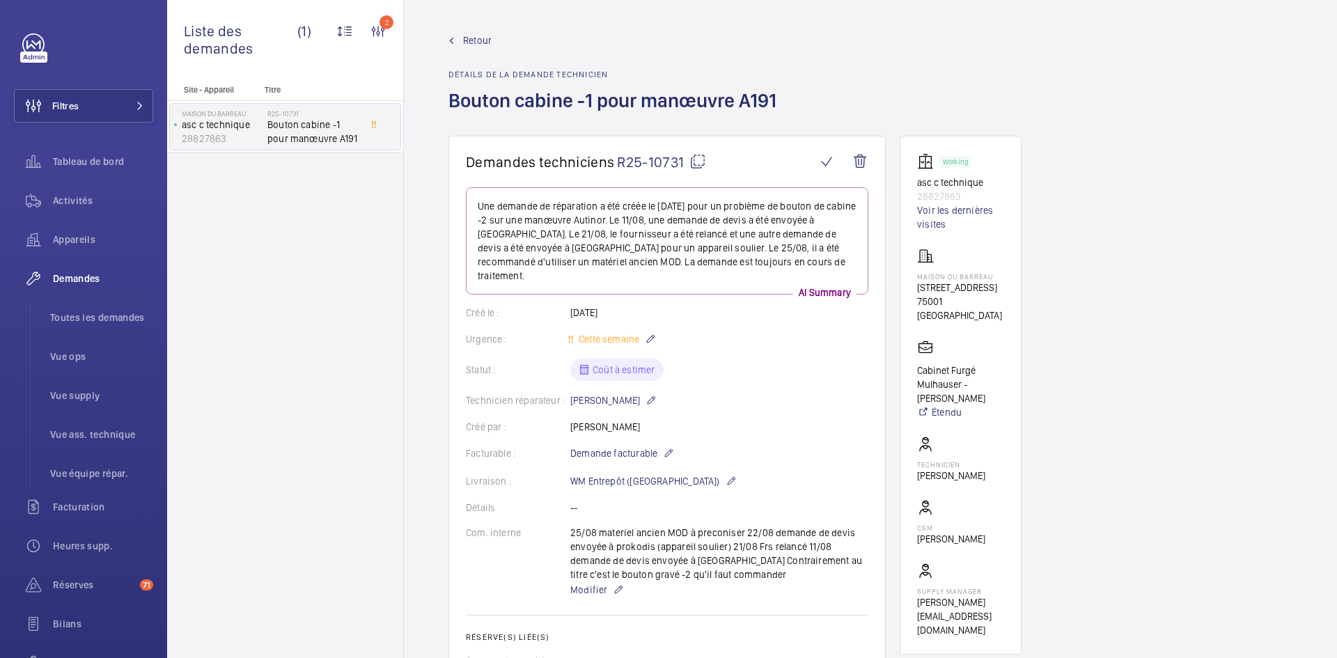
click at [705, 156] on mat-icon at bounding box center [697, 161] width 17 height 17
click at [698, 162] on mat-icon at bounding box center [697, 161] width 17 height 17
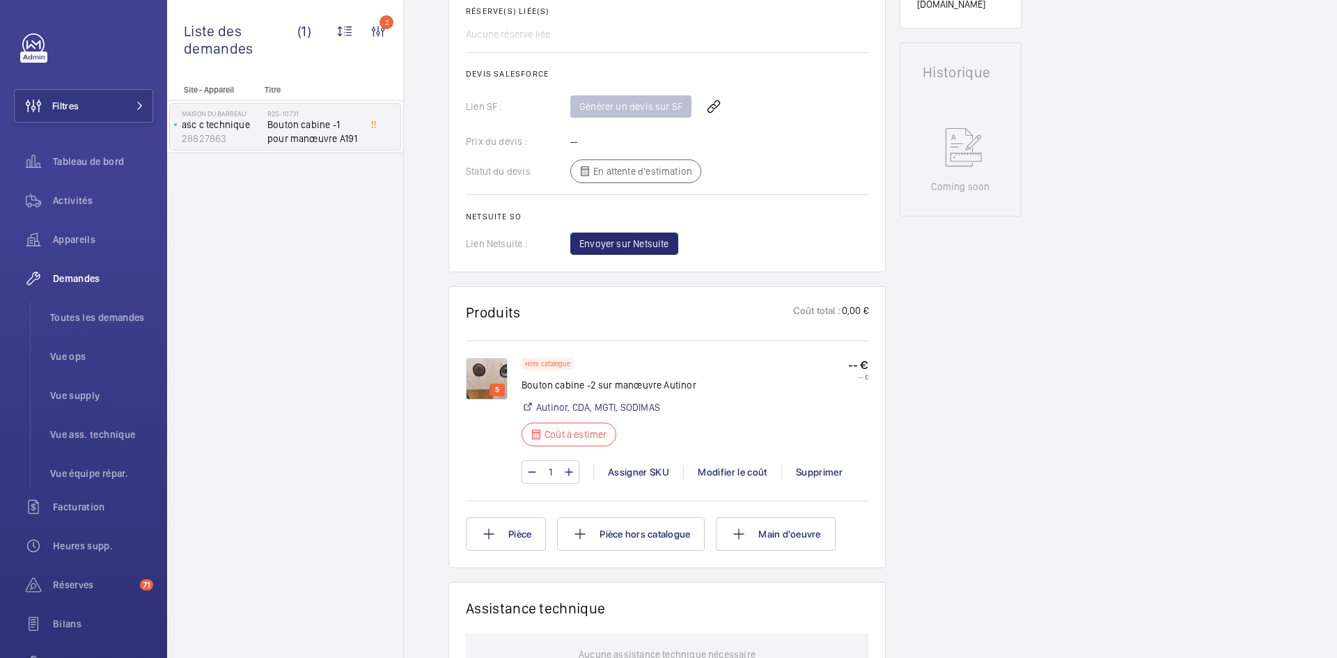
scroll to position [627, 0]
click at [494, 357] on img at bounding box center [487, 378] width 42 height 42
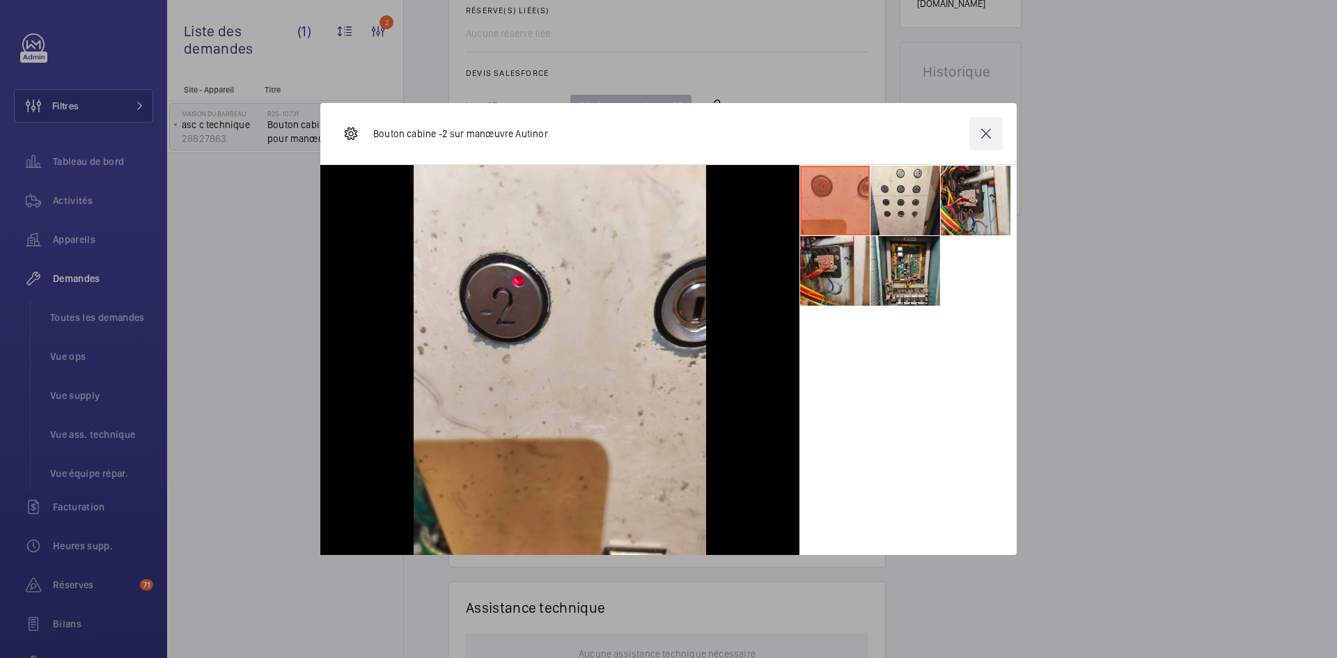
click at [994, 130] on wm-front-icon-button at bounding box center [985, 133] width 33 height 33
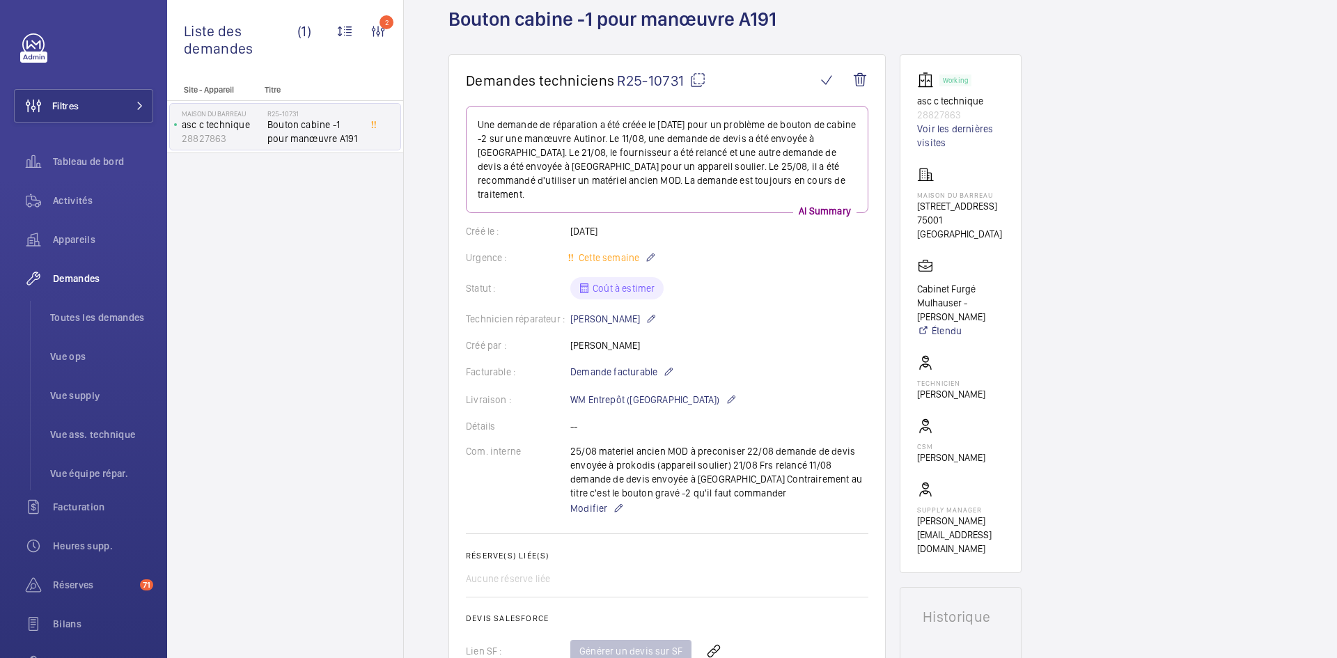
scroll to position [70, 0]
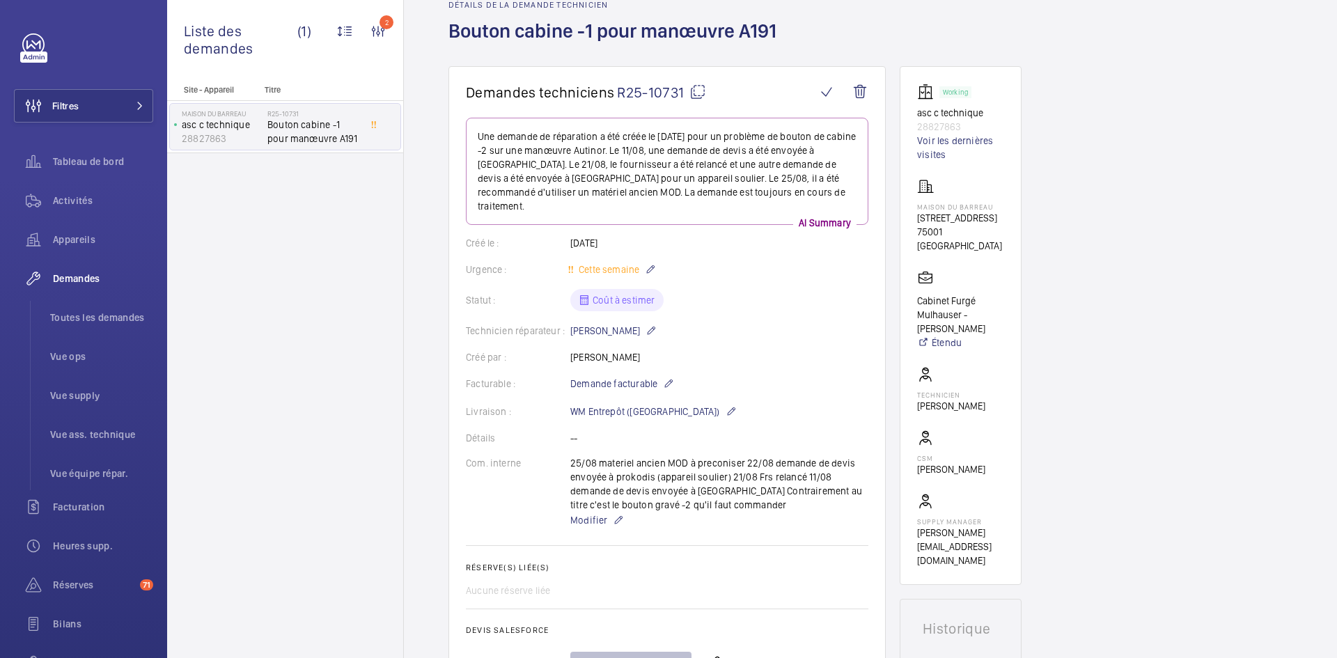
click at [701, 91] on mat-icon at bounding box center [697, 92] width 17 height 17
click at [579, 513] on p "Modifier" at bounding box center [719, 520] width 298 height 17
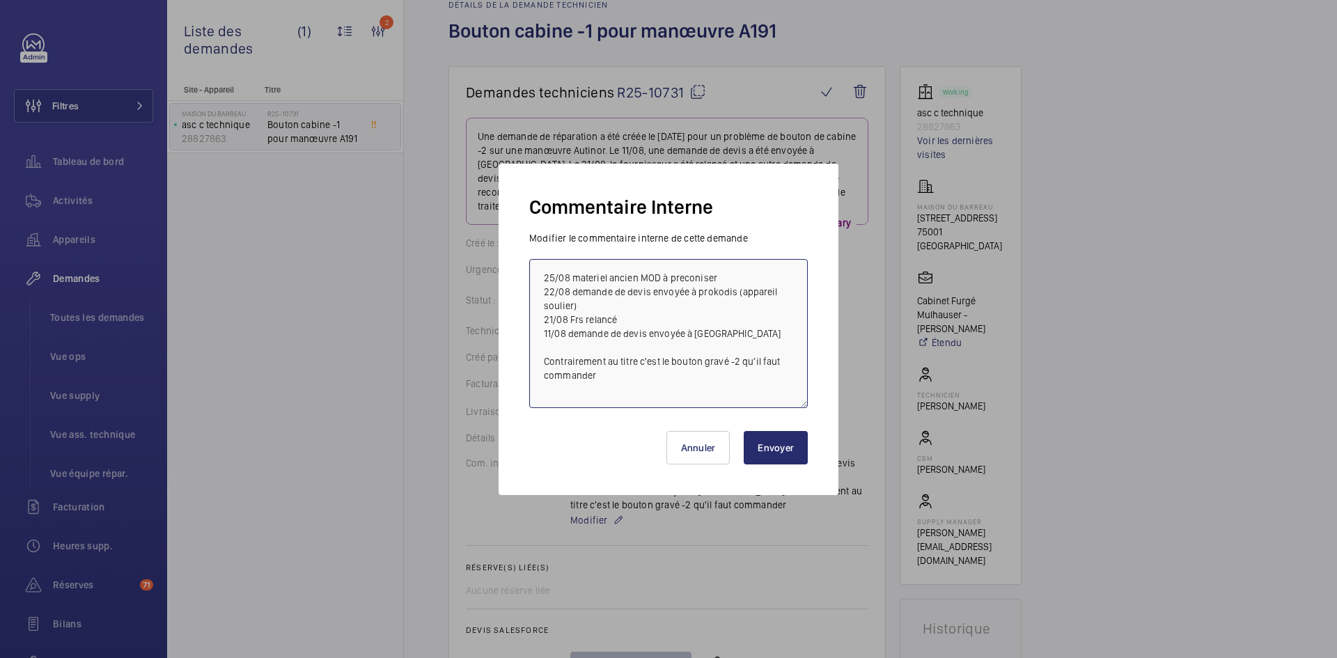
click at [533, 267] on textarea "25/08 materiel ancien MOD à preconiser 22/08 demande de devis envoyée à prokodi…" at bounding box center [668, 333] width 279 height 149
click at [533, 268] on textarea "25/08 materiel ancien MOD à preconiser 22/08 demande de devis envoyée à prokodi…" at bounding box center [668, 333] width 279 height 149
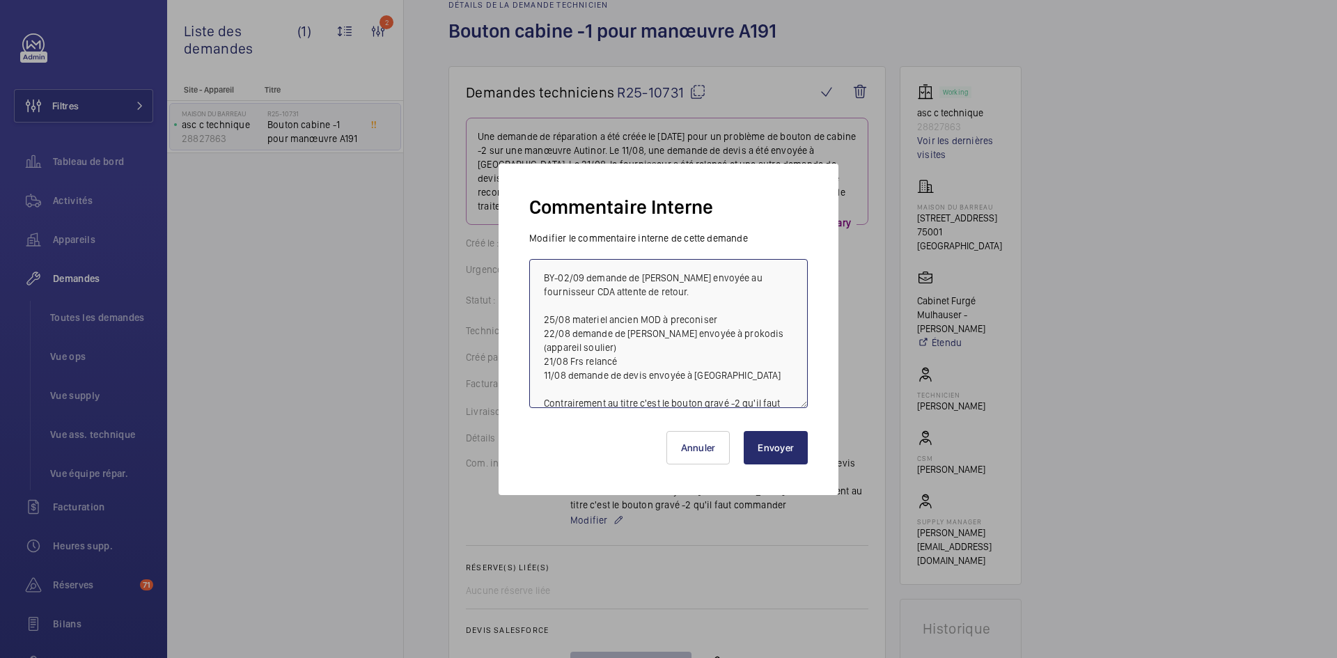
type textarea "BY-02/09 demande de [PERSON_NAME] envoyée au fournisseur CDA attente de retour.…"
click at [787, 453] on button "Envoyer" at bounding box center [776, 447] width 64 height 33
